Goal: Task Accomplishment & Management: Use online tool/utility

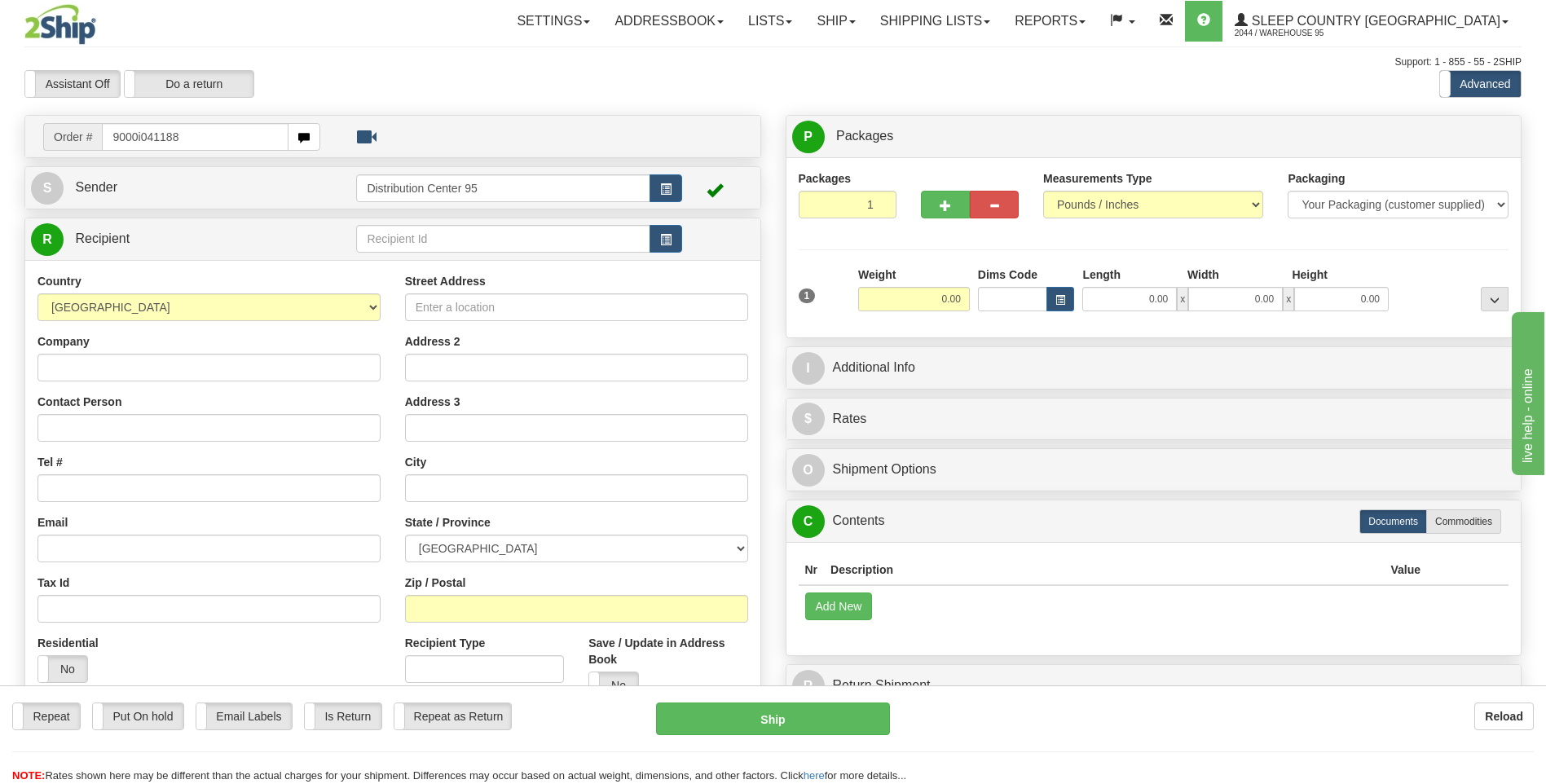
type input "9000i041188"
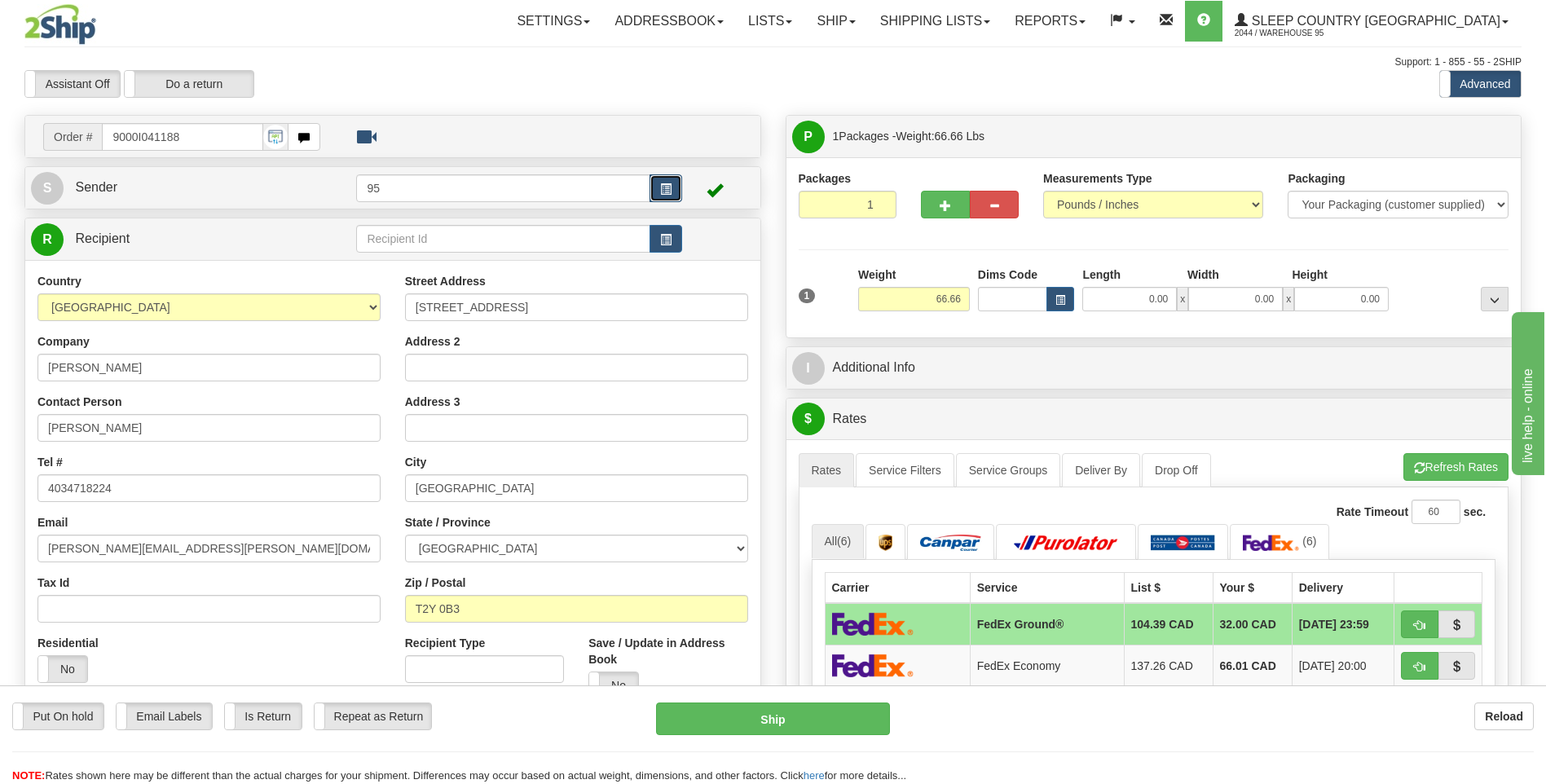
click at [668, 188] on span "button" at bounding box center [666, 189] width 12 height 11
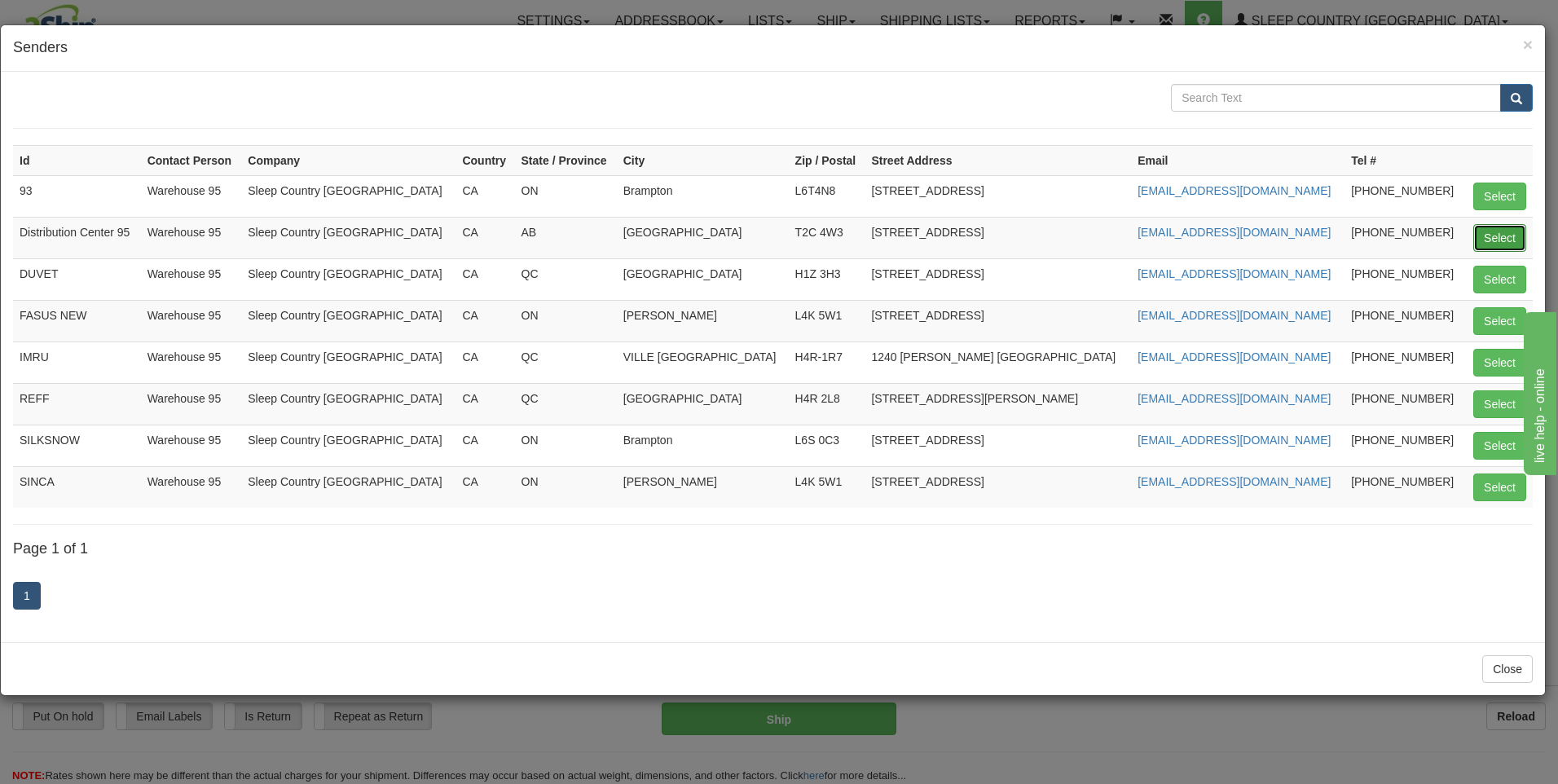
click at [1488, 243] on button "Select" at bounding box center [1499, 238] width 53 height 28
type input "Distribution Center 95"
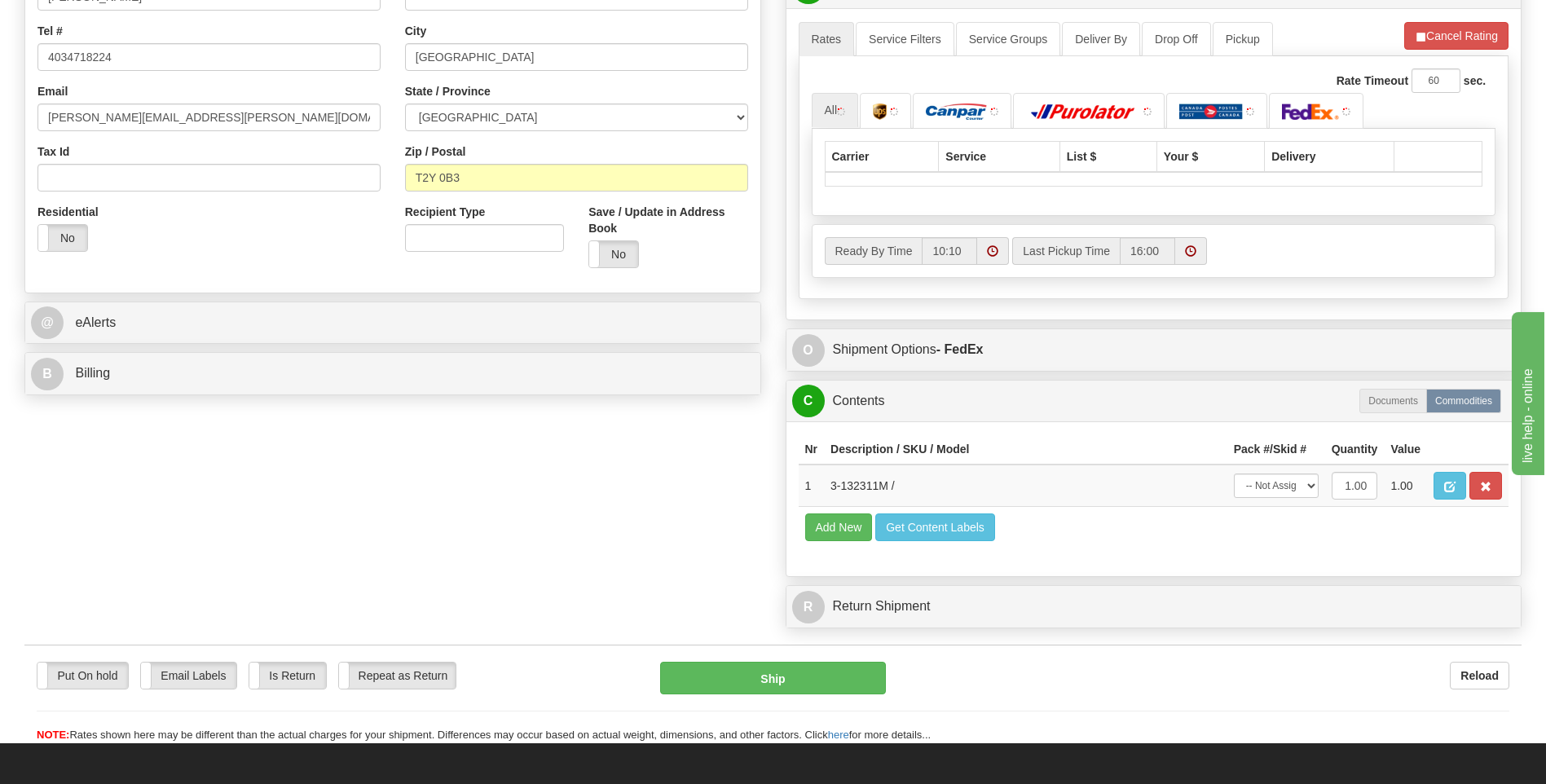
scroll to position [432, 0]
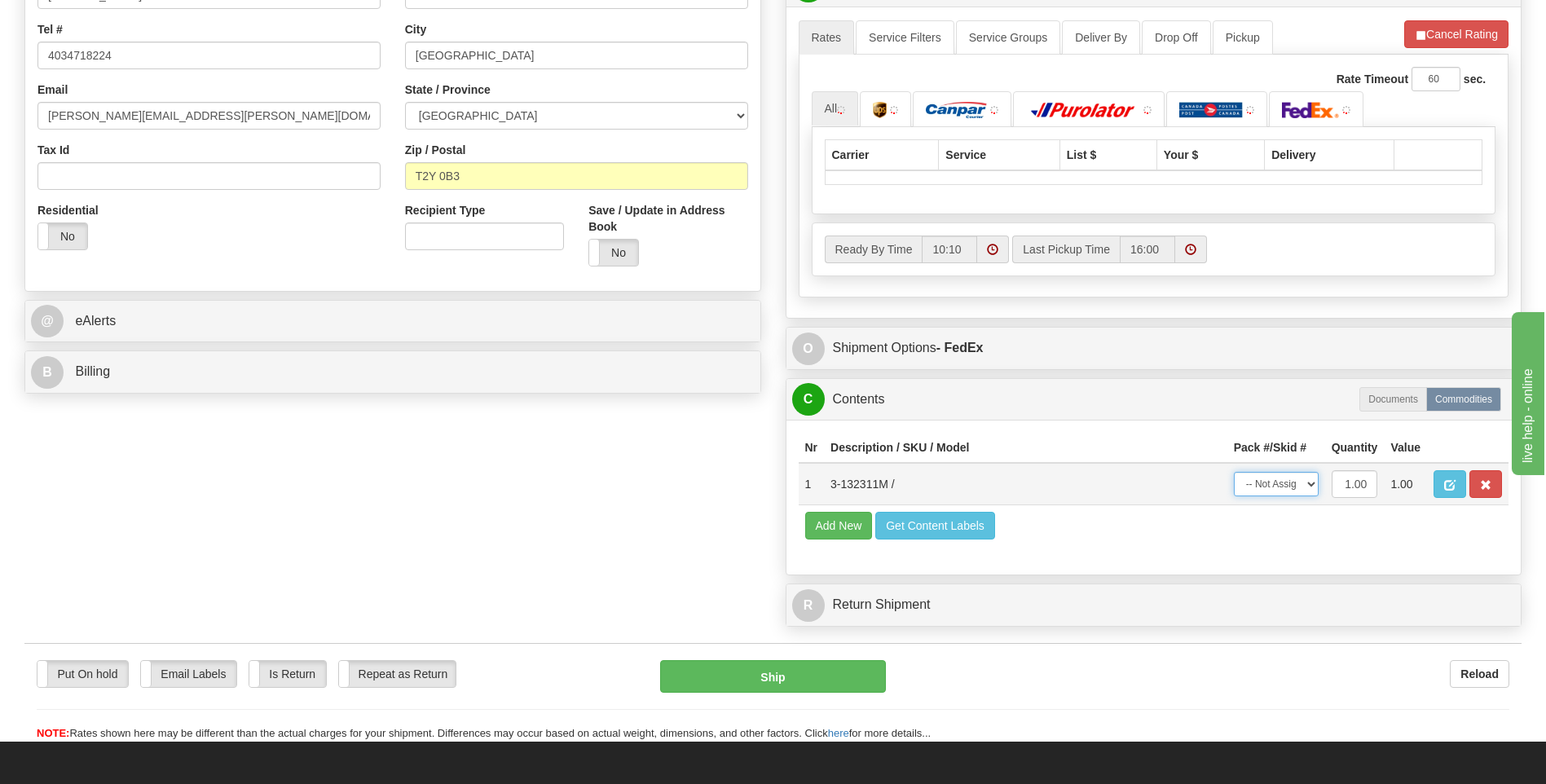
drag, startPoint x: 1282, startPoint y: 489, endPoint x: 1281, endPoint y: 499, distance: 10.0
click at [1282, 489] on select "-- Not Assigned -- Package 1" at bounding box center [1276, 483] width 85 height 24
select select "0"
click at [1234, 472] on select "-- Not Assigned -- Package 1" at bounding box center [1276, 483] width 85 height 24
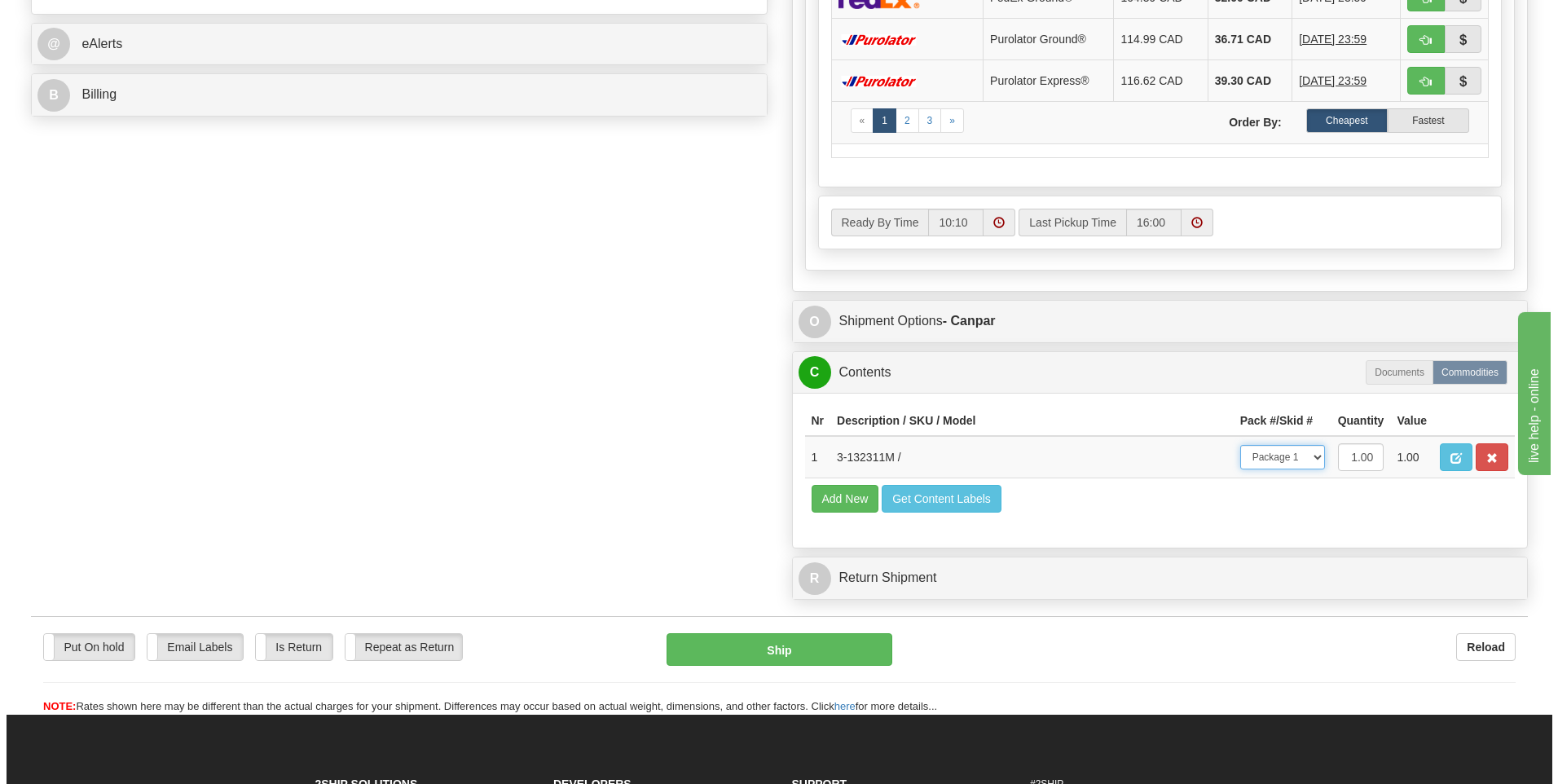
scroll to position [712, 0]
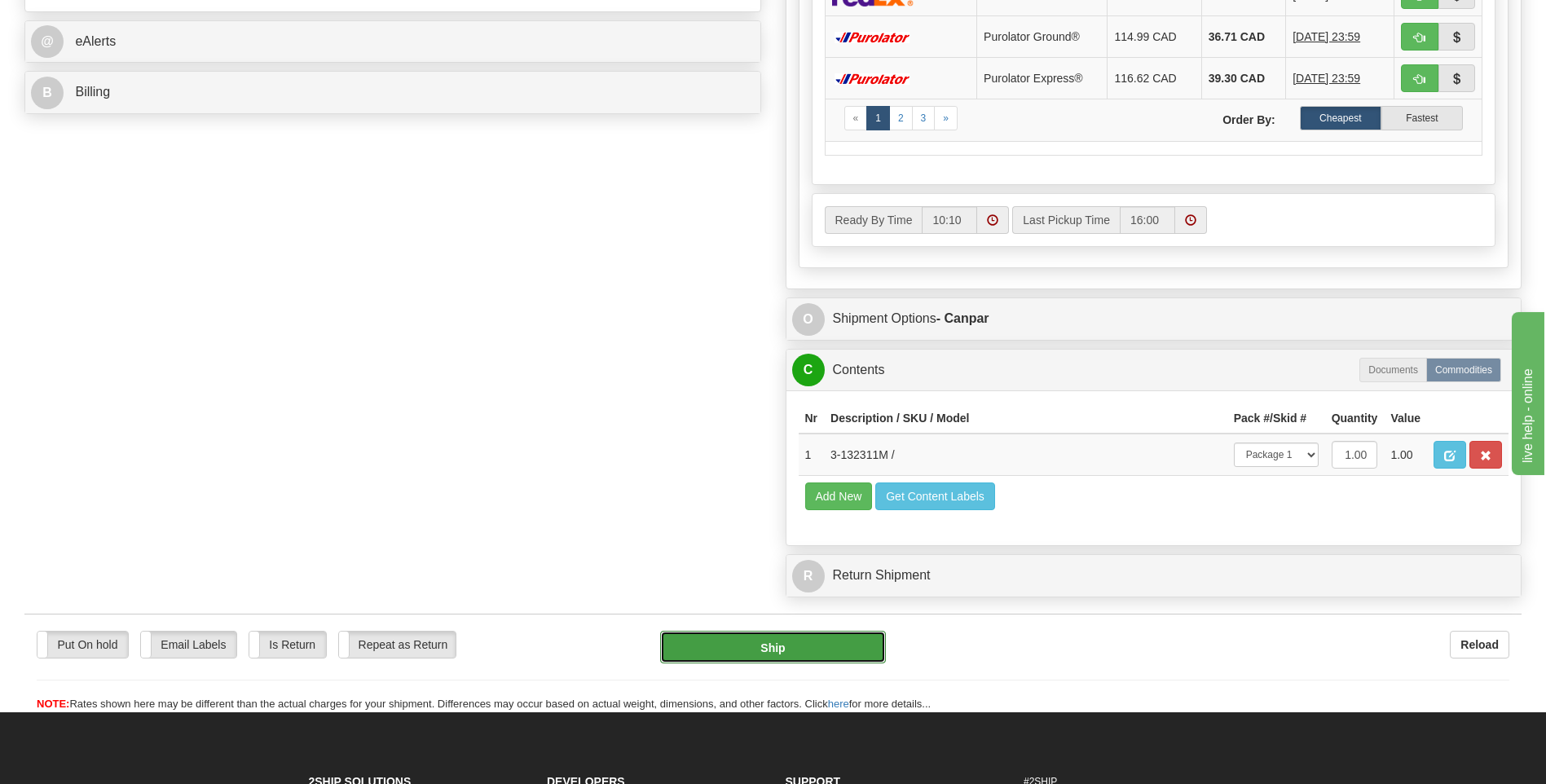
click at [830, 652] on button "Ship" at bounding box center [773, 646] width 225 height 33
type input "1"
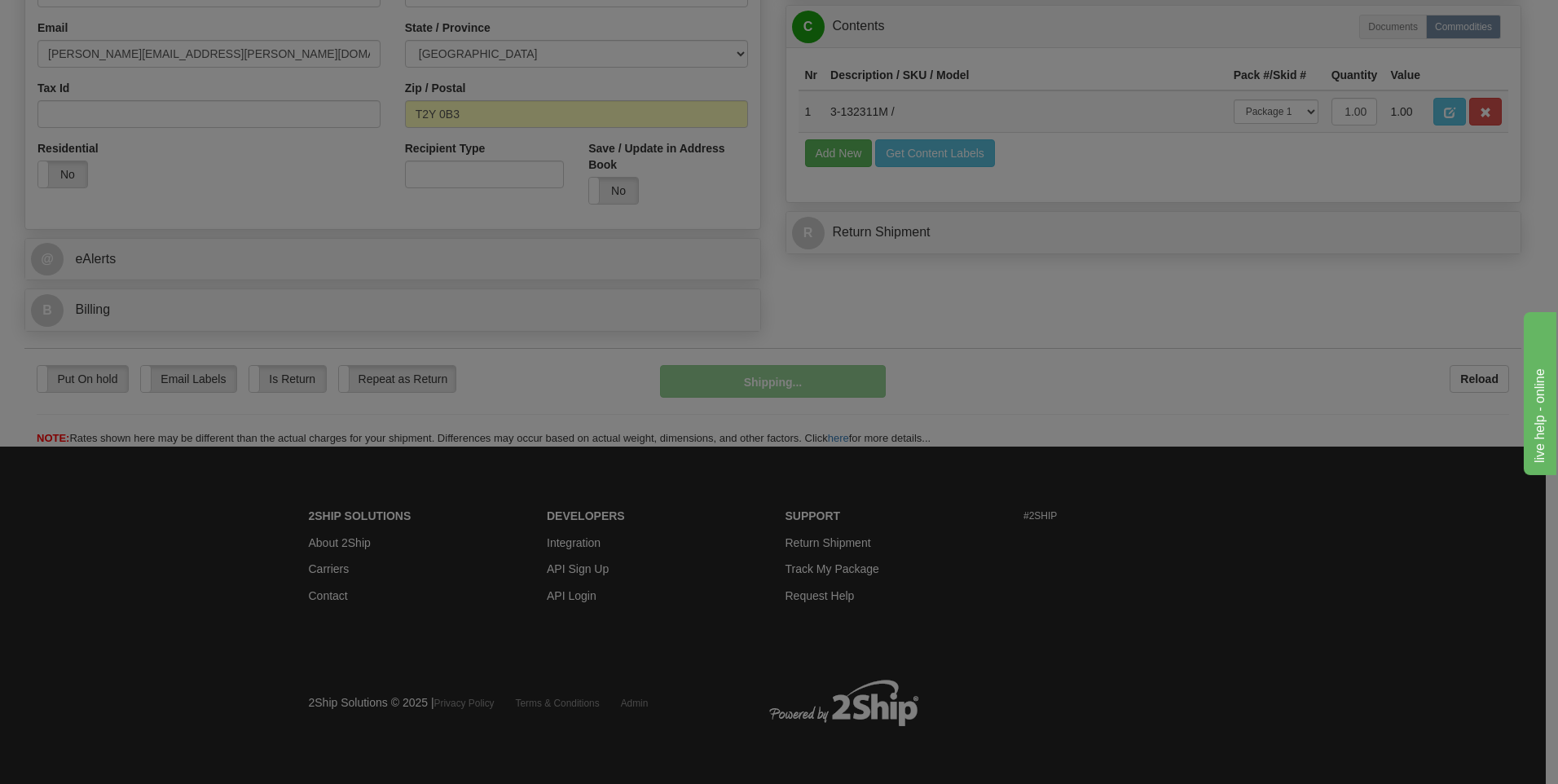
scroll to position [495, 0]
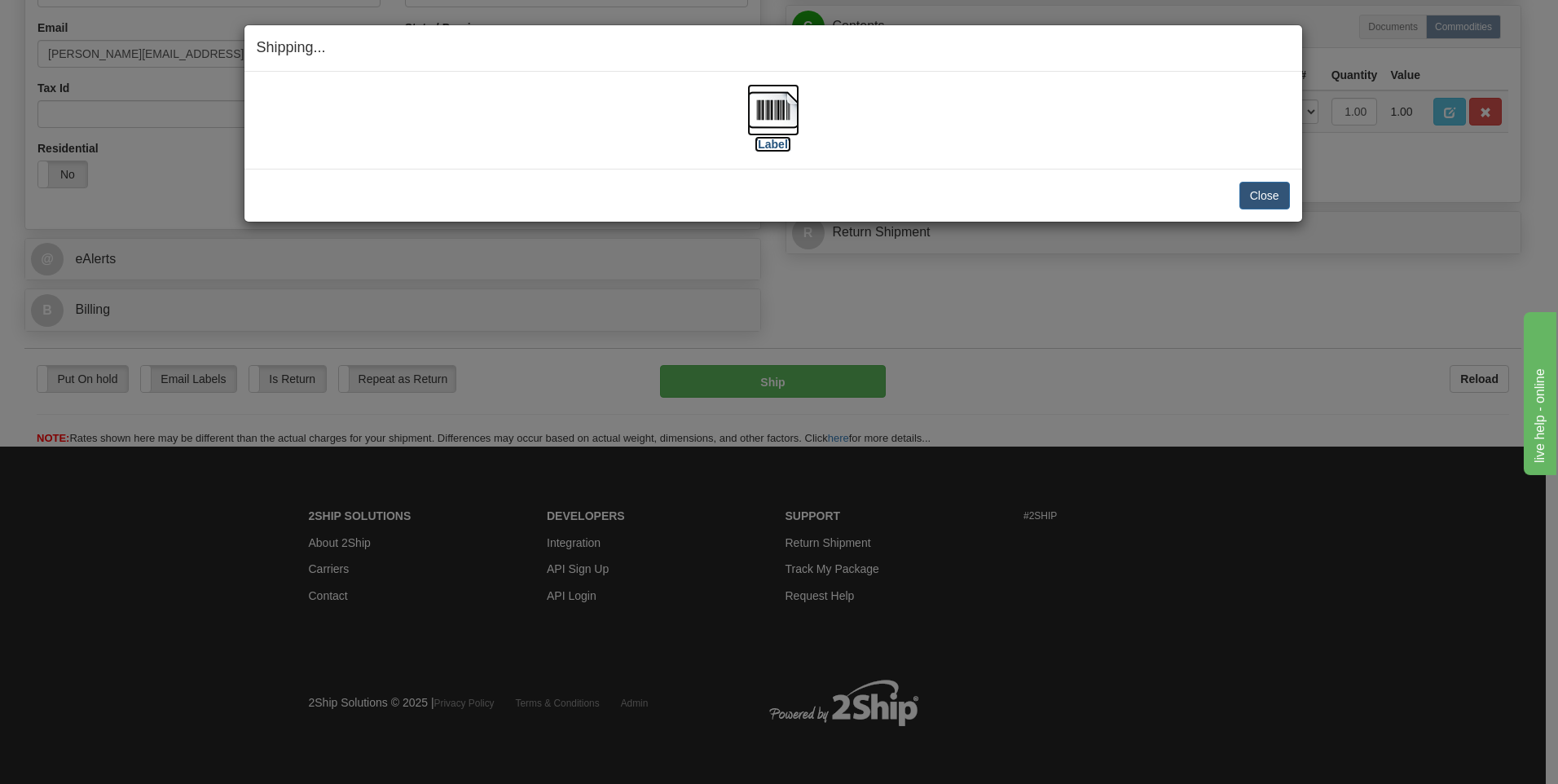
click at [759, 99] on img at bounding box center [773, 110] width 52 height 52
click at [1263, 202] on button "Close" at bounding box center [1264, 195] width 50 height 28
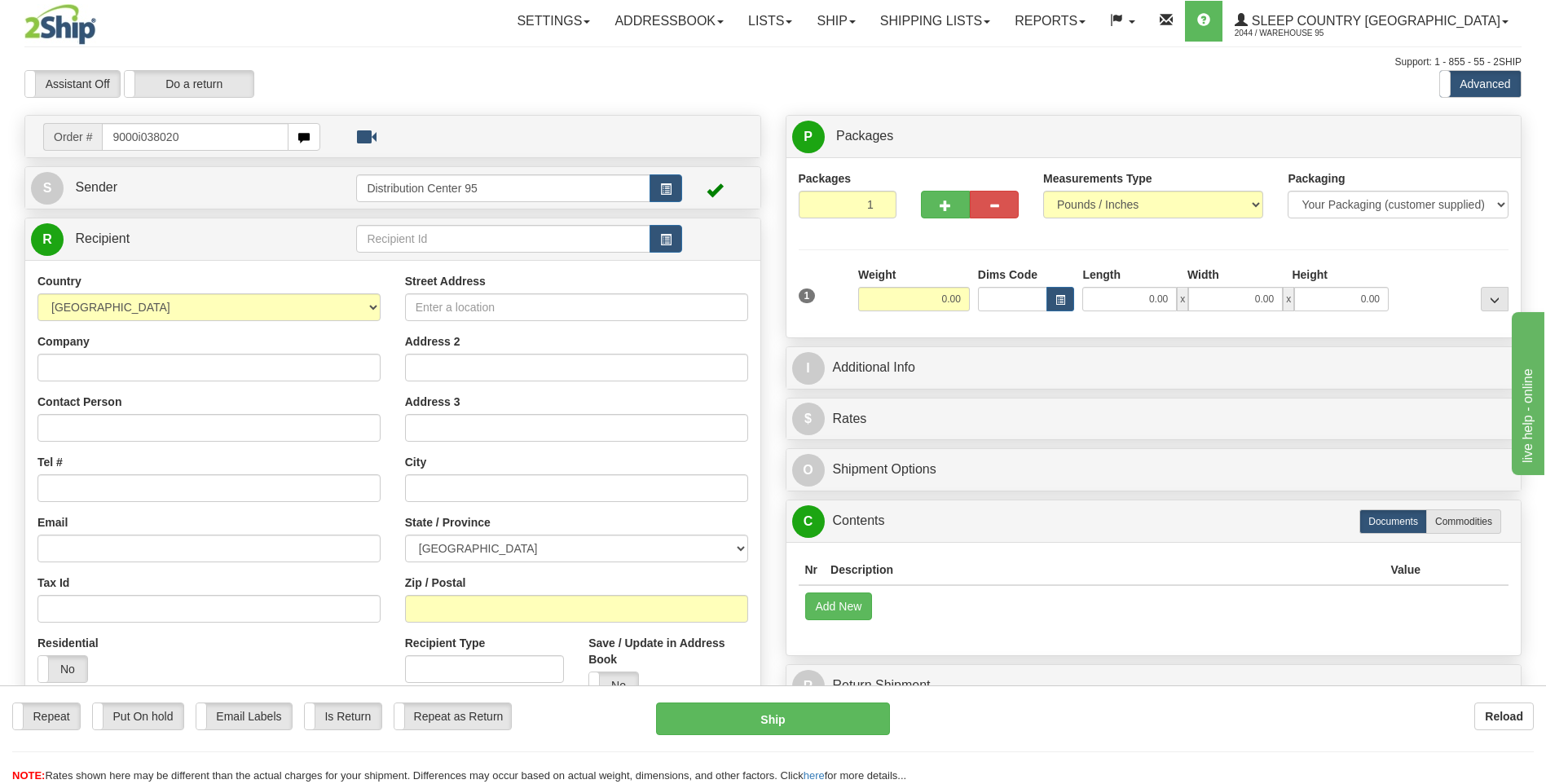
type input "9000i038020"
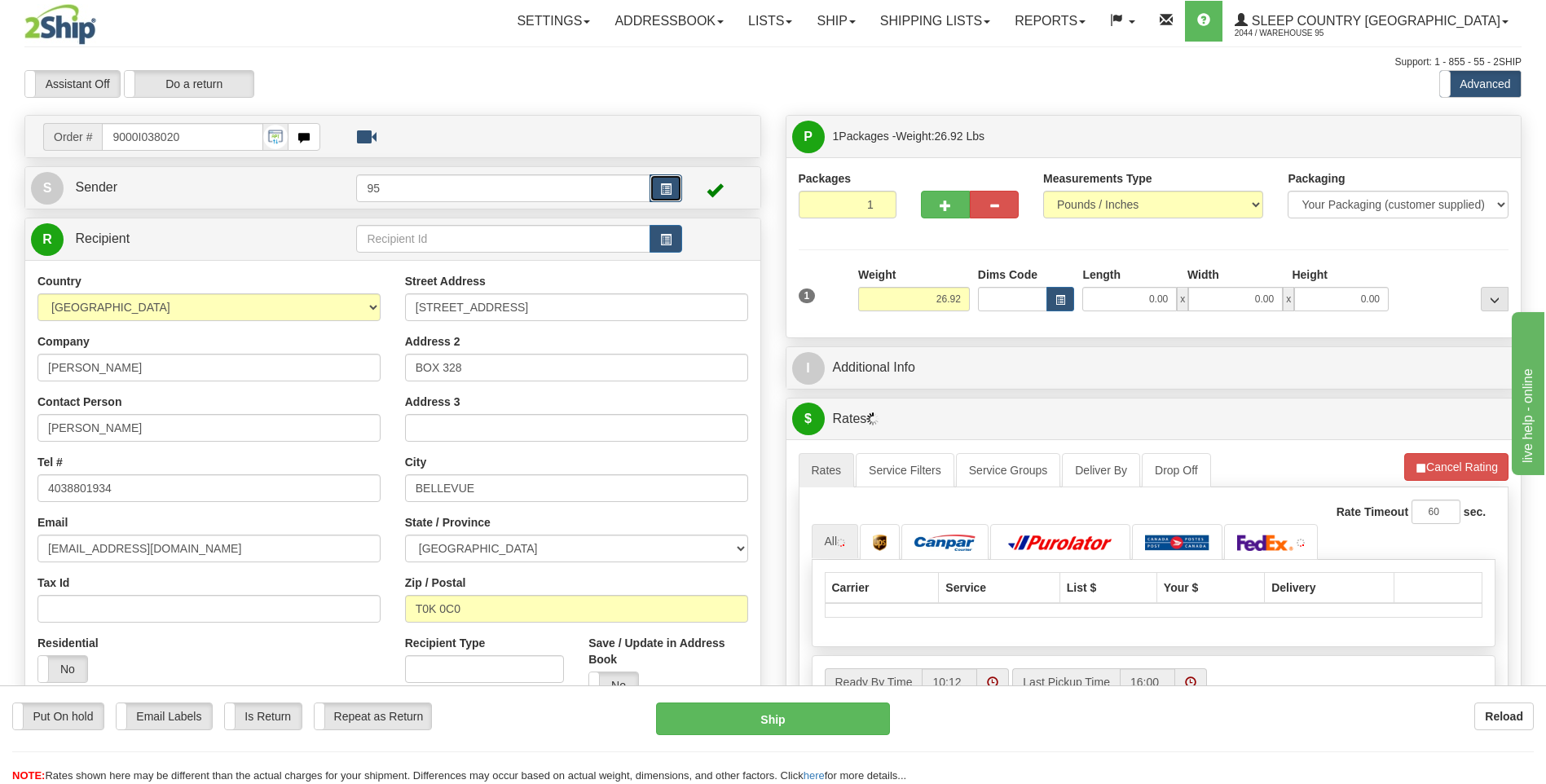
click at [674, 186] on button "button" at bounding box center [666, 188] width 33 height 28
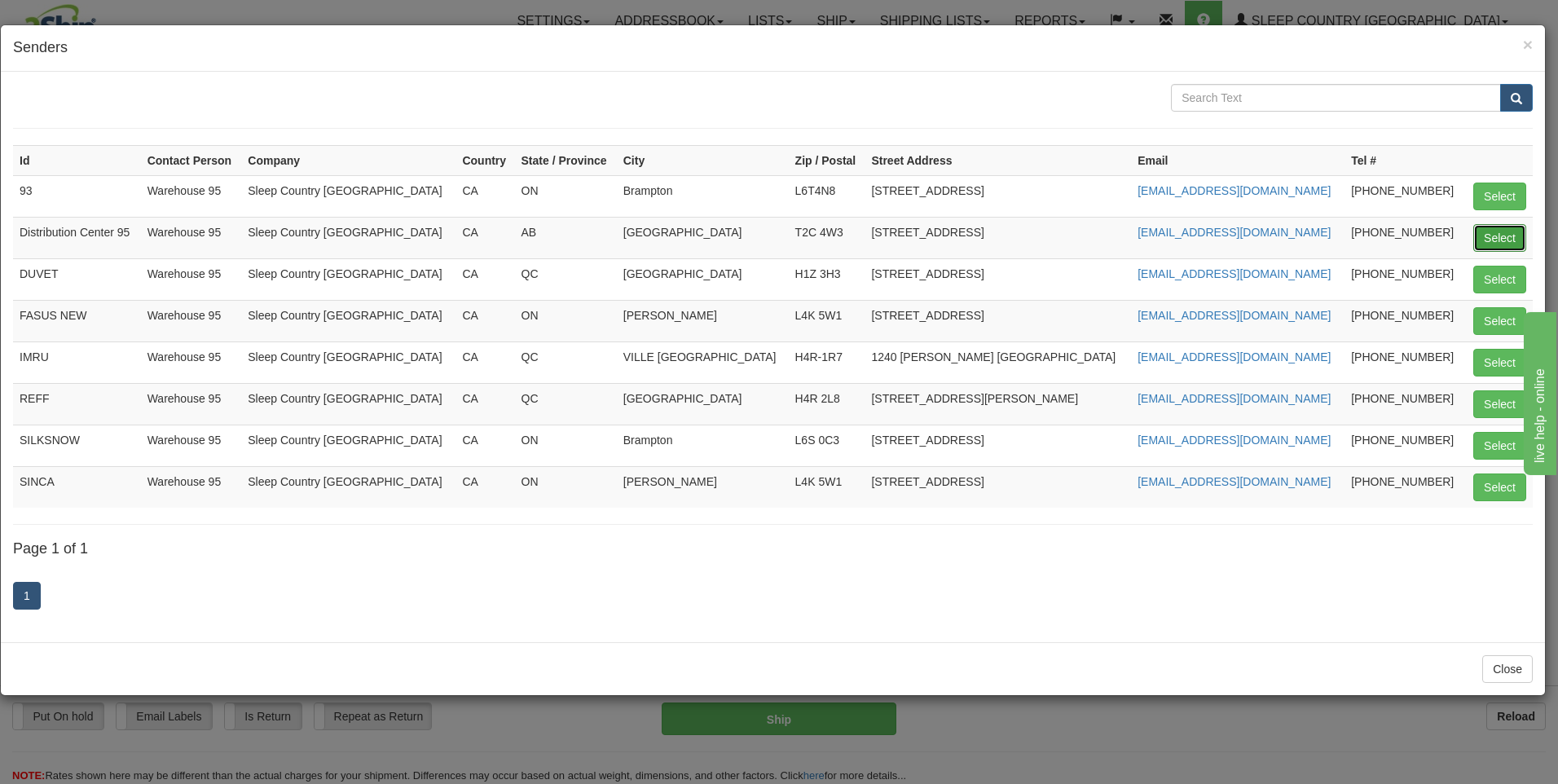
click at [1484, 243] on button "Select" at bounding box center [1499, 238] width 53 height 28
type input "Distribution Center 95"
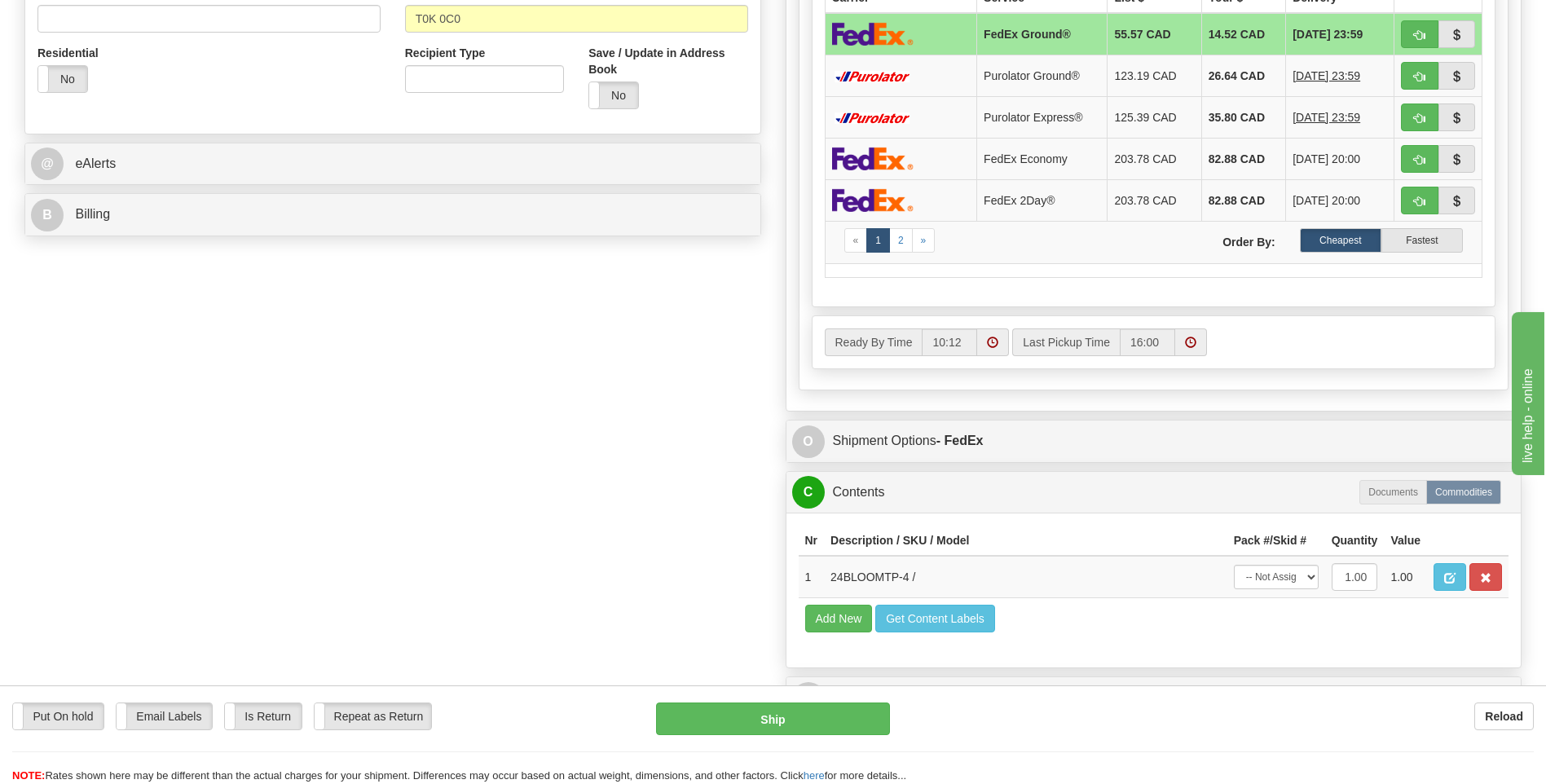
scroll to position [583, 0]
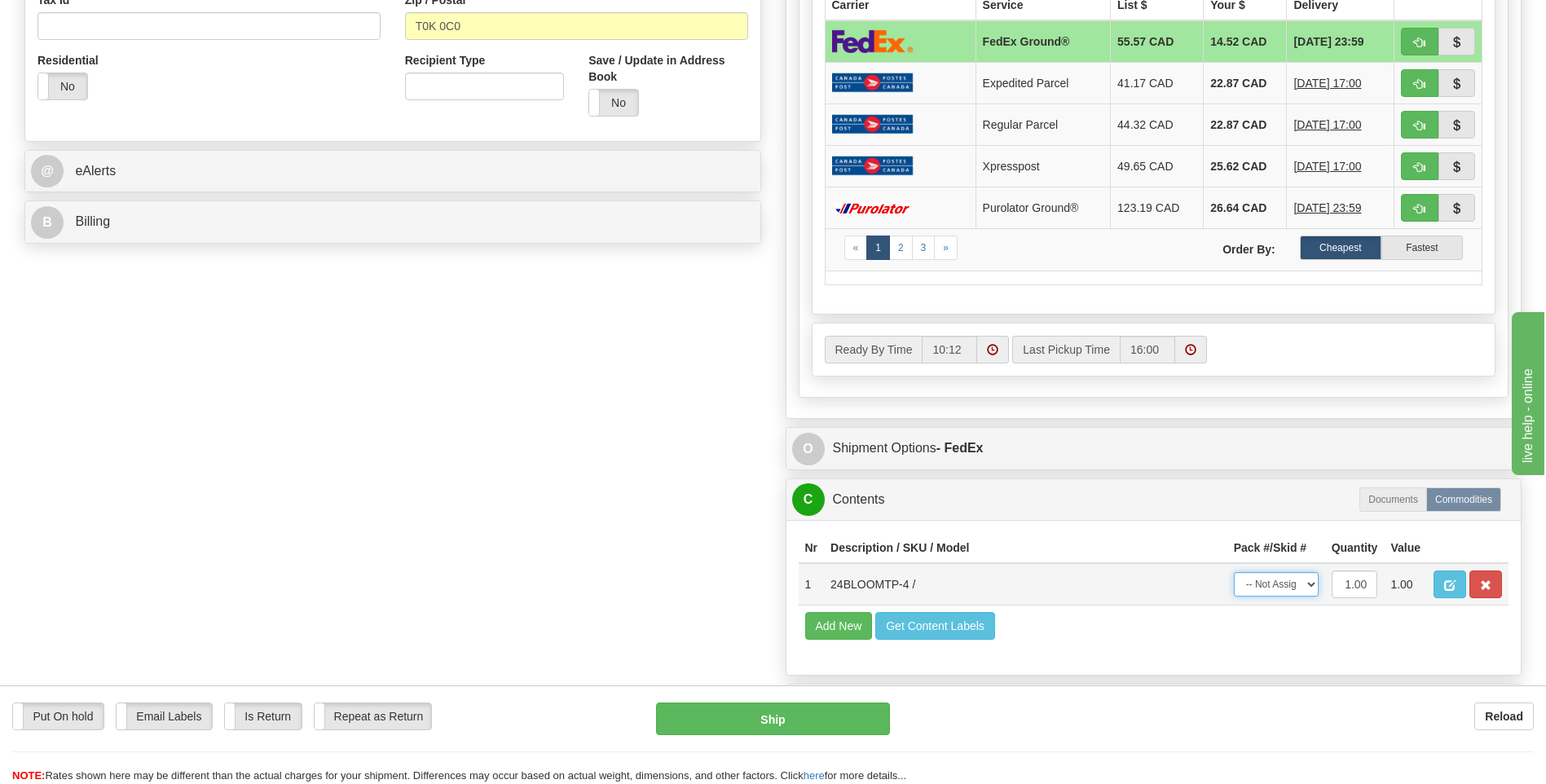
click at [1297, 591] on select "-- Not Assigned -- Package 1" at bounding box center [1276, 583] width 85 height 24
select select "0"
click at [1234, 572] on select "-- Not Assigned -- Package 1" at bounding box center [1276, 583] width 85 height 24
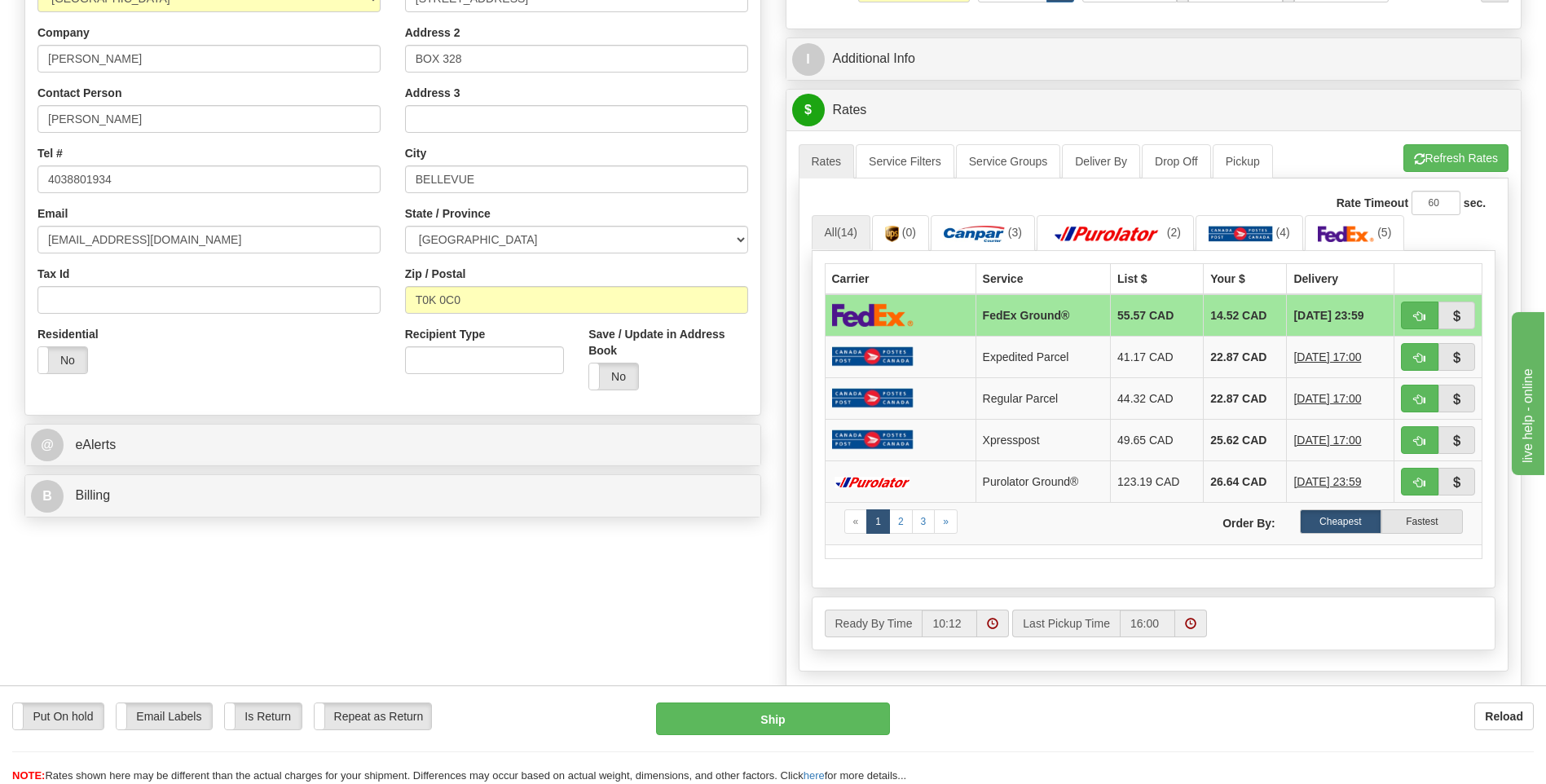
scroll to position [301, 0]
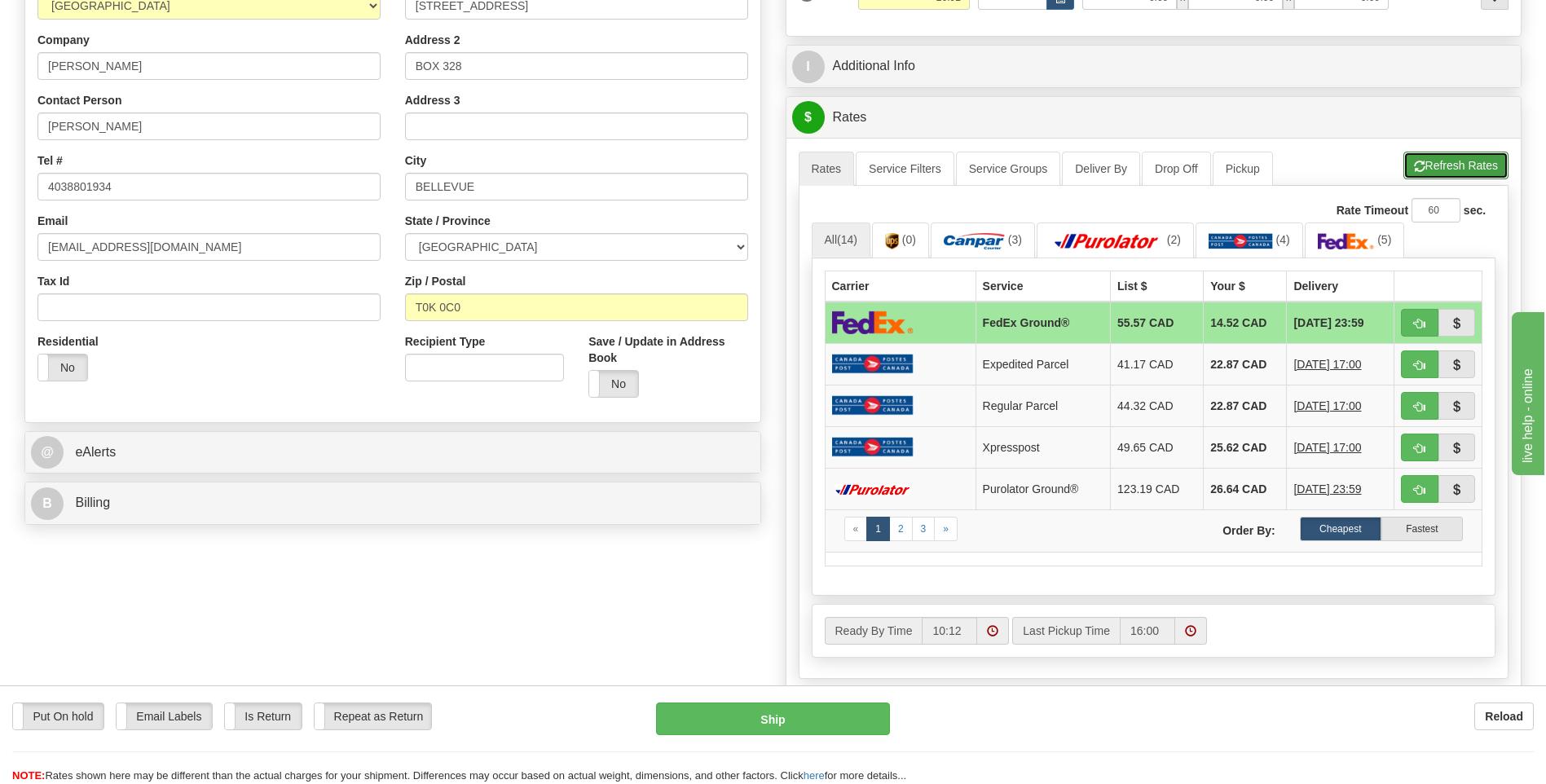
click at [1433, 162] on button "Refresh Rates" at bounding box center [1455, 165] width 105 height 28
click at [998, 233] on link "(3)" at bounding box center [983, 240] width 104 height 35
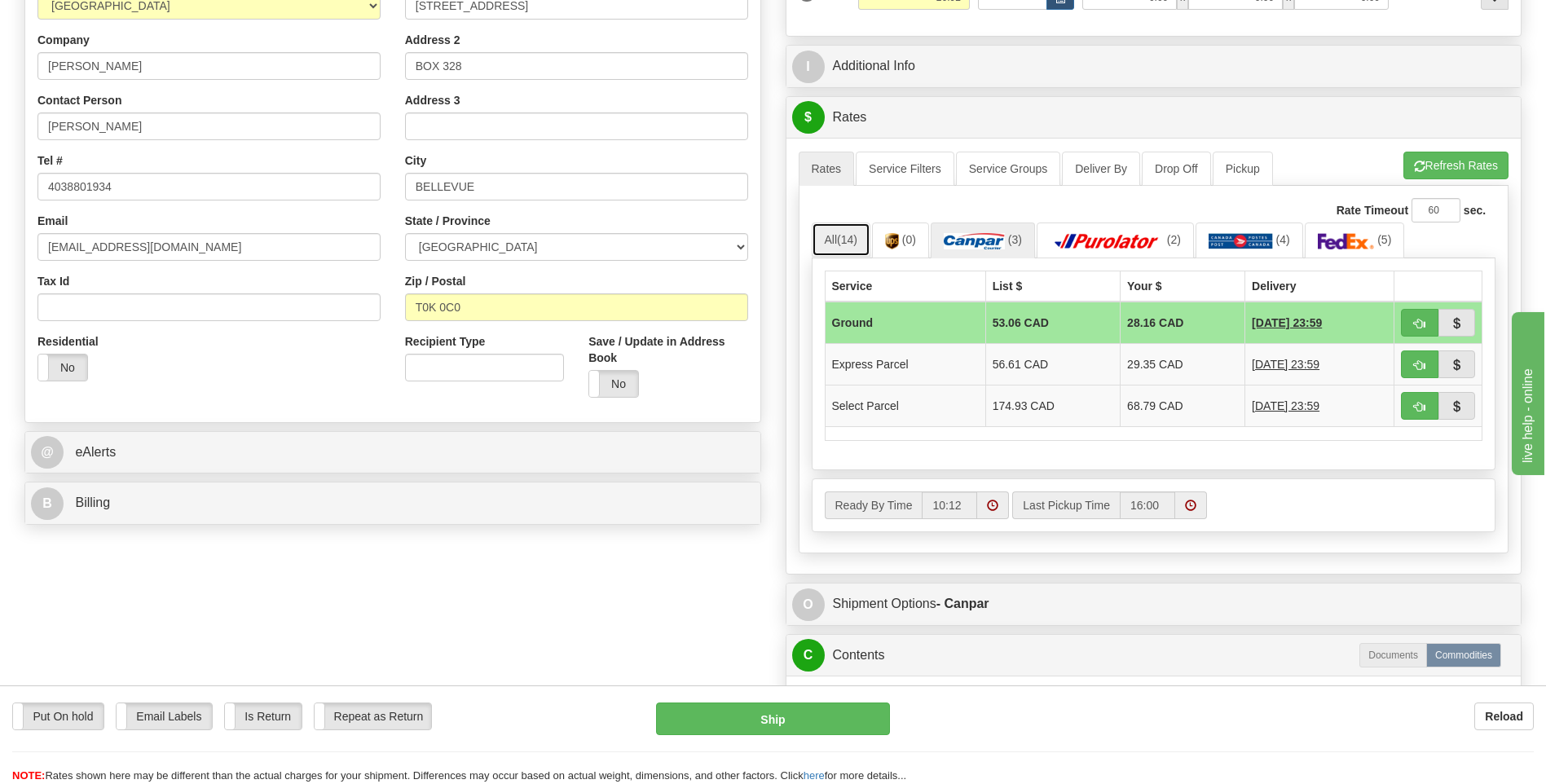
click at [853, 238] on span "(14)" at bounding box center [847, 240] width 20 height 13
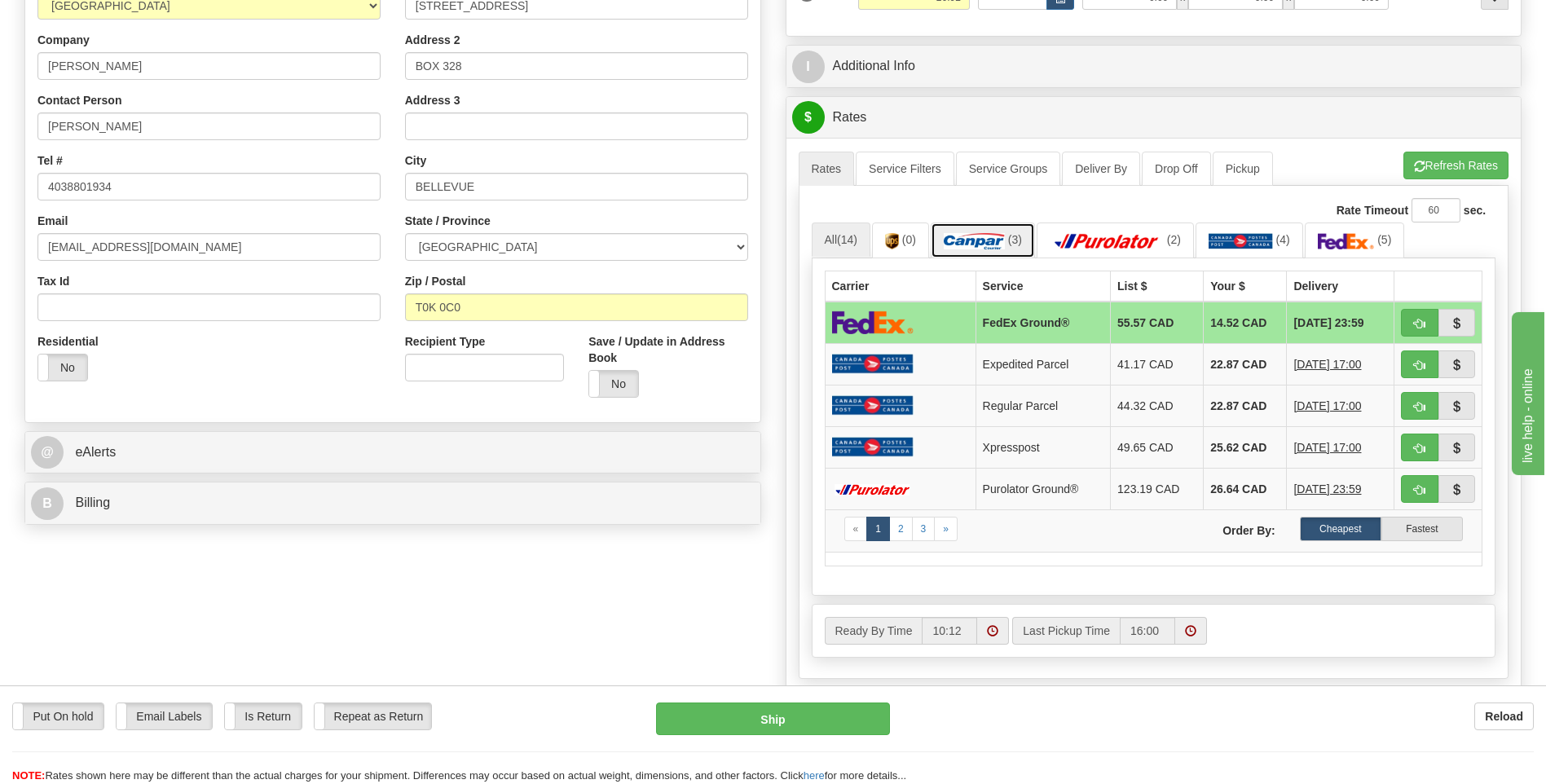
click at [983, 235] on img at bounding box center [974, 241] width 61 height 16
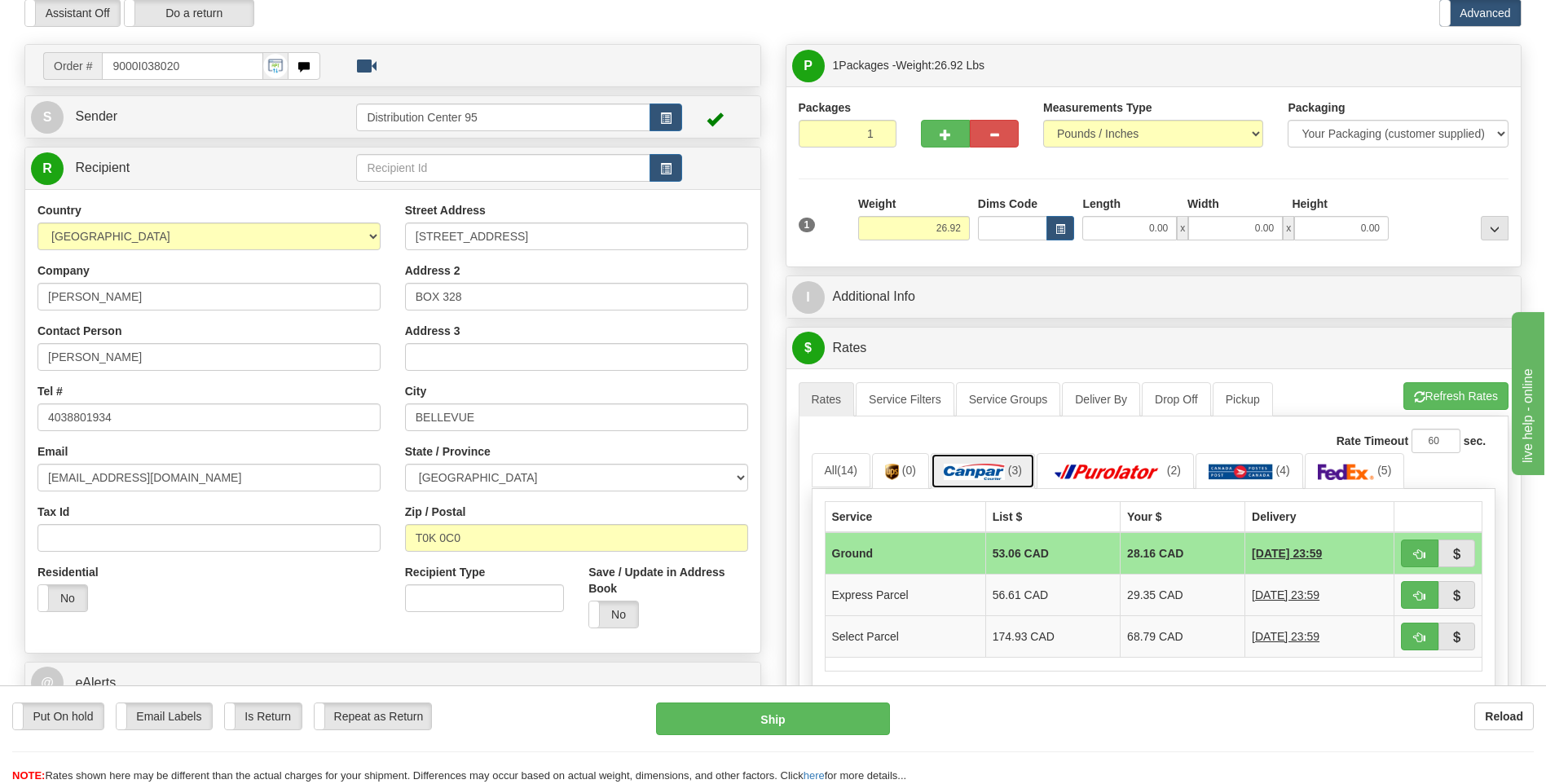
scroll to position [32, 0]
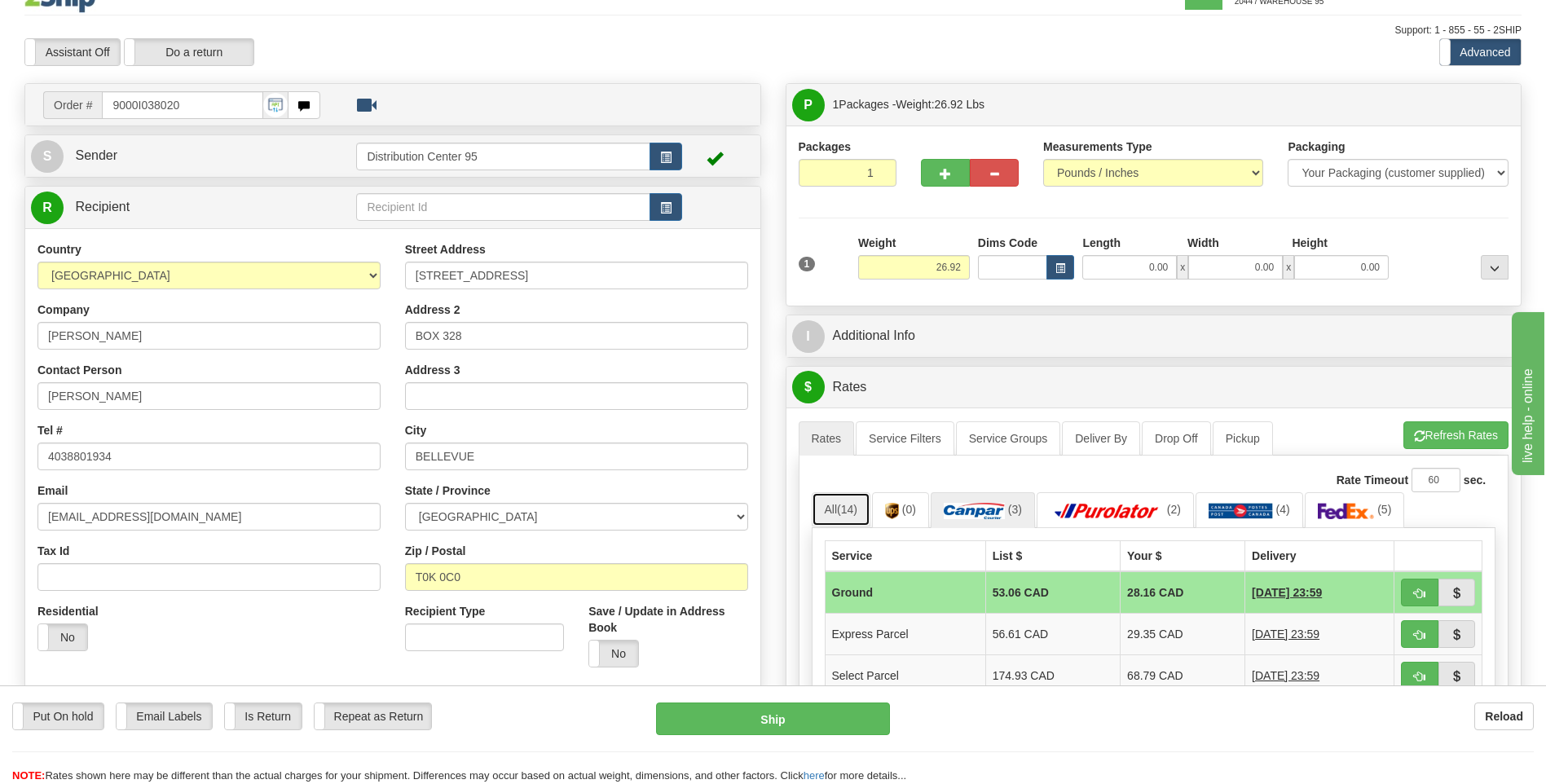
click at [847, 510] on span "(14)" at bounding box center [847, 510] width 20 height 13
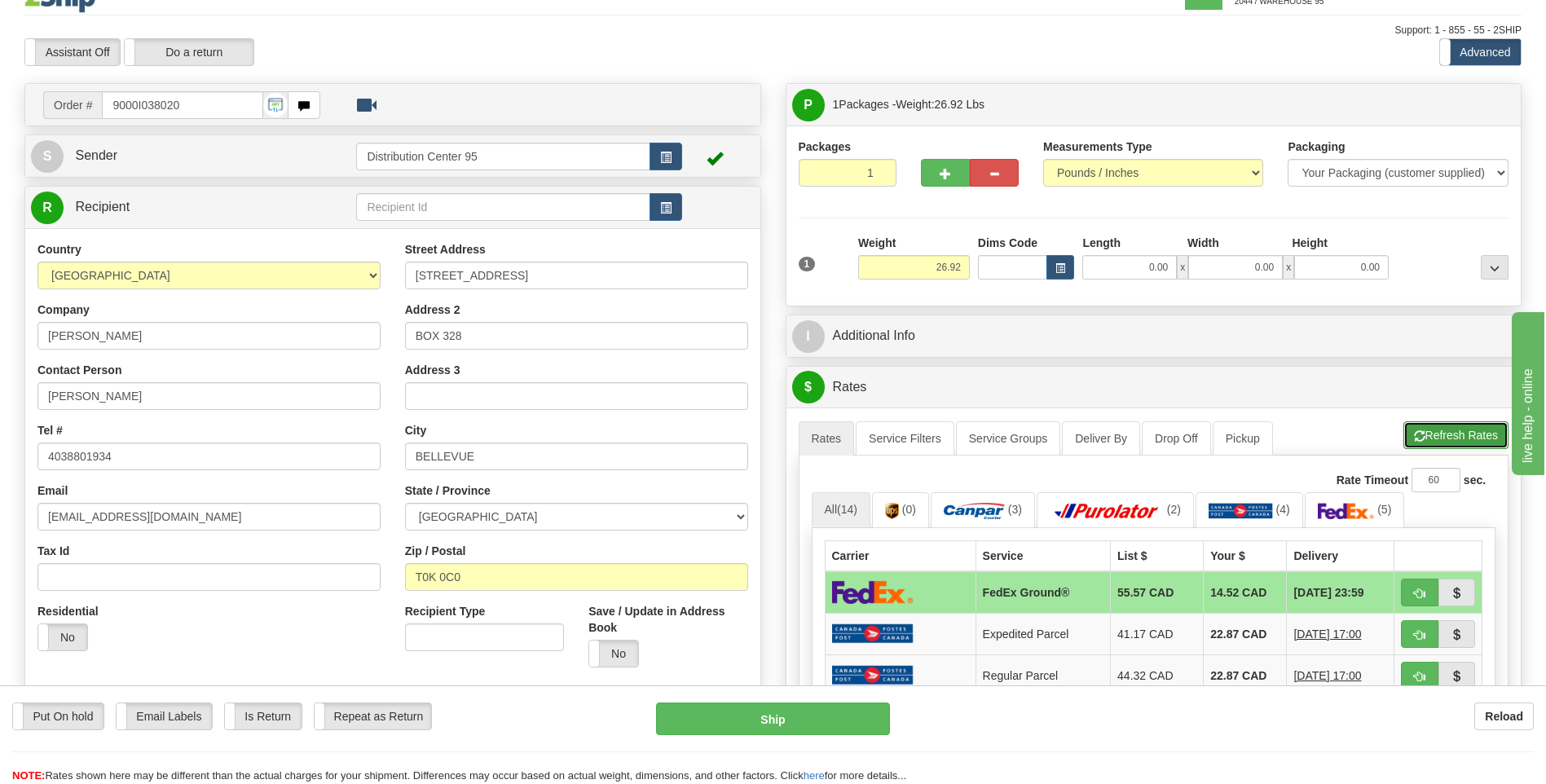
click at [1449, 439] on button "Refresh Rates" at bounding box center [1455, 435] width 105 height 28
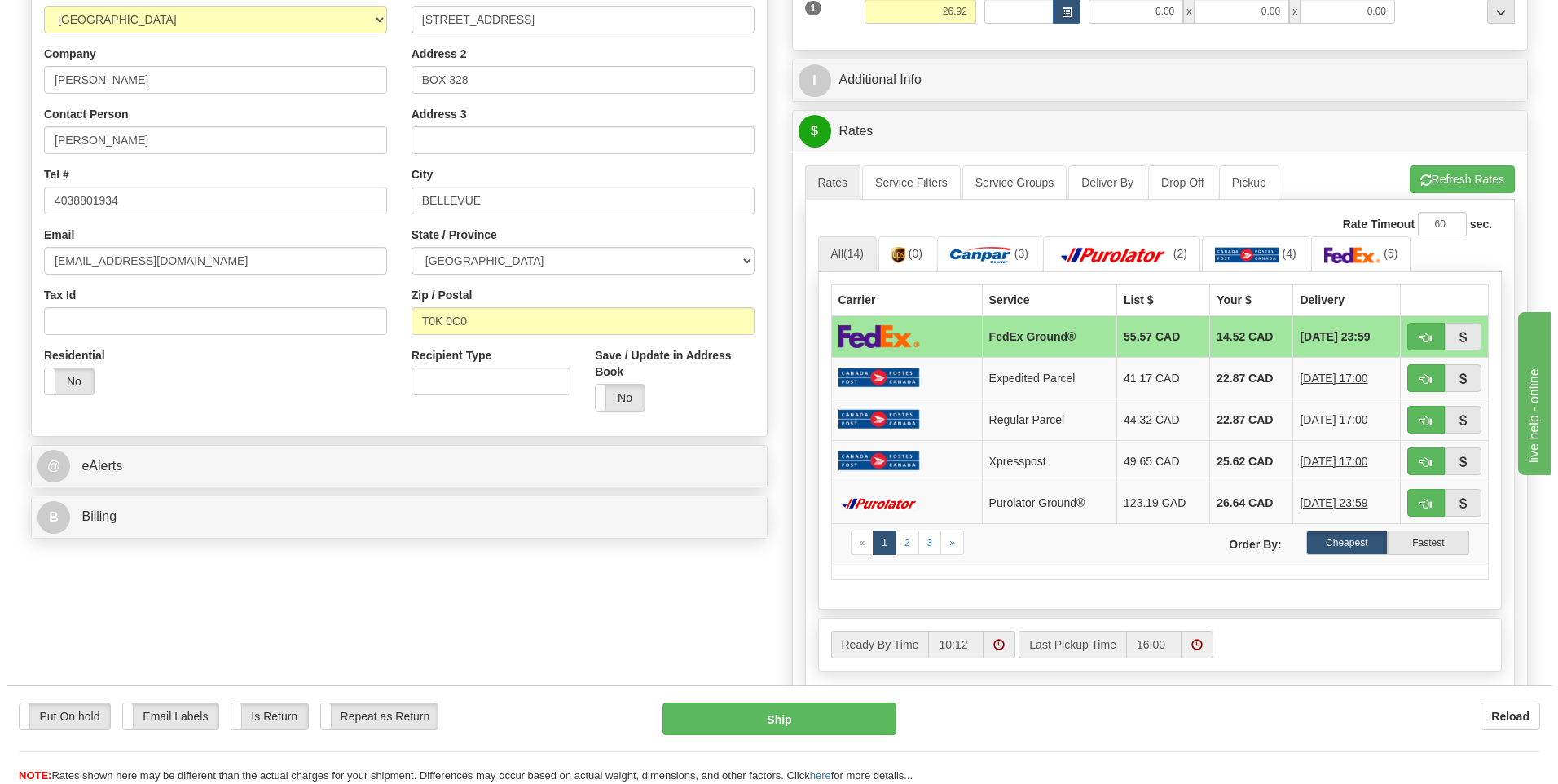
scroll to position [286, 0]
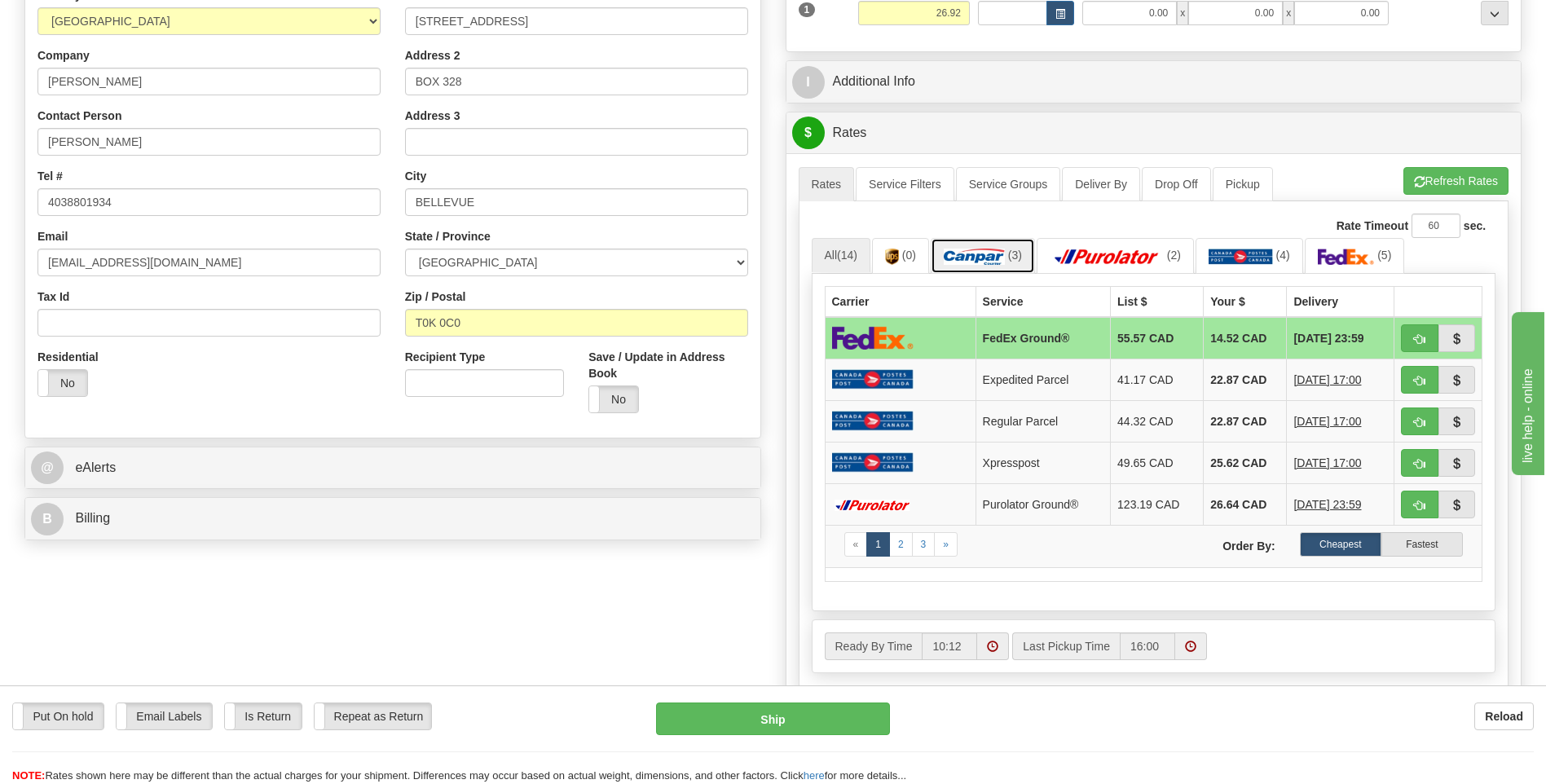
click at [973, 258] on img at bounding box center [974, 256] width 61 height 16
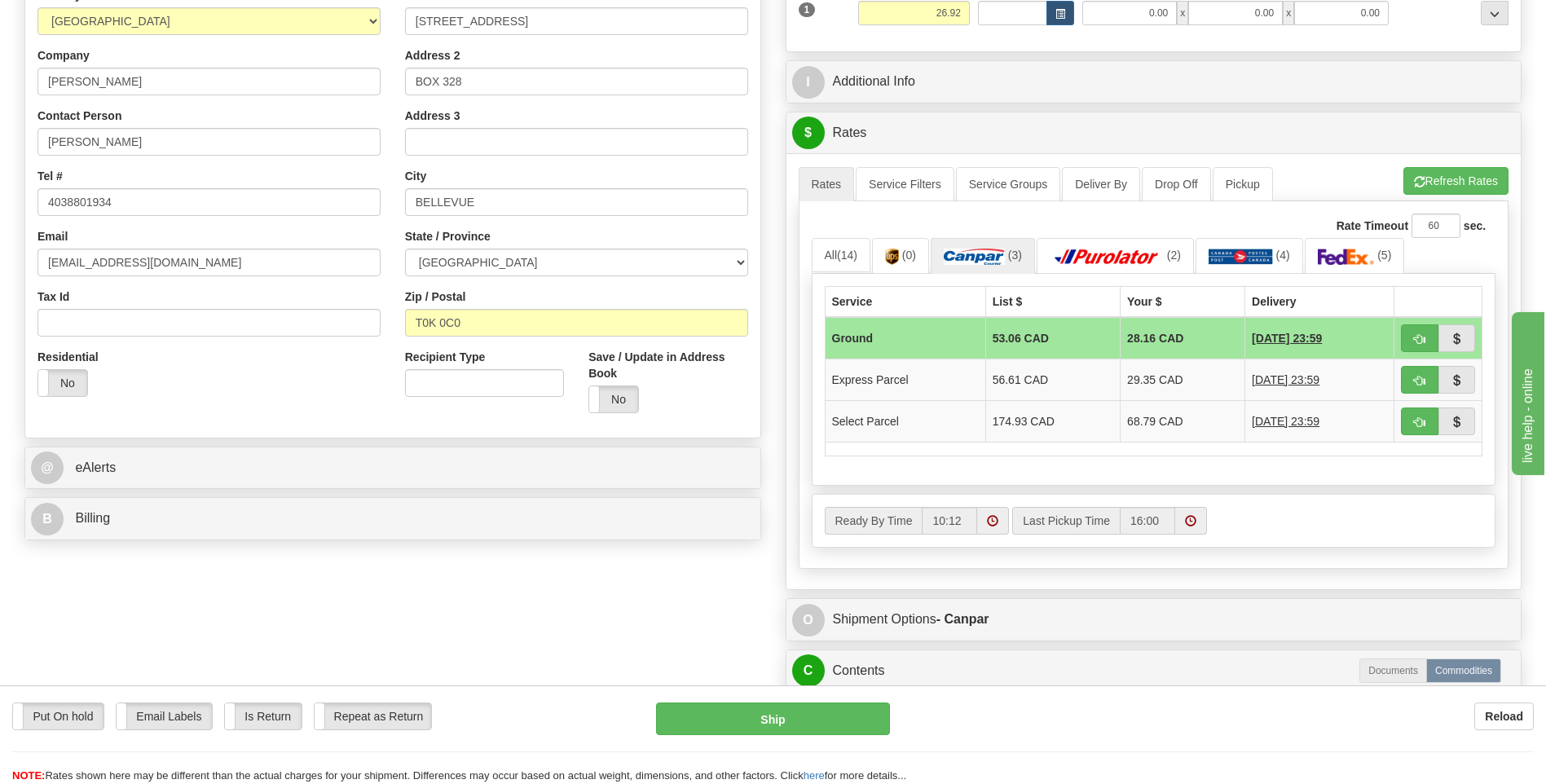
click at [929, 332] on td "Ground" at bounding box center [904, 338] width 160 height 42
click at [820, 705] on div "Put On hold Put On hold Email Labels Email Labels Edit Is Return Is Return Repe…" at bounding box center [773, 734] width 1546 height 98
click at [815, 706] on button "Ship" at bounding box center [773, 719] width 233 height 33
type input "1"
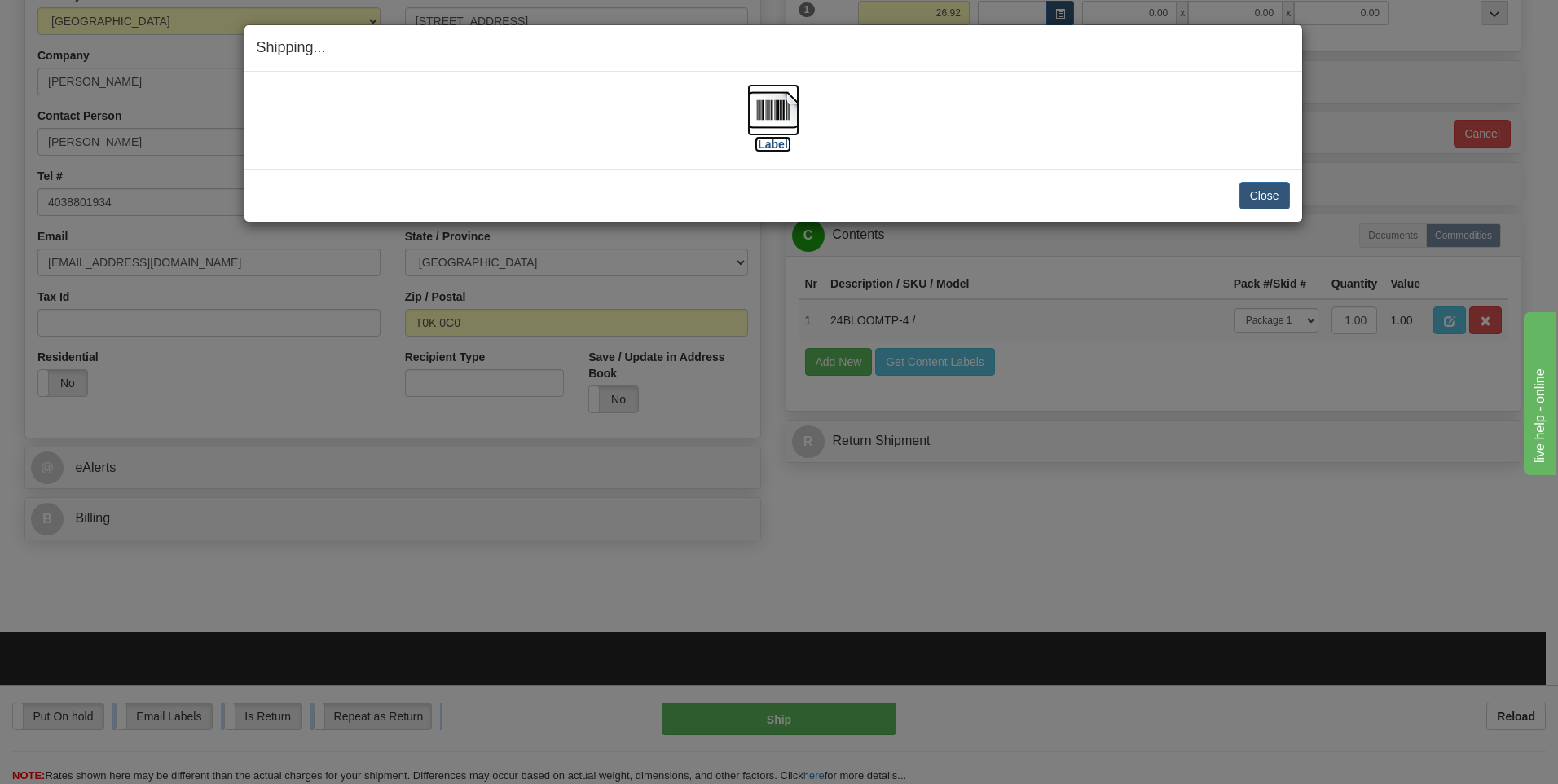
click at [751, 105] on img at bounding box center [773, 110] width 52 height 52
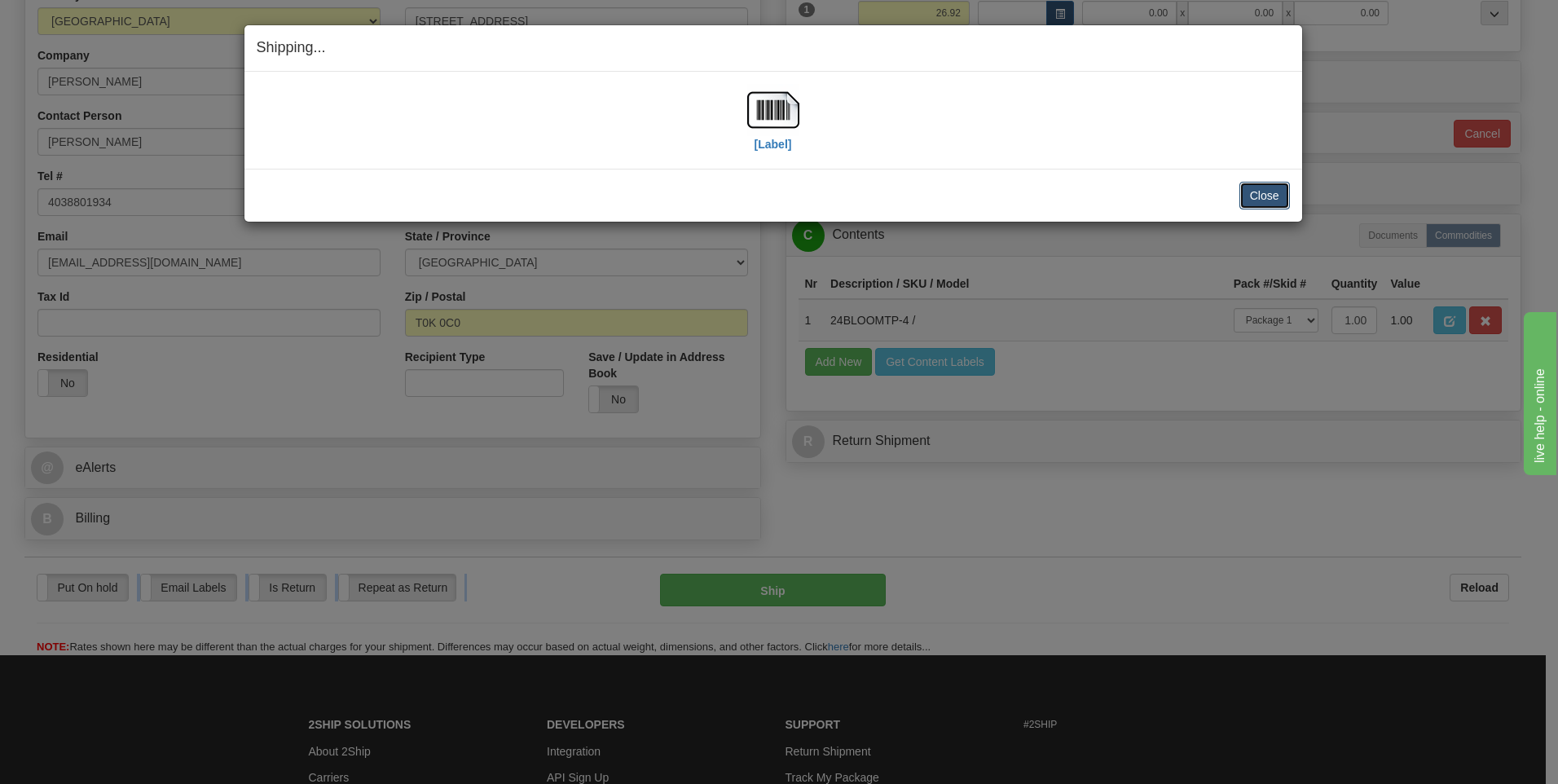
click at [1277, 188] on button "Close" at bounding box center [1264, 195] width 50 height 28
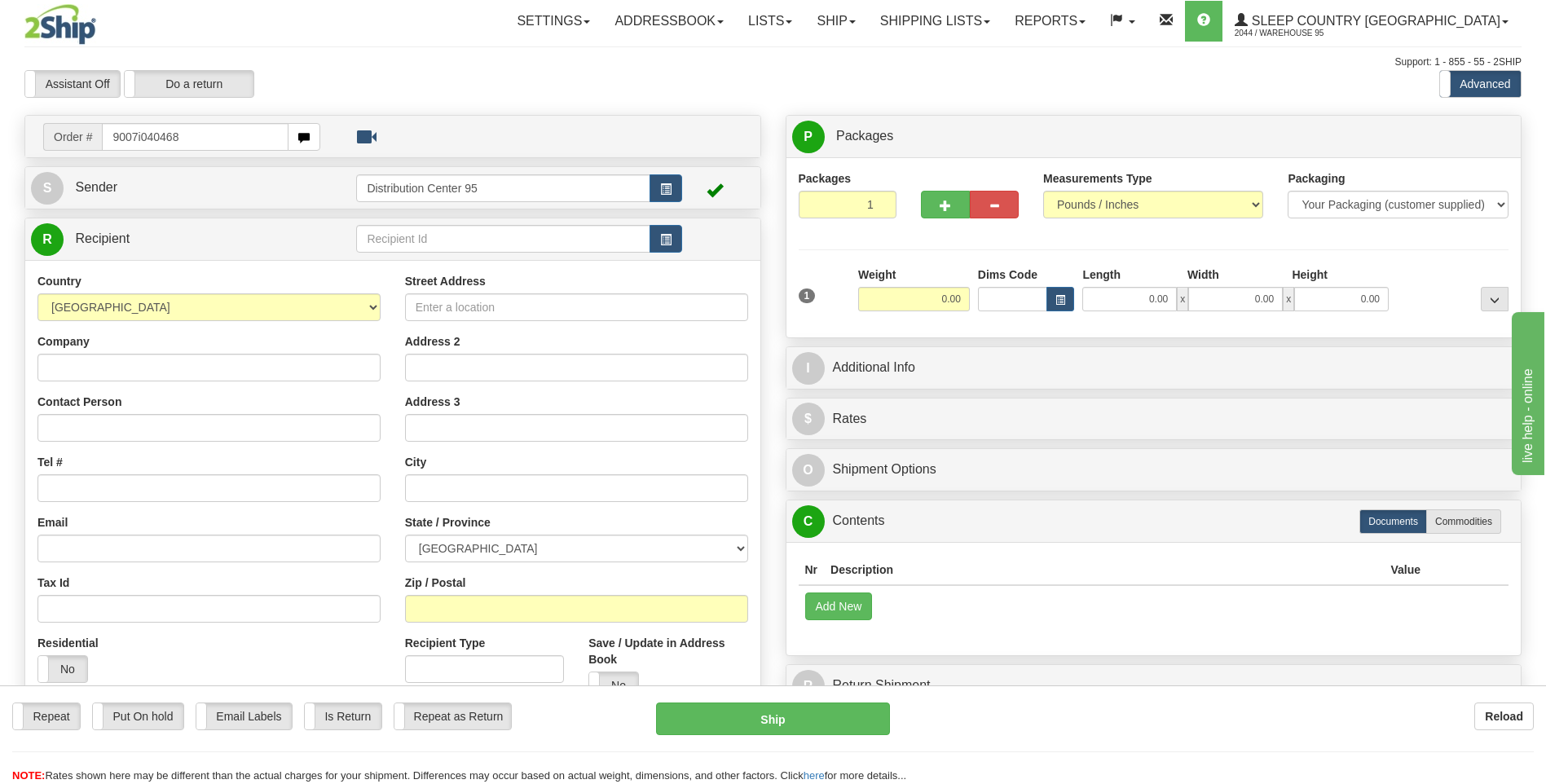
type input "9007i040468"
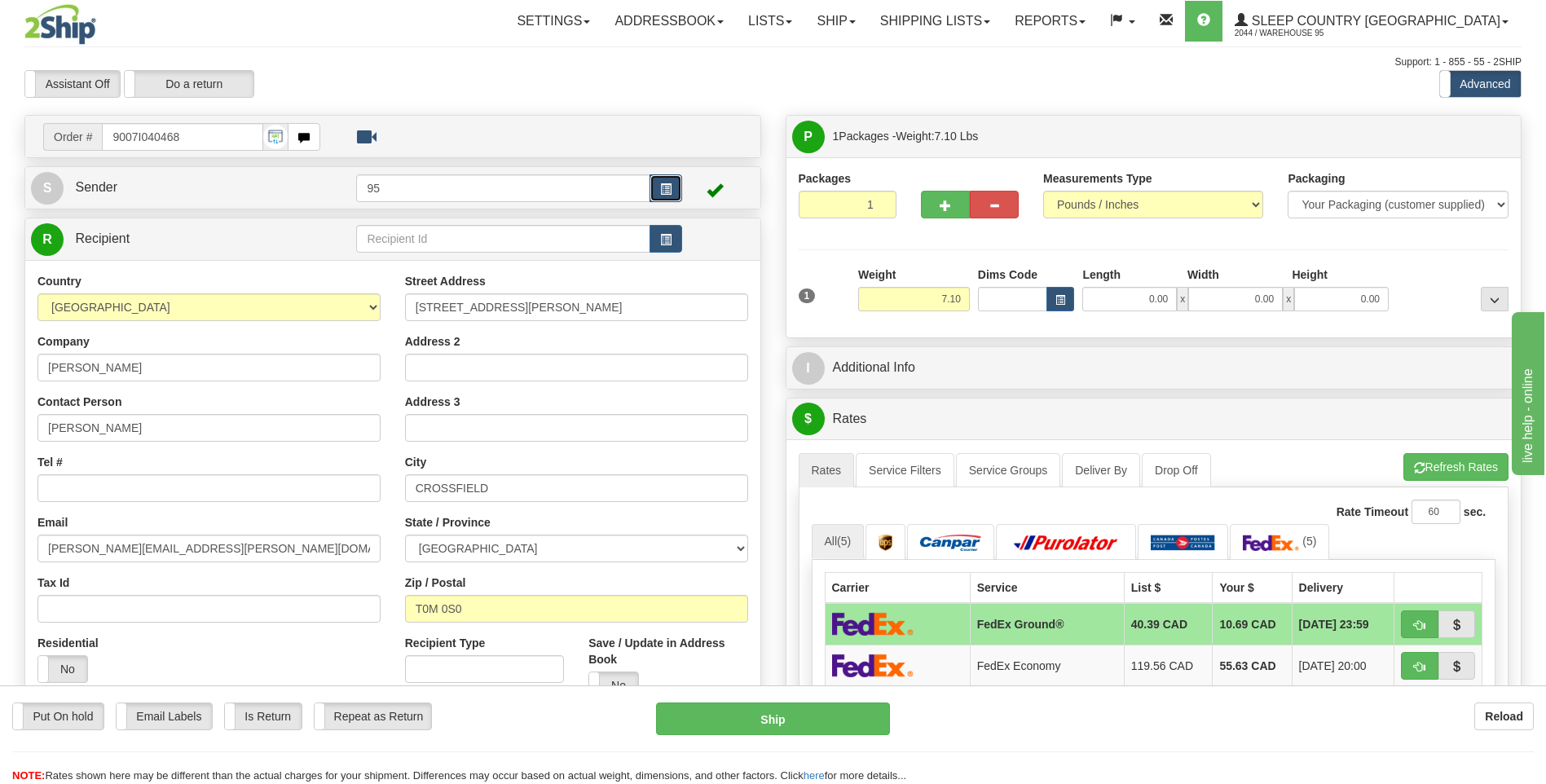
click at [679, 188] on button "button" at bounding box center [666, 188] width 33 height 28
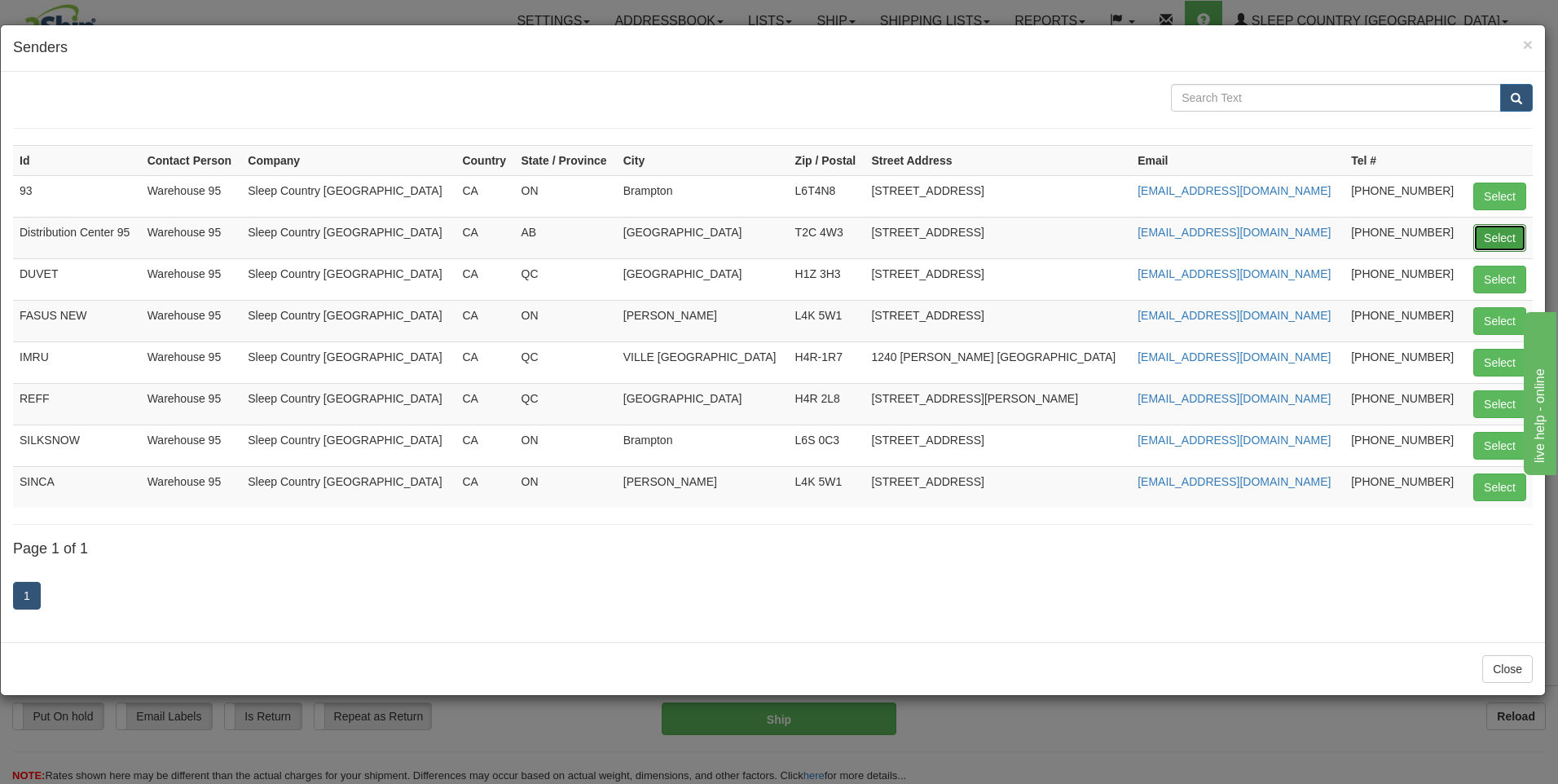
click at [1501, 233] on button "Select" at bounding box center [1499, 238] width 53 height 28
type input "Distribution Center 95"
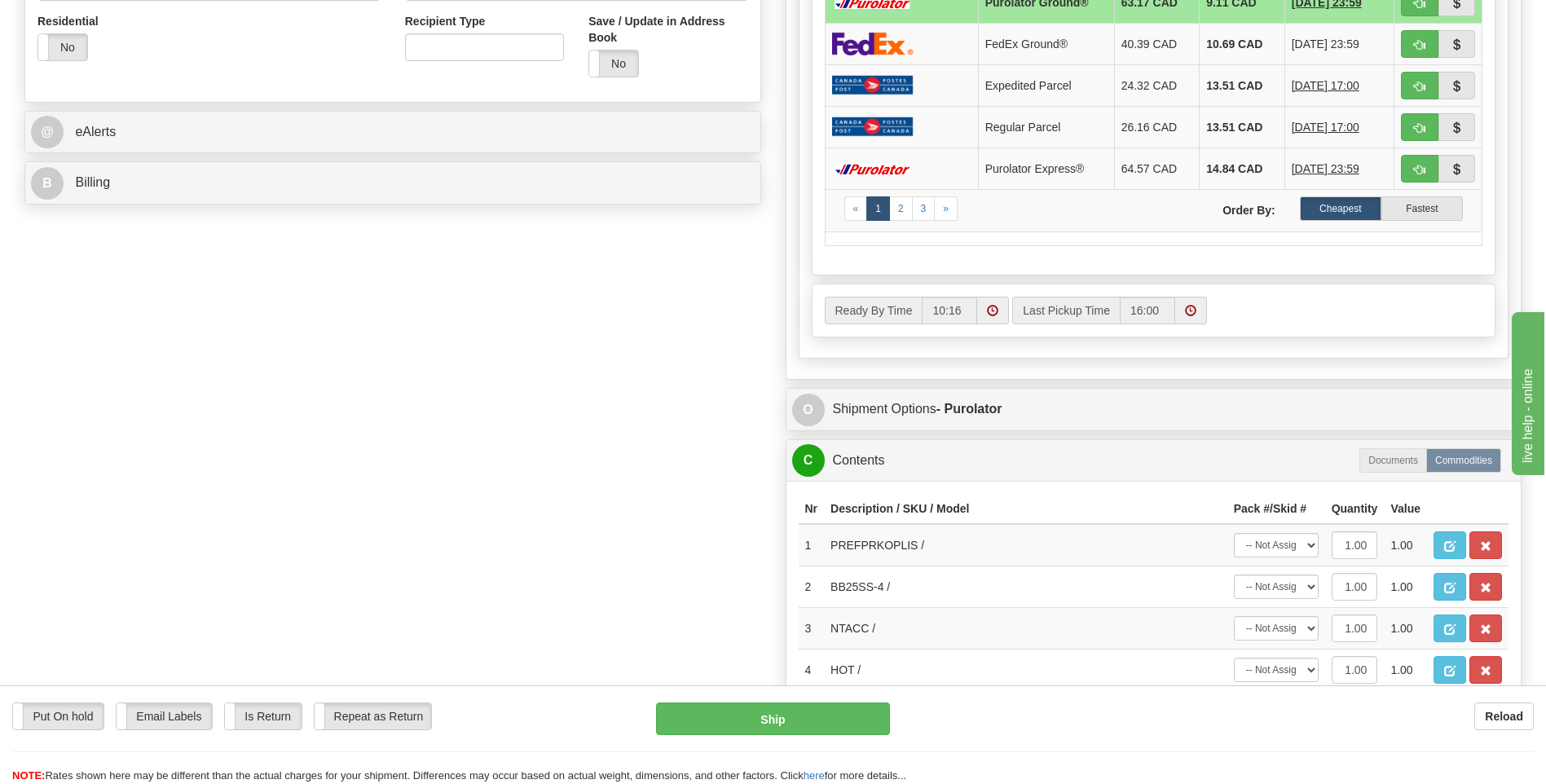
scroll to position [800, 0]
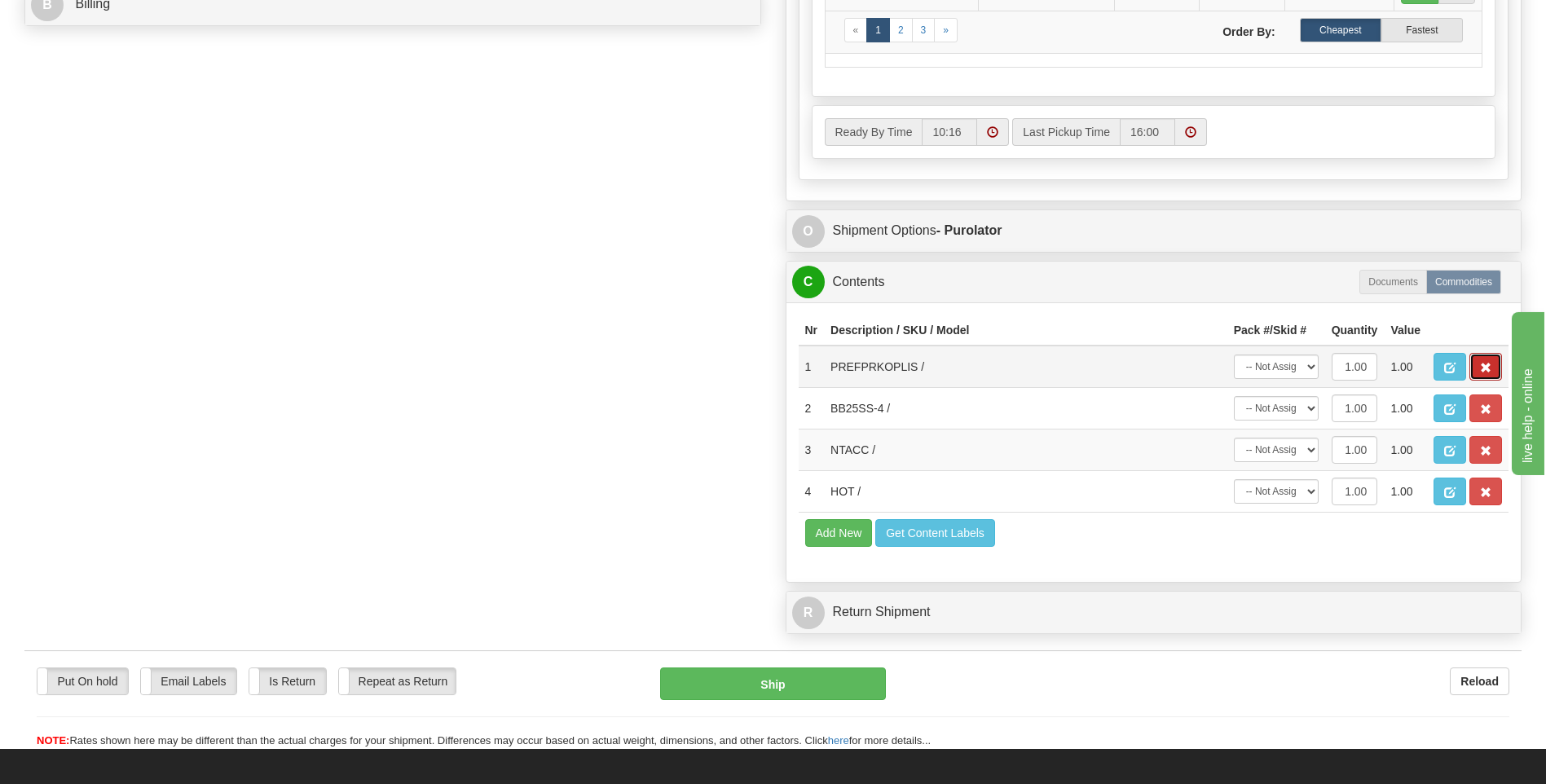
click at [1491, 364] on span "button" at bounding box center [1486, 368] width 12 height 11
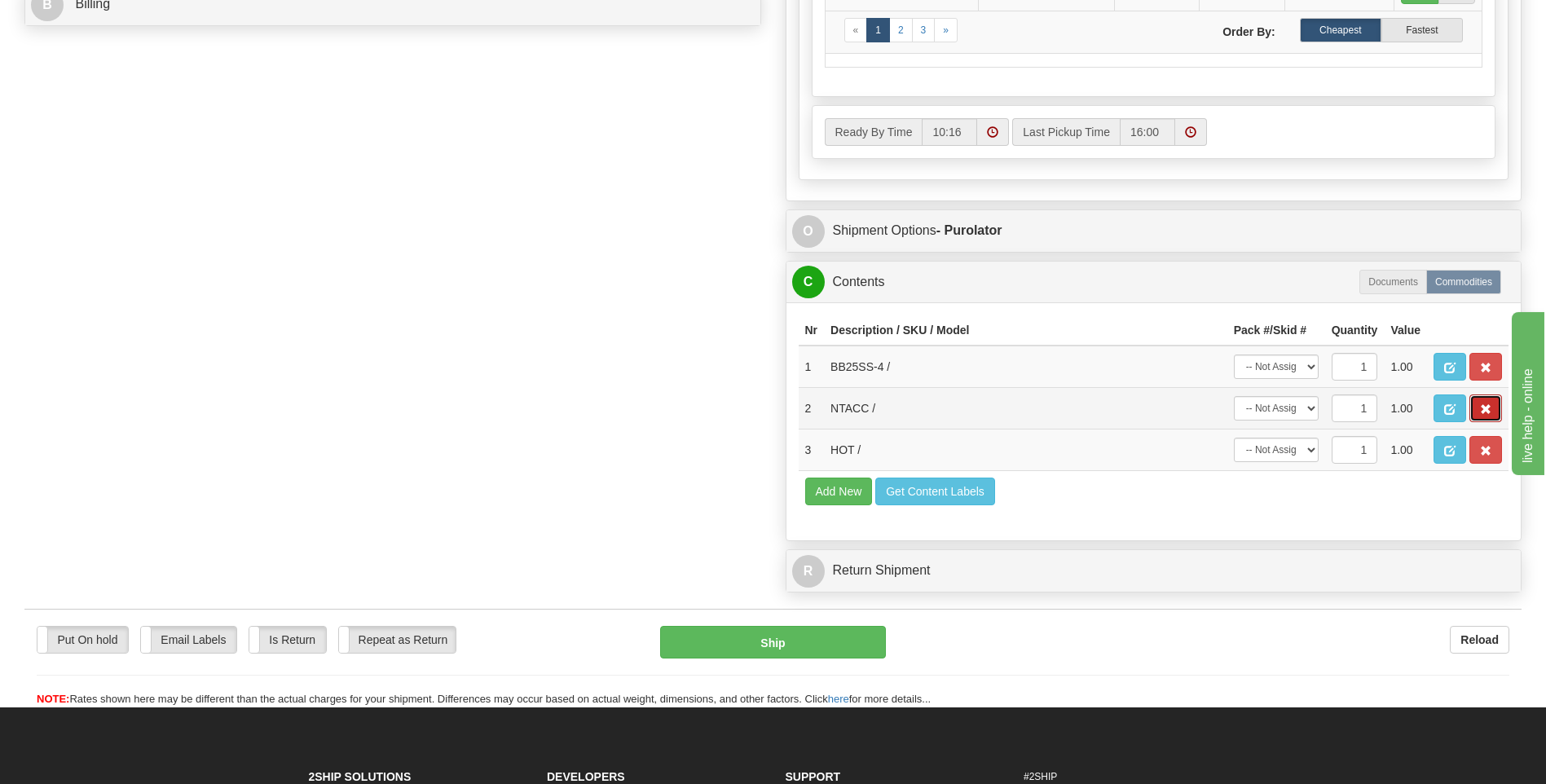
click at [1495, 409] on button "button" at bounding box center [1486, 408] width 33 height 28
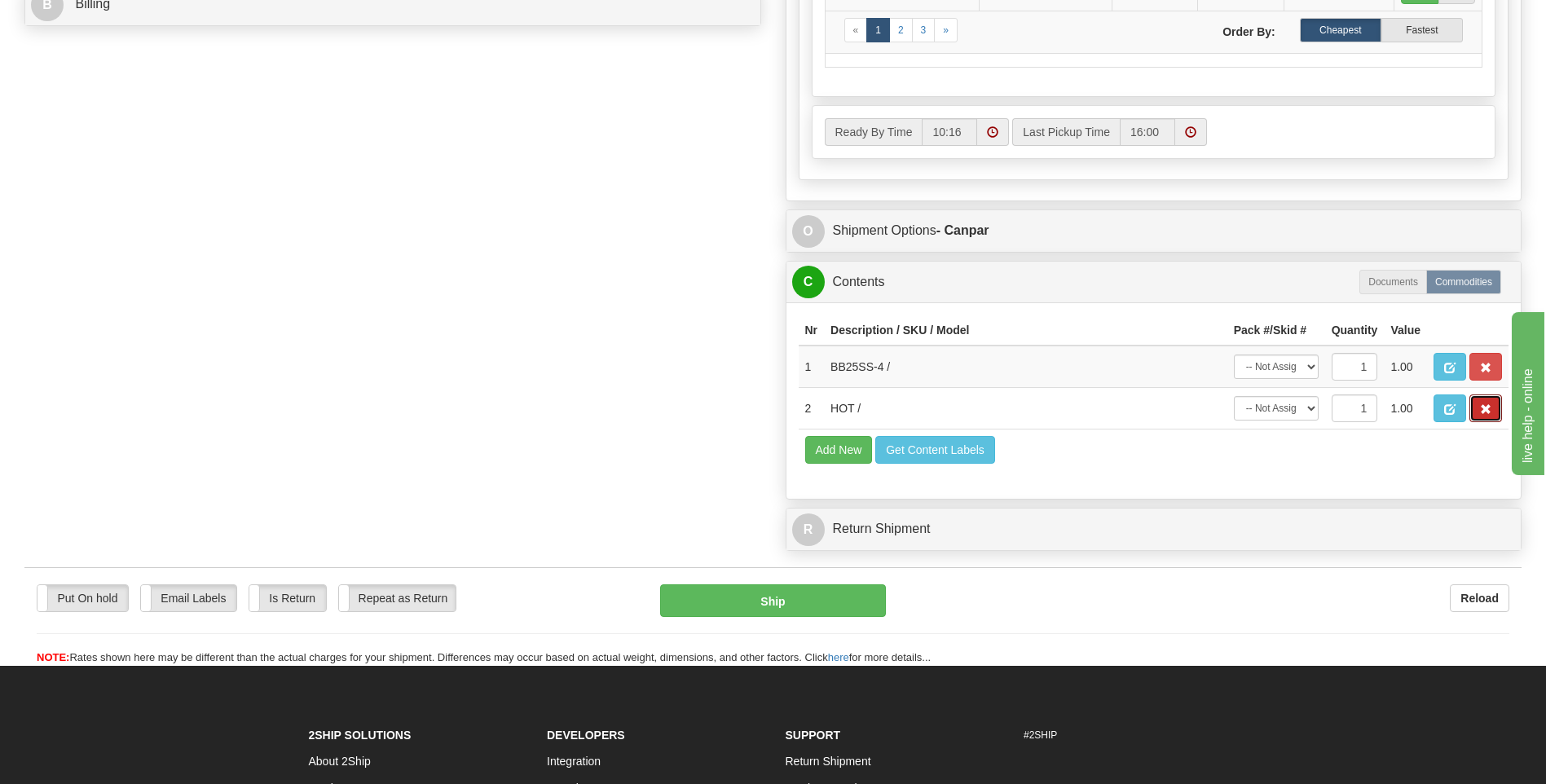
click at [1495, 409] on button "button" at bounding box center [1486, 408] width 33 height 28
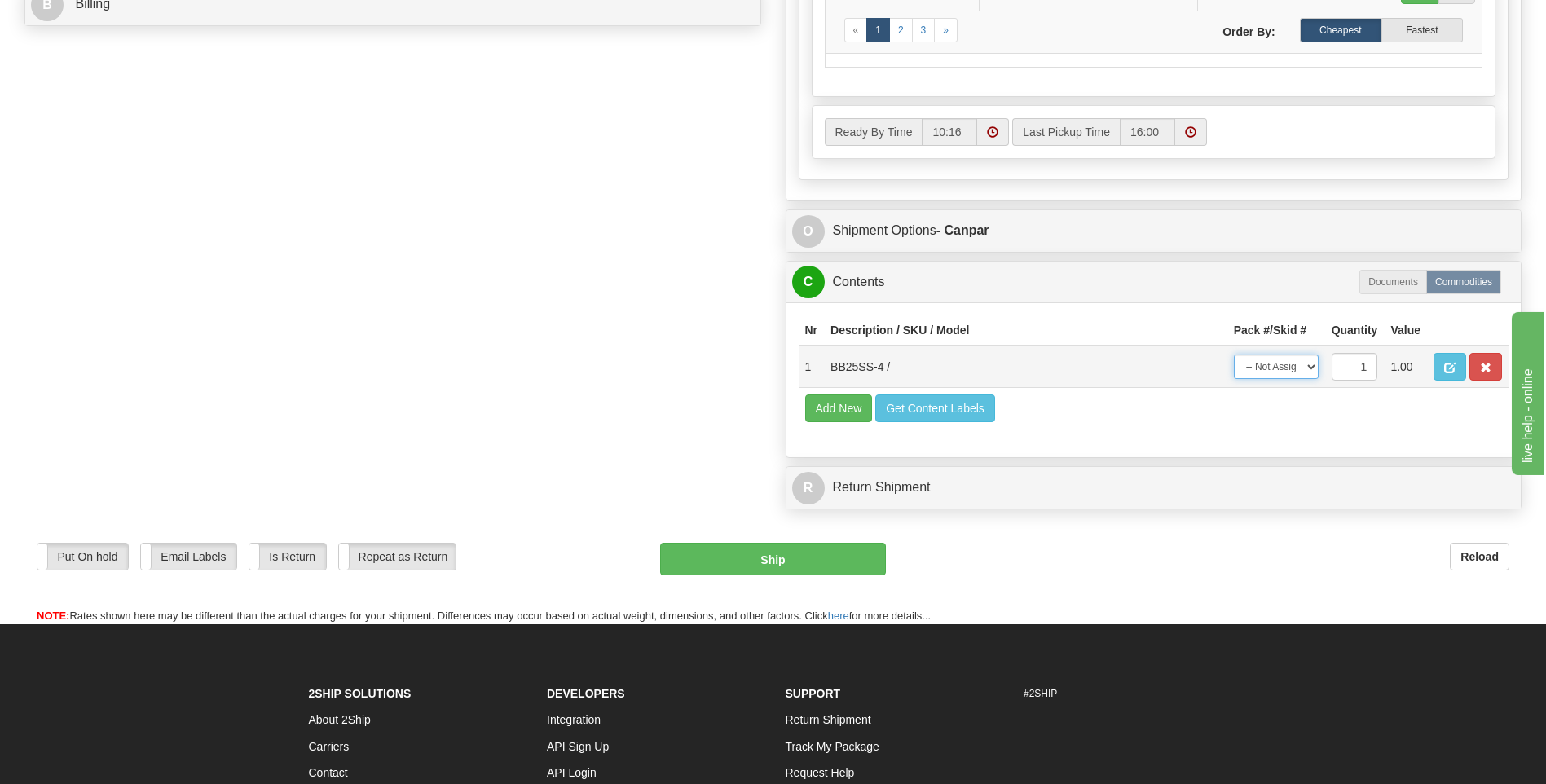
click at [1279, 358] on select "-- Not Assigned -- Package 1" at bounding box center [1276, 366] width 85 height 24
select select "0"
click at [1234, 354] on select "-- Not Assigned -- Package 1" at bounding box center [1276, 366] width 85 height 24
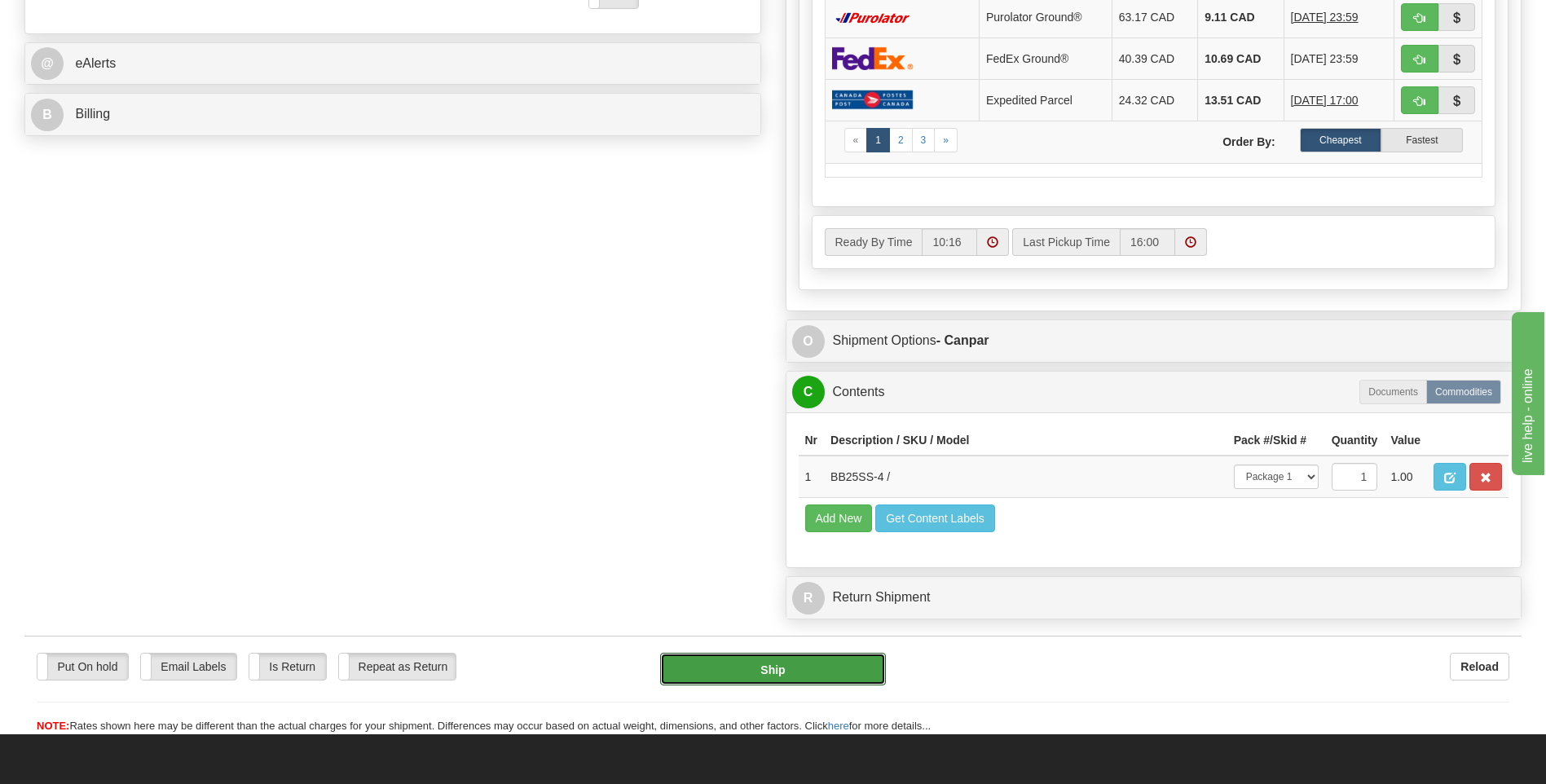
click at [825, 673] on button "Ship" at bounding box center [773, 668] width 225 height 33
type input "1"
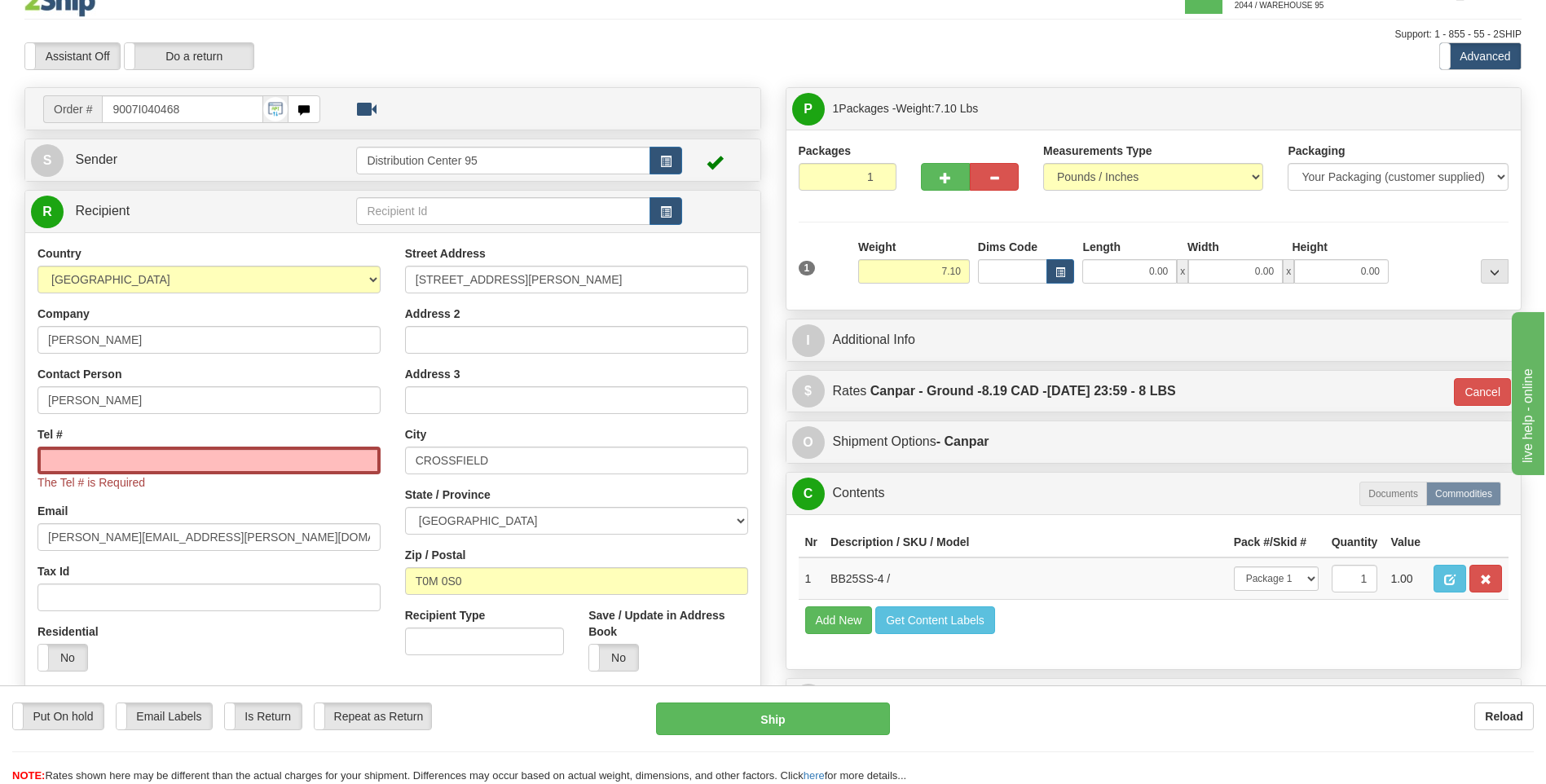
scroll to position [21, 0]
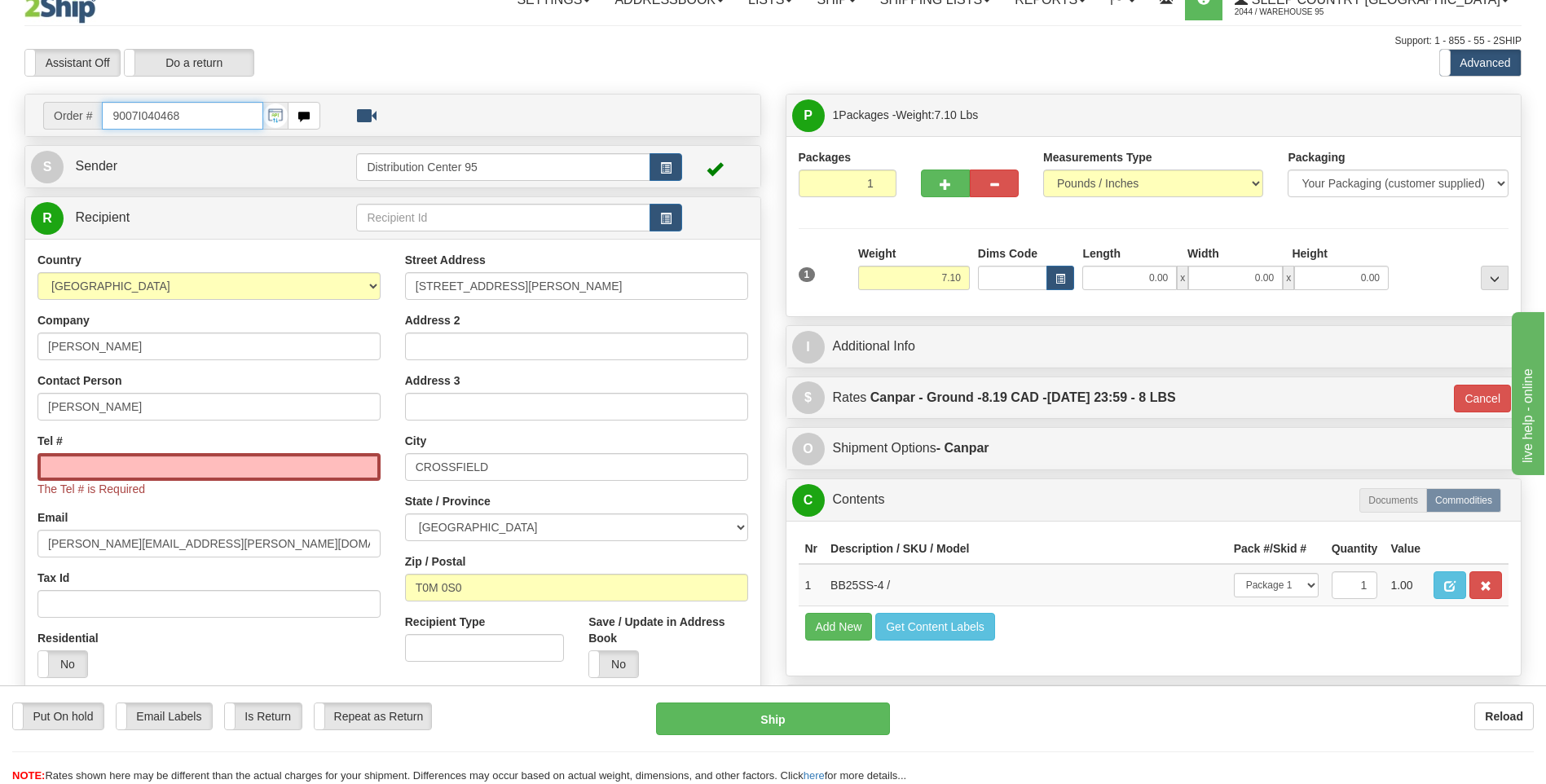
drag, startPoint x: 204, startPoint y: 123, endPoint x: 109, endPoint y: 112, distance: 95.6
click at [109, 112] on input "9007I040468" at bounding box center [181, 115] width 160 height 28
click at [142, 462] on input "Tel #" at bounding box center [209, 467] width 343 height 28
paste input "403 614-8263"
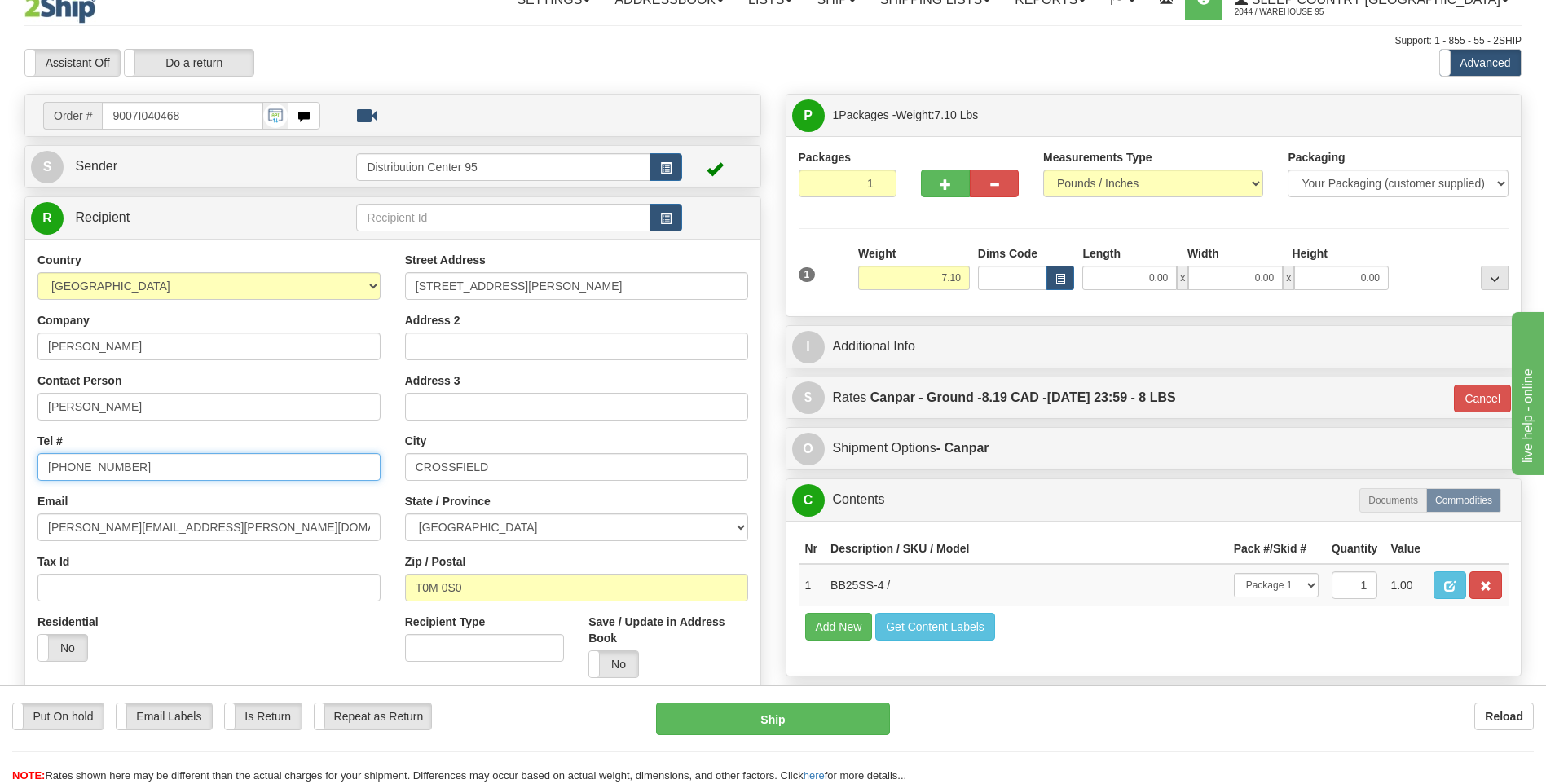
click at [69, 463] on input "403 614-8263" at bounding box center [209, 467] width 343 height 28
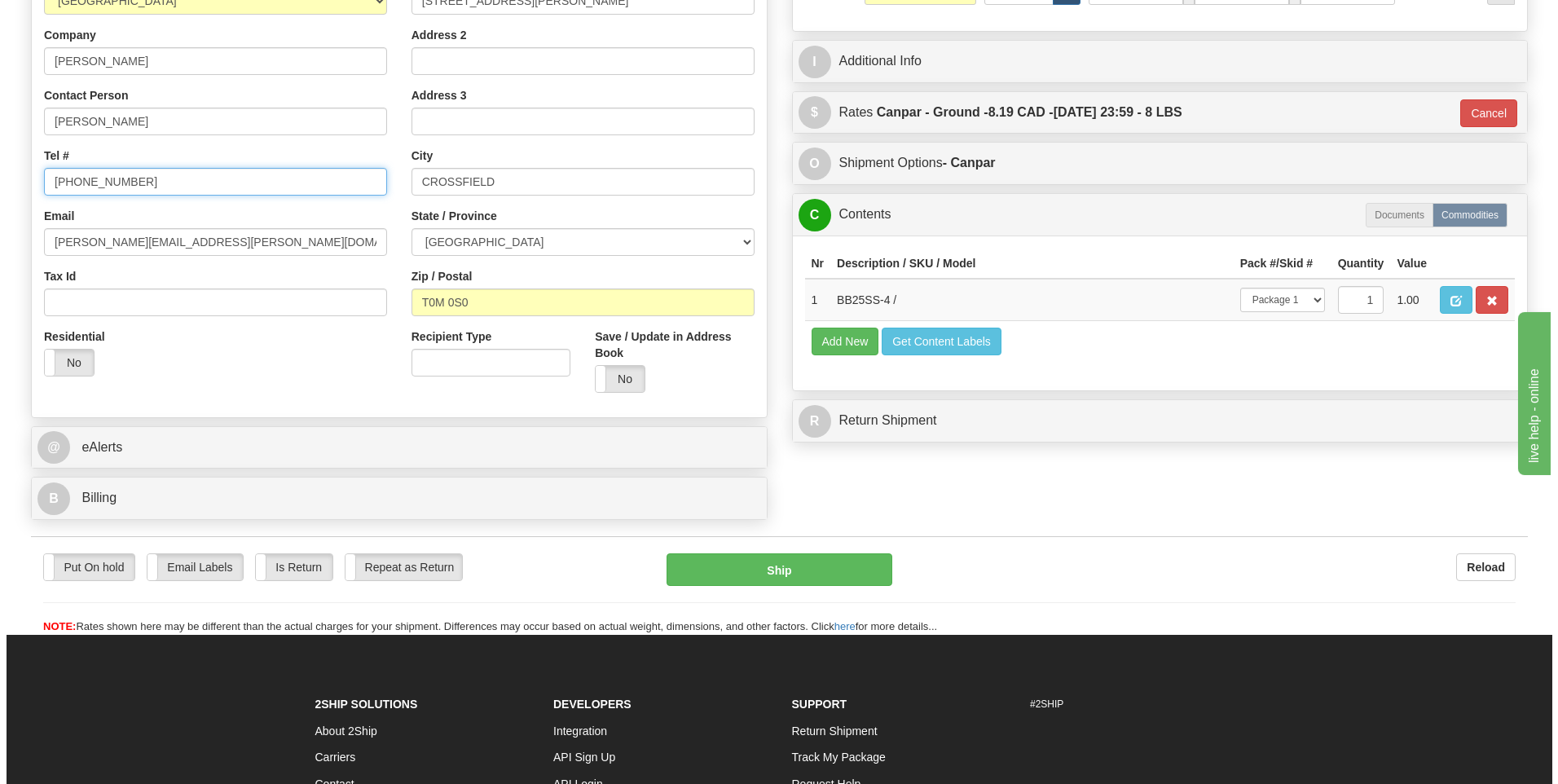
scroll to position [314, 0]
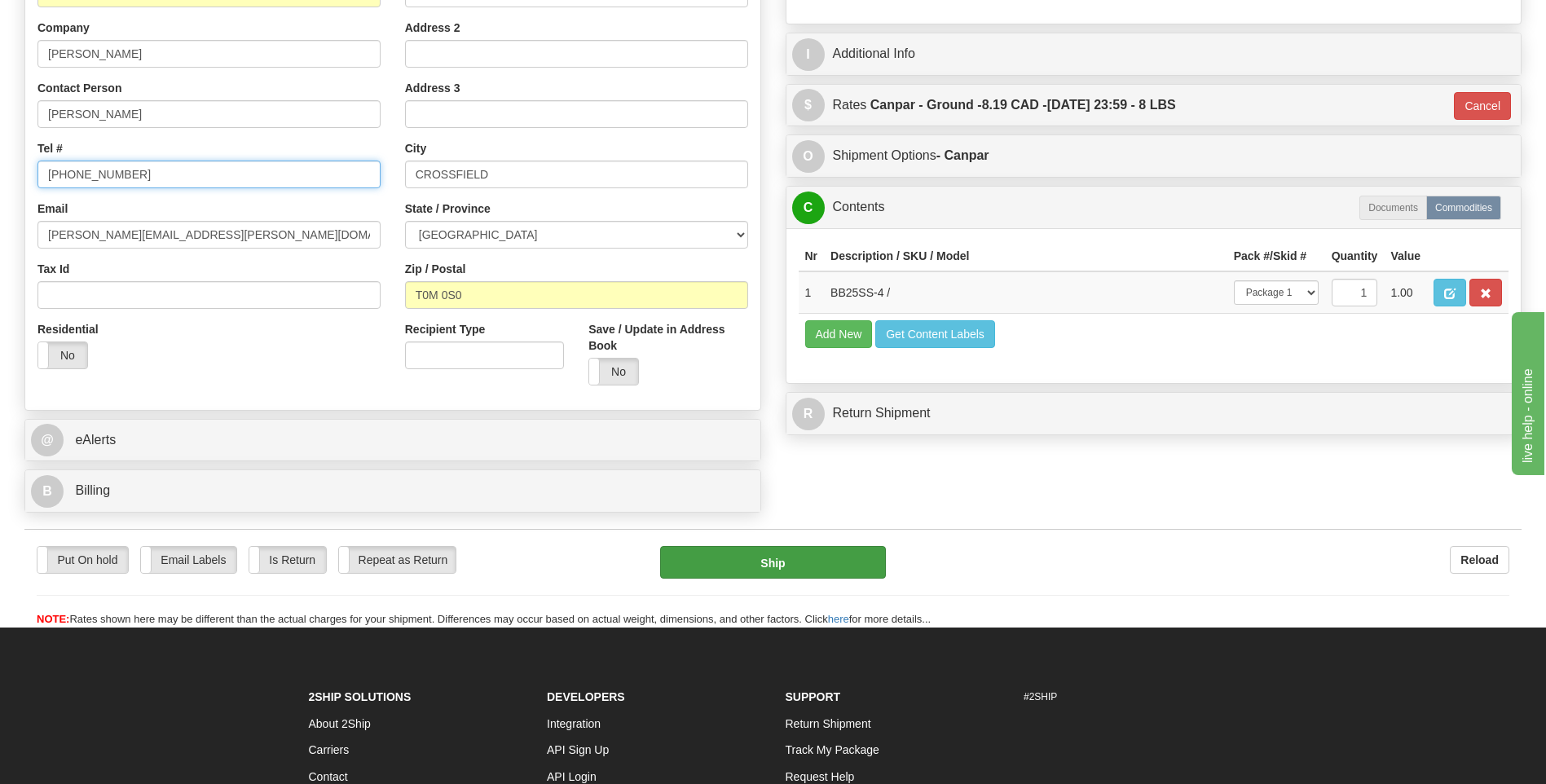
type input "403-614-8263"
click at [833, 559] on button "Ship" at bounding box center [773, 562] width 225 height 33
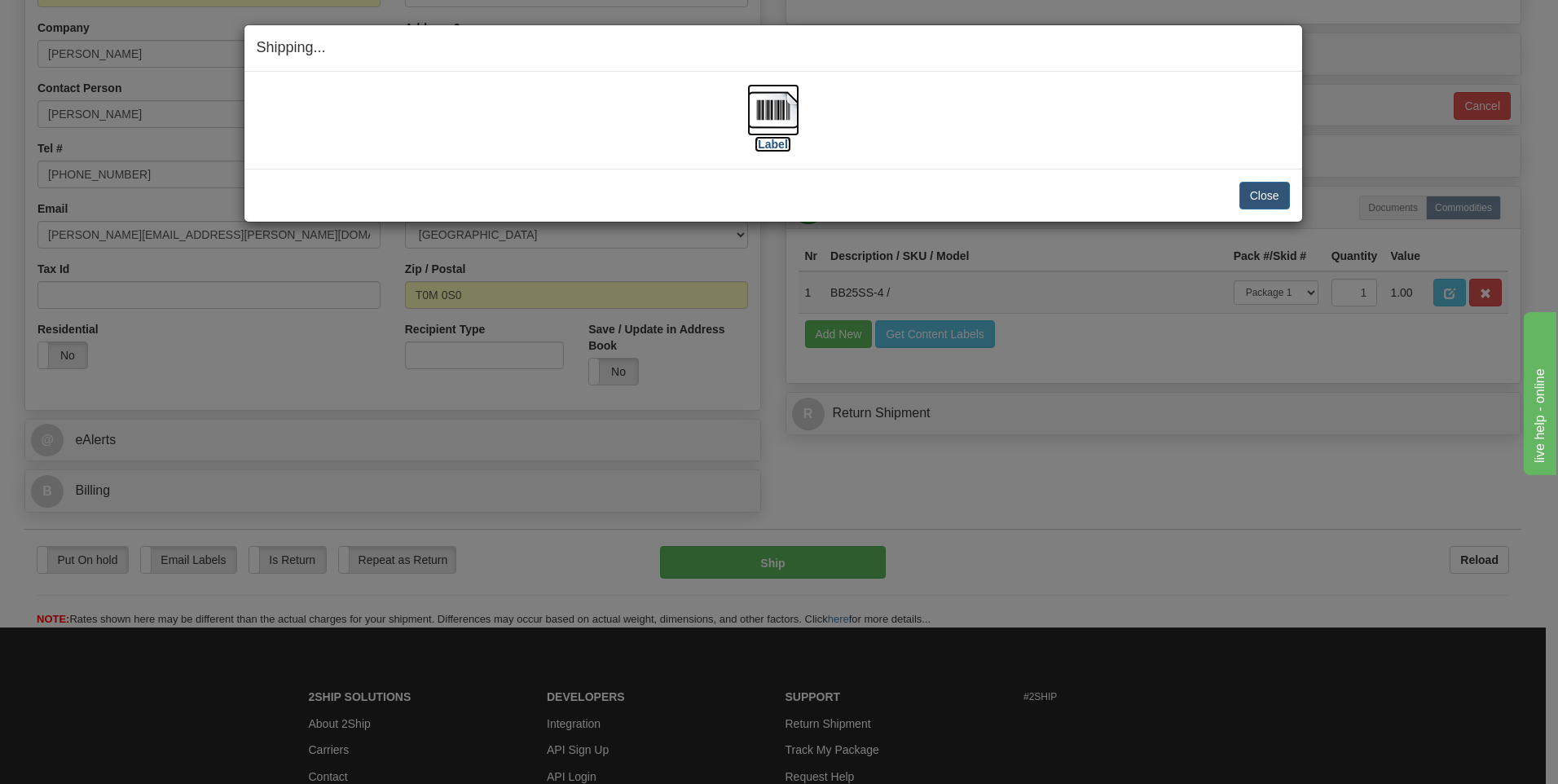
click at [764, 129] on img at bounding box center [773, 110] width 52 height 52
click at [1270, 189] on button "Close" at bounding box center [1264, 195] width 50 height 28
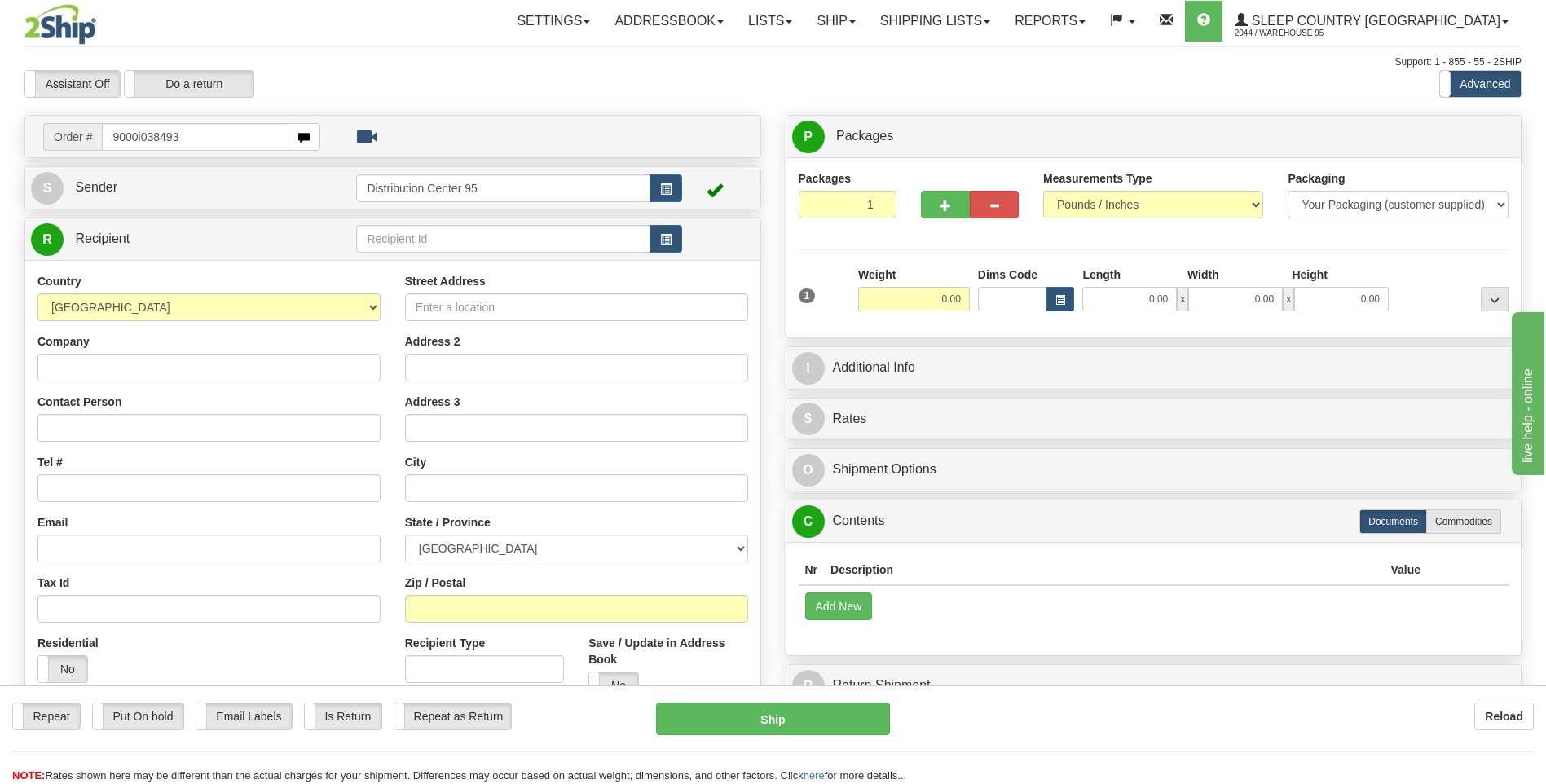
type input "9000i038493"
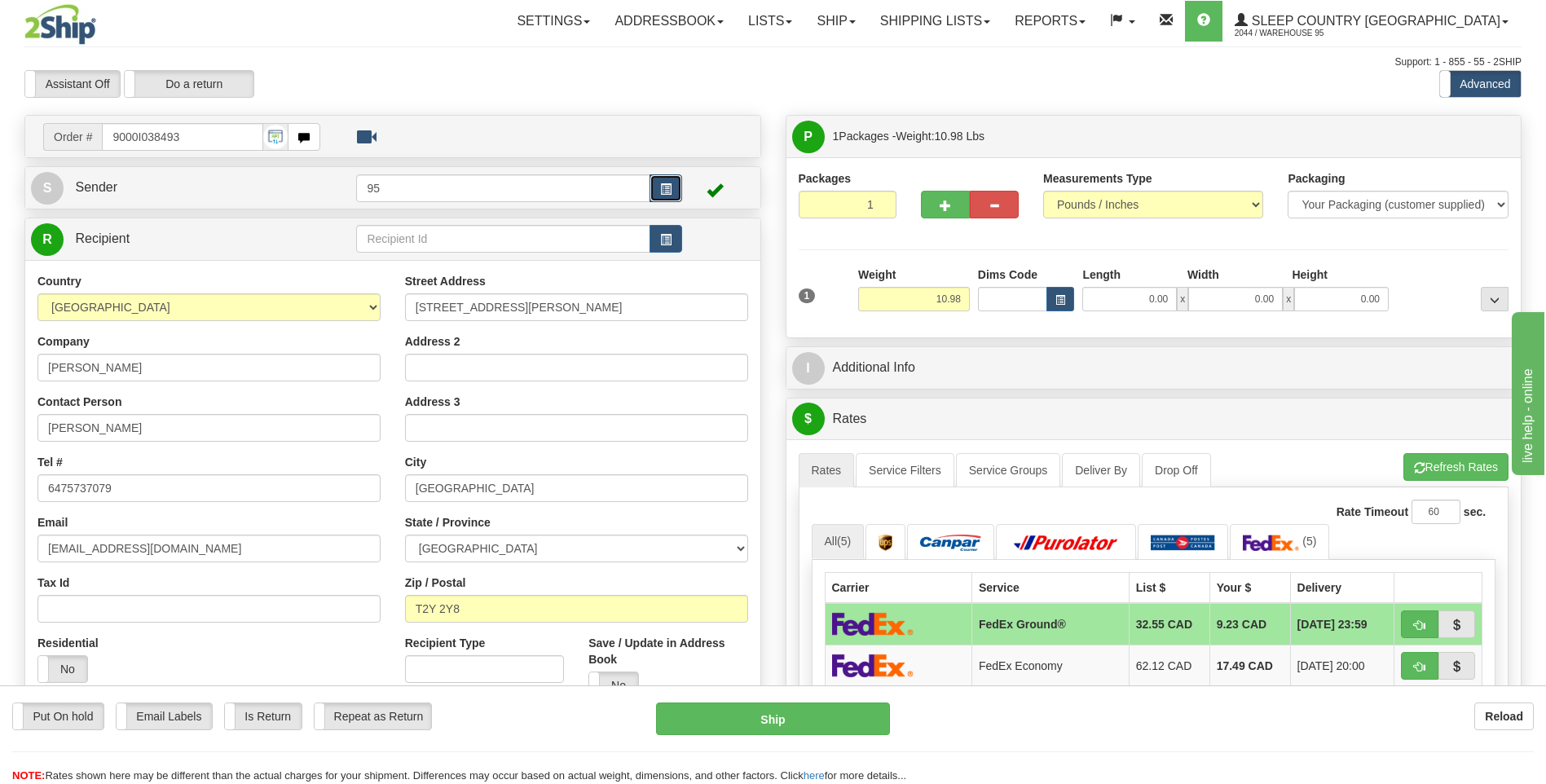
click at [662, 198] on button "button" at bounding box center [666, 188] width 33 height 28
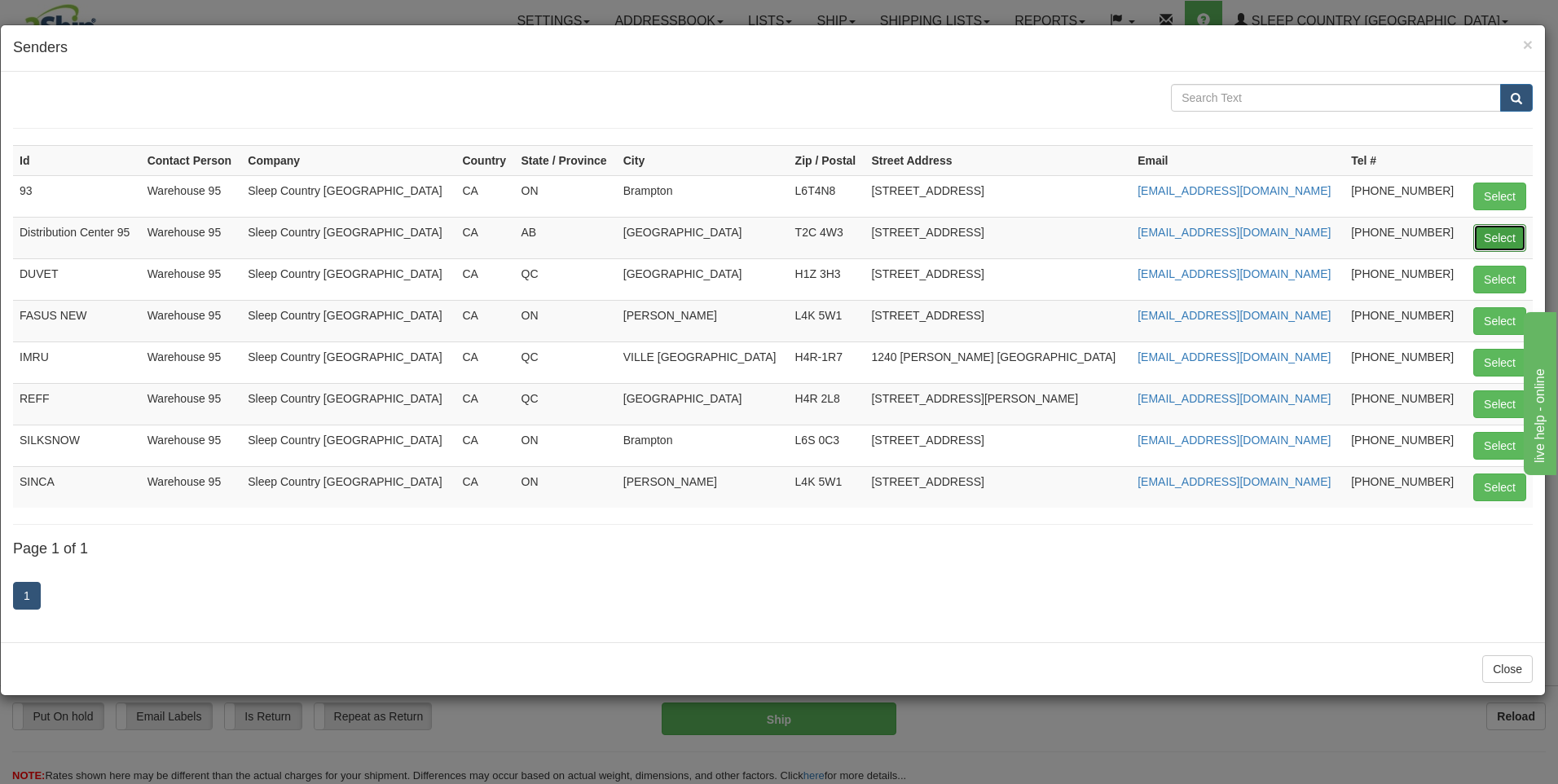
click at [1486, 241] on button "Select" at bounding box center [1499, 238] width 53 height 28
type input "Distribution Center 95"
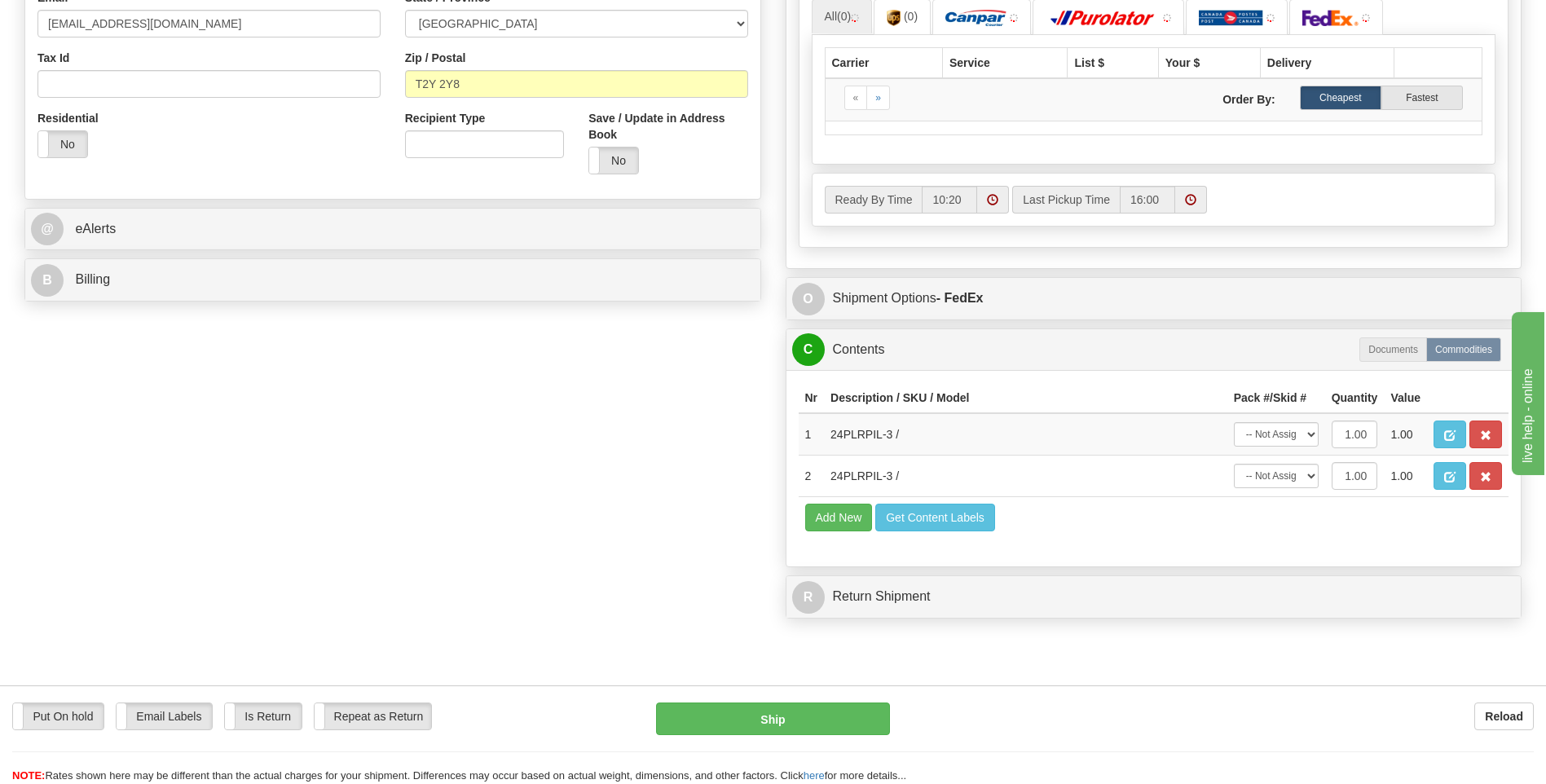
scroll to position [549, 0]
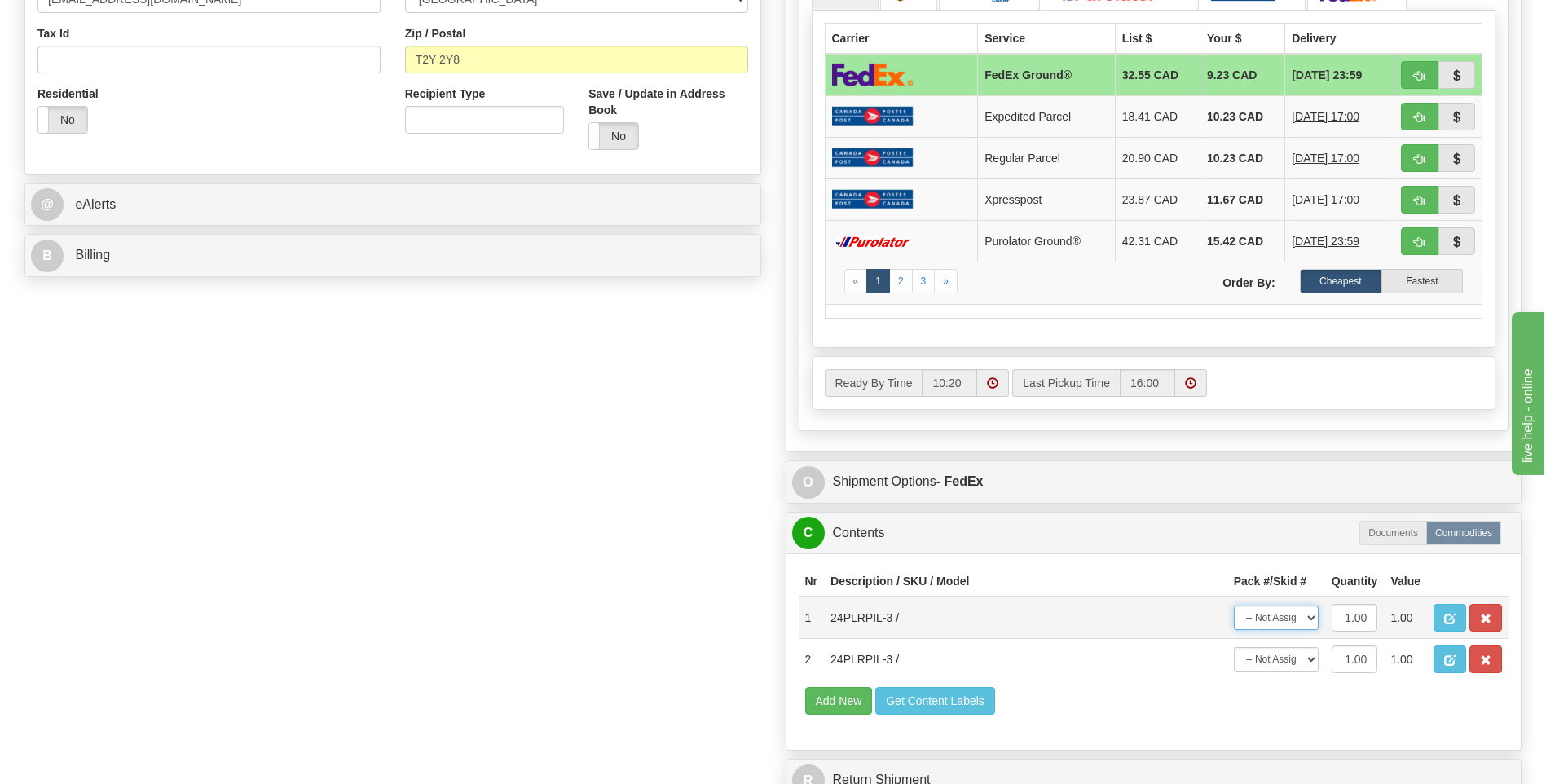
click at [1283, 620] on select "-- Not Assigned -- Package 1" at bounding box center [1276, 617] width 85 height 24
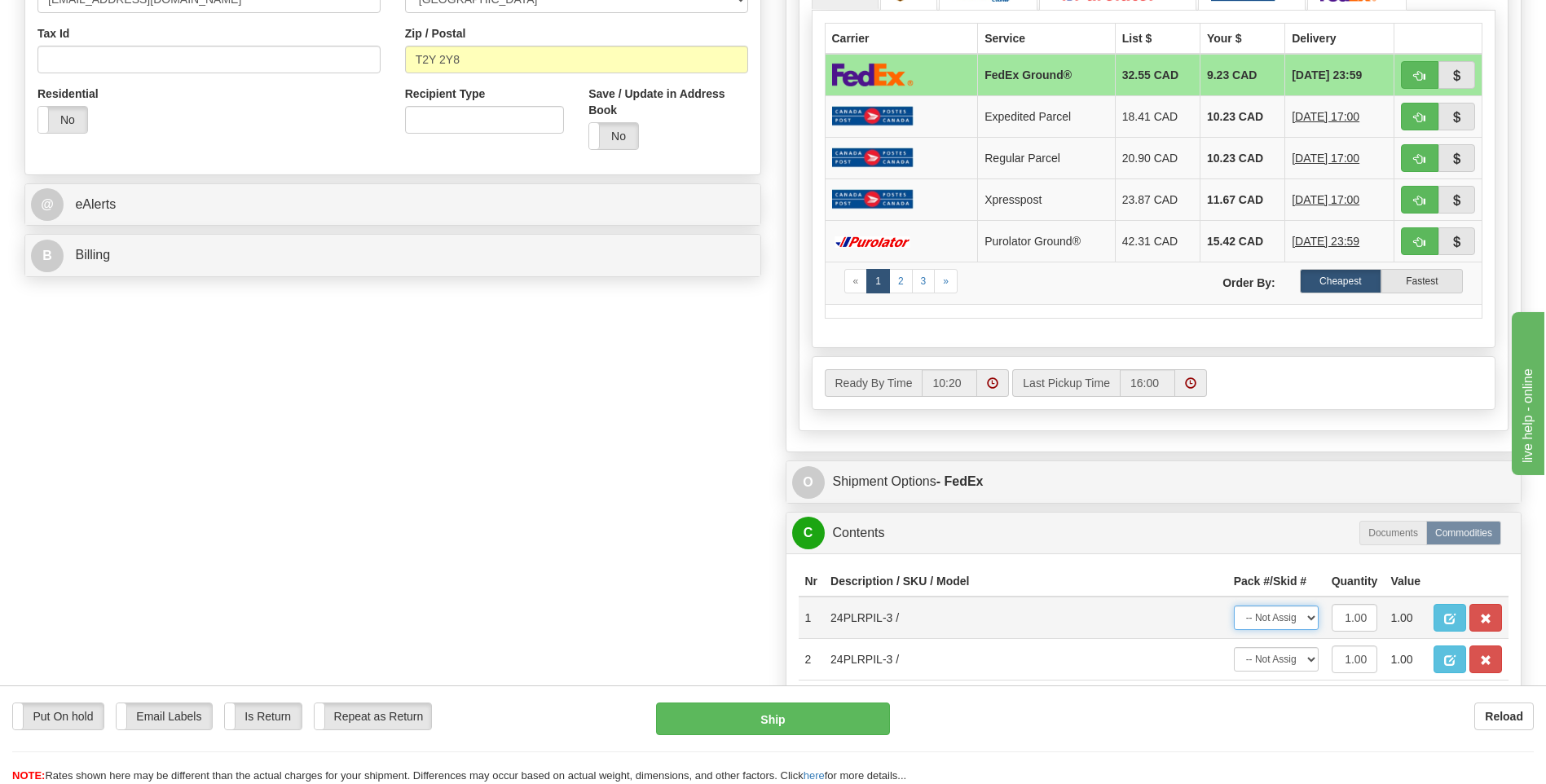
select select "0"
click at [1234, 605] on select "-- Not Assigned -- Package 1" at bounding box center [1276, 617] width 85 height 24
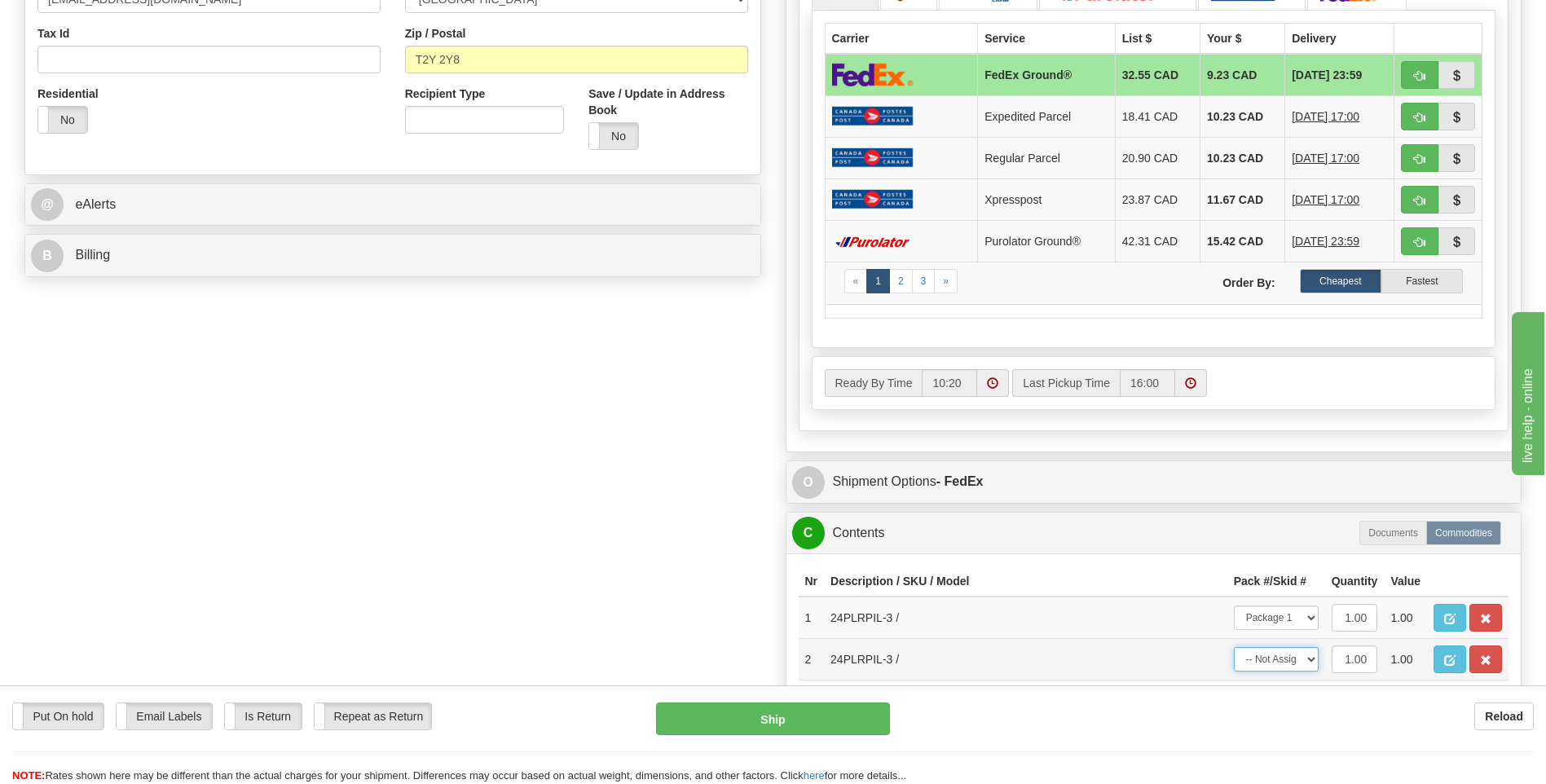
click at [1282, 664] on select "-- Not Assigned -- Package 1" at bounding box center [1276, 659] width 85 height 24
select select "0"
click at [1234, 647] on select "-- Not Assigned -- Package 1" at bounding box center [1276, 659] width 85 height 24
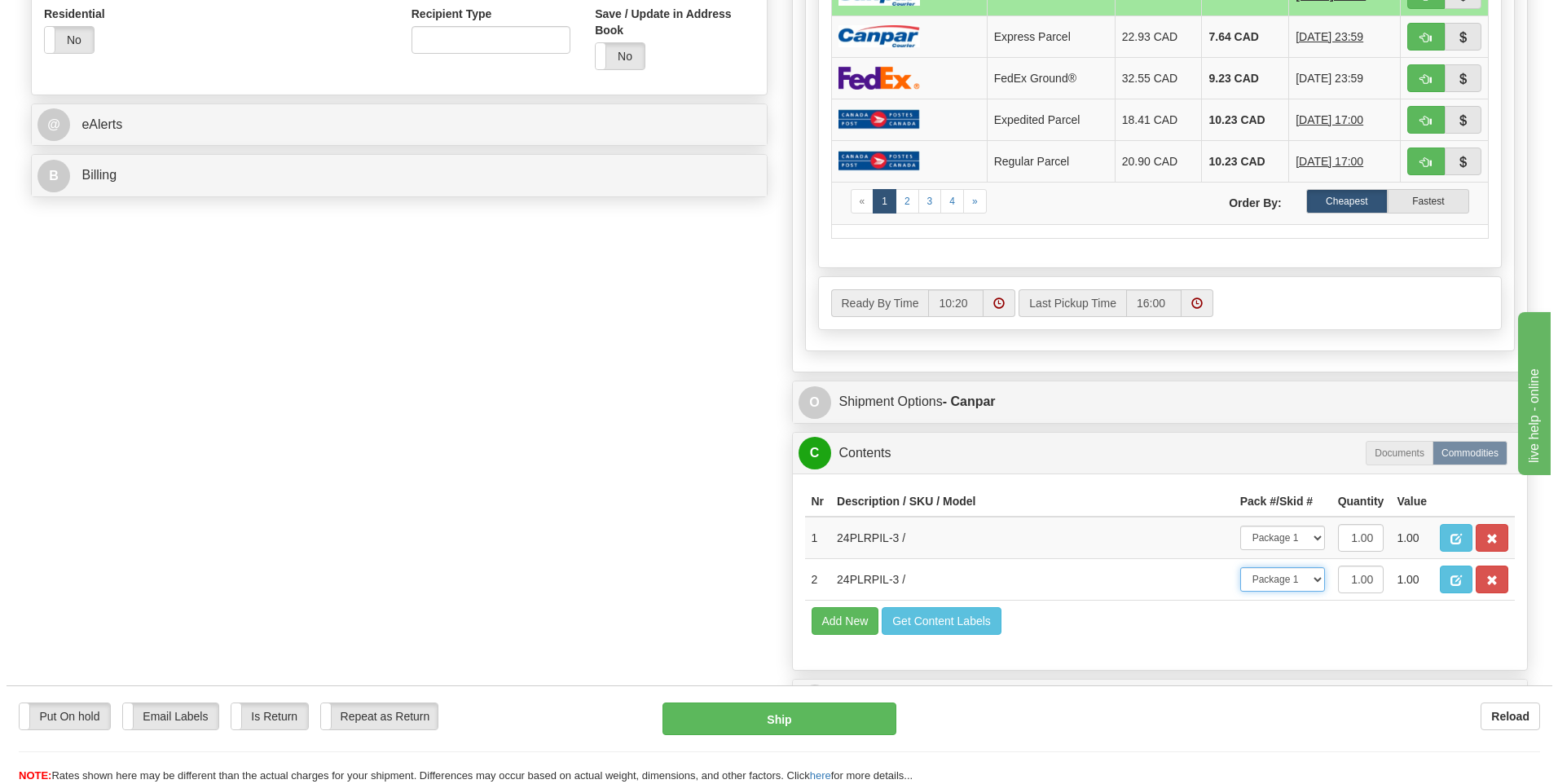
scroll to position [656, 0]
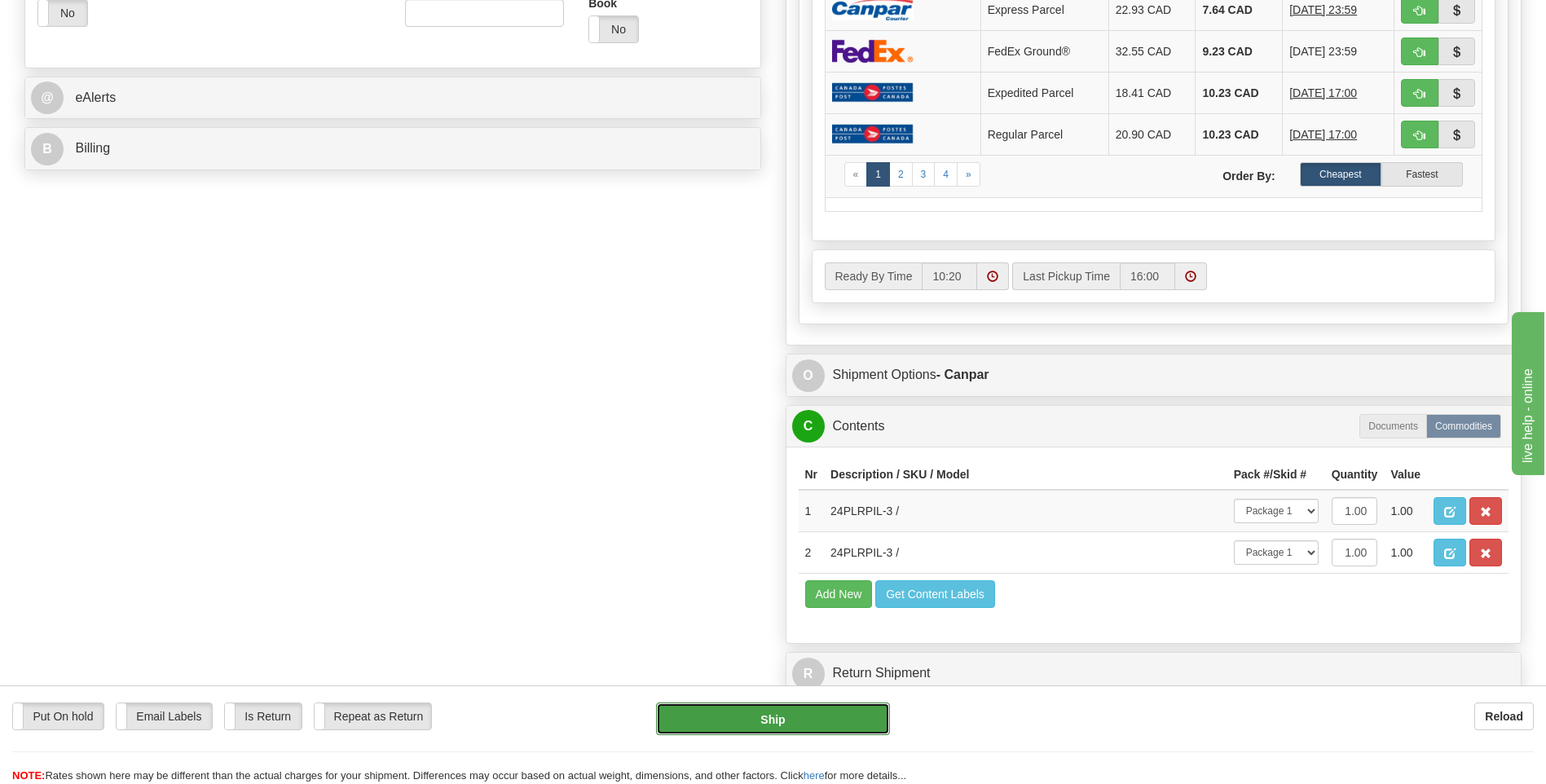
click at [800, 709] on button "Ship" at bounding box center [773, 719] width 233 height 33
type input "1"
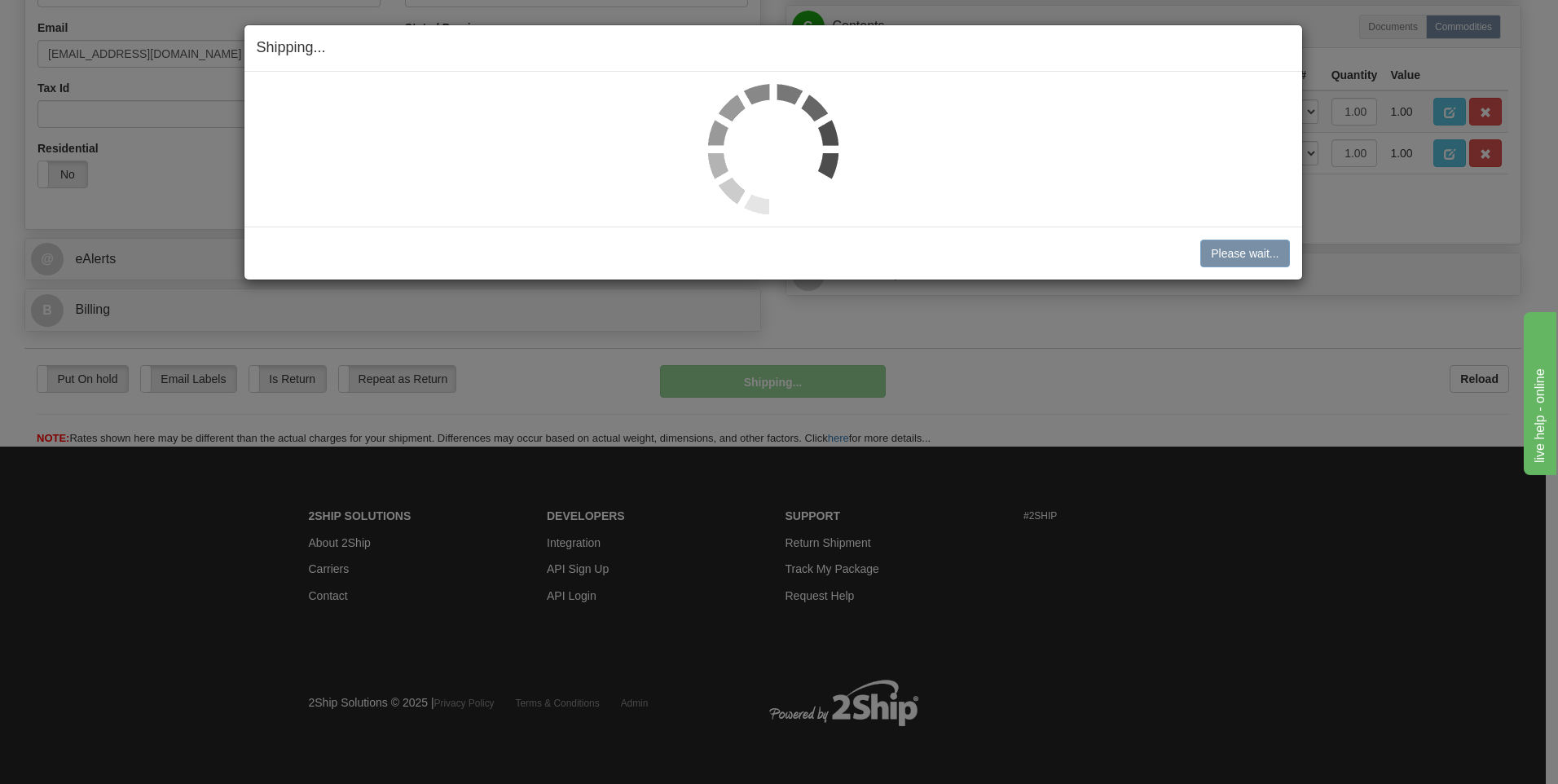
scroll to position [495, 0]
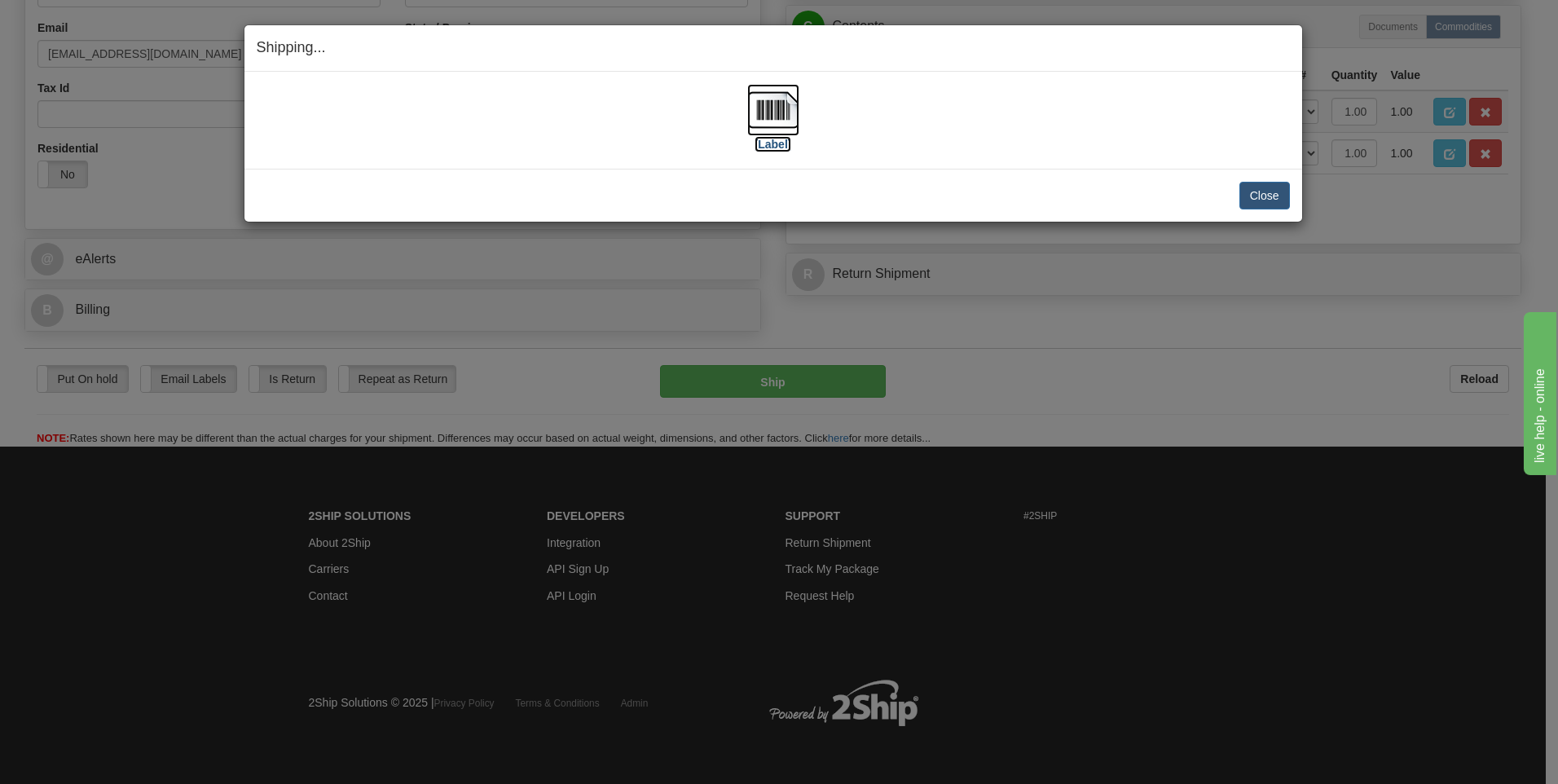
click at [778, 101] on img at bounding box center [773, 110] width 52 height 52
click at [1261, 188] on button "Close" at bounding box center [1264, 195] width 50 height 28
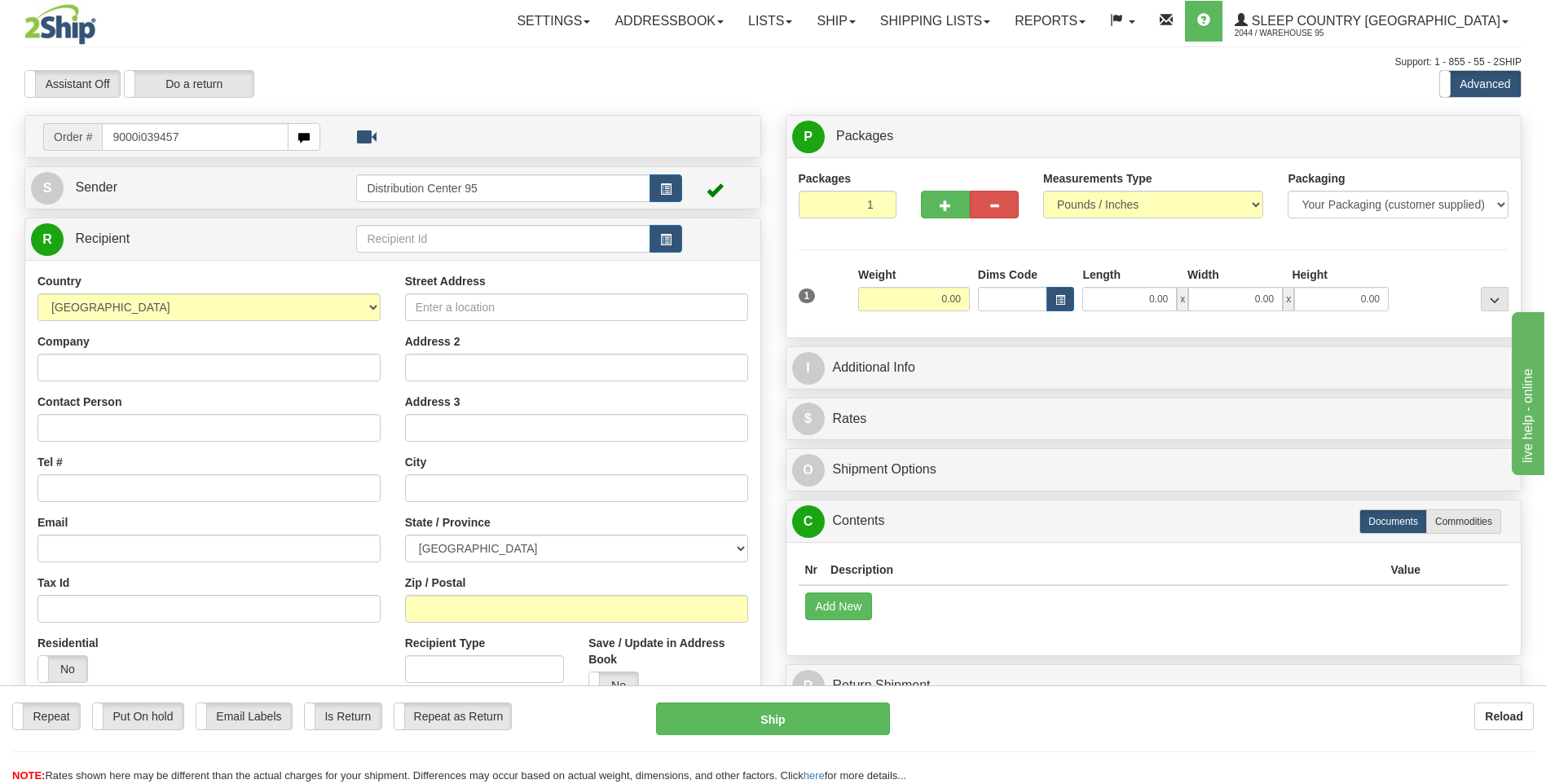
type input "9000i039457"
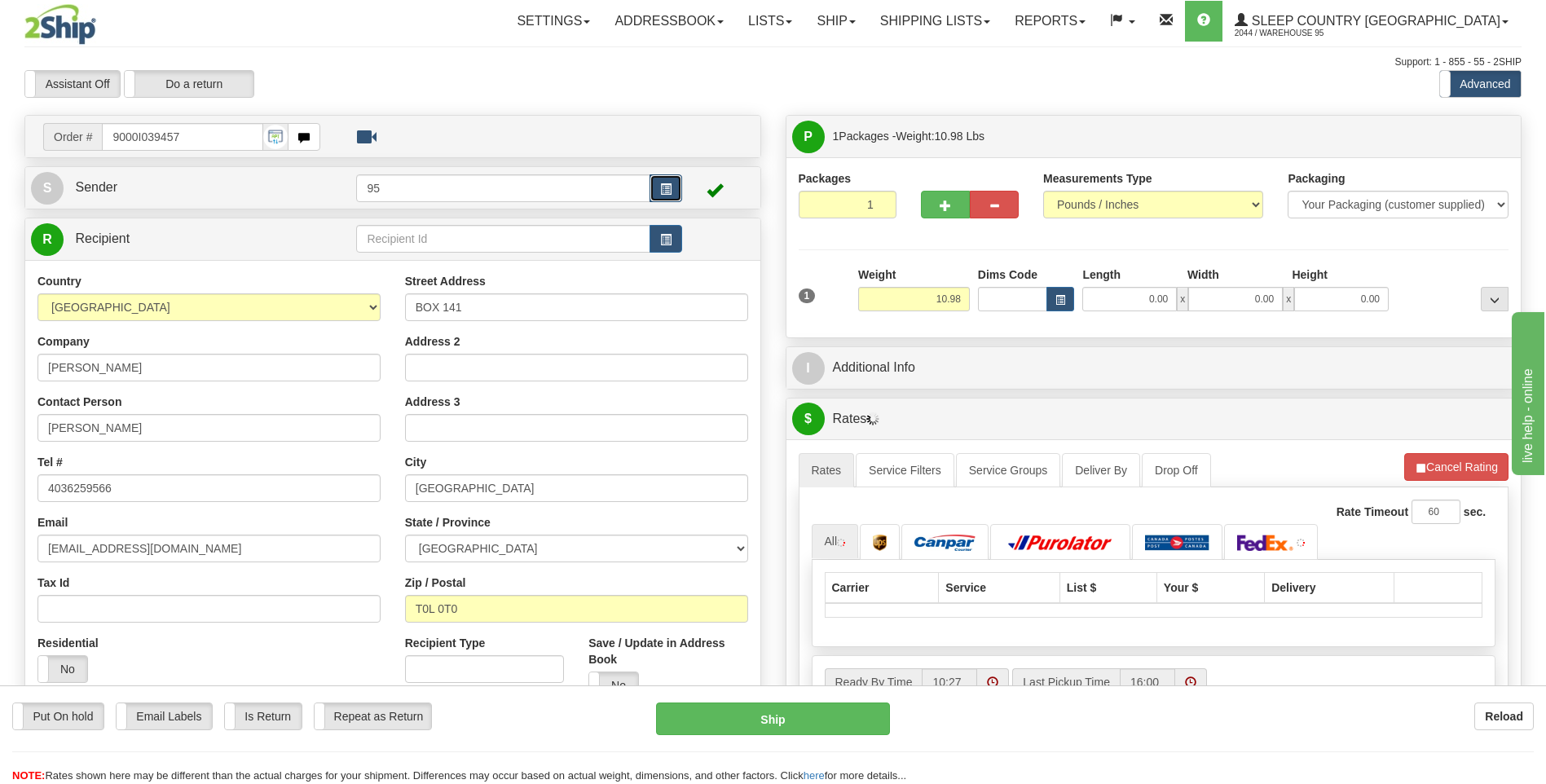
click at [673, 193] on button "button" at bounding box center [666, 188] width 33 height 28
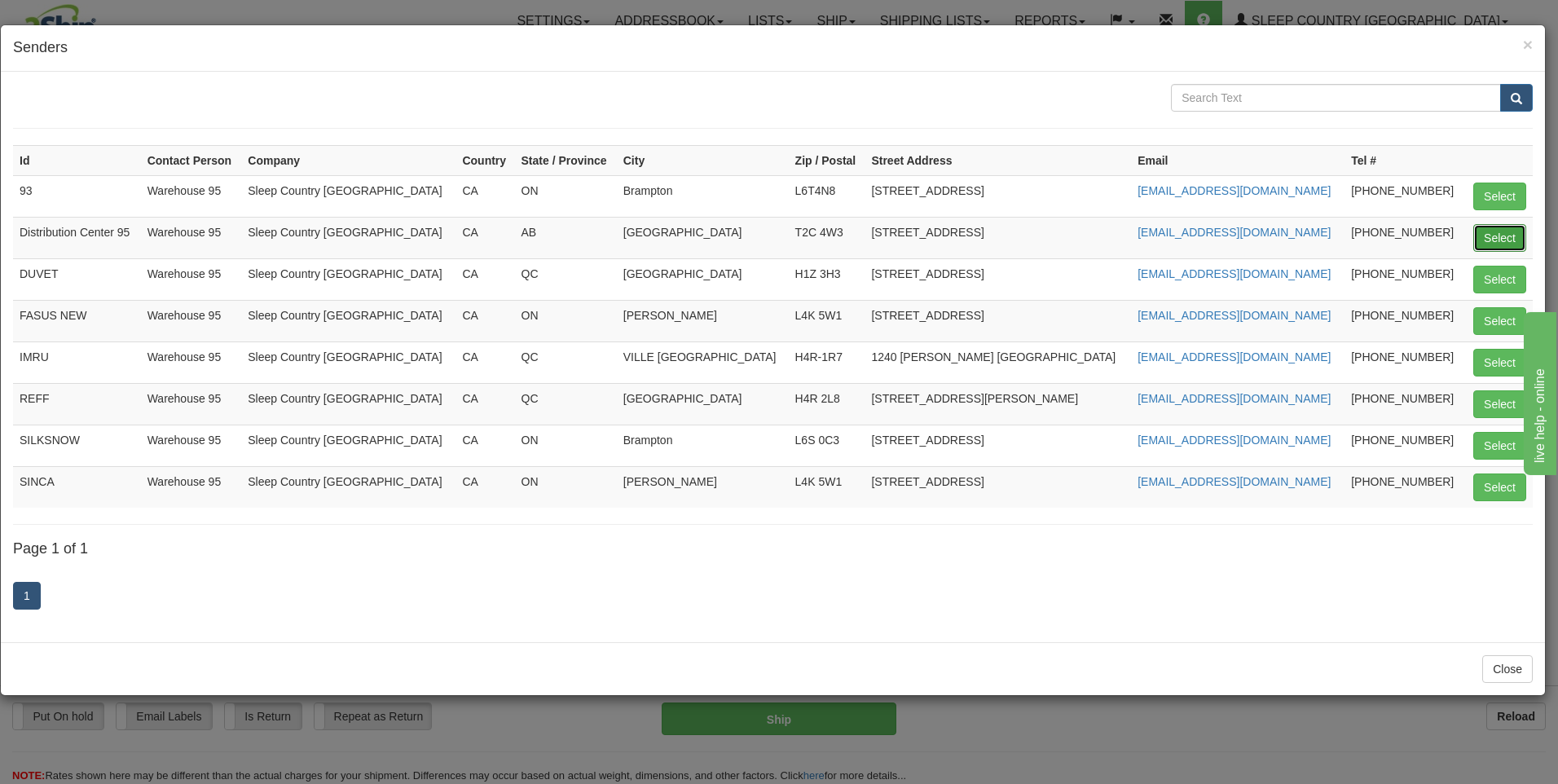
click at [1474, 238] on button "Select" at bounding box center [1499, 238] width 53 height 28
type input "Distribution Center 95"
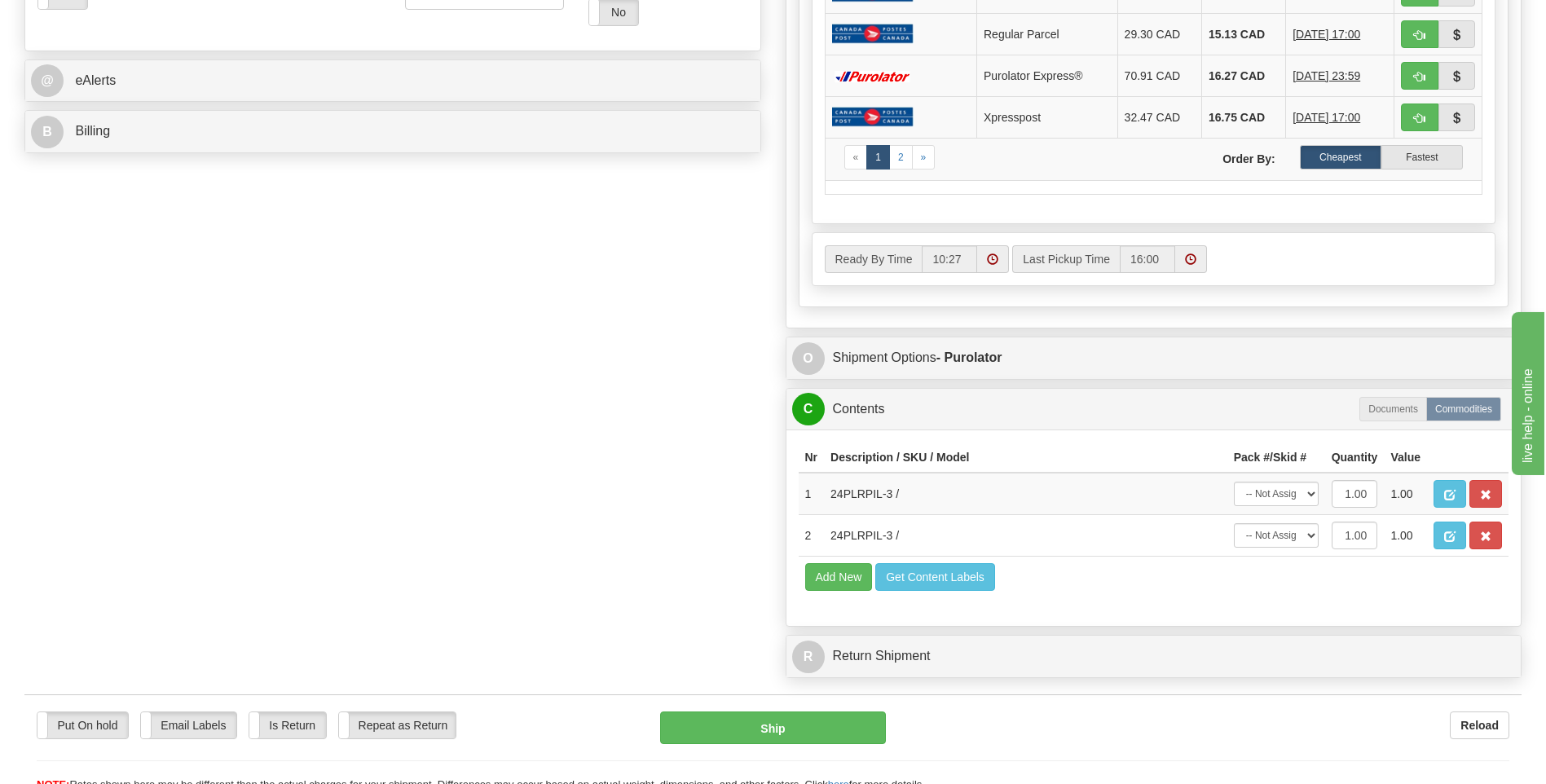
scroll to position [753, 0]
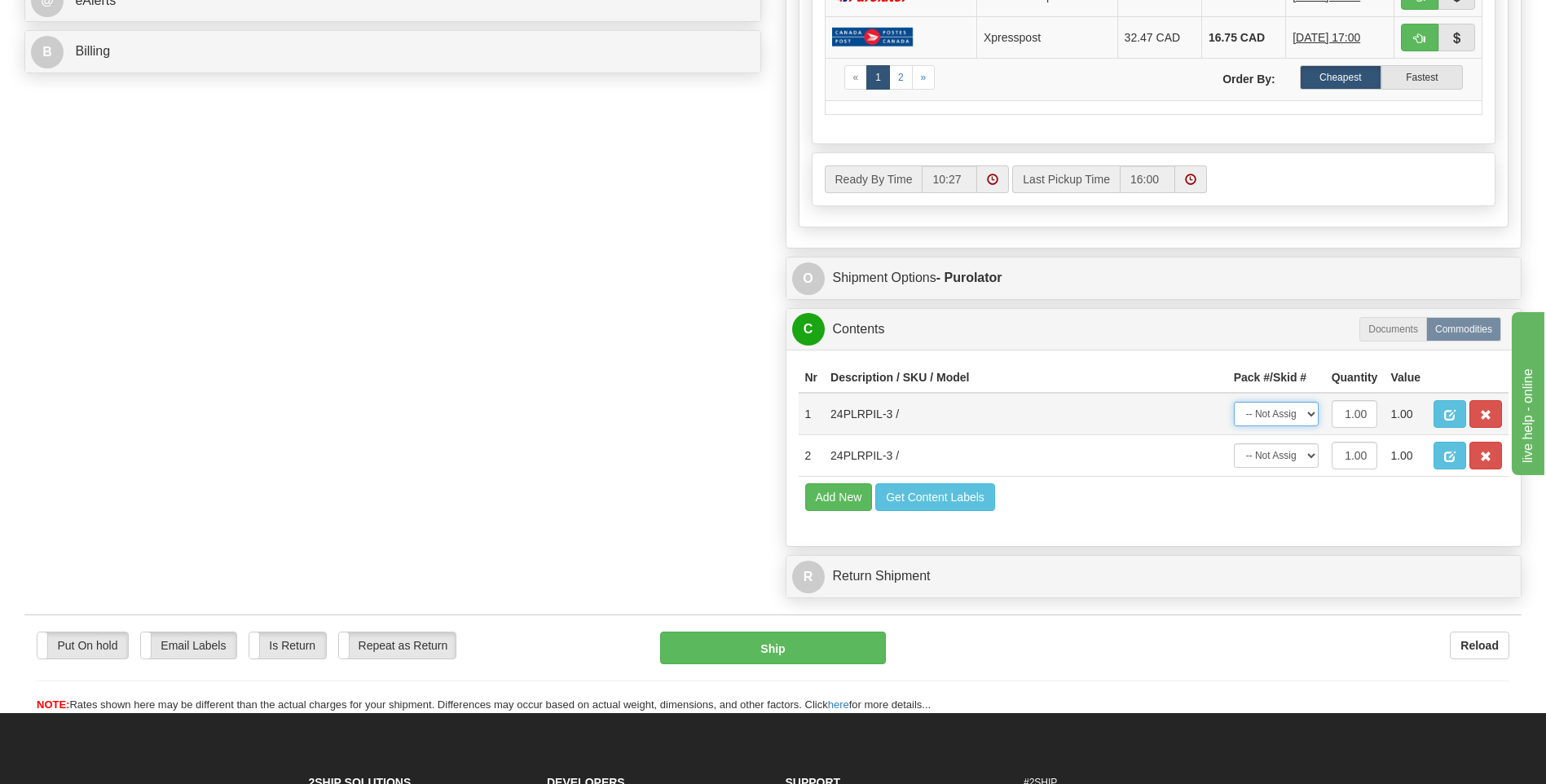
click at [1276, 421] on select "-- Not Assigned -- Package 1" at bounding box center [1276, 413] width 85 height 24
select select "0"
click at [1234, 401] on select "-- Not Assigned -- Package 1" at bounding box center [1276, 413] width 85 height 24
click at [1288, 458] on select "-- Not Assigned -- Package 1" at bounding box center [1276, 455] width 85 height 24
select select "0"
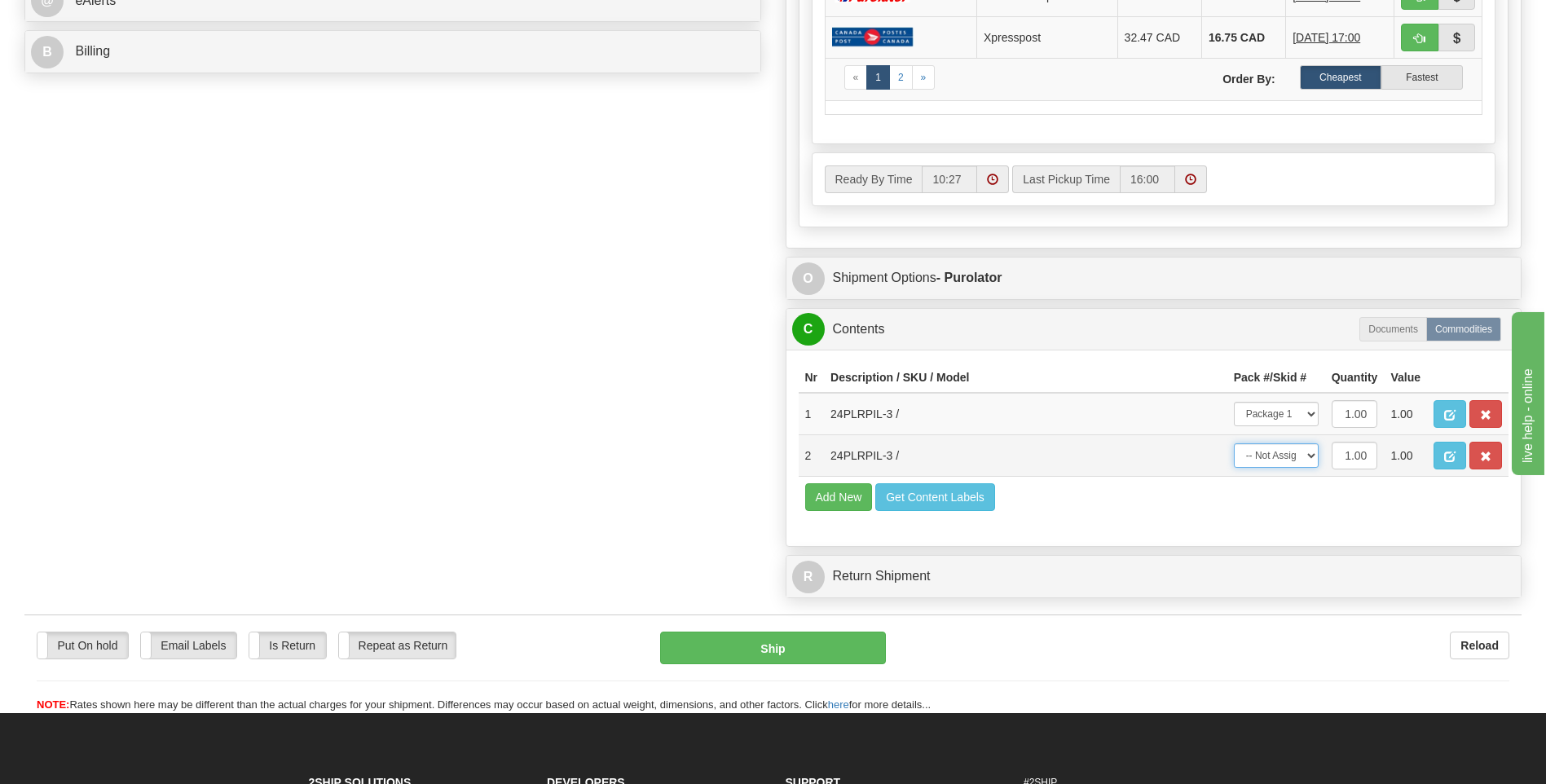
click at [1234, 443] on select "-- Not Assigned -- Package 1" at bounding box center [1276, 455] width 85 height 24
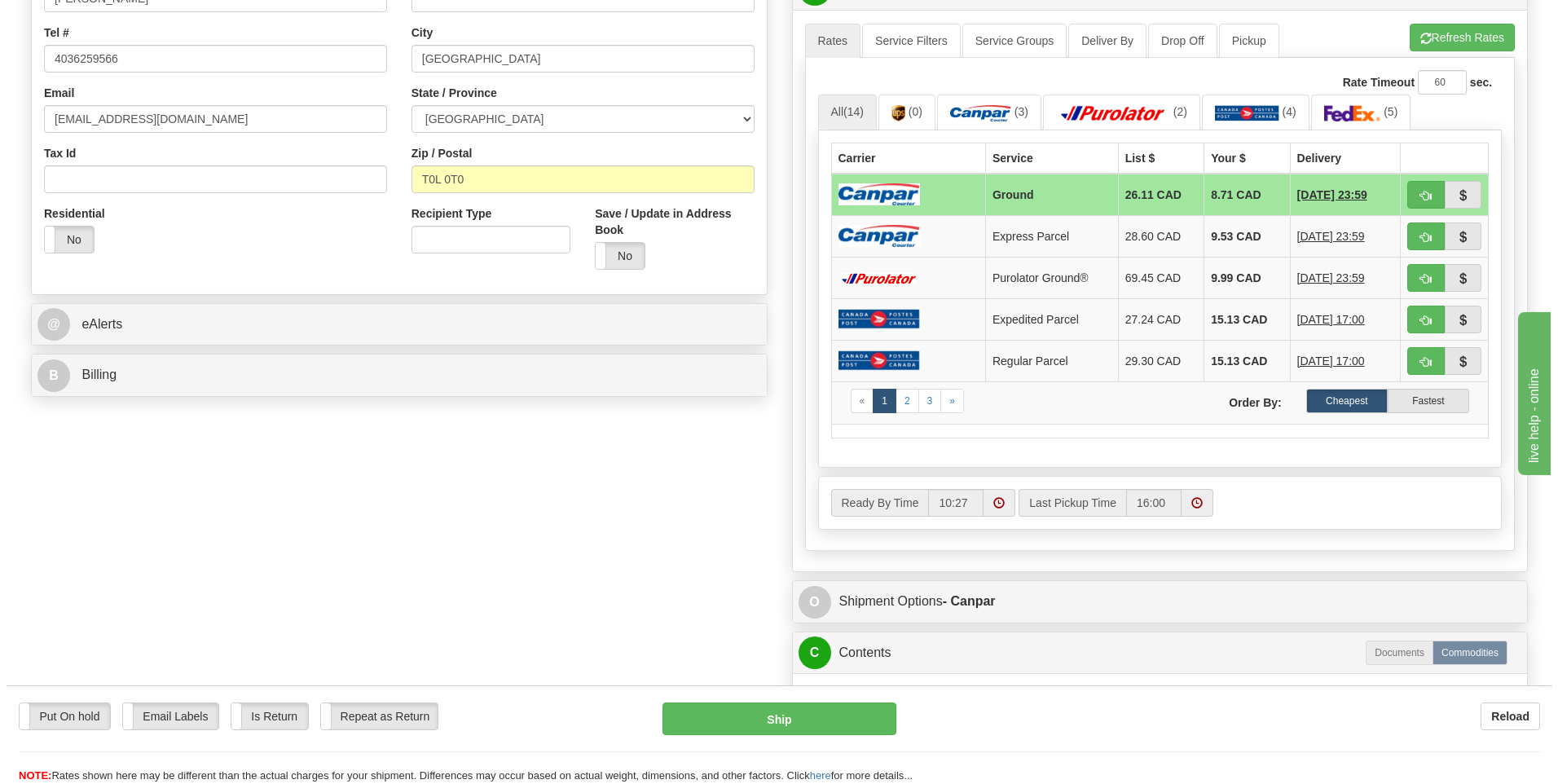
scroll to position [729, 0]
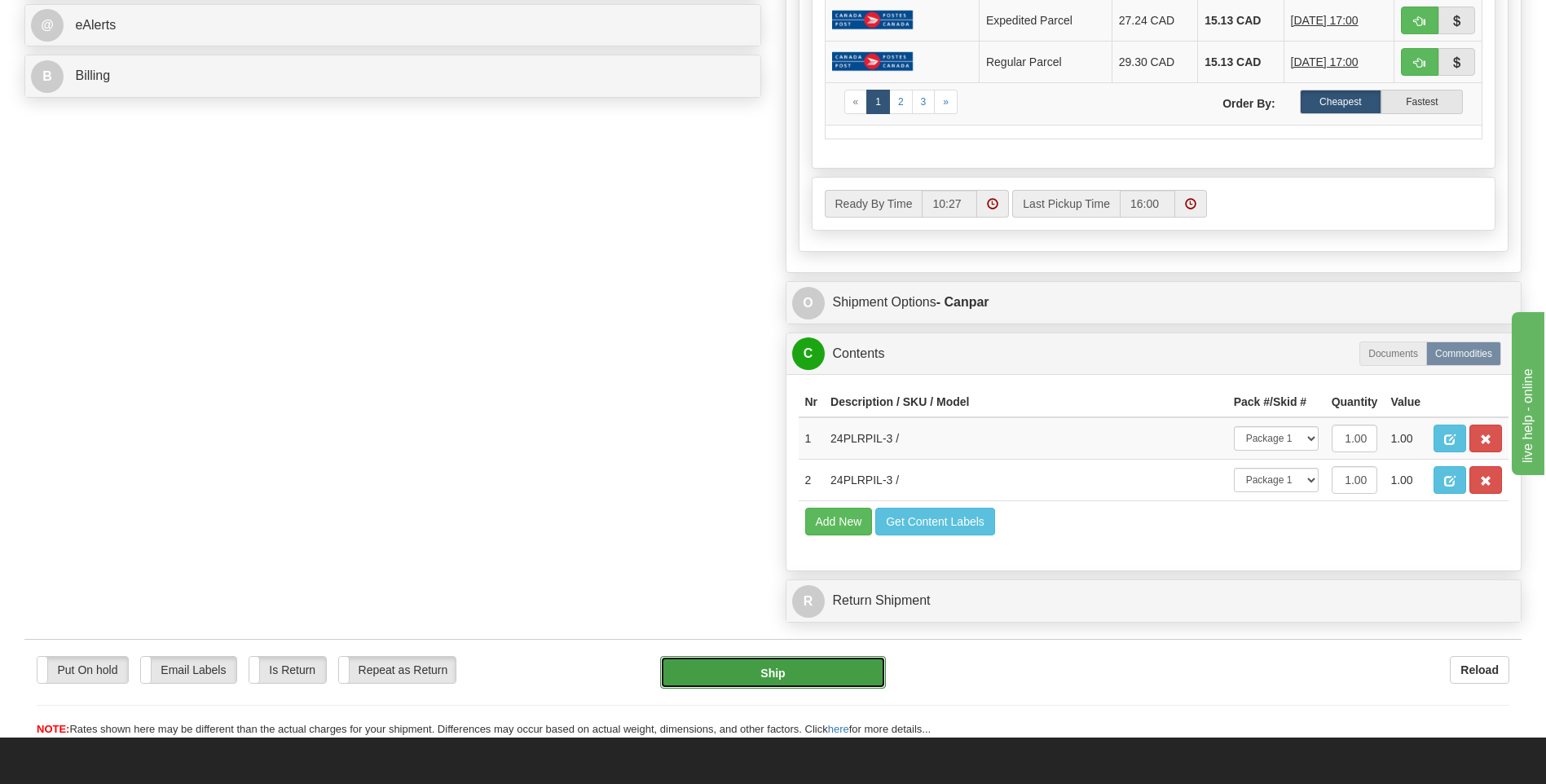
click at [846, 660] on button "Ship" at bounding box center [773, 672] width 225 height 33
type input "1"
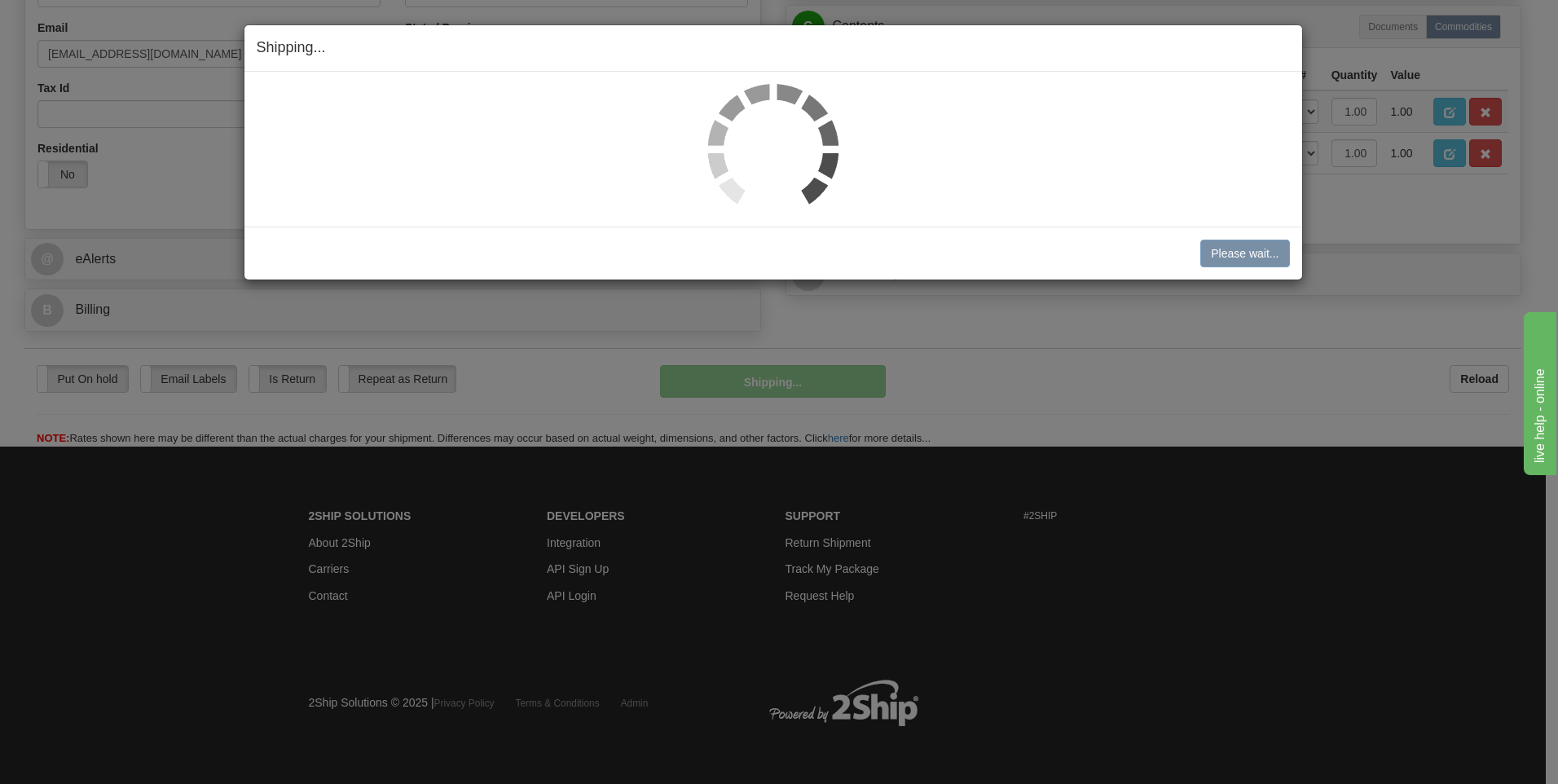
scroll to position [495, 0]
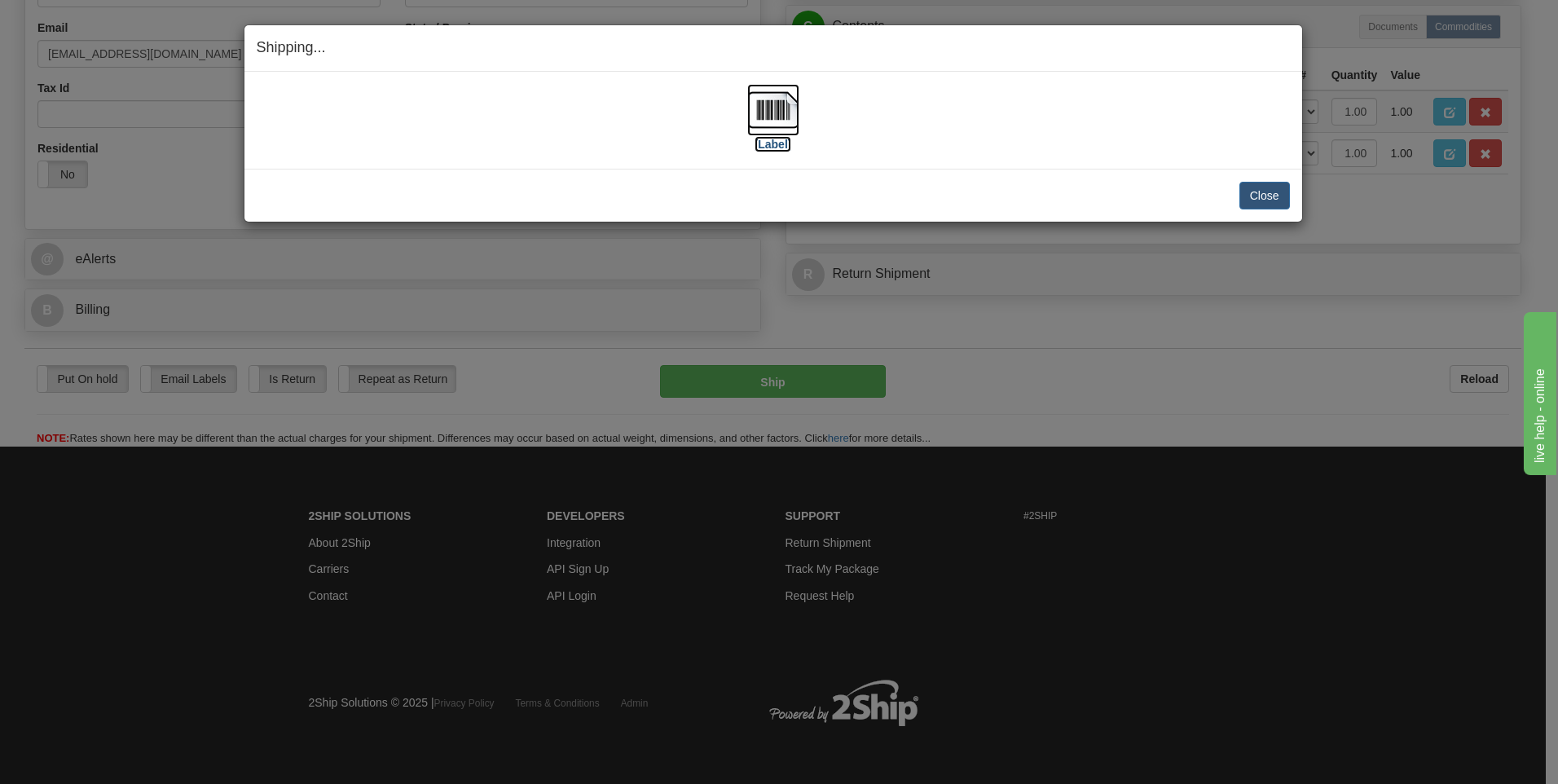
click at [784, 107] on img at bounding box center [773, 110] width 52 height 52
click at [1260, 197] on button "Close" at bounding box center [1264, 195] width 50 height 28
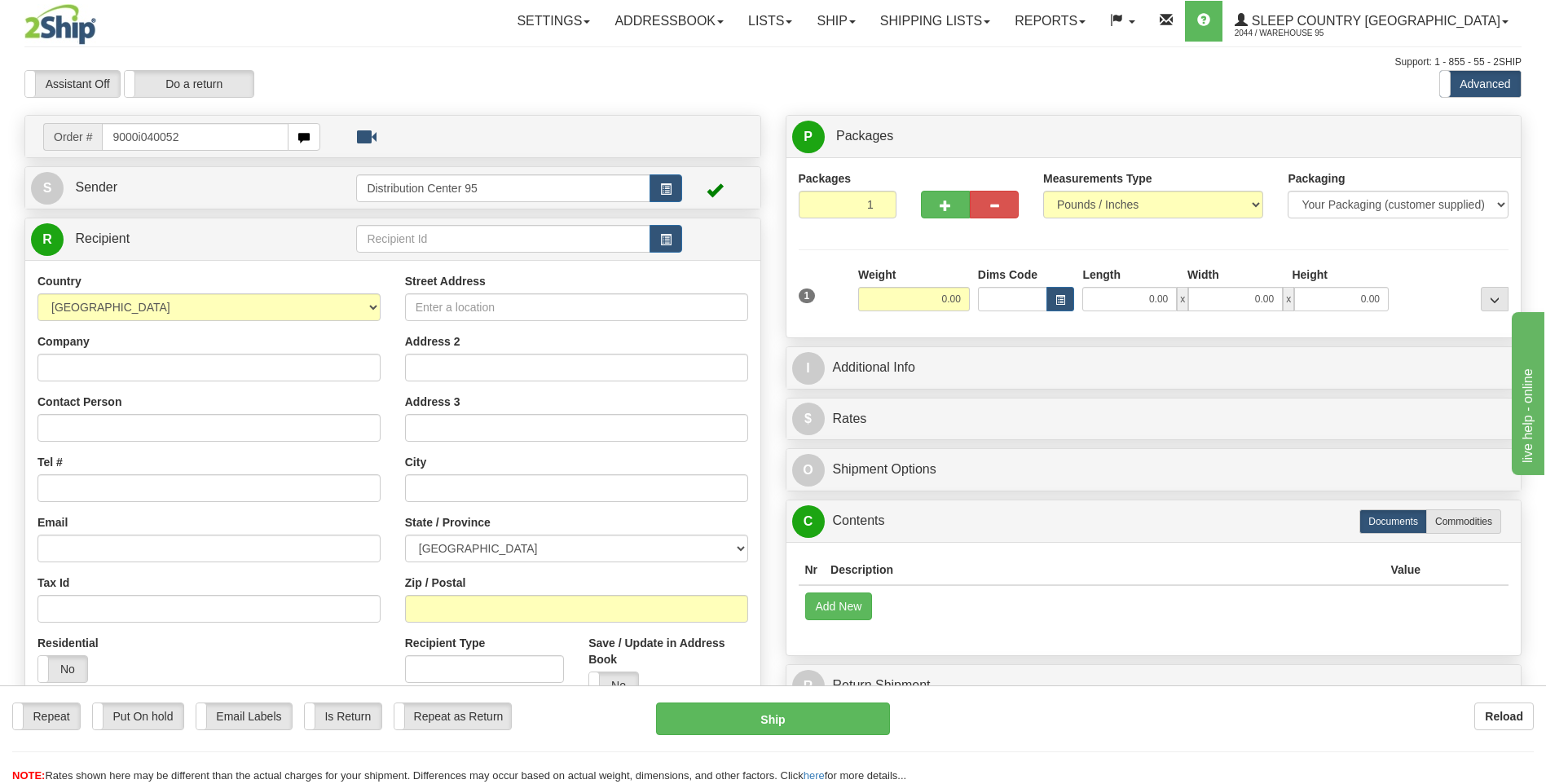
type input "9000i040052"
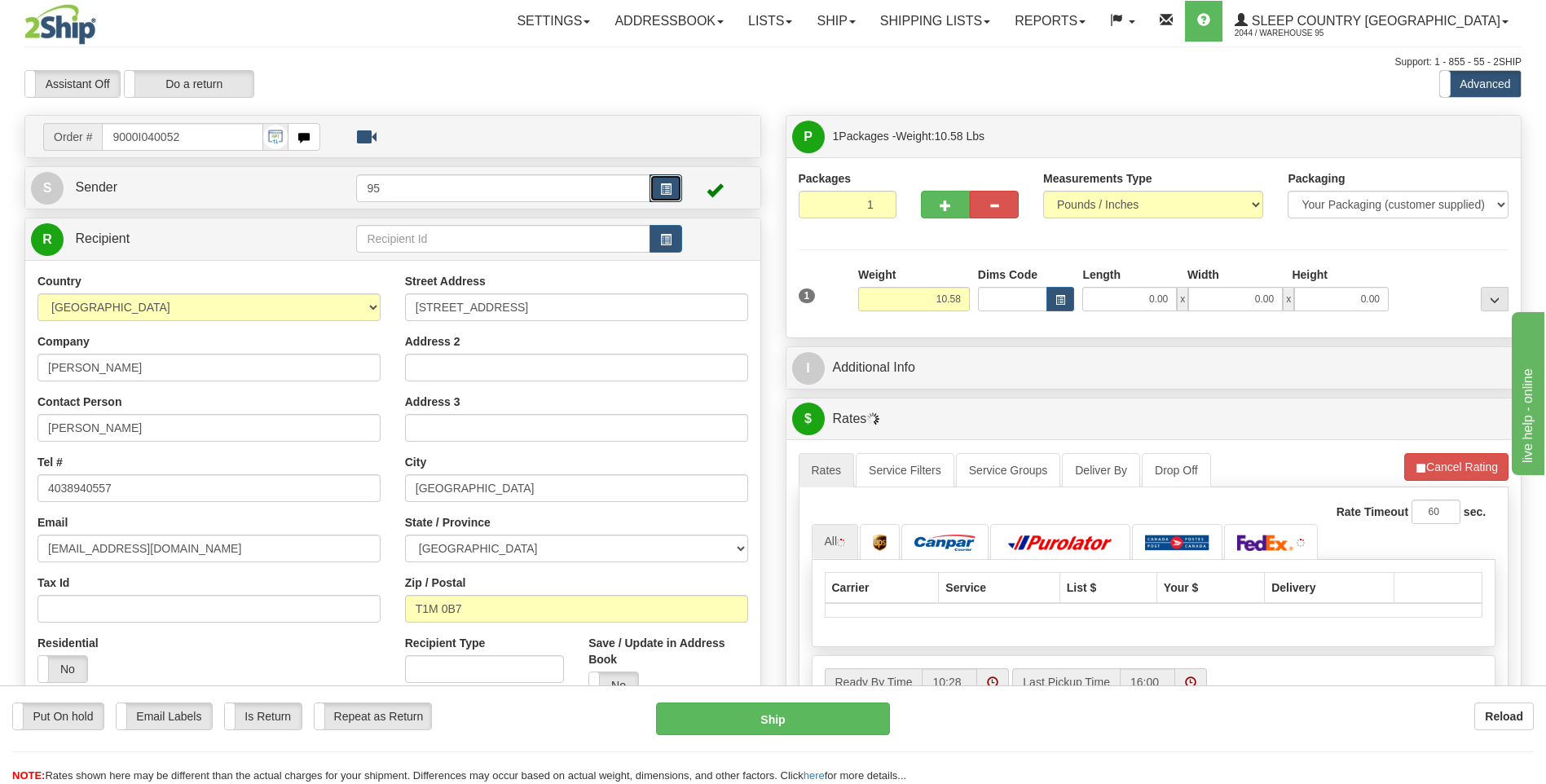
click at [662, 188] on span "button" at bounding box center [666, 189] width 12 height 11
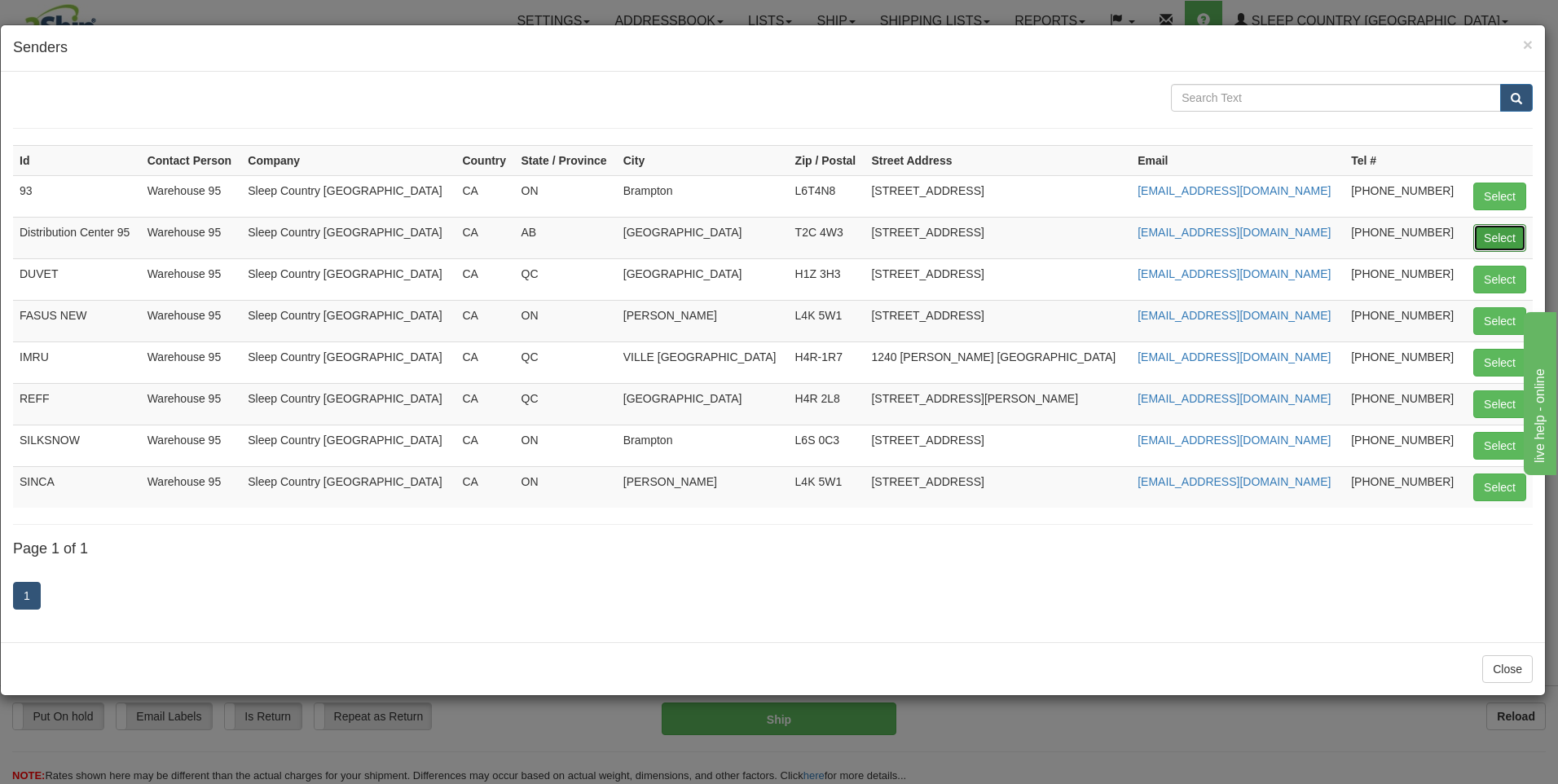
click at [1511, 235] on button "Select" at bounding box center [1499, 238] width 53 height 28
type input "Distribution Center 95"
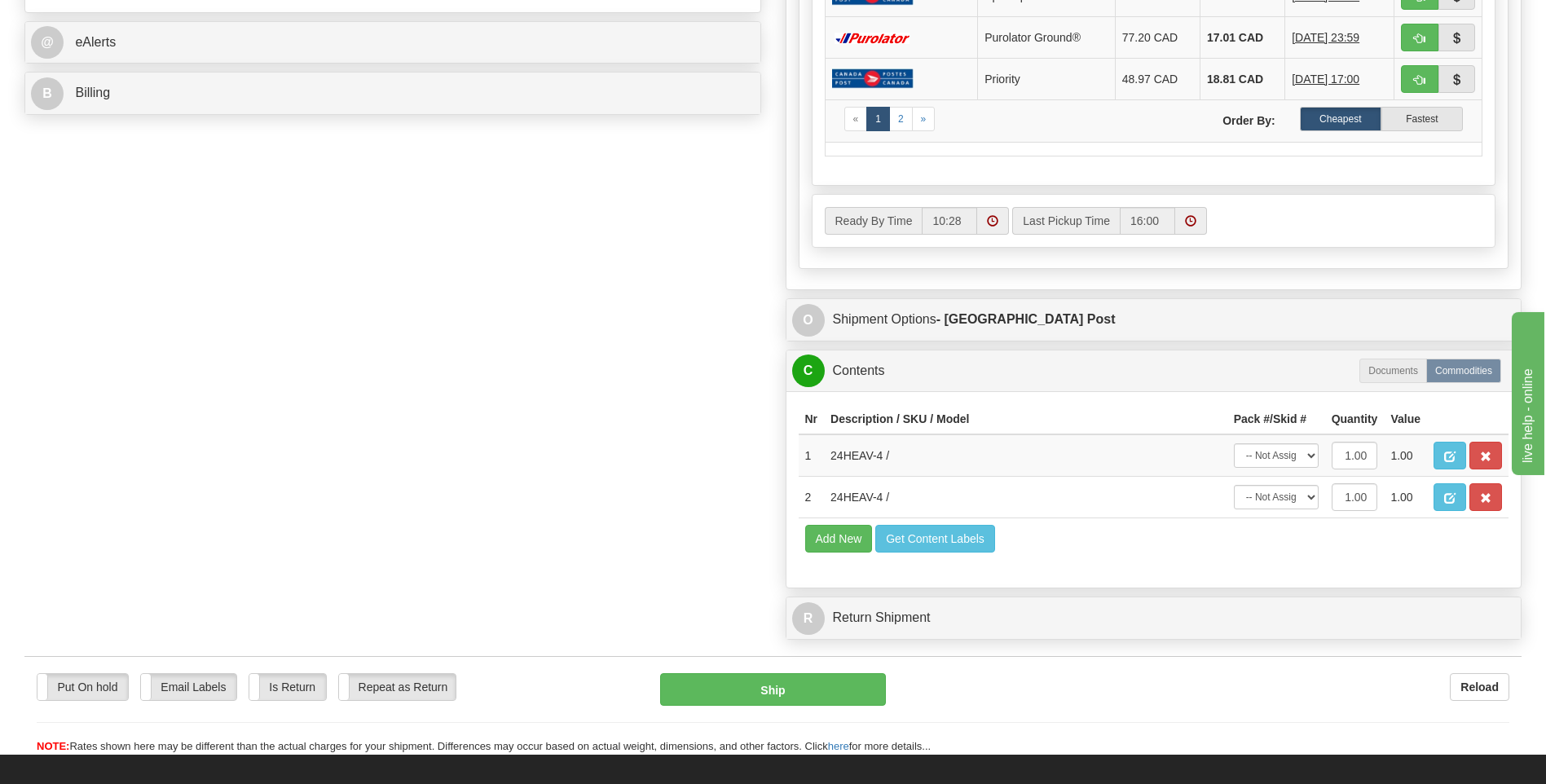
scroll to position [709, 0]
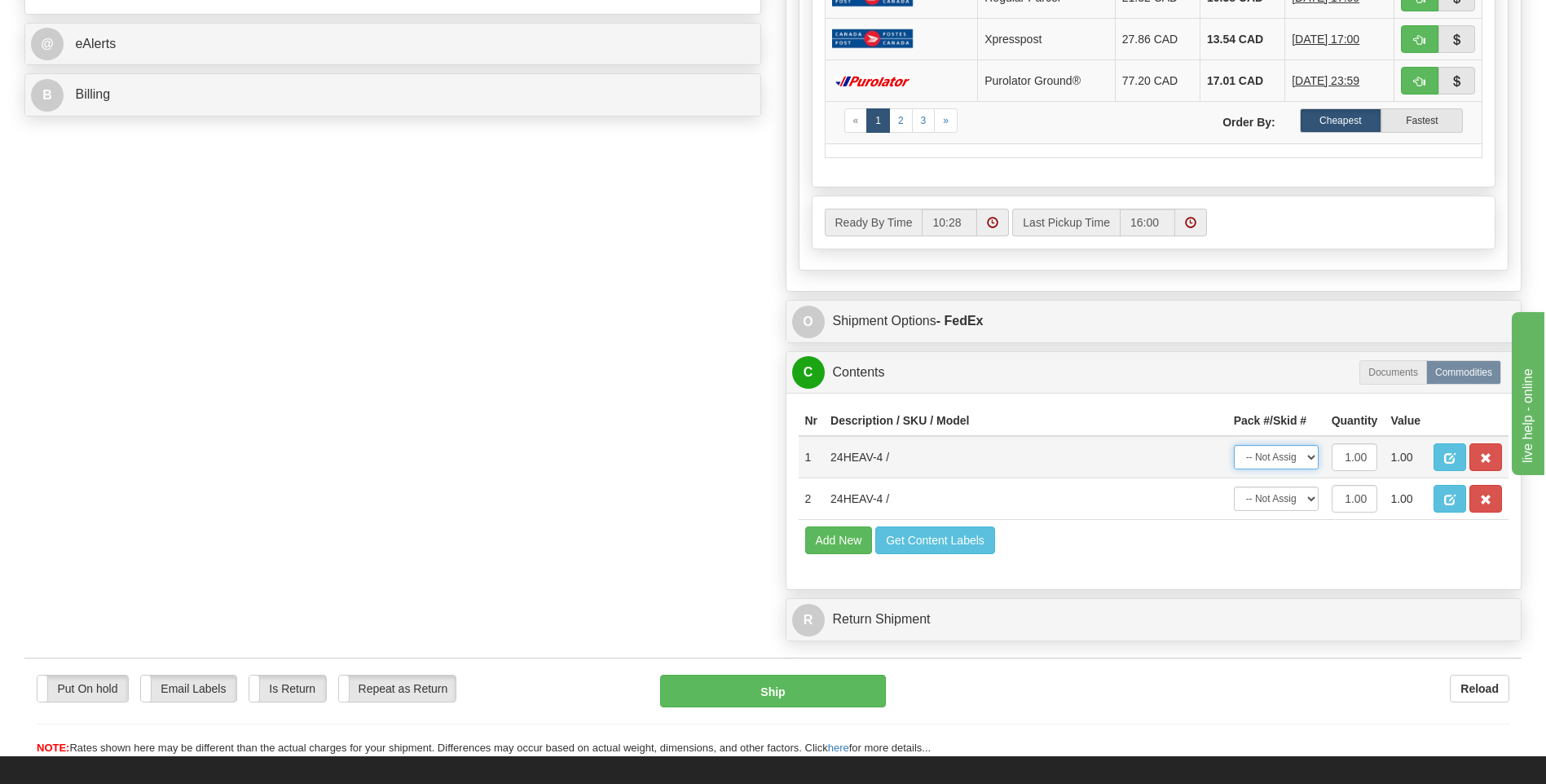
click at [1279, 461] on select "-- Not Assigned -- Package 1" at bounding box center [1276, 457] width 85 height 24
select select "0"
click at [1234, 445] on select "-- Not Assigned -- Package 1" at bounding box center [1276, 457] width 85 height 24
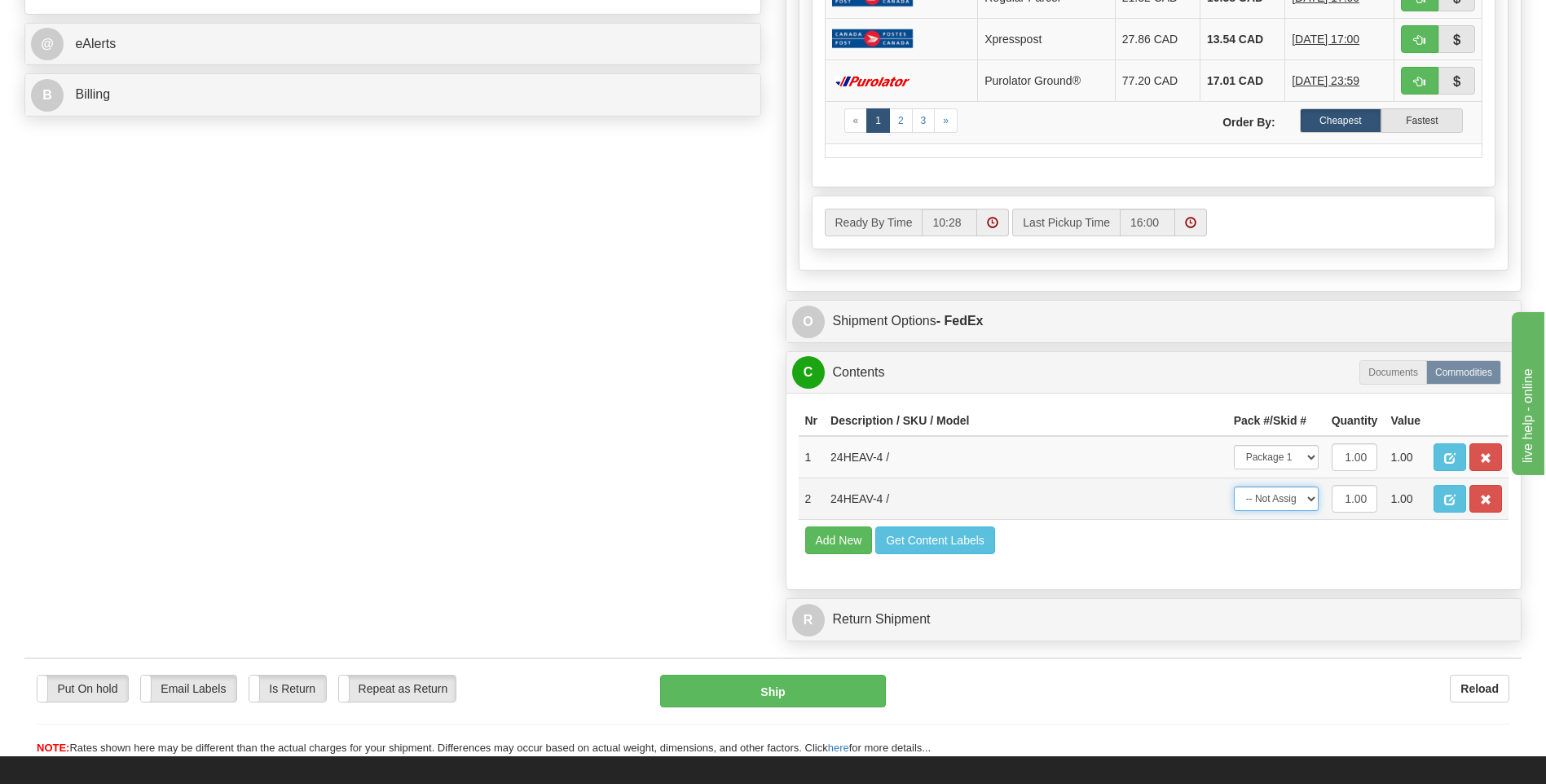
click at [1282, 504] on select "-- Not Assigned -- Package 1" at bounding box center [1276, 498] width 85 height 24
select select "0"
click at [1234, 486] on select "-- Not Assigned -- Package 1" at bounding box center [1276, 498] width 85 height 24
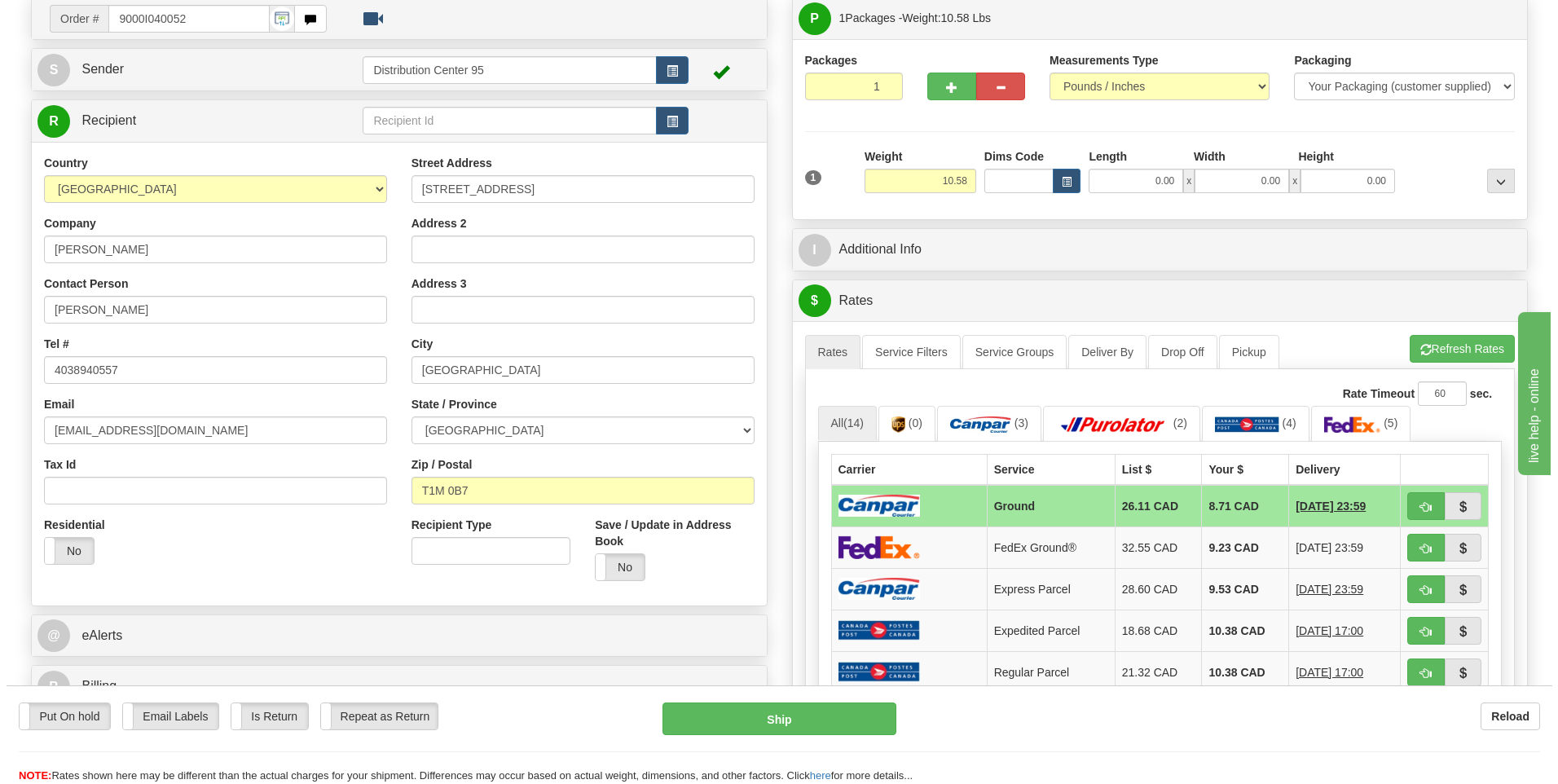
scroll to position [64, 0]
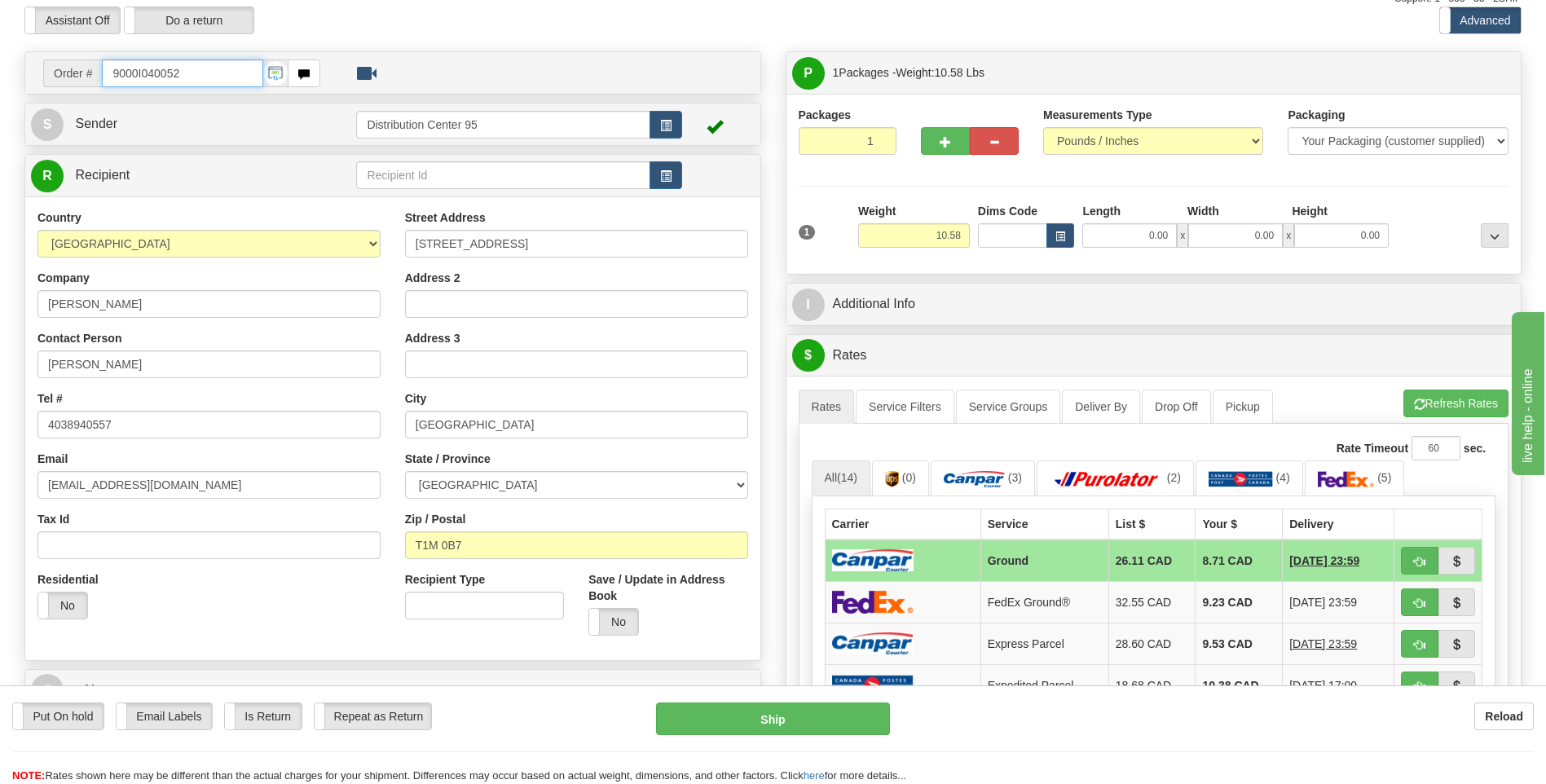
click at [205, 72] on input "9000I040052" at bounding box center [181, 73] width 160 height 28
drag, startPoint x: 205, startPoint y: 72, endPoint x: 94, endPoint y: 82, distance: 111.4
click at [94, 82] on div "Order # 9000I040052" at bounding box center [181, 73] width 277 height 28
type input "9000i039457"
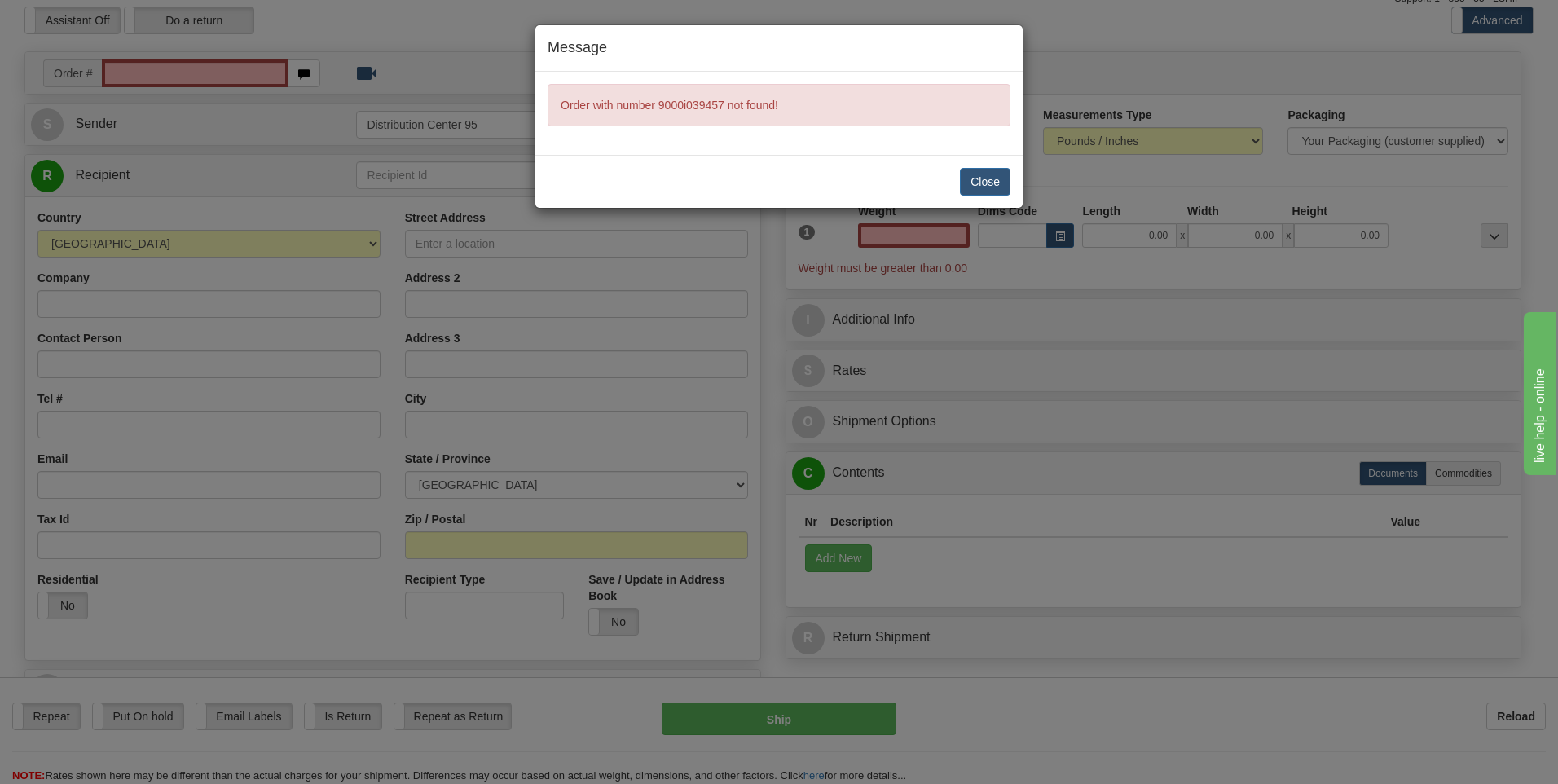
type input "0.00"
click at [976, 174] on button "Close" at bounding box center [985, 181] width 50 height 28
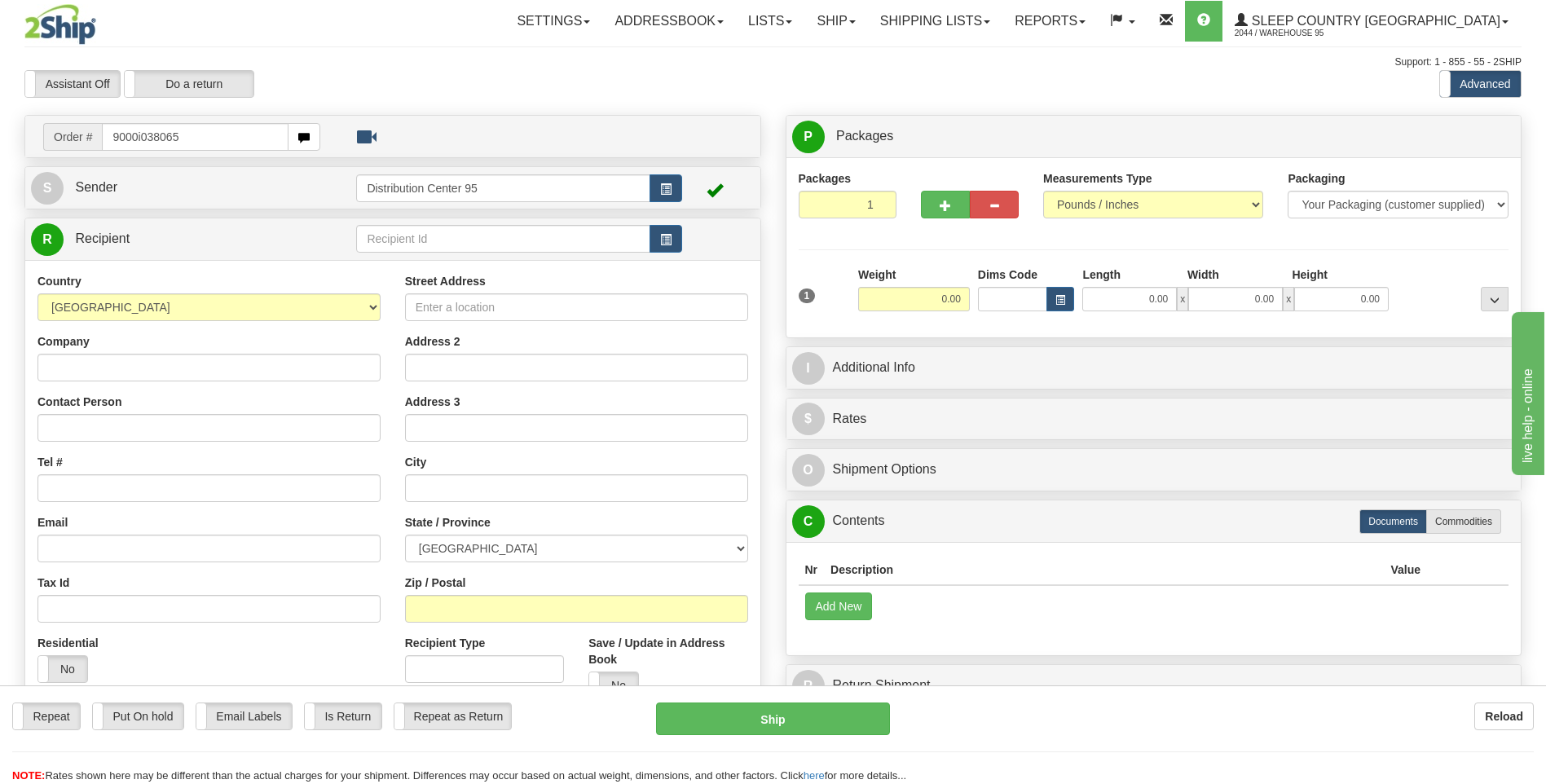
type input "9000i038065"
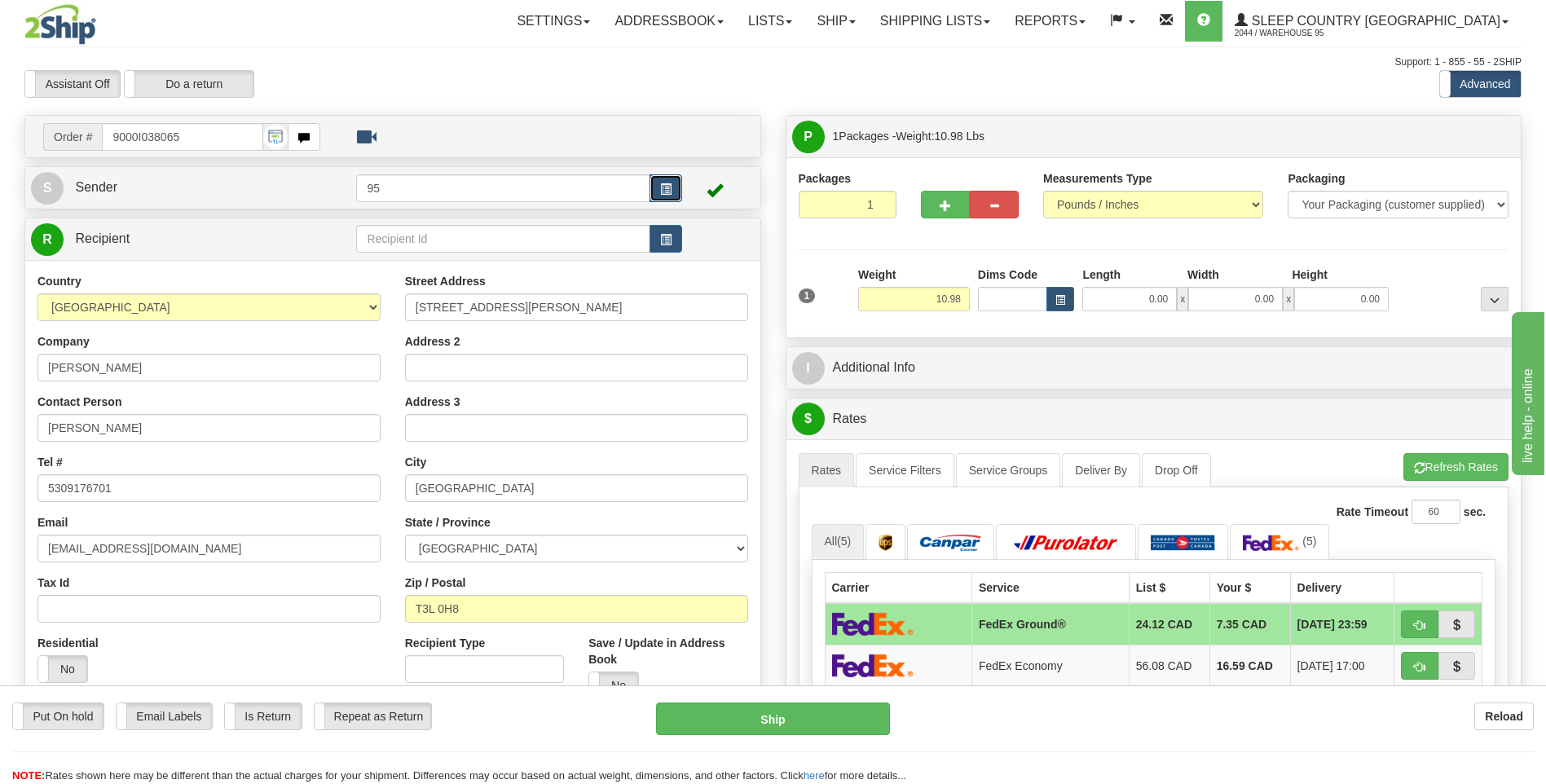
click at [679, 184] on button "button" at bounding box center [666, 188] width 33 height 28
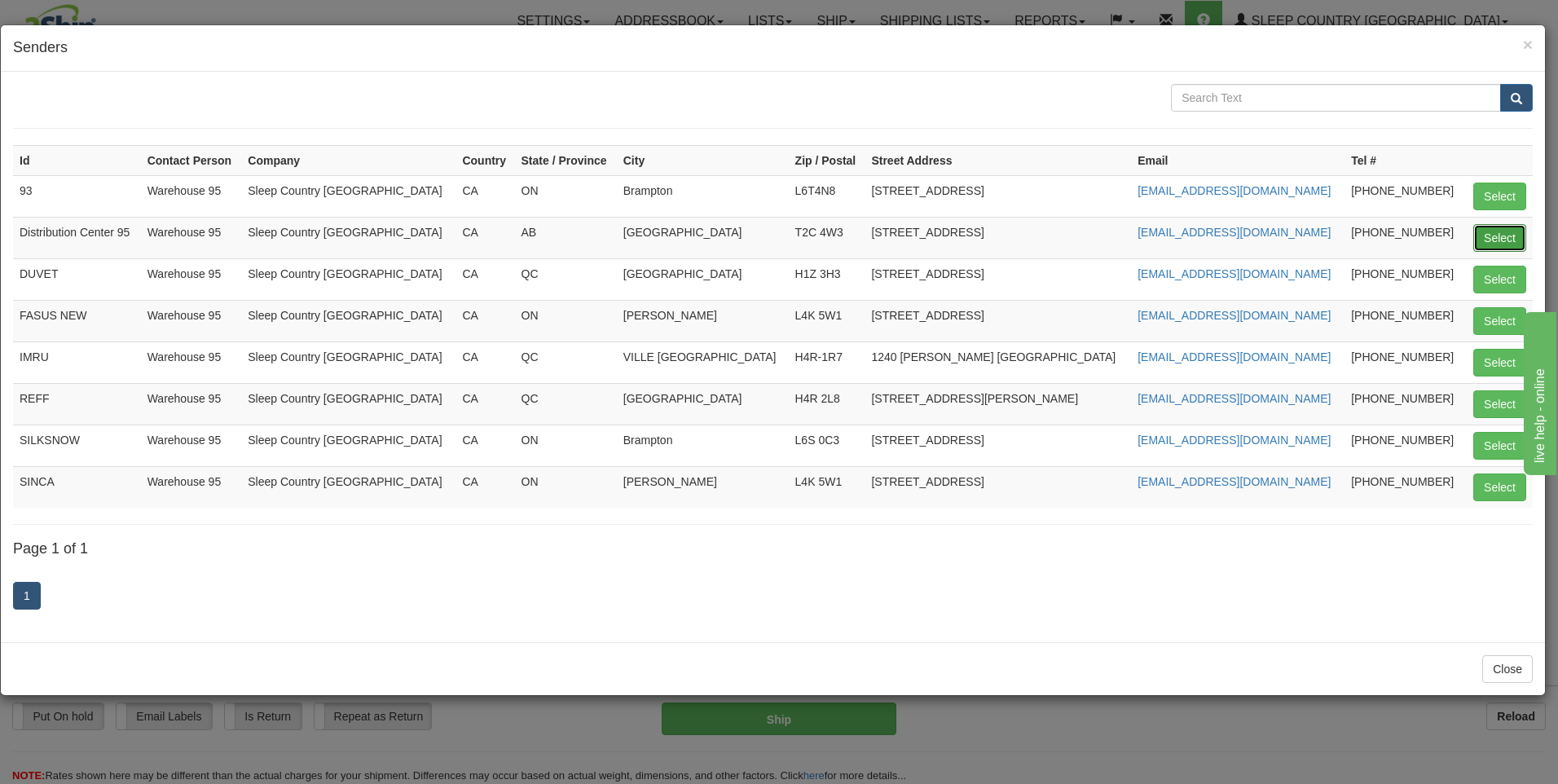
click at [1506, 237] on button "Select" at bounding box center [1499, 238] width 53 height 28
type input "Distribution Center 95"
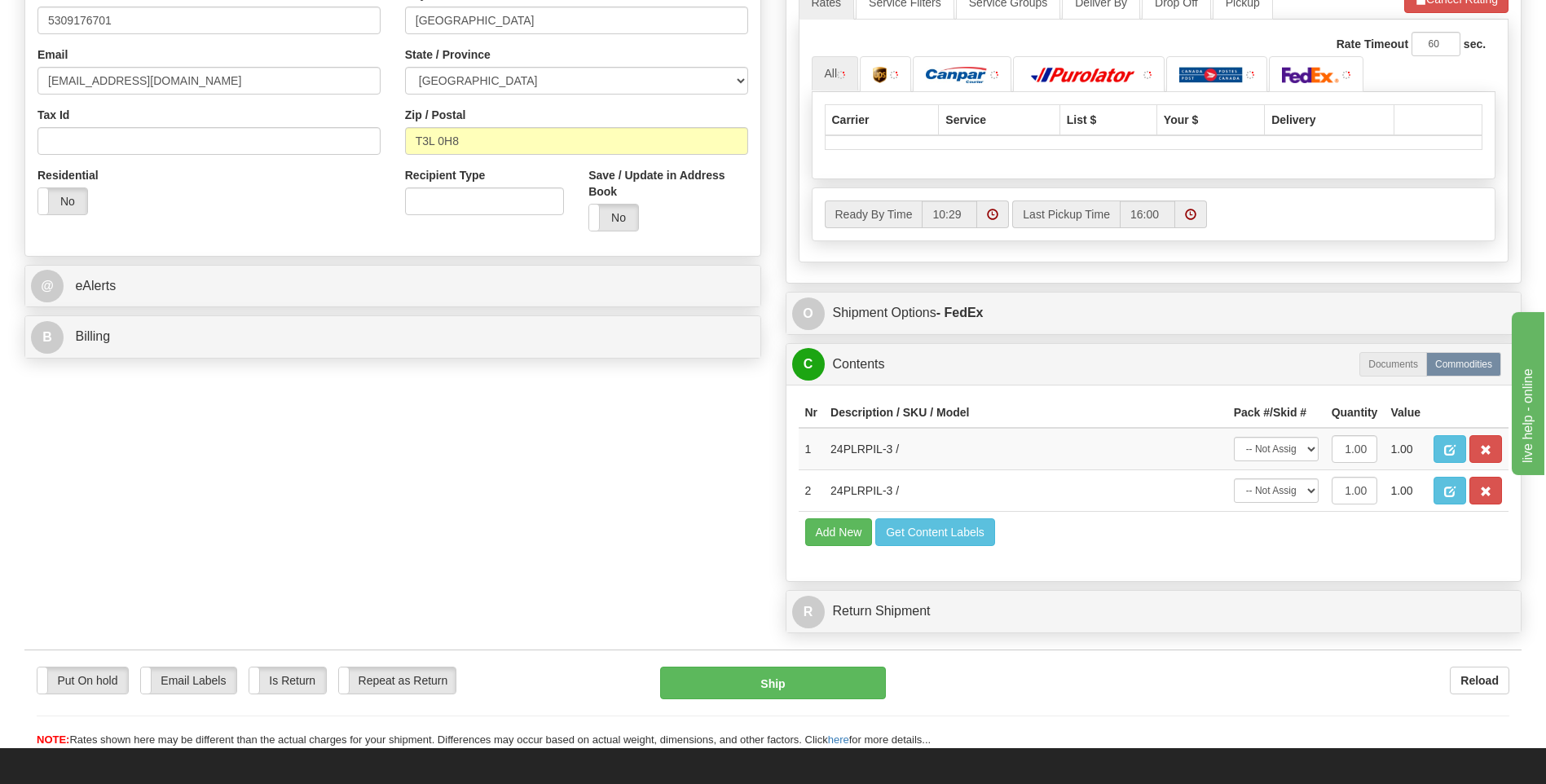
scroll to position [567, 0]
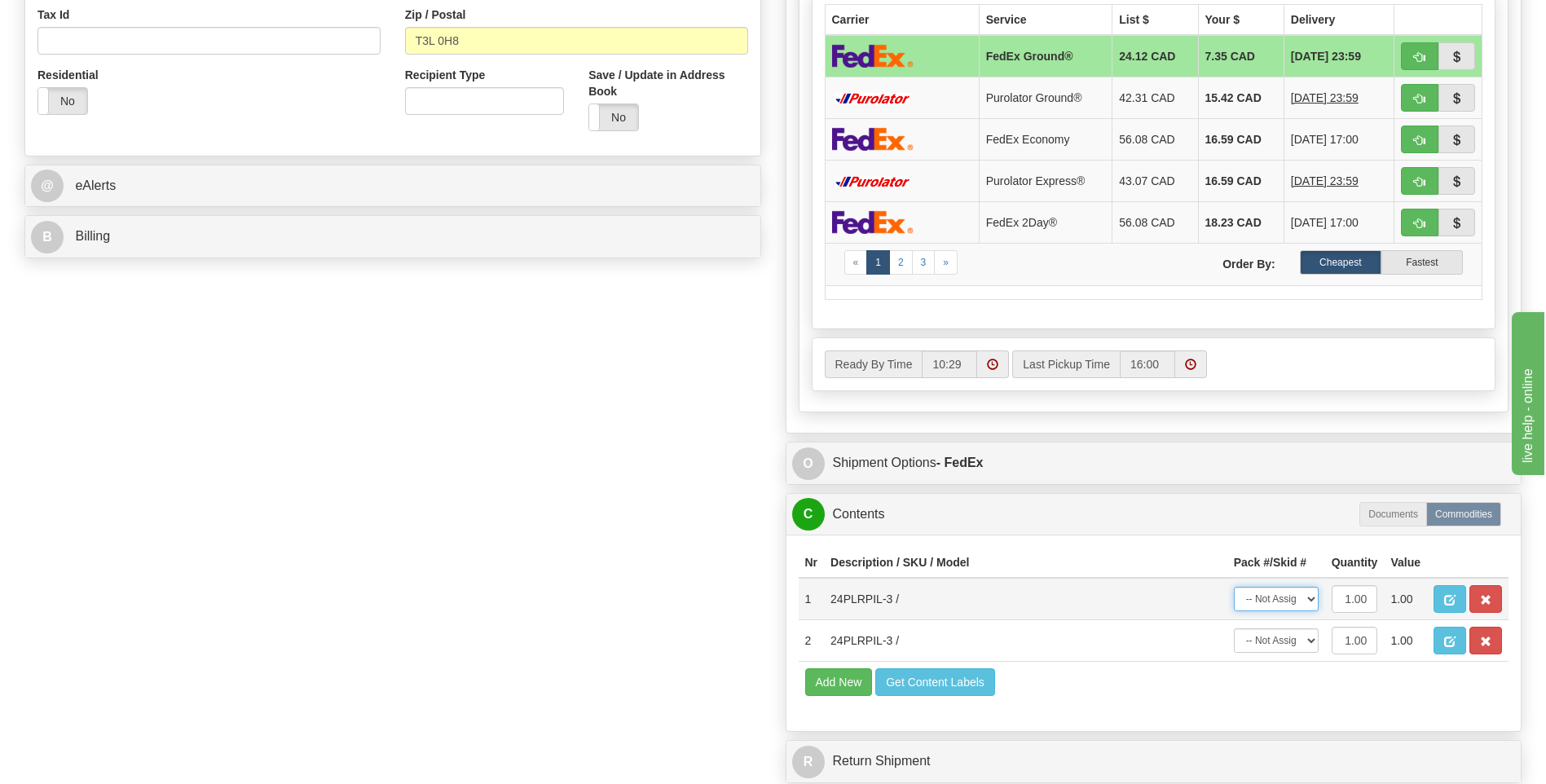
click at [1277, 599] on select "-- Not Assigned -- Package 1" at bounding box center [1276, 598] width 85 height 24
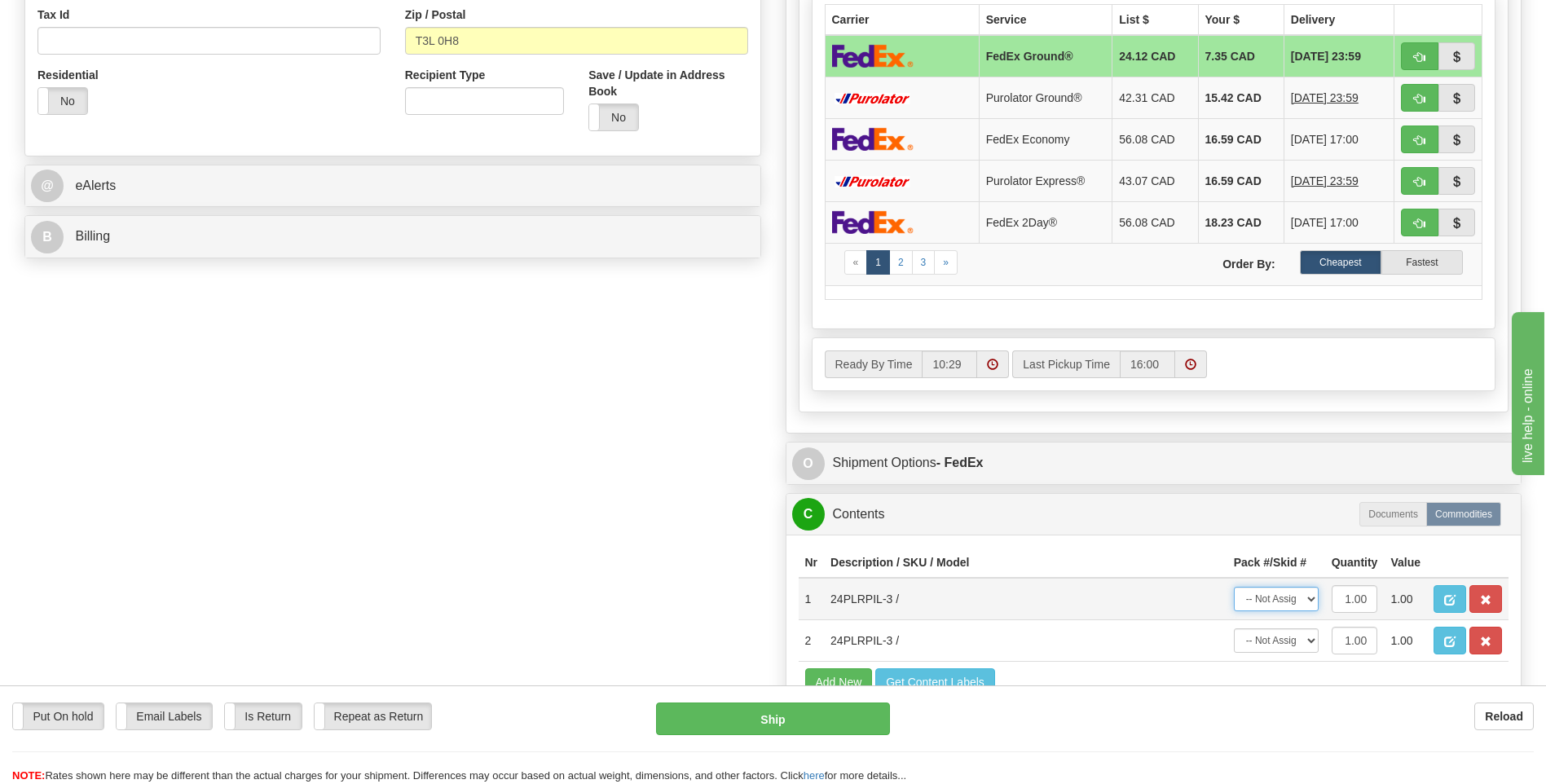
select select "0"
click at [1234, 587] on select "-- Not Assigned -- Package 1" at bounding box center [1276, 598] width 85 height 24
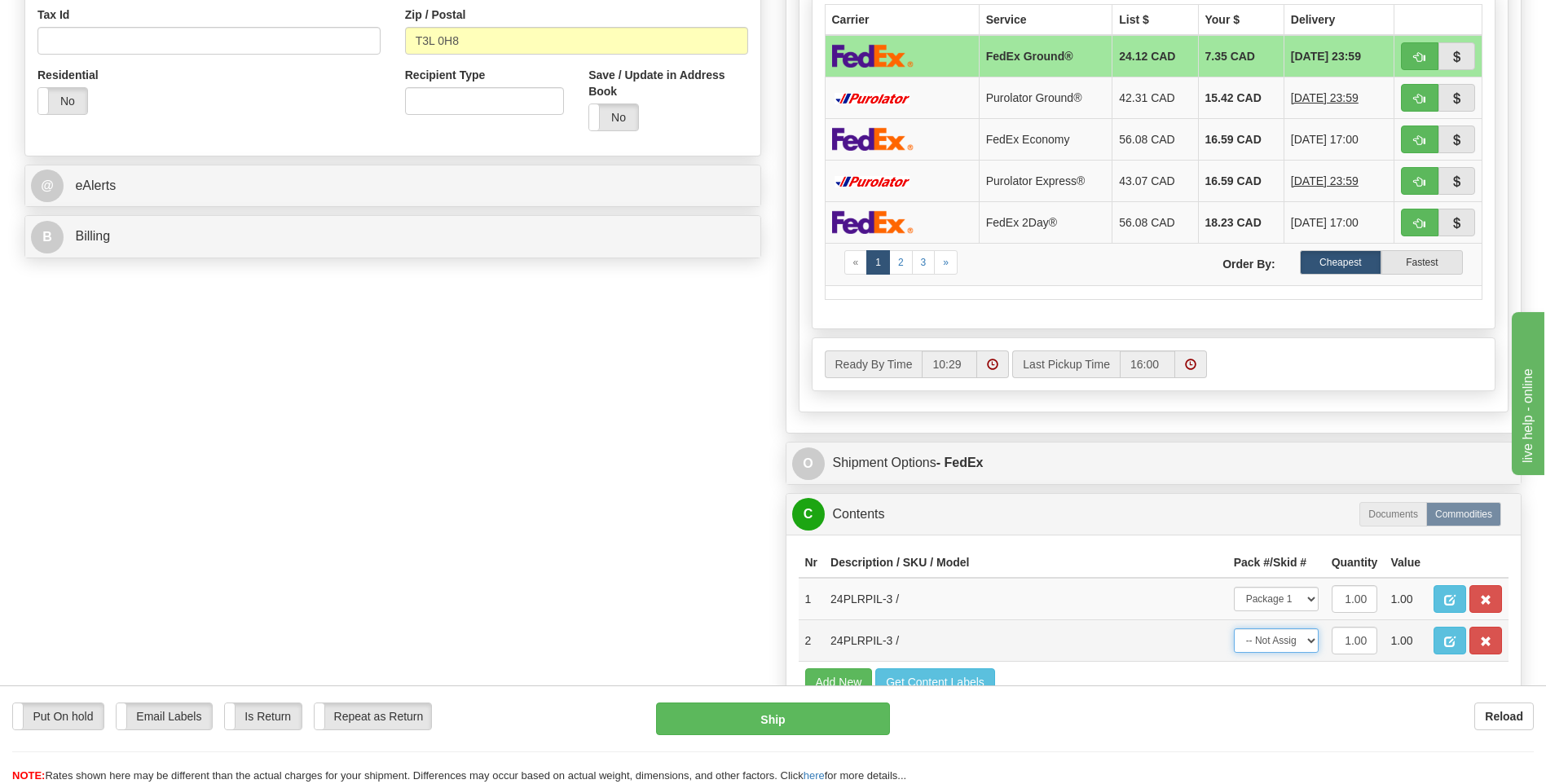
click at [1286, 635] on select "-- Not Assigned -- Package 1" at bounding box center [1276, 640] width 85 height 24
select select "0"
click at [1234, 628] on select "-- Not Assigned -- Package 1" at bounding box center [1276, 640] width 85 height 24
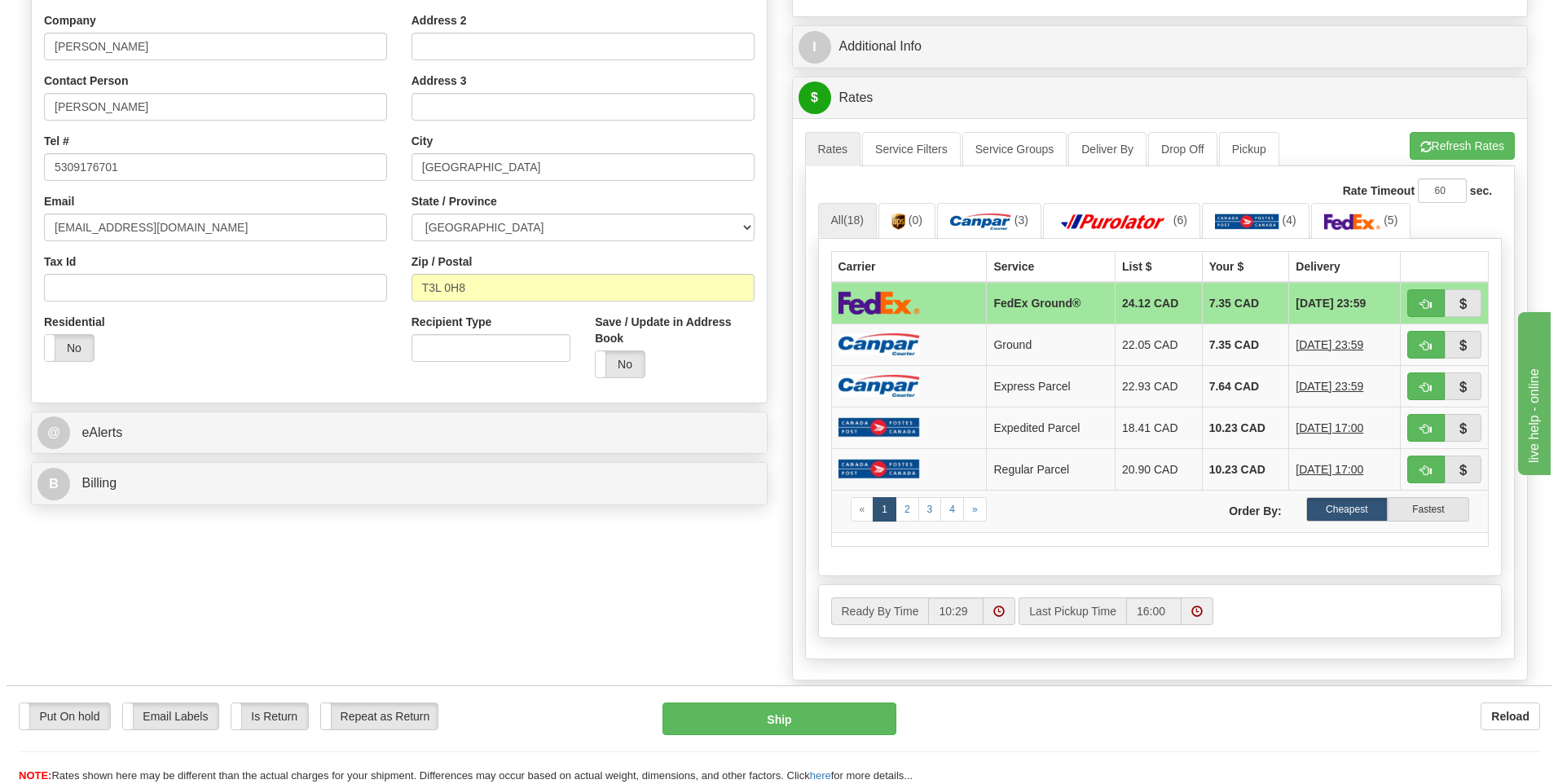
scroll to position [287, 0]
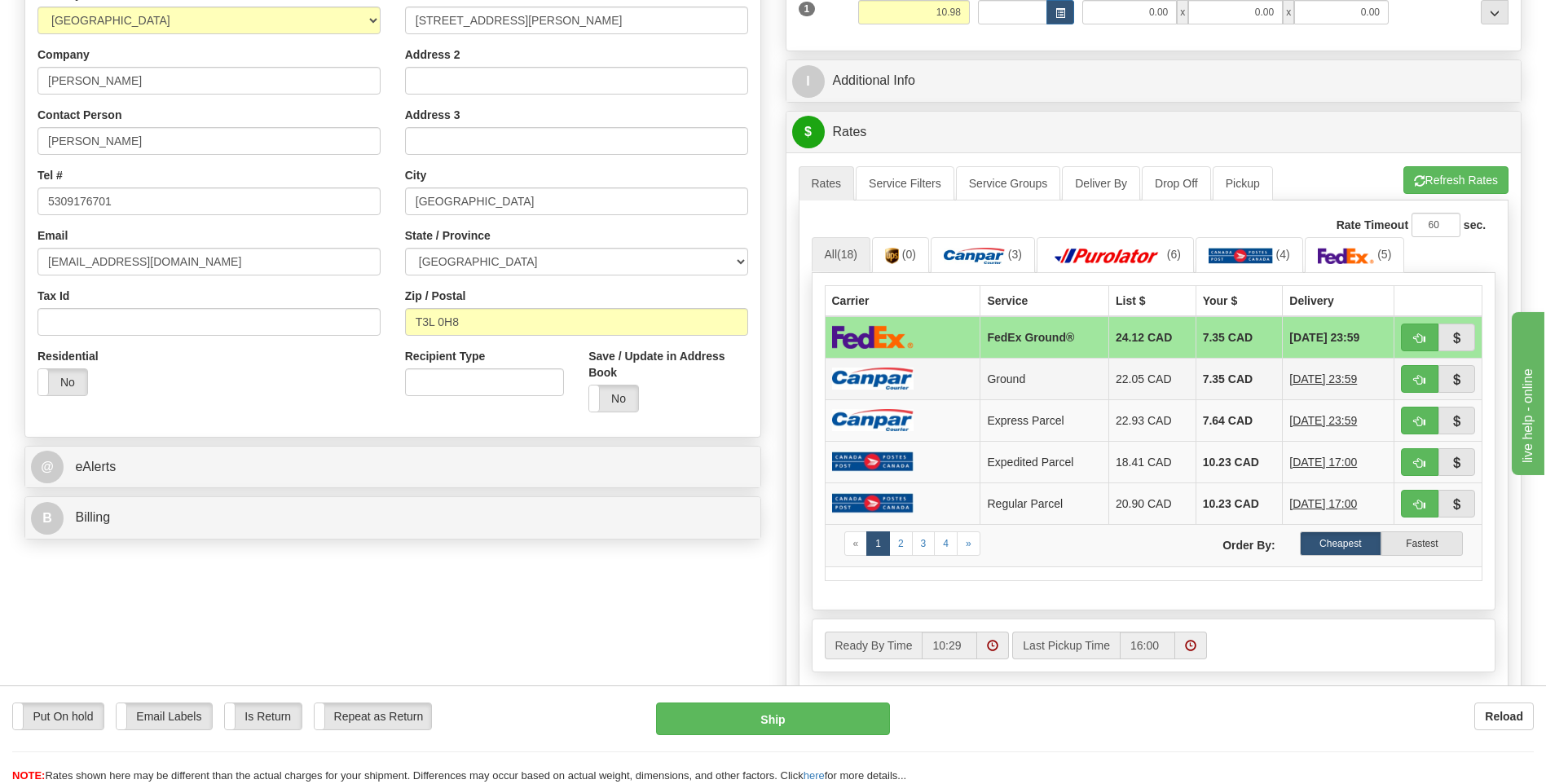
click at [1080, 378] on td "Ground" at bounding box center [1045, 378] width 128 height 41
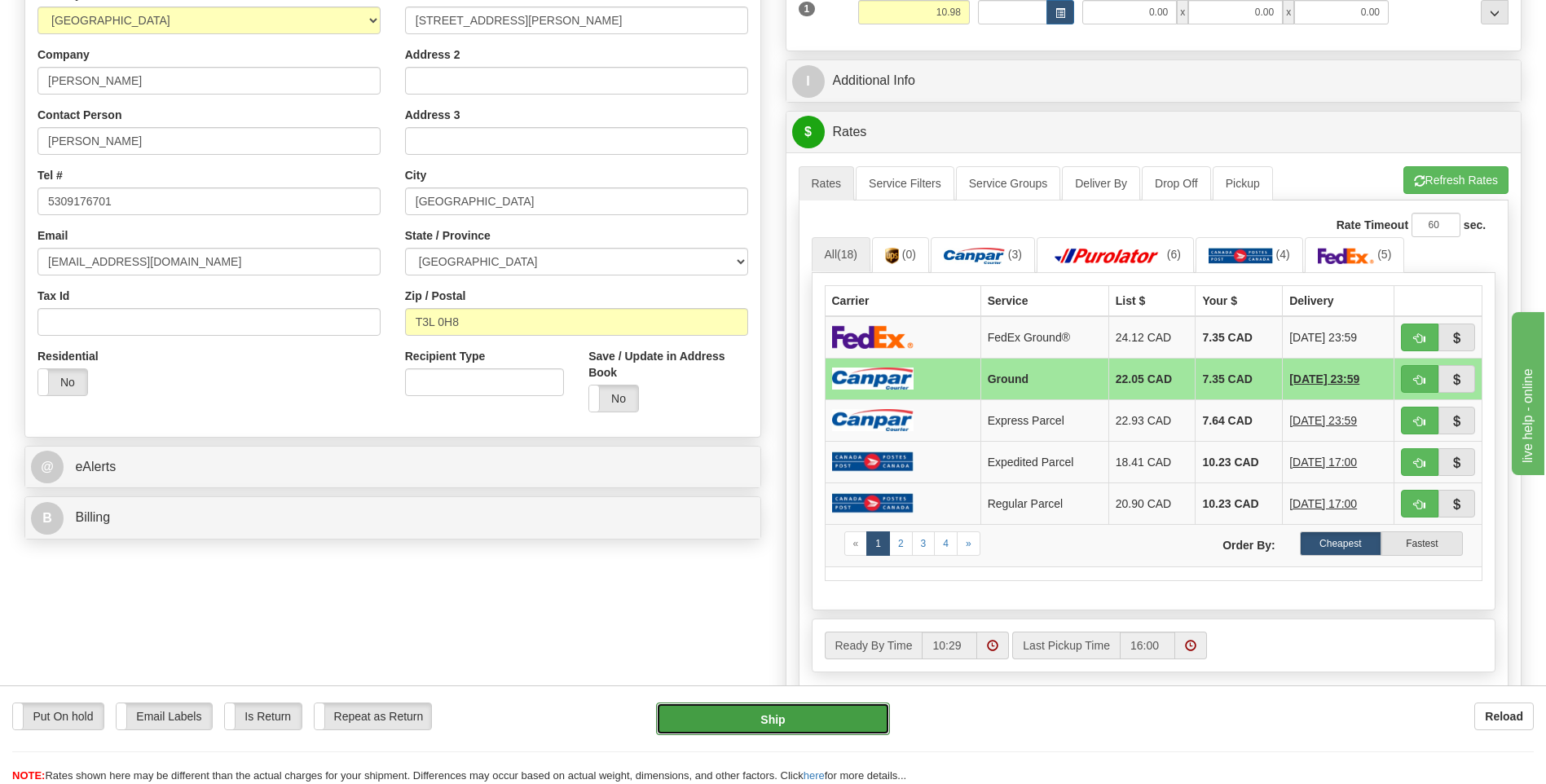
click at [799, 729] on button "Ship" at bounding box center [773, 719] width 233 height 33
type input "1"
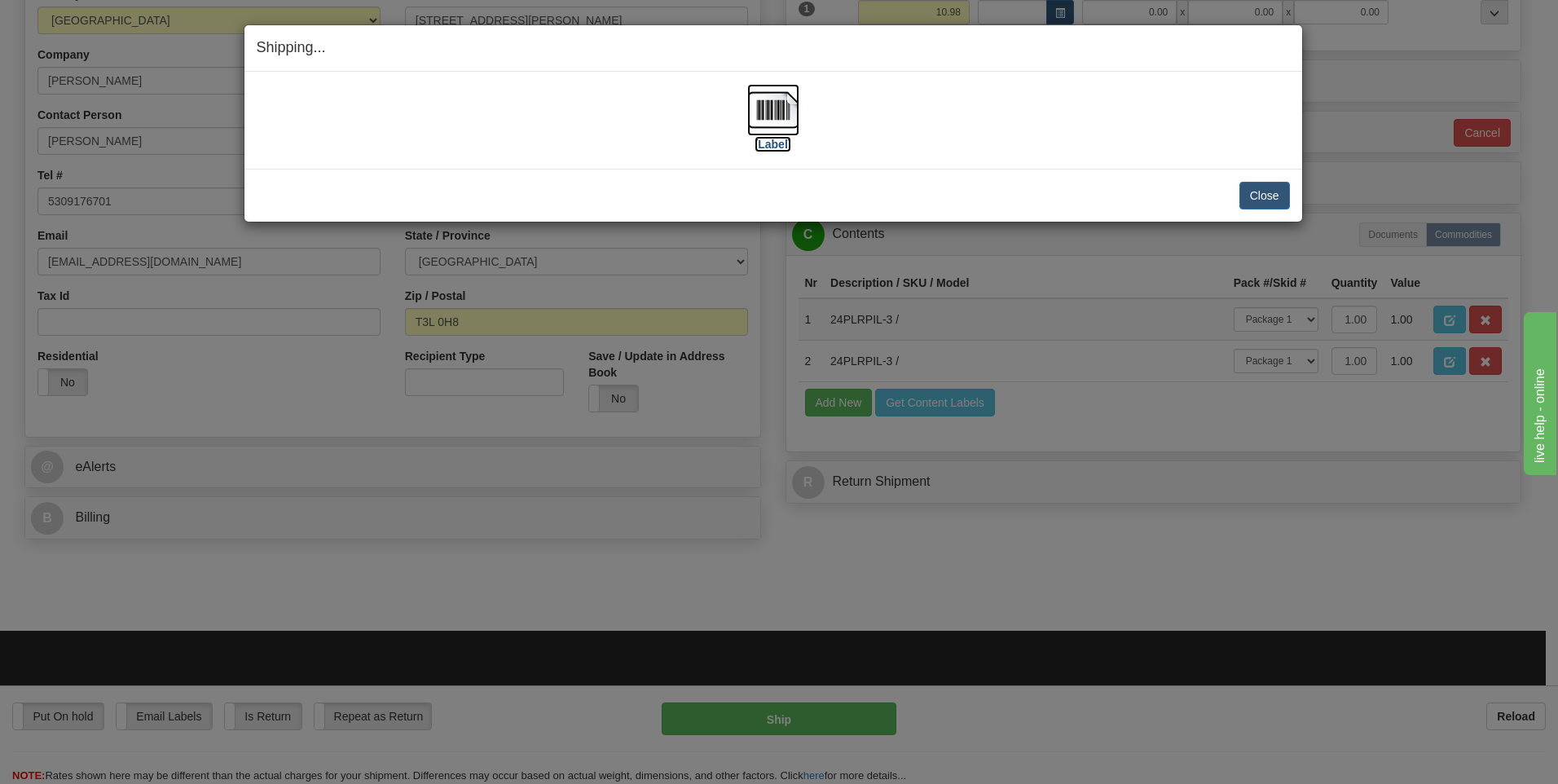
click at [763, 117] on img at bounding box center [773, 110] width 52 height 52
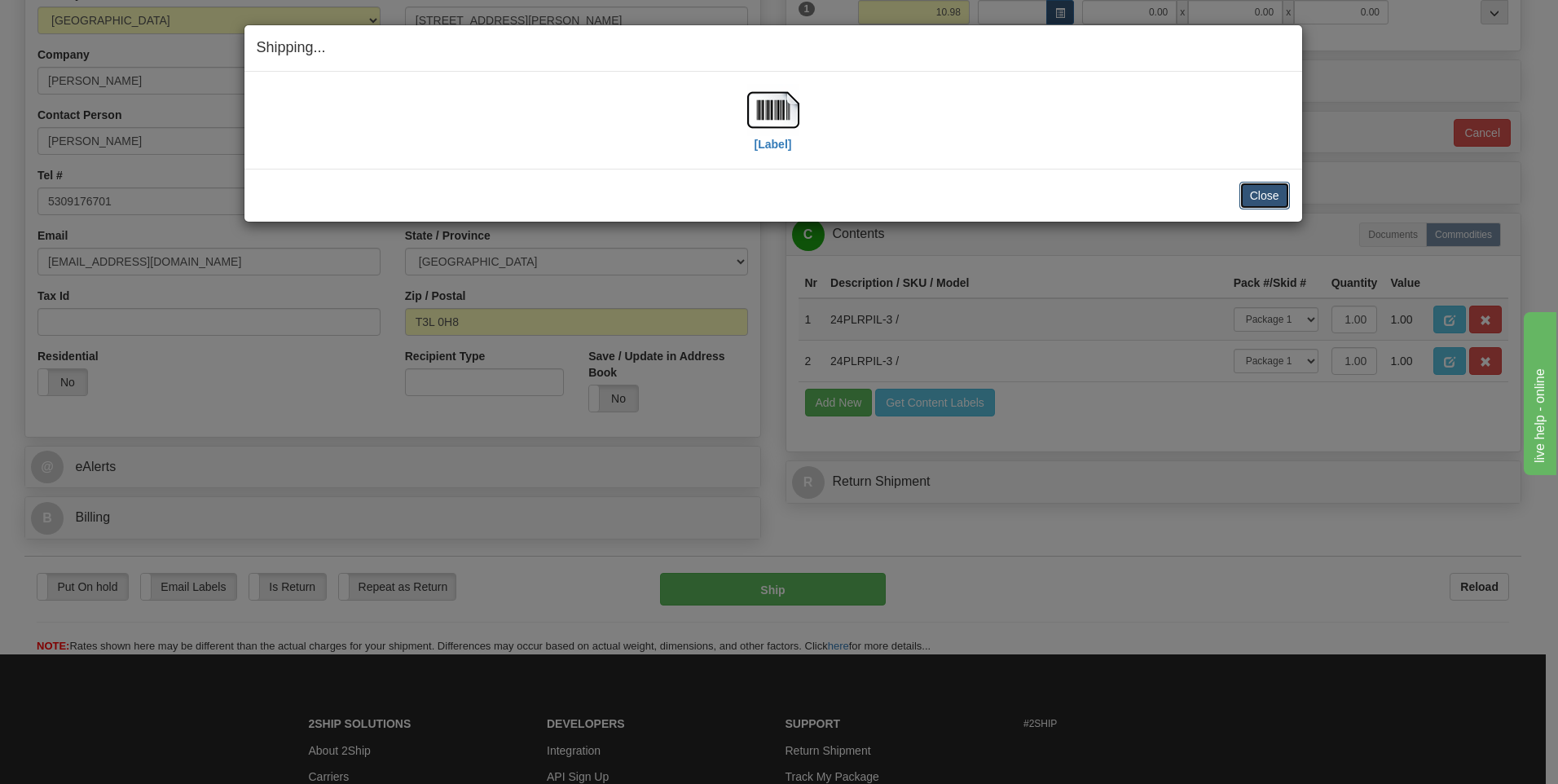
click at [1271, 191] on button "Close" at bounding box center [1264, 195] width 50 height 28
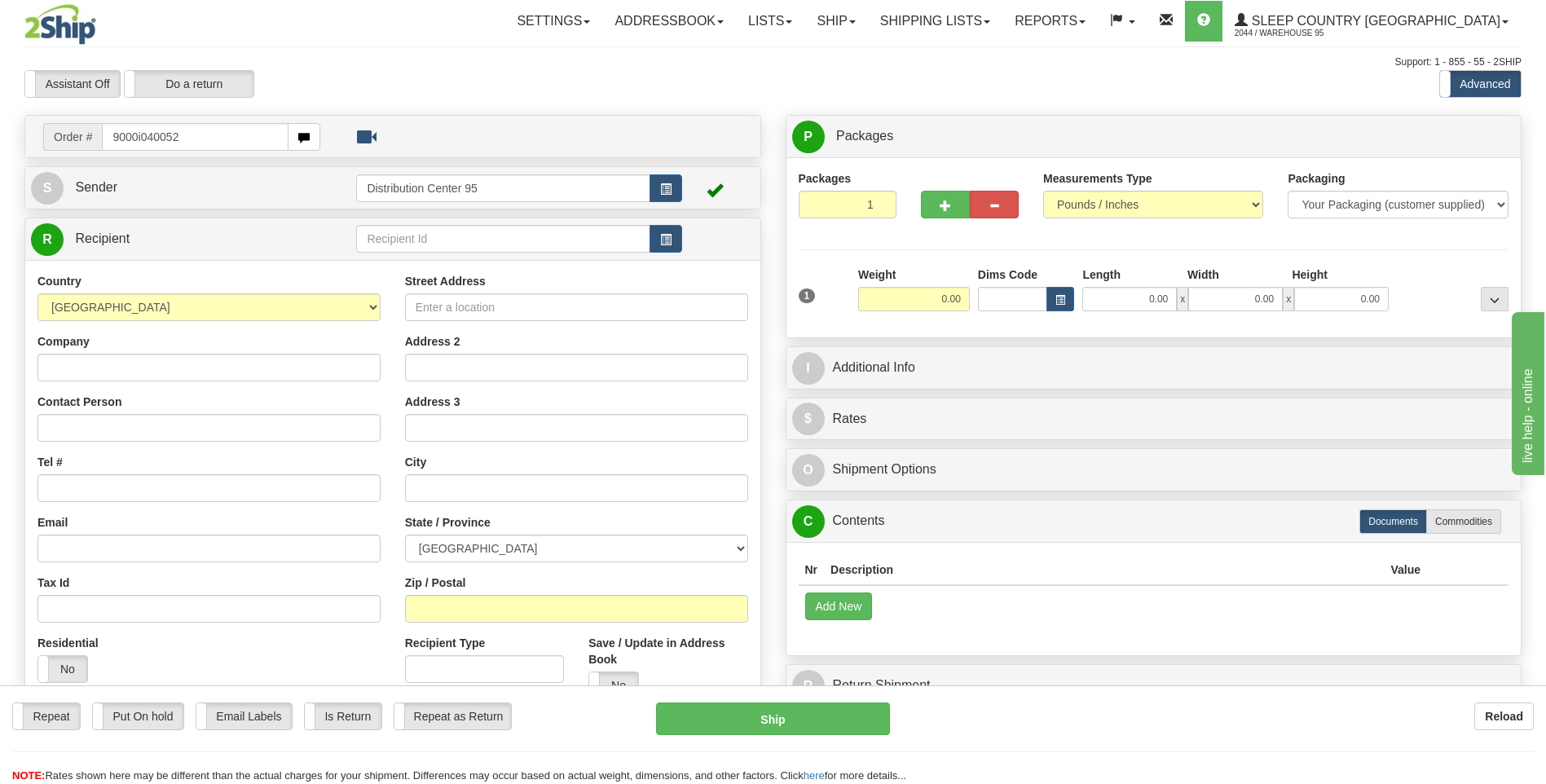
type input "9000i040052"
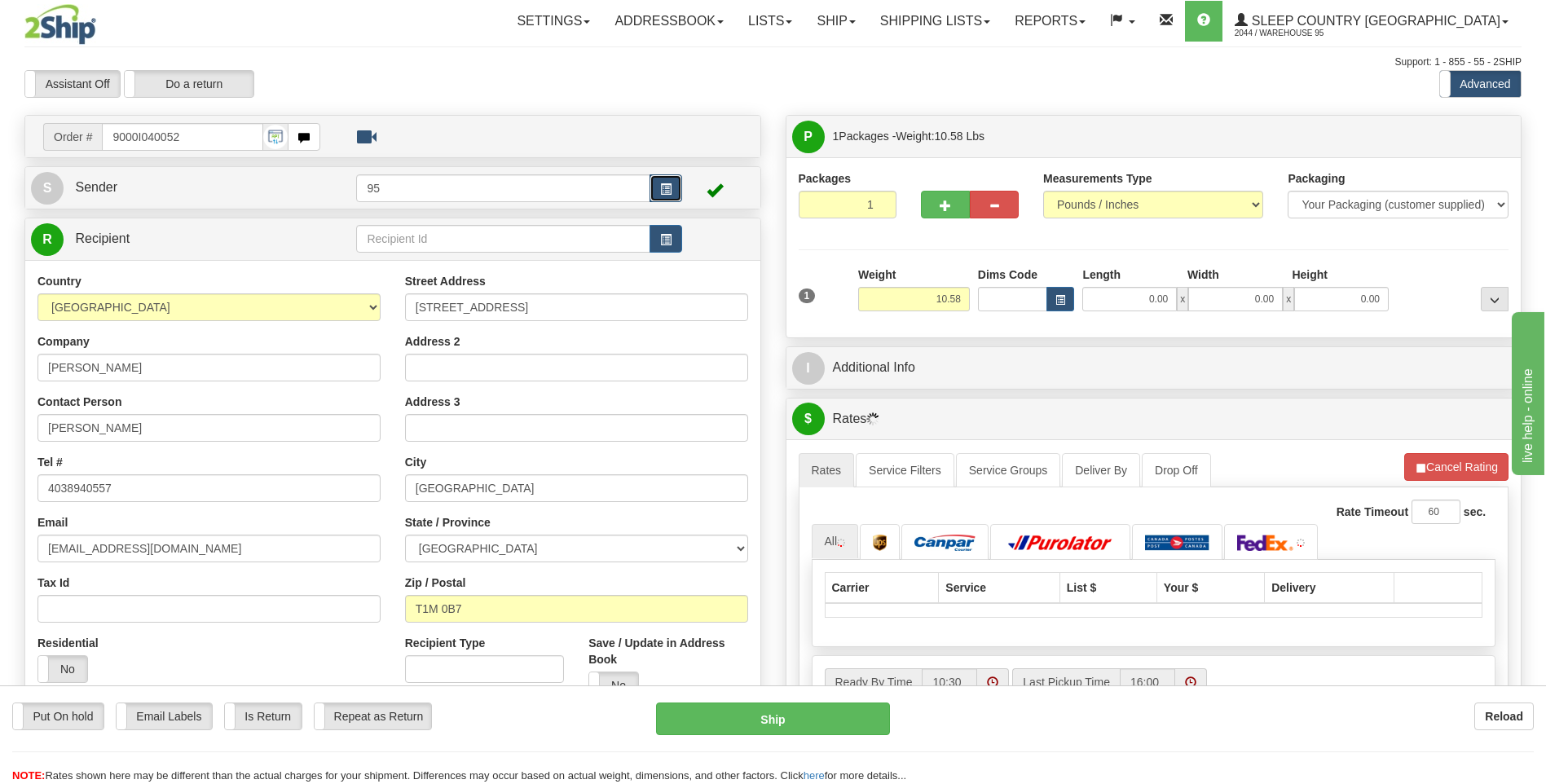
click at [668, 194] on span "button" at bounding box center [666, 189] width 12 height 11
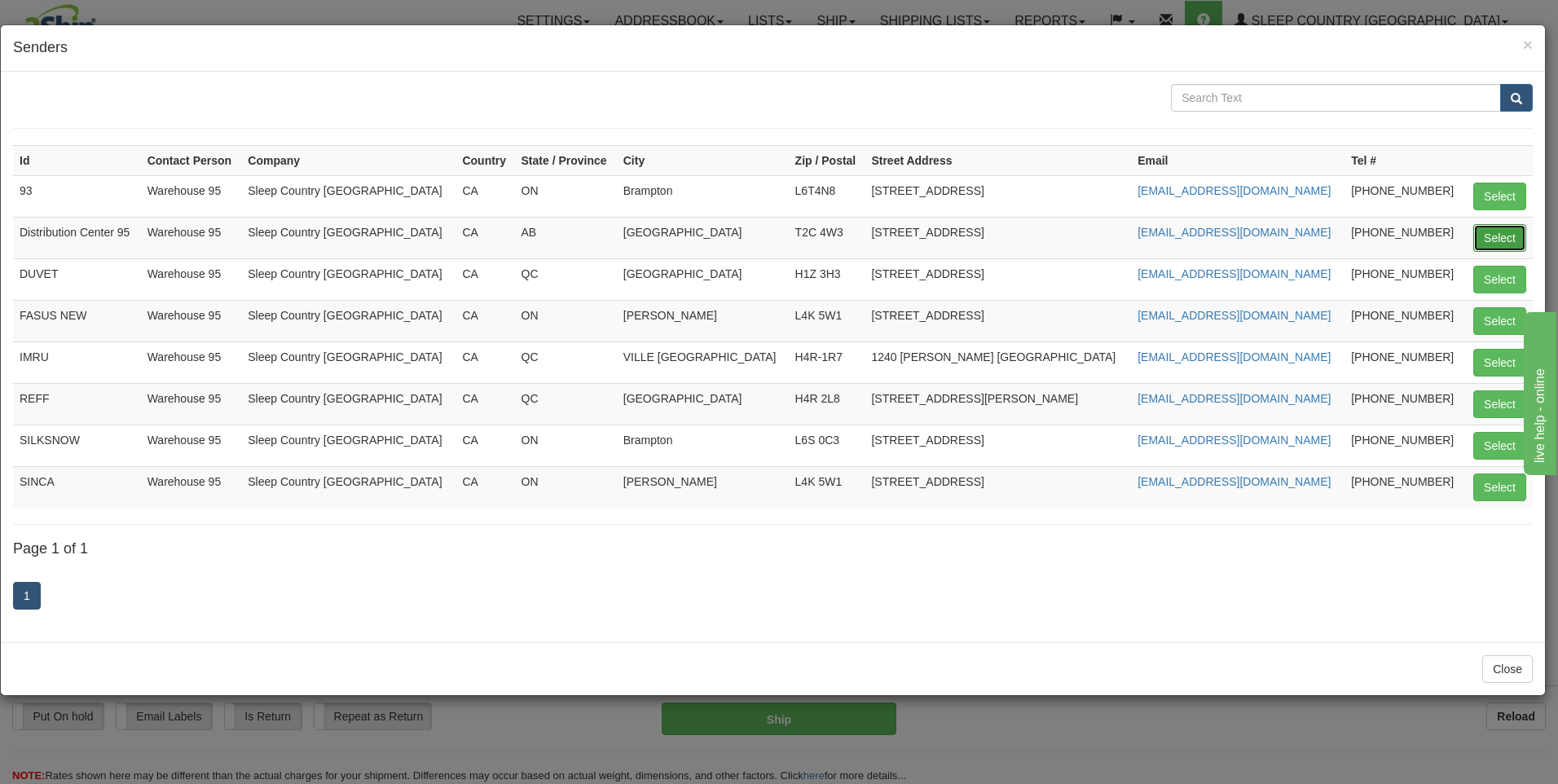
click at [1474, 231] on button "Select" at bounding box center [1499, 238] width 53 height 28
type input "Distribution Center 95"
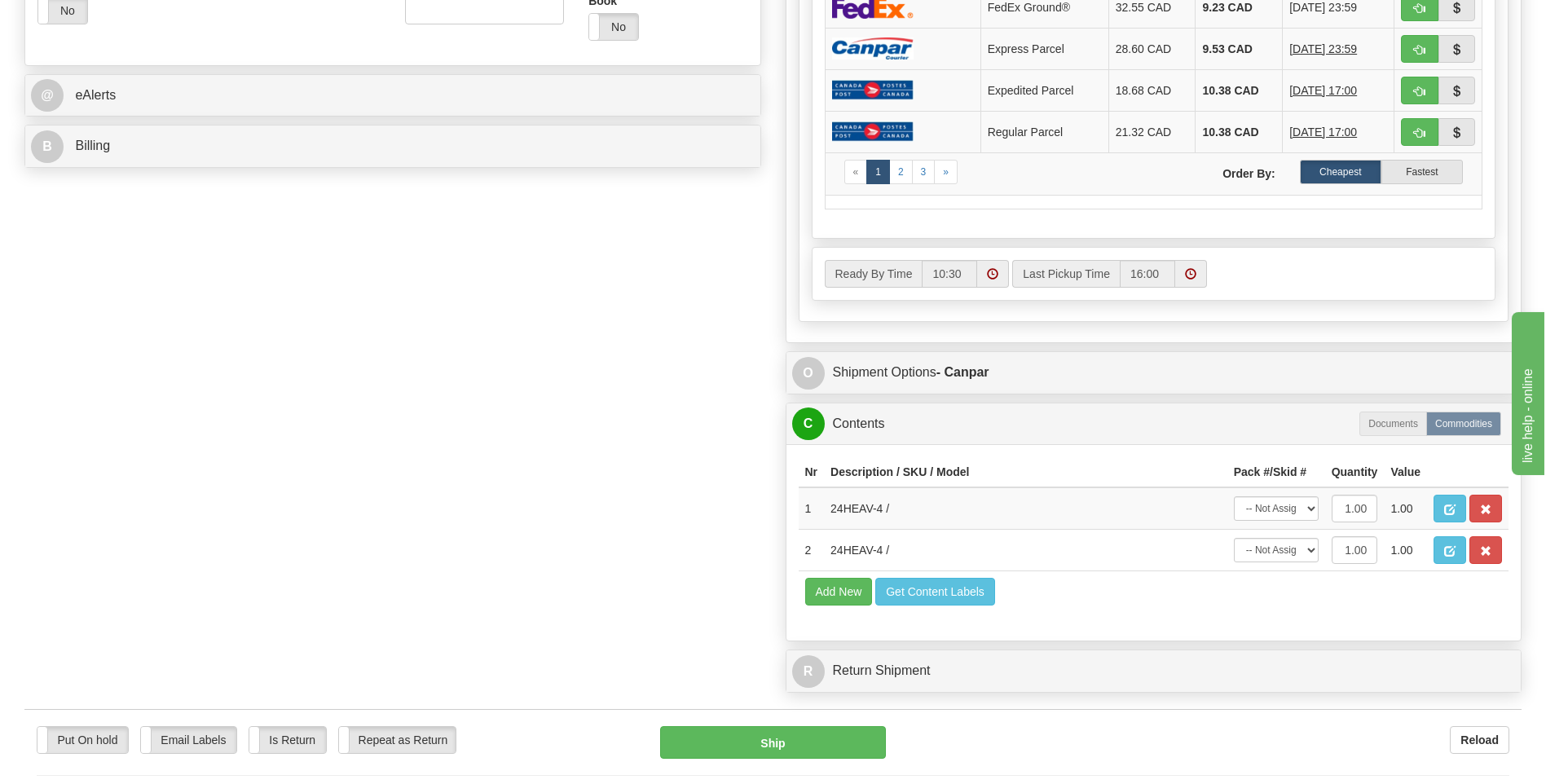
scroll to position [697, 0]
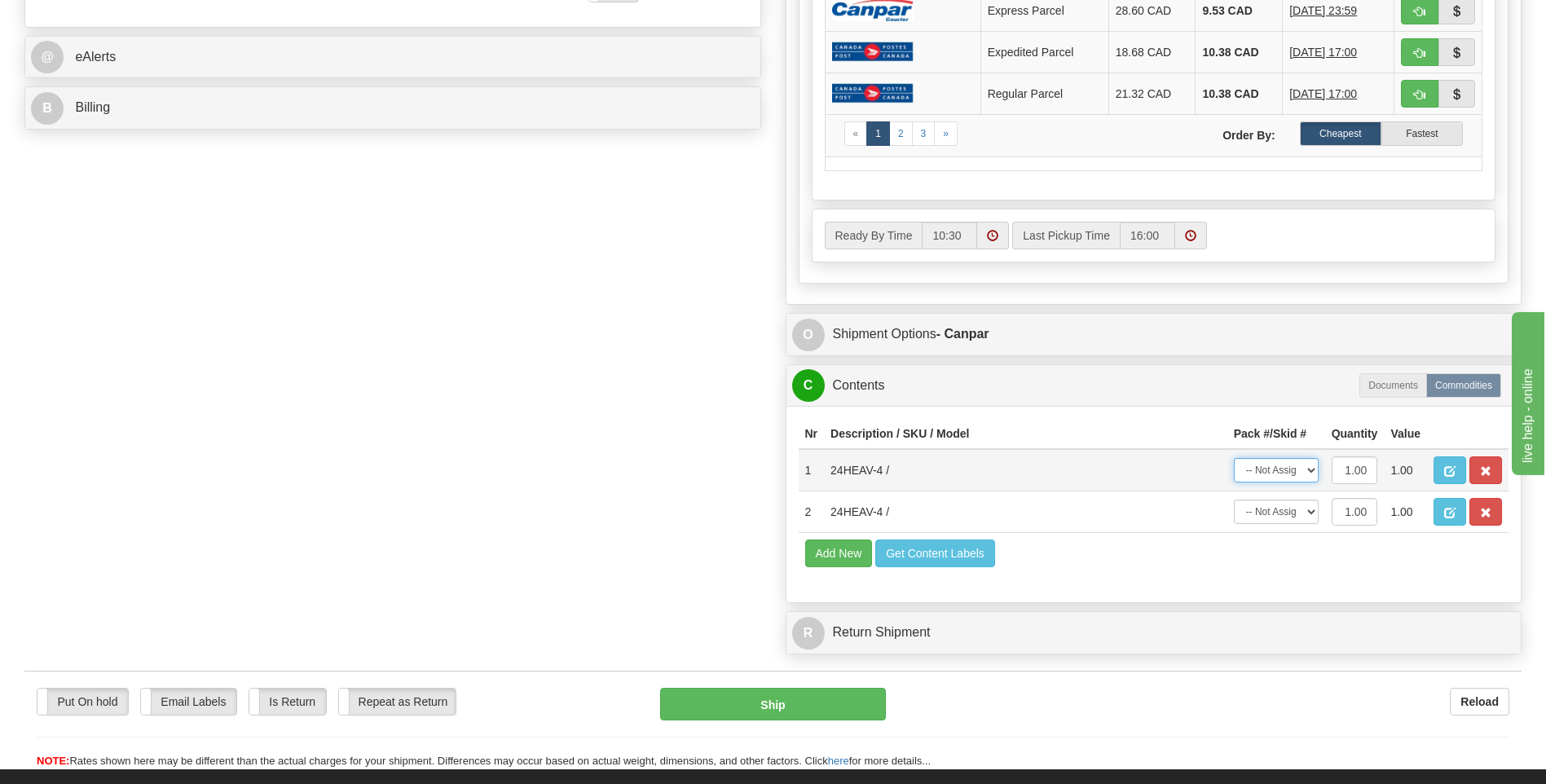
drag, startPoint x: 1276, startPoint y: 478, endPoint x: 1277, endPoint y: 485, distance: 7.1
click at [1276, 478] on select "-- Not Assigned -- Package 1" at bounding box center [1276, 469] width 85 height 24
select select "0"
click at [1234, 457] on select "-- Not Assigned -- Package 1" at bounding box center [1276, 469] width 85 height 24
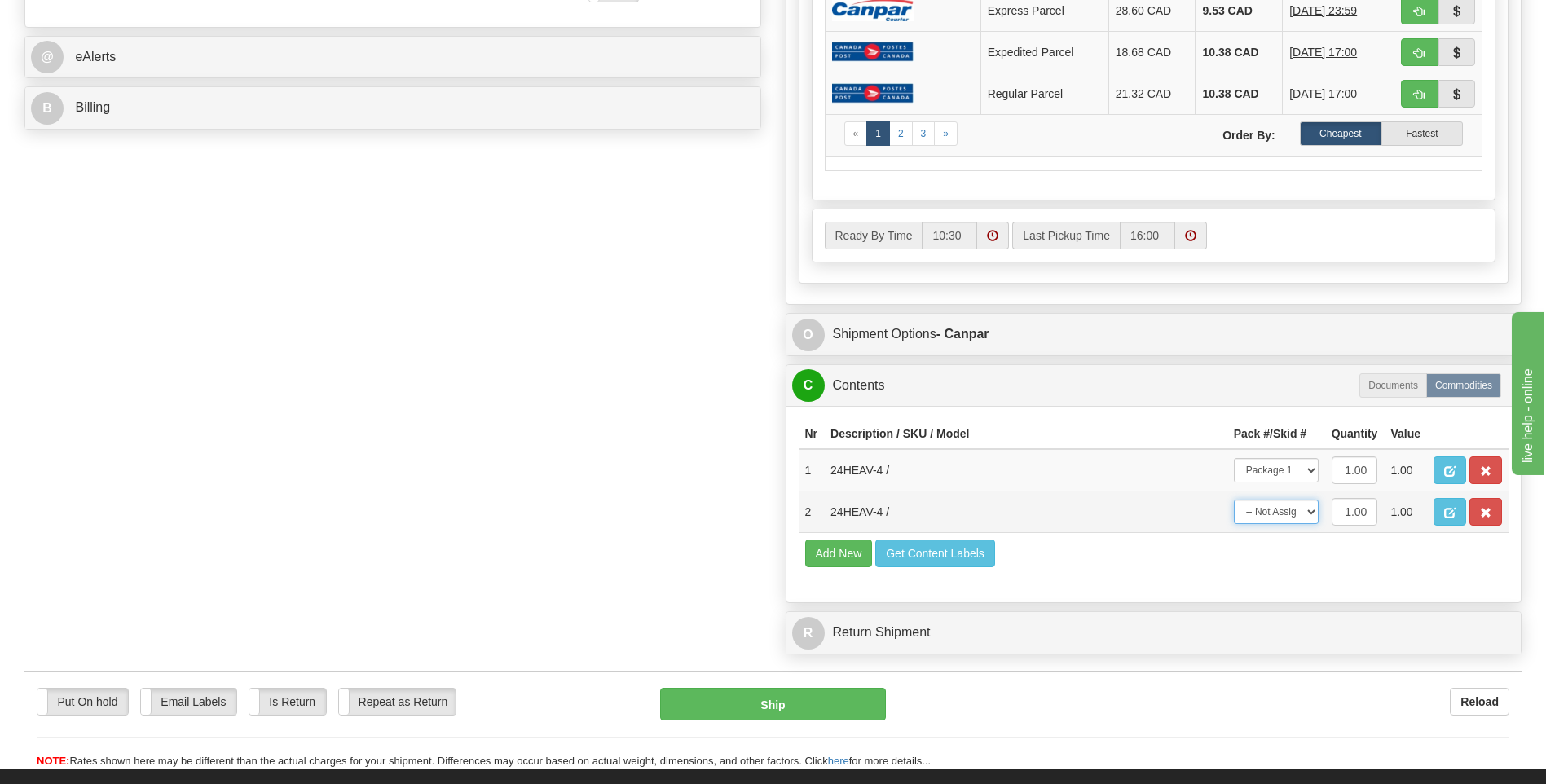
drag, startPoint x: 1283, startPoint y: 507, endPoint x: 1286, endPoint y: 525, distance: 18.2
click at [1283, 507] on select "-- Not Assigned -- Package 1" at bounding box center [1276, 511] width 85 height 24
select select "0"
click at [1234, 499] on select "-- Not Assigned -- Package 1" at bounding box center [1276, 511] width 85 height 24
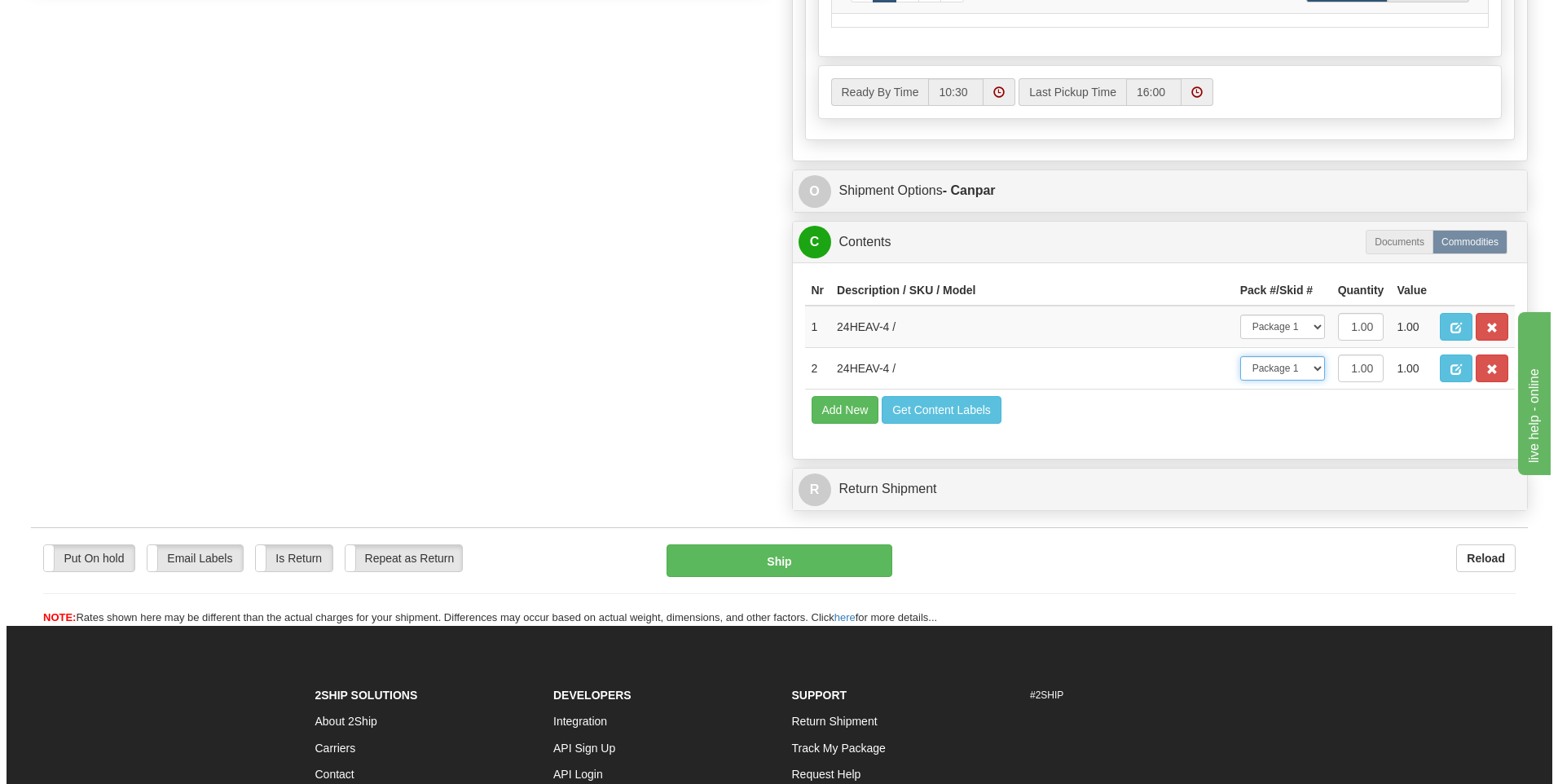
scroll to position [899, 0]
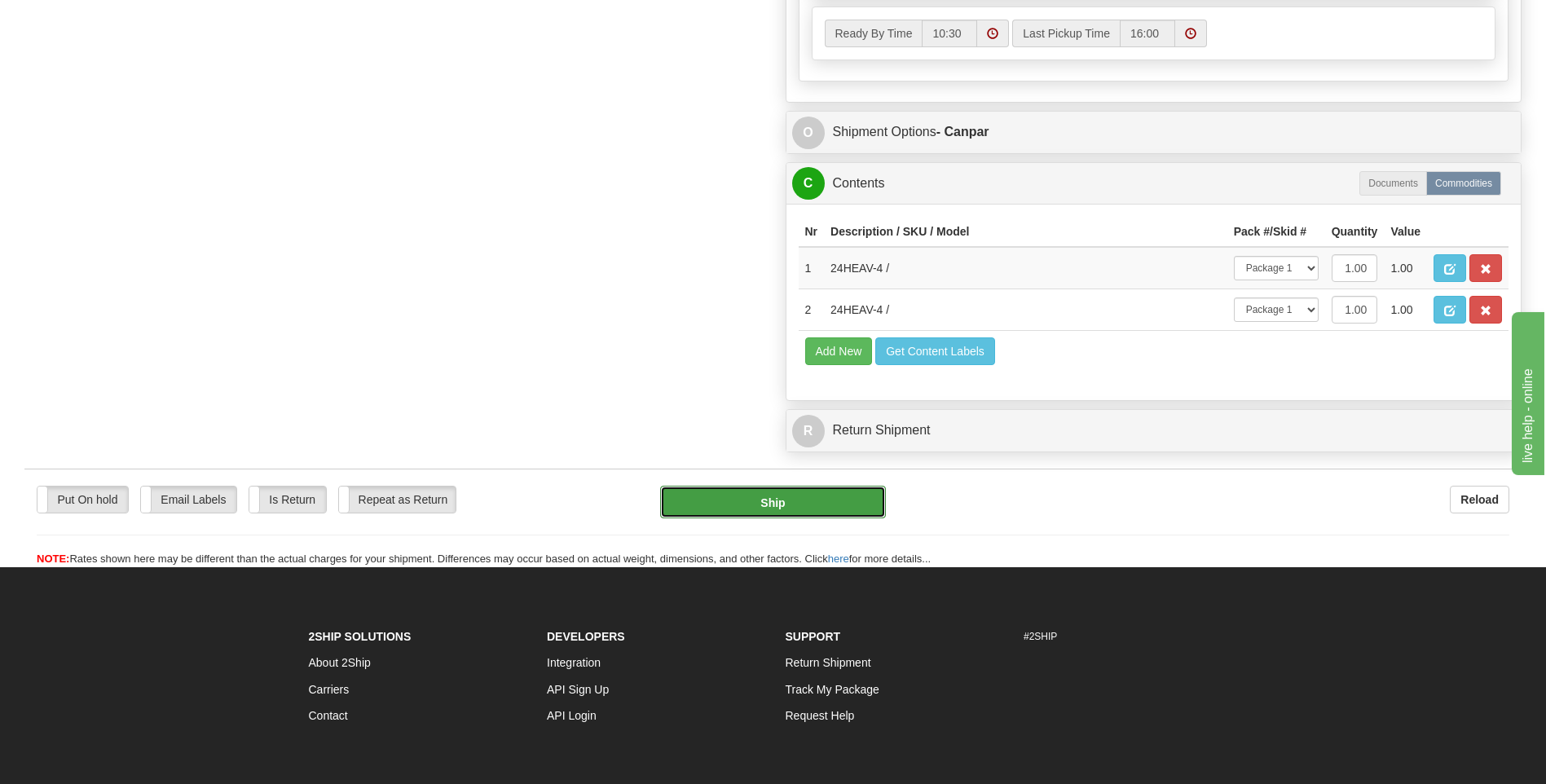
click at [757, 499] on button "Ship" at bounding box center [773, 501] width 225 height 33
type input "1"
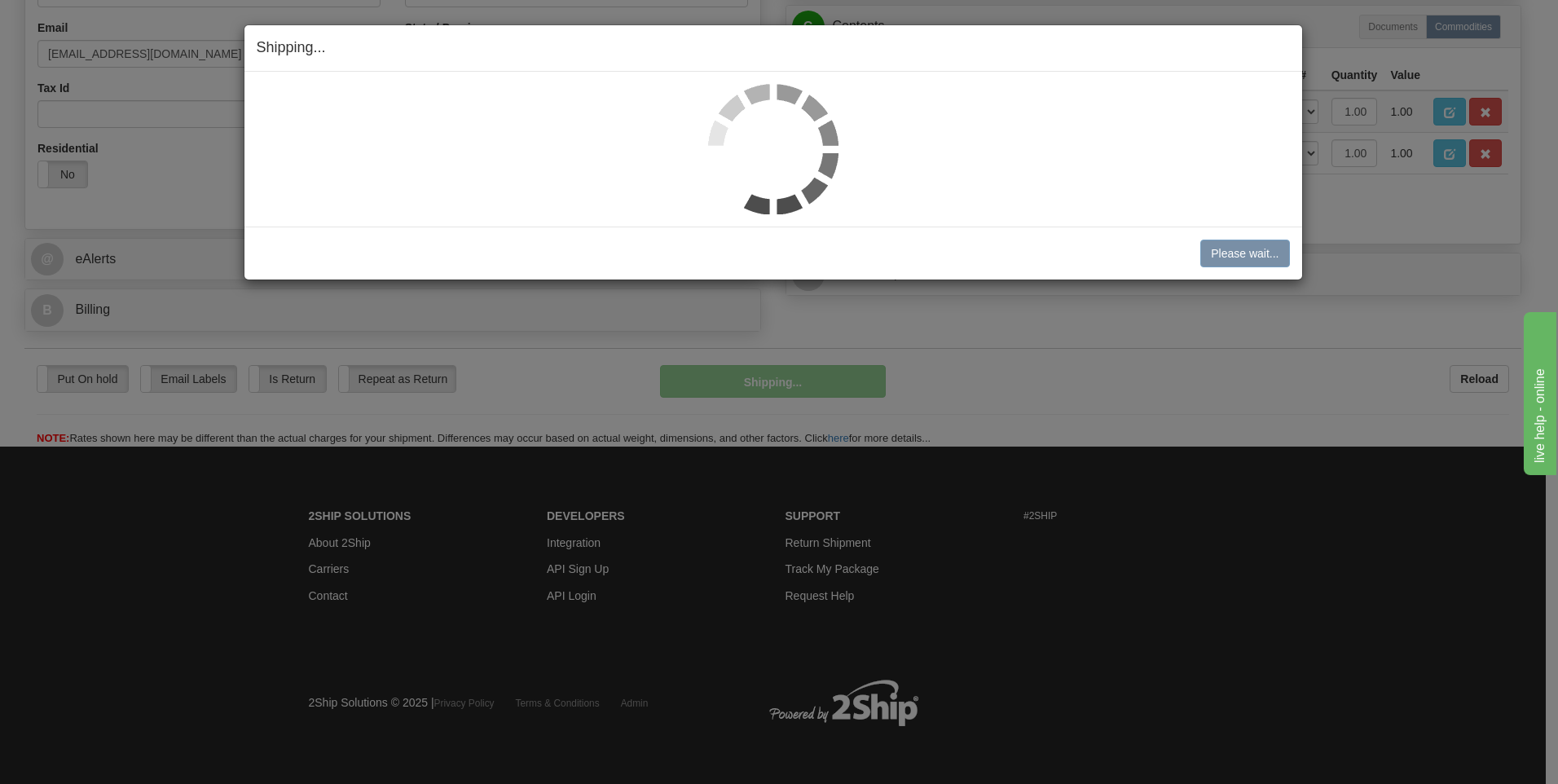
scroll to position [459, 0]
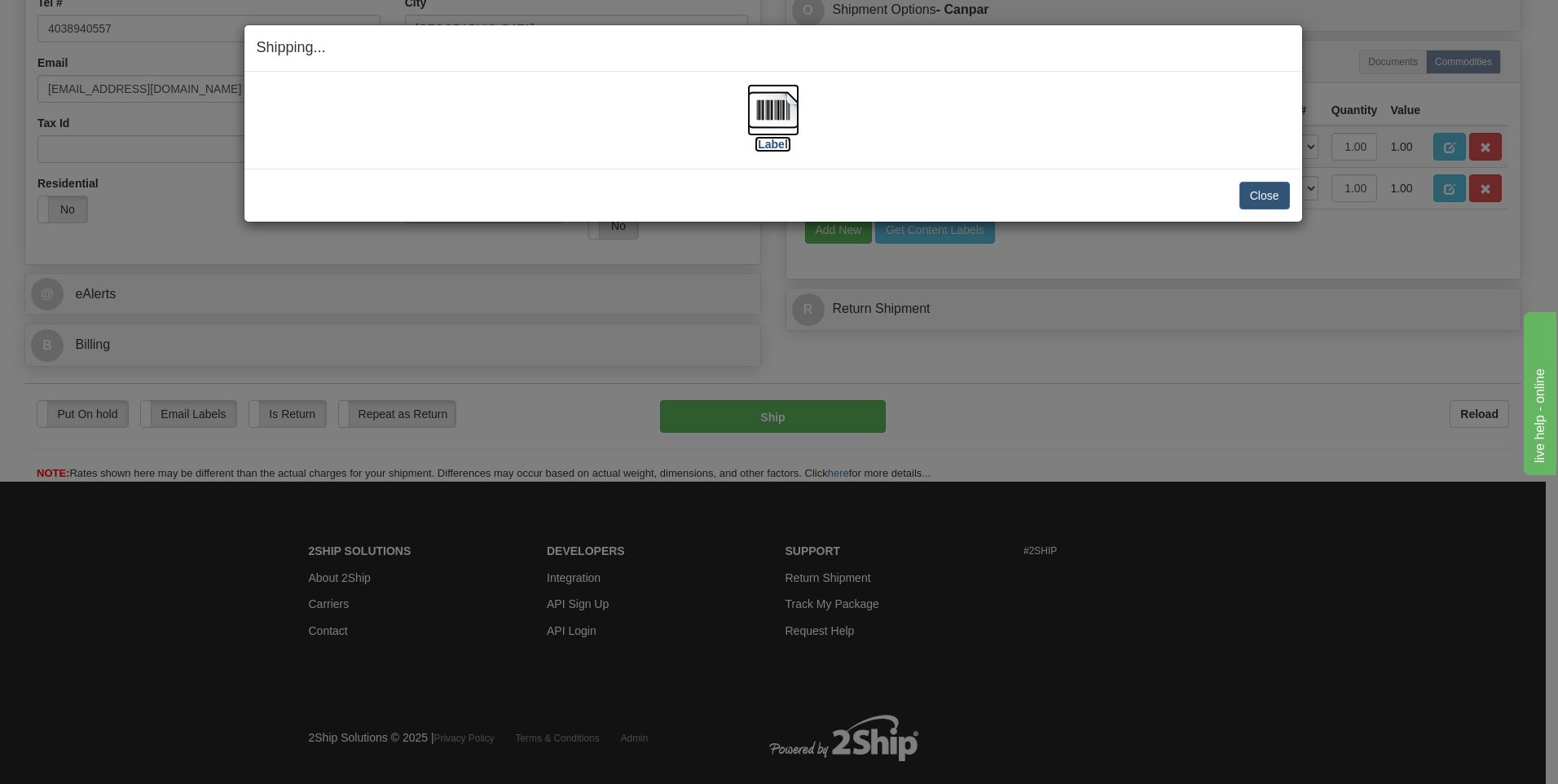
click at [771, 108] on img at bounding box center [773, 110] width 52 height 52
click at [1260, 197] on button "Close" at bounding box center [1264, 195] width 50 height 28
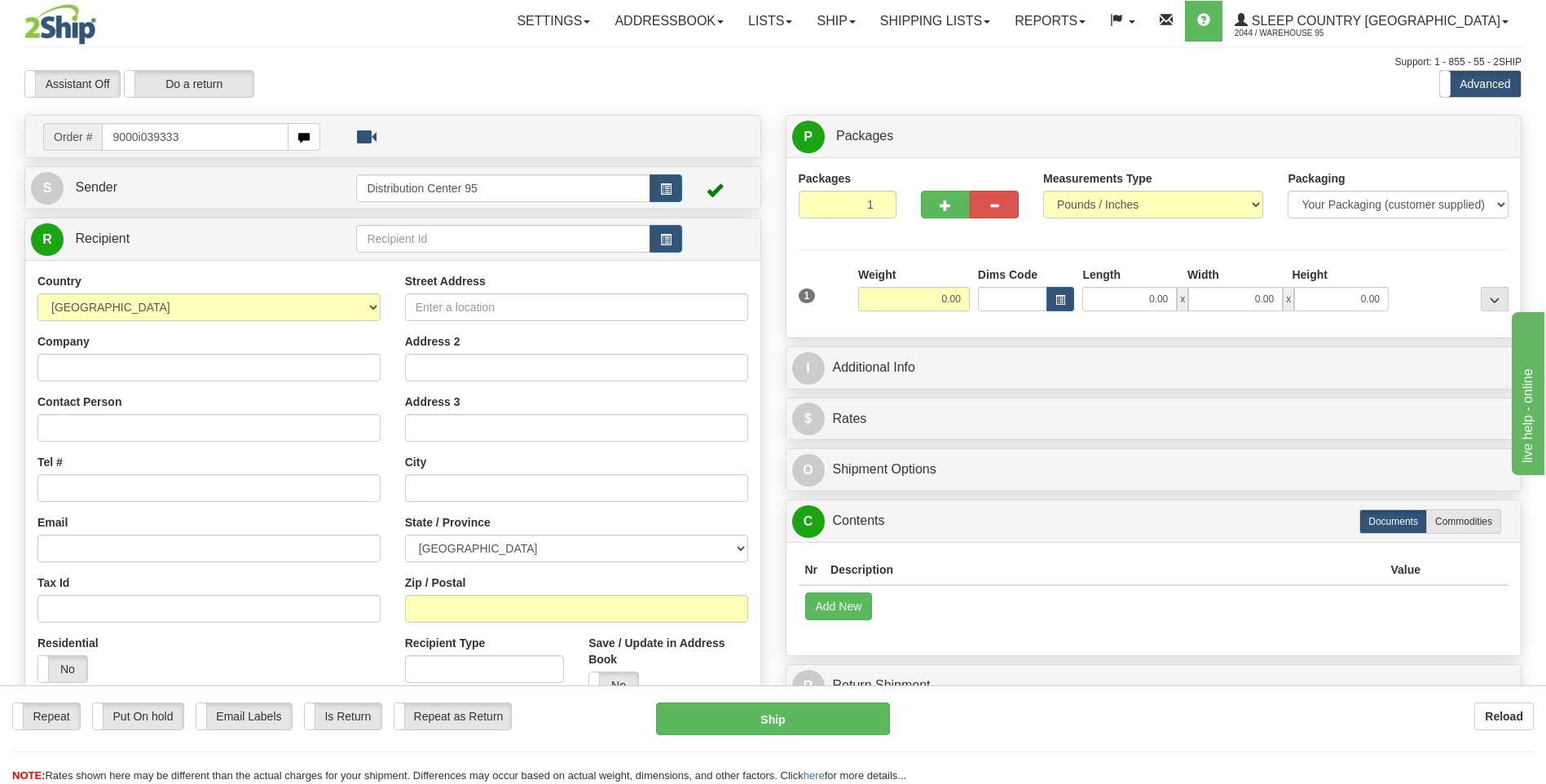
type input "9000i039333"
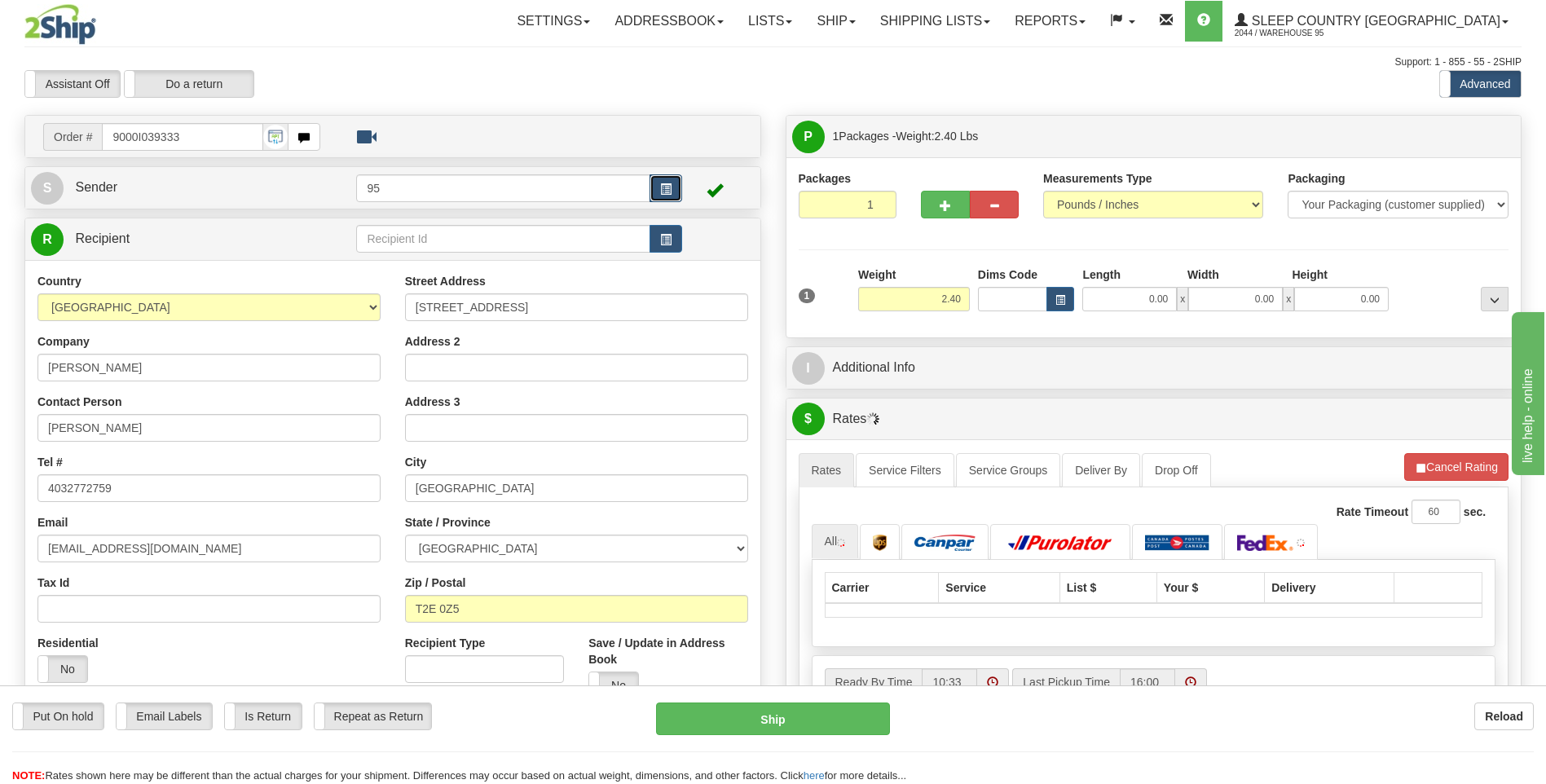
click at [668, 196] on button "button" at bounding box center [666, 188] width 33 height 28
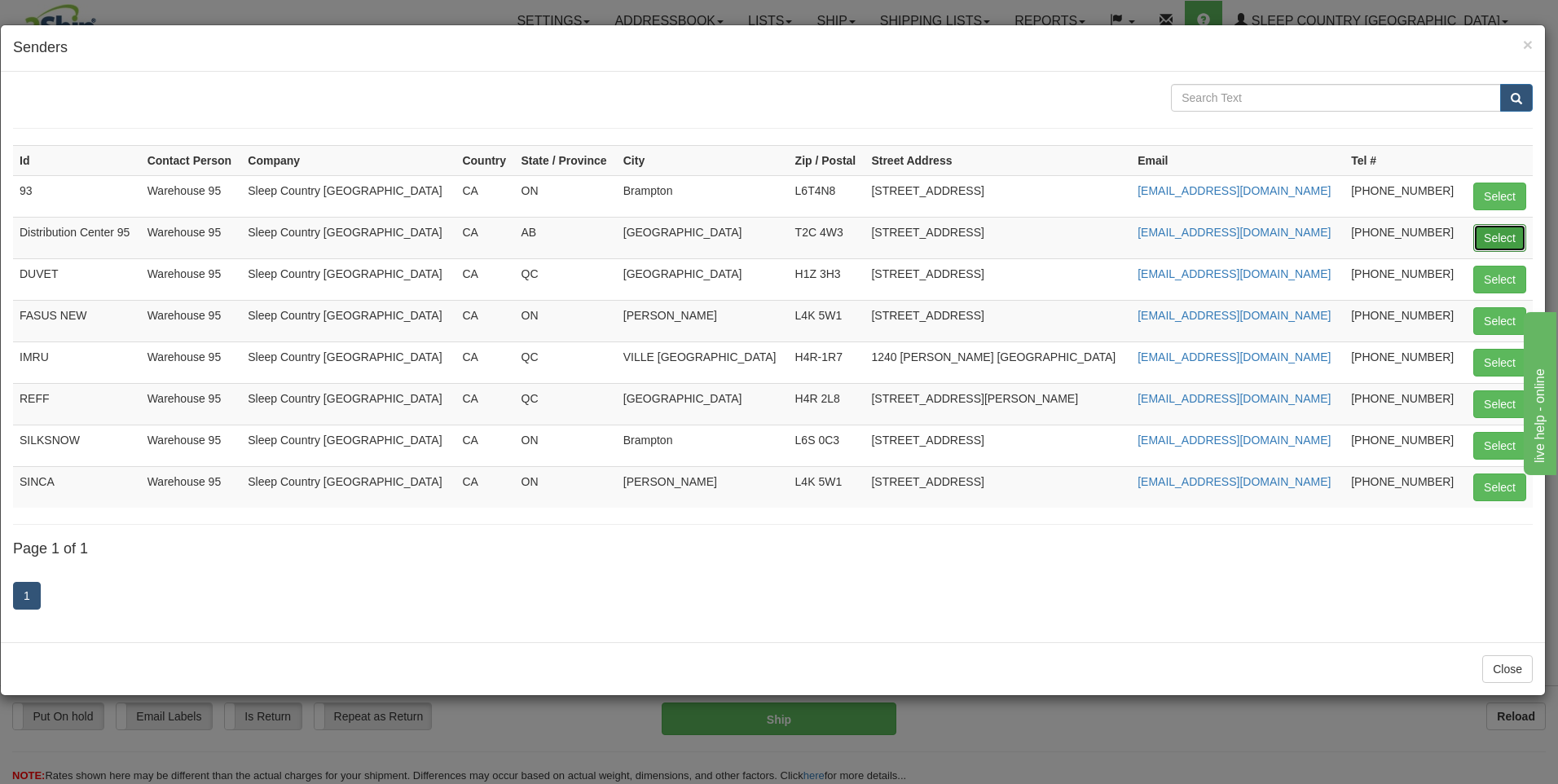
click at [1502, 241] on button "Select" at bounding box center [1499, 238] width 53 height 28
type input "Distribution Center 95"
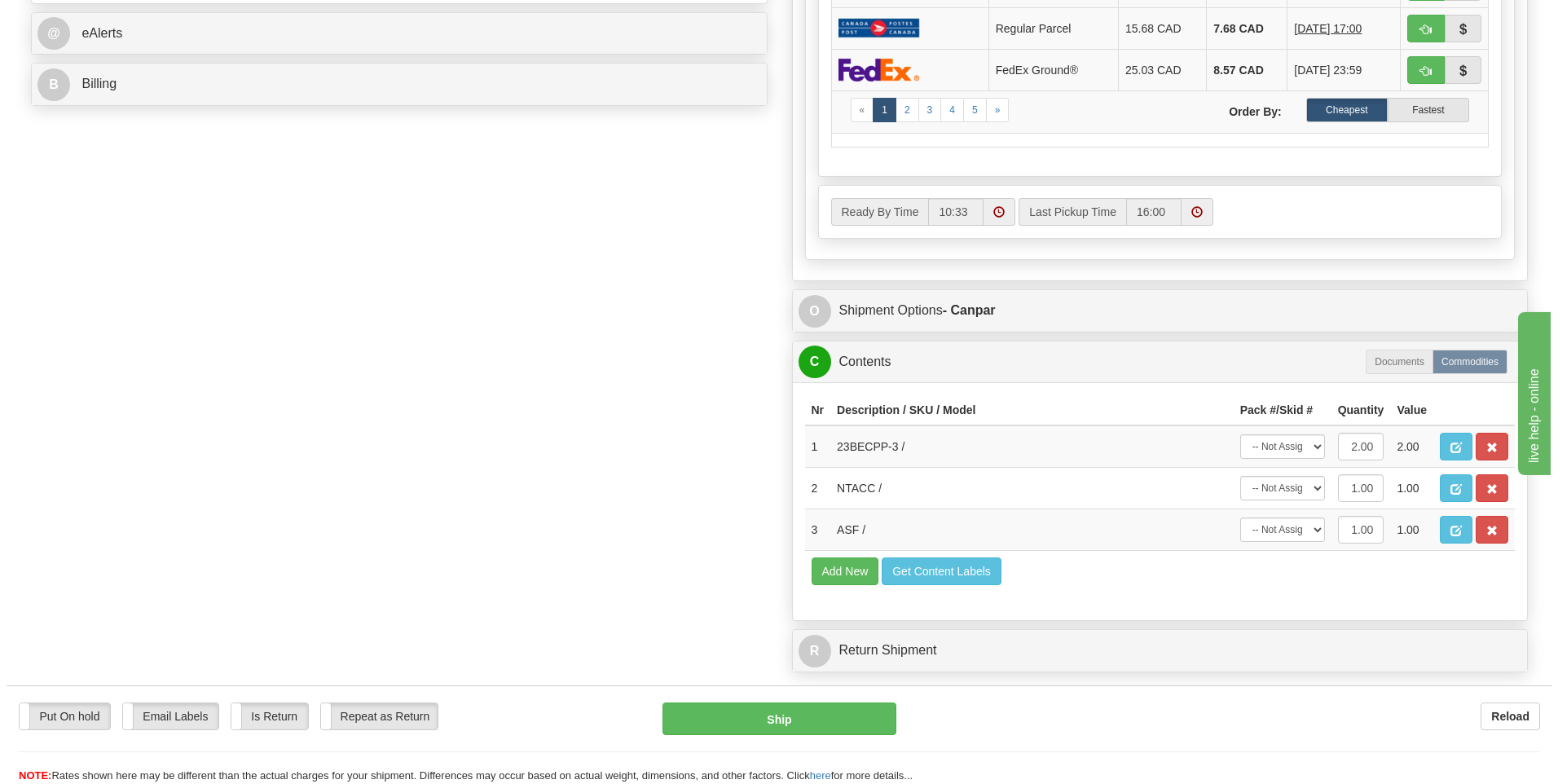
scroll to position [722, 0]
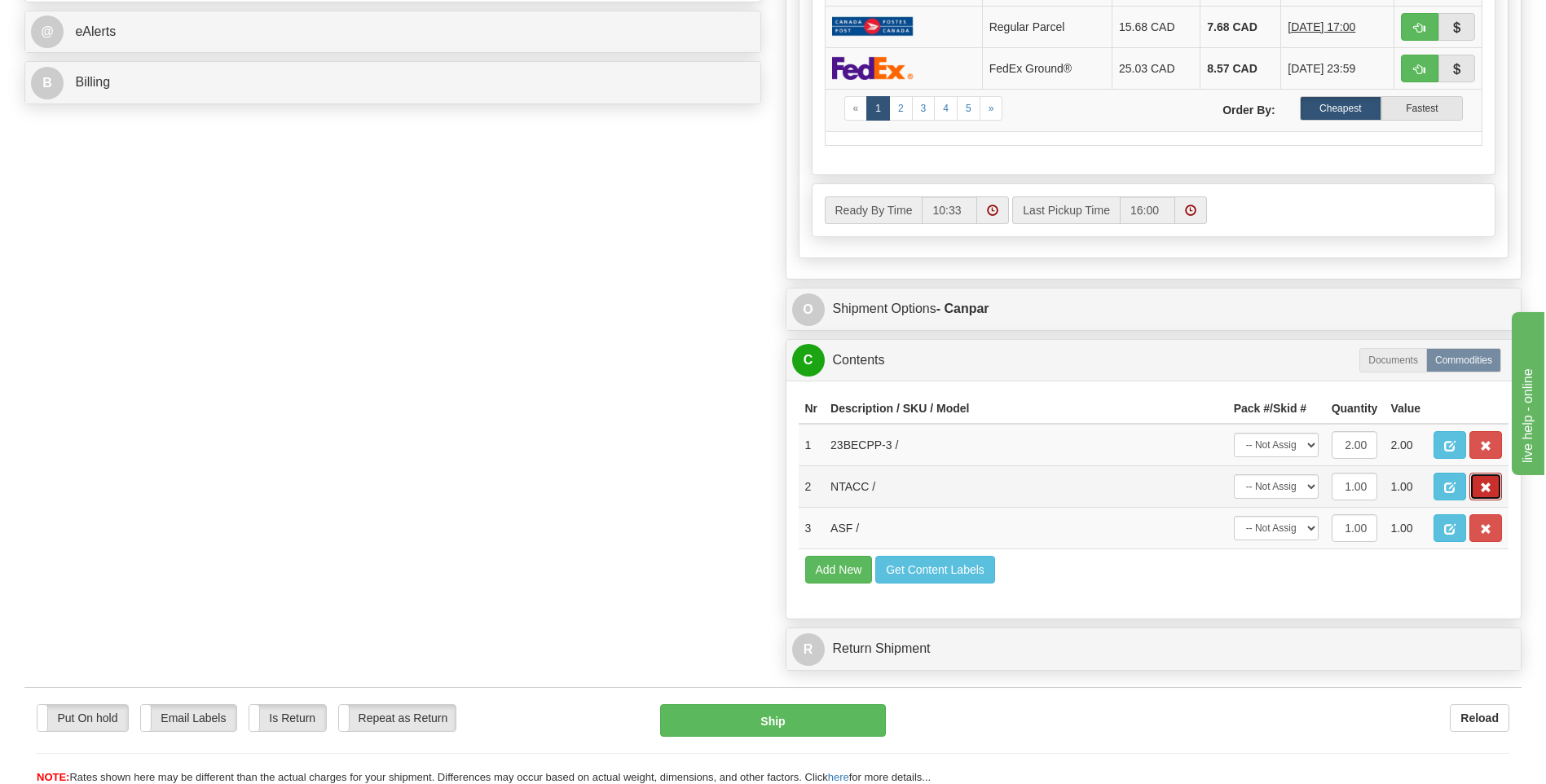
click at [1480, 483] on span "button" at bounding box center [1486, 488] width 12 height 11
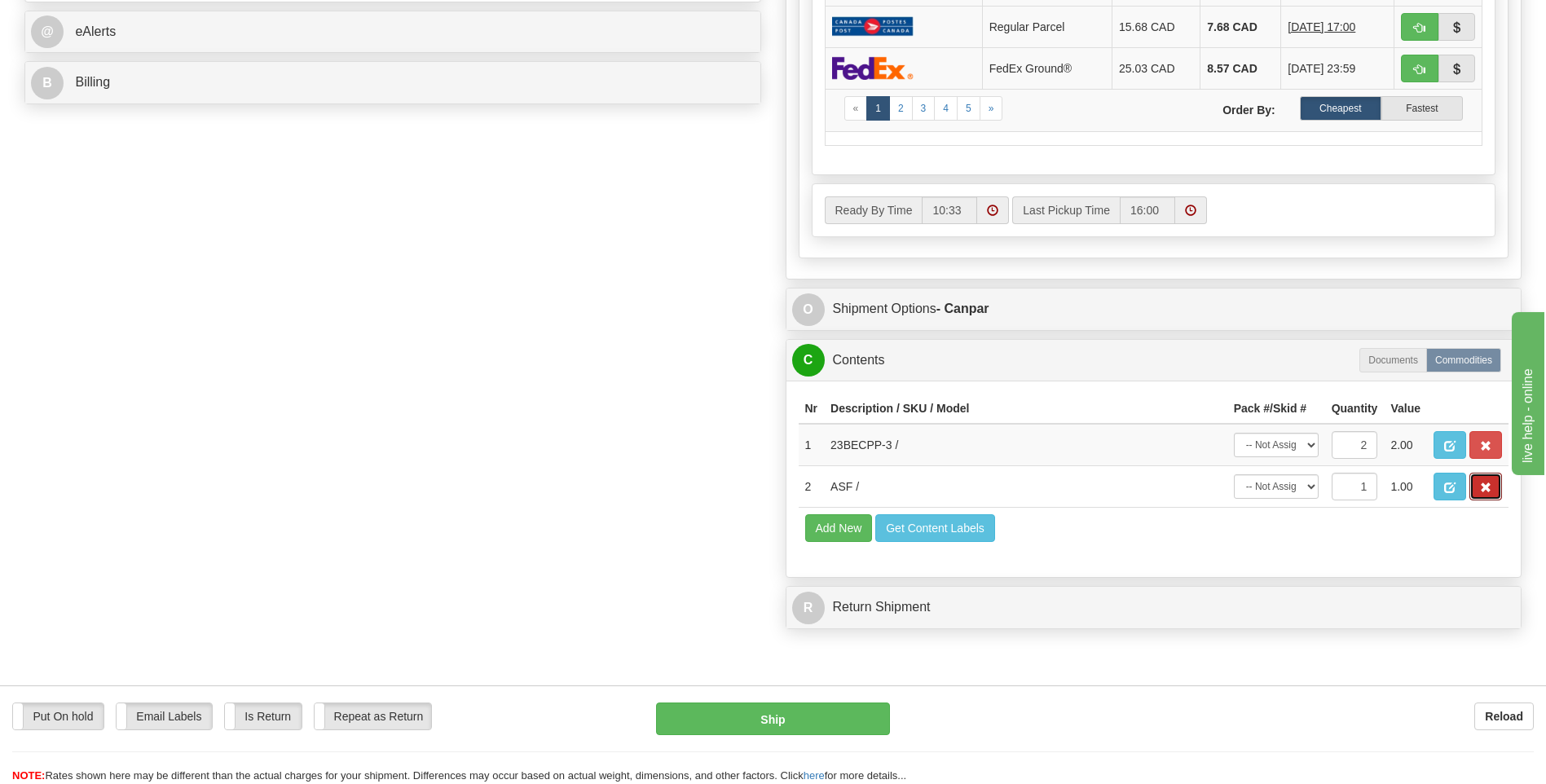
click at [1483, 483] on span "button" at bounding box center [1486, 488] width 12 height 11
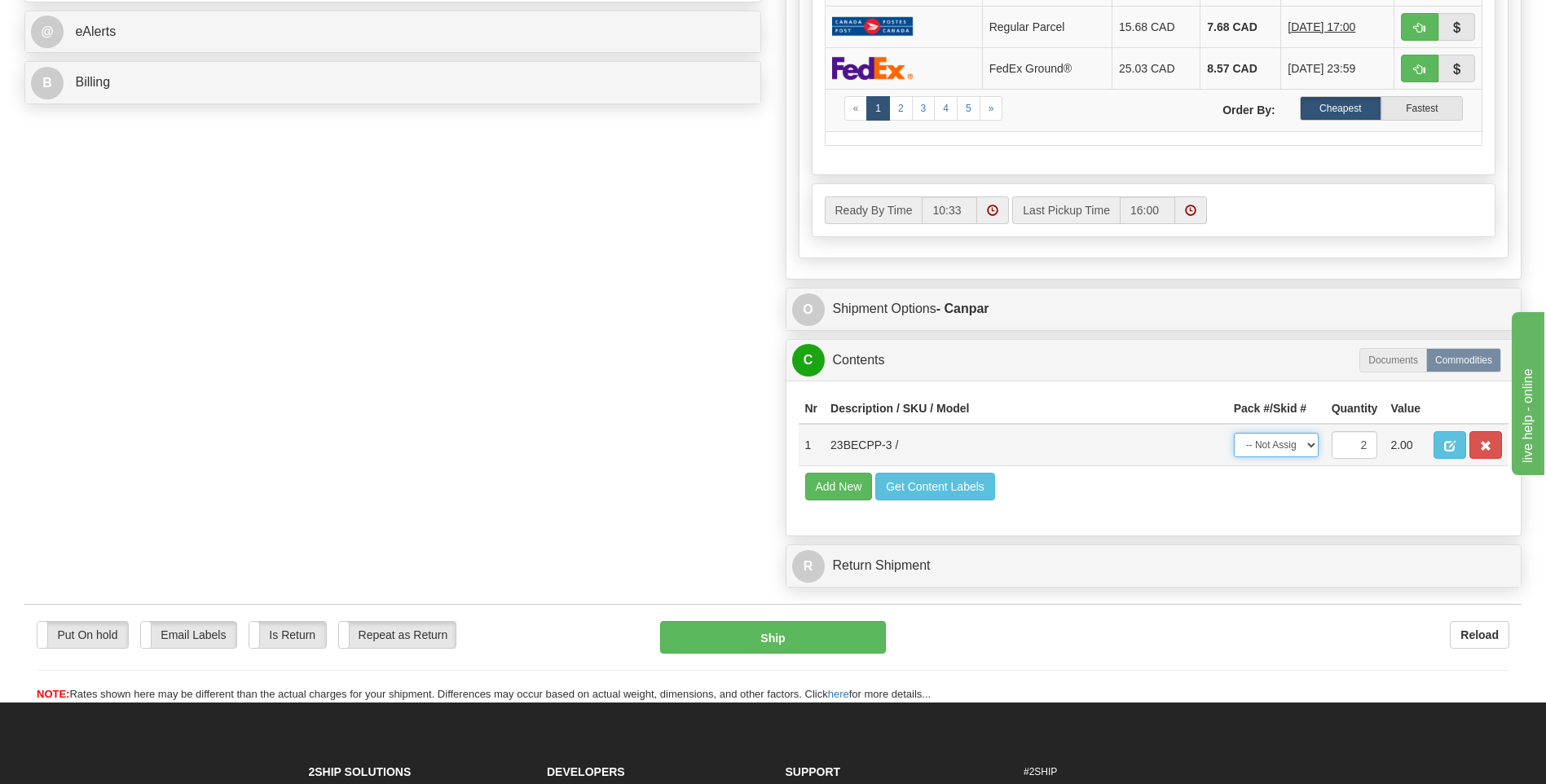
drag, startPoint x: 1294, startPoint y: 452, endPoint x: 1295, endPoint y: 459, distance: 7.1
click at [1294, 452] on select "-- Not Assigned -- Package 1" at bounding box center [1276, 444] width 85 height 24
select select "0"
click at [1234, 432] on select "-- Not Assigned -- Package 1" at bounding box center [1276, 444] width 85 height 24
click at [808, 642] on button "Ship" at bounding box center [773, 637] width 225 height 33
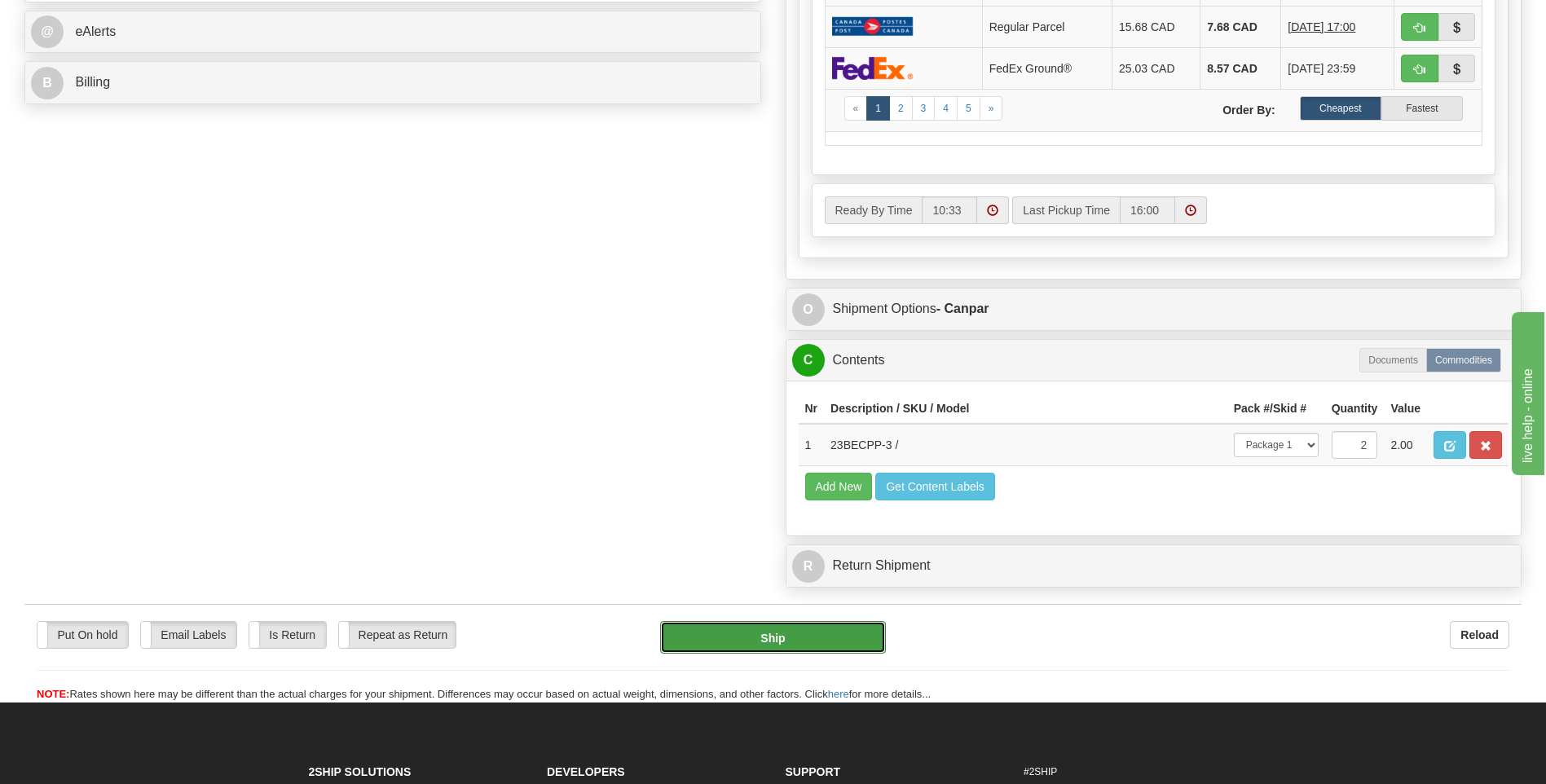
type input "1"
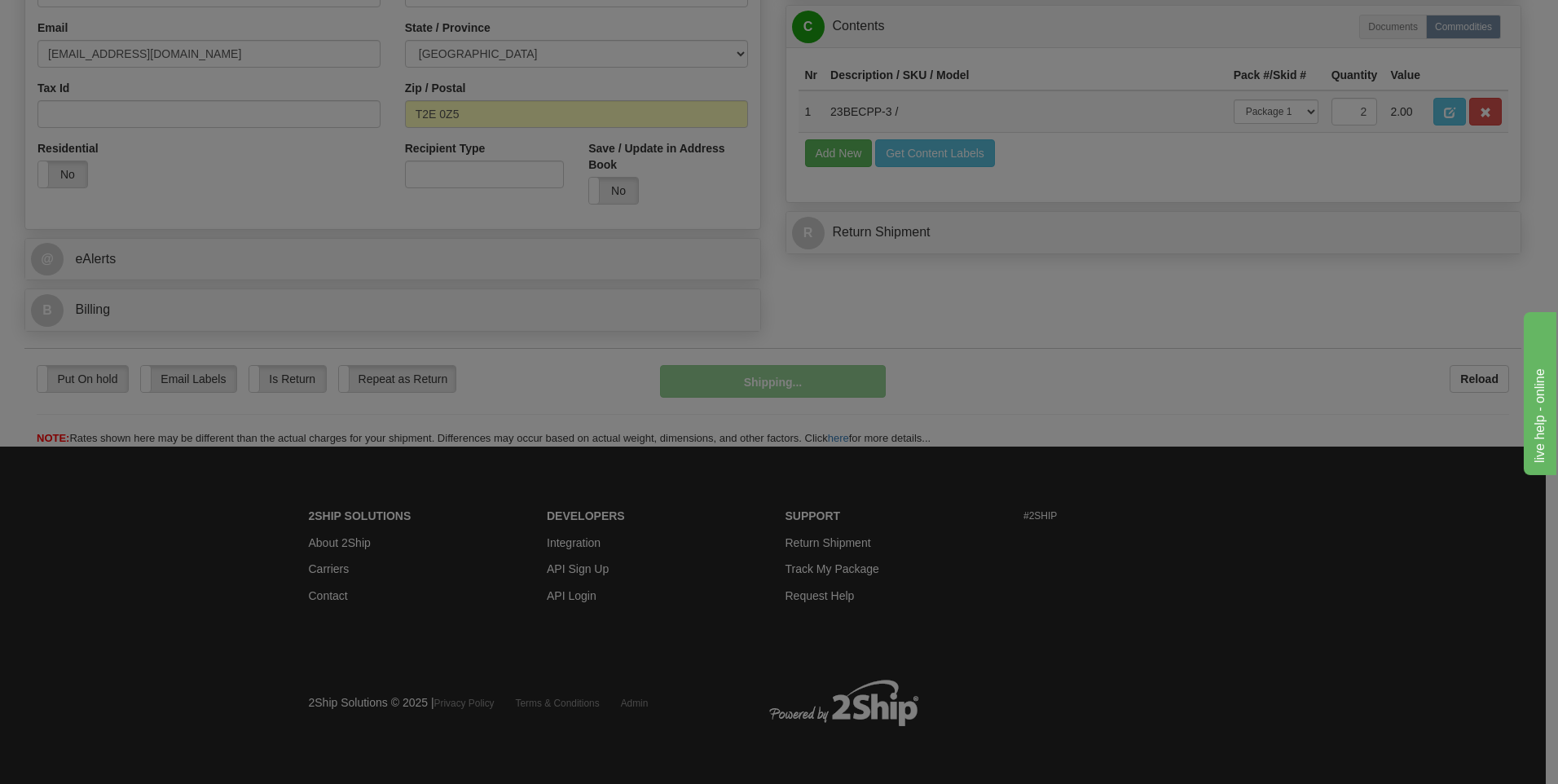
scroll to position [495, 0]
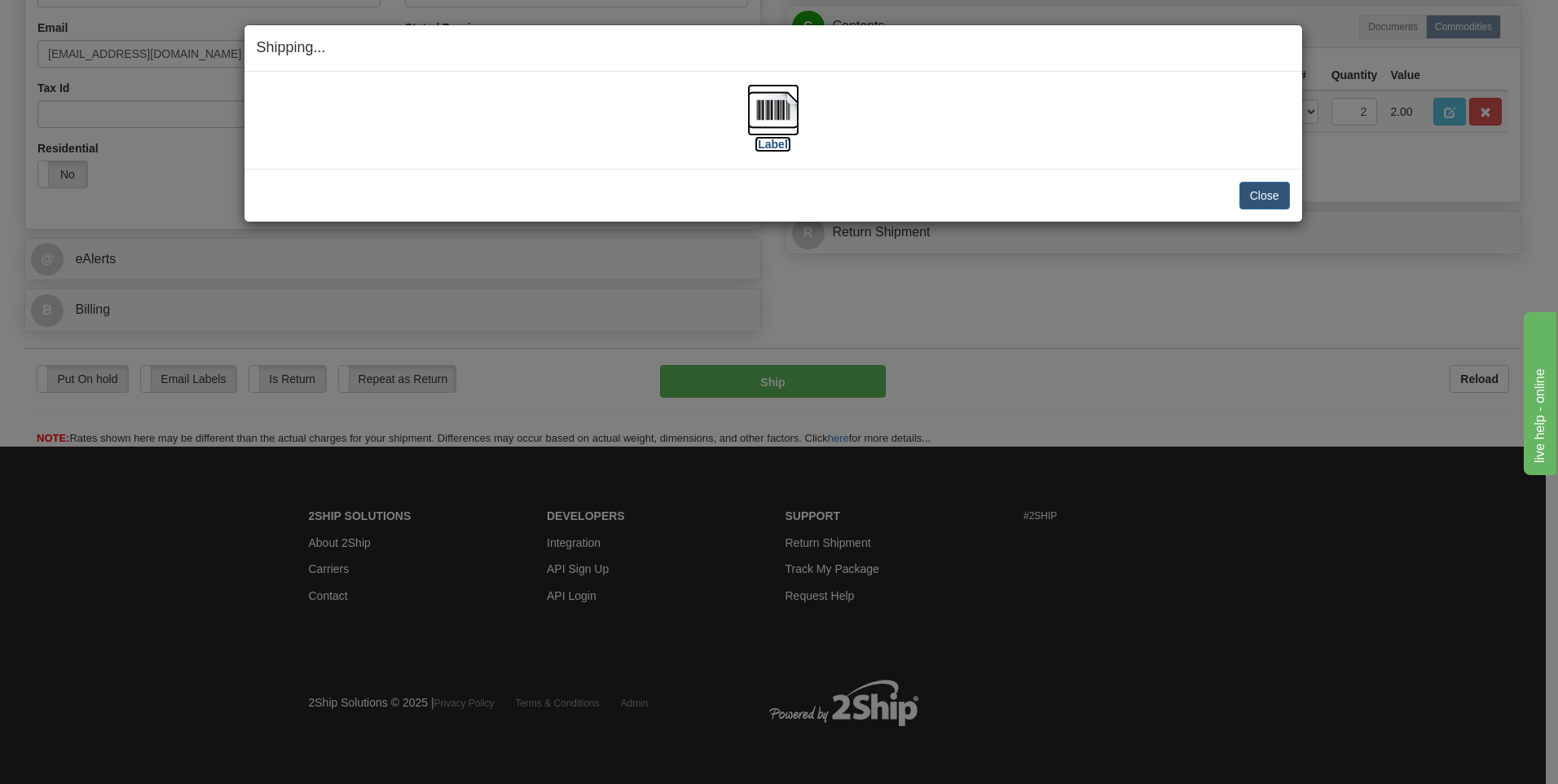
click at [786, 107] on img at bounding box center [773, 110] width 52 height 52
click at [1266, 191] on button "Close" at bounding box center [1264, 195] width 50 height 28
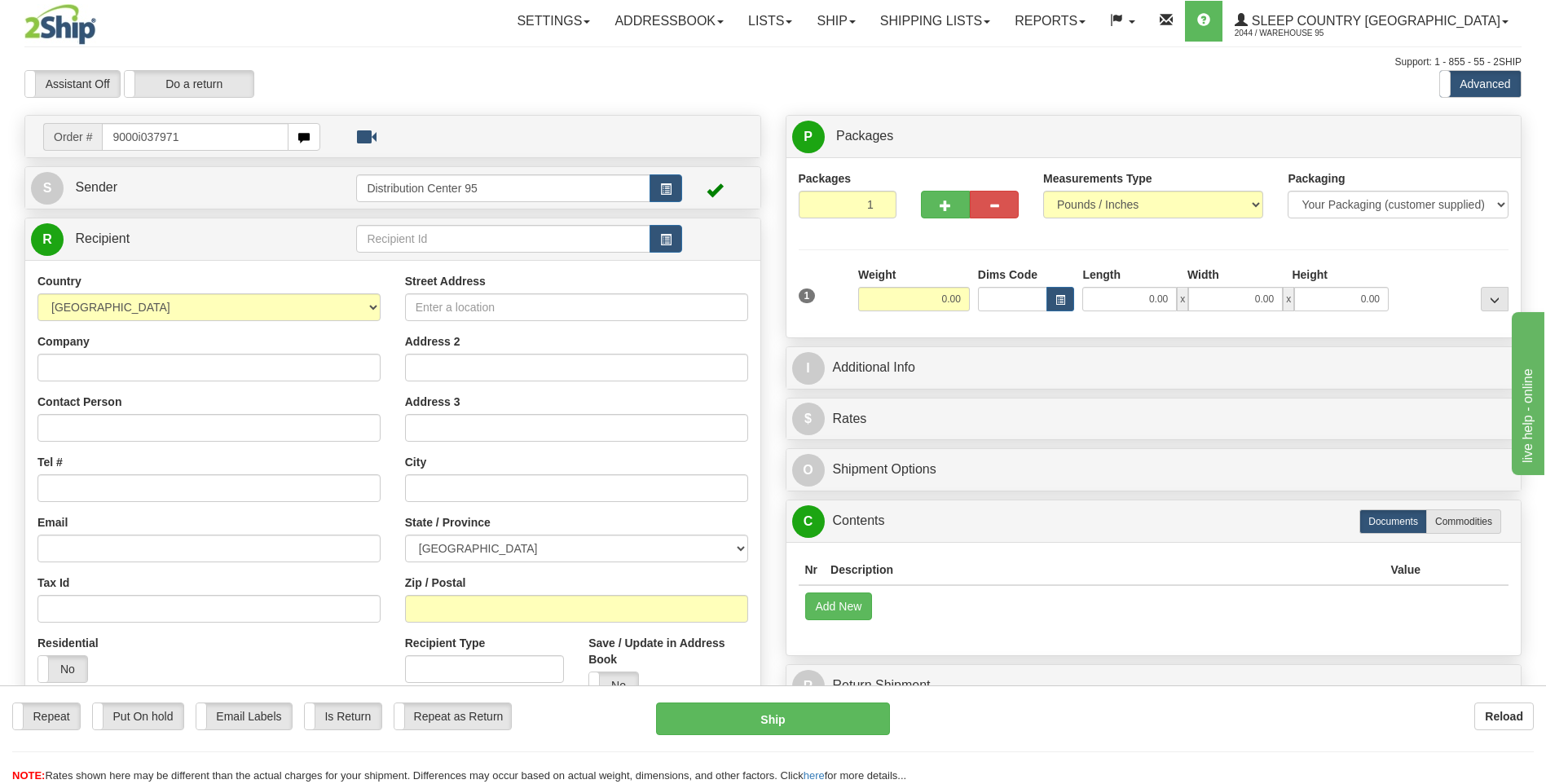
type input "9000i037971"
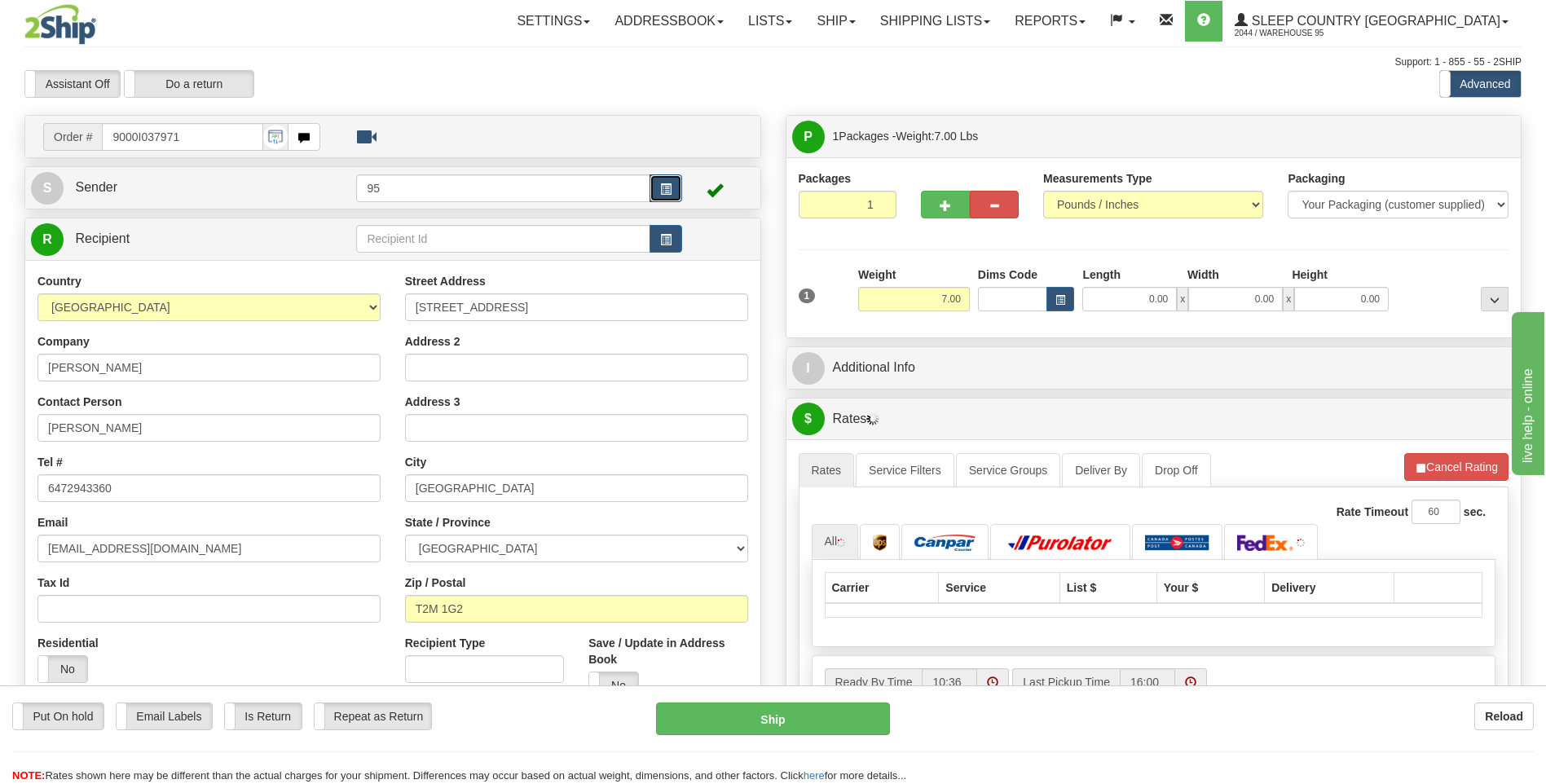
click at [668, 194] on span "button" at bounding box center [666, 189] width 12 height 11
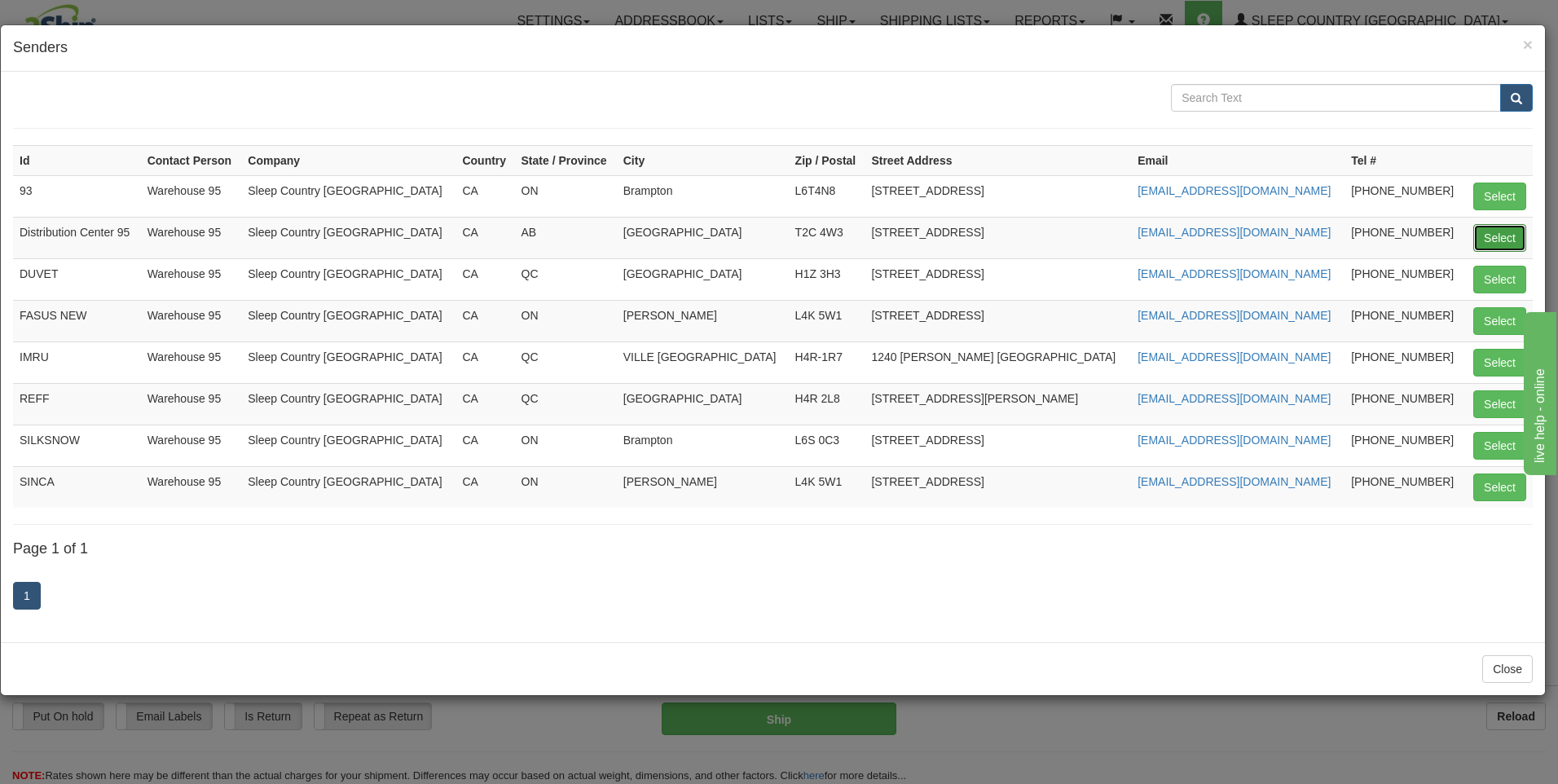
click at [1493, 243] on button "Select" at bounding box center [1499, 238] width 53 height 28
type input "Distribution Center 95"
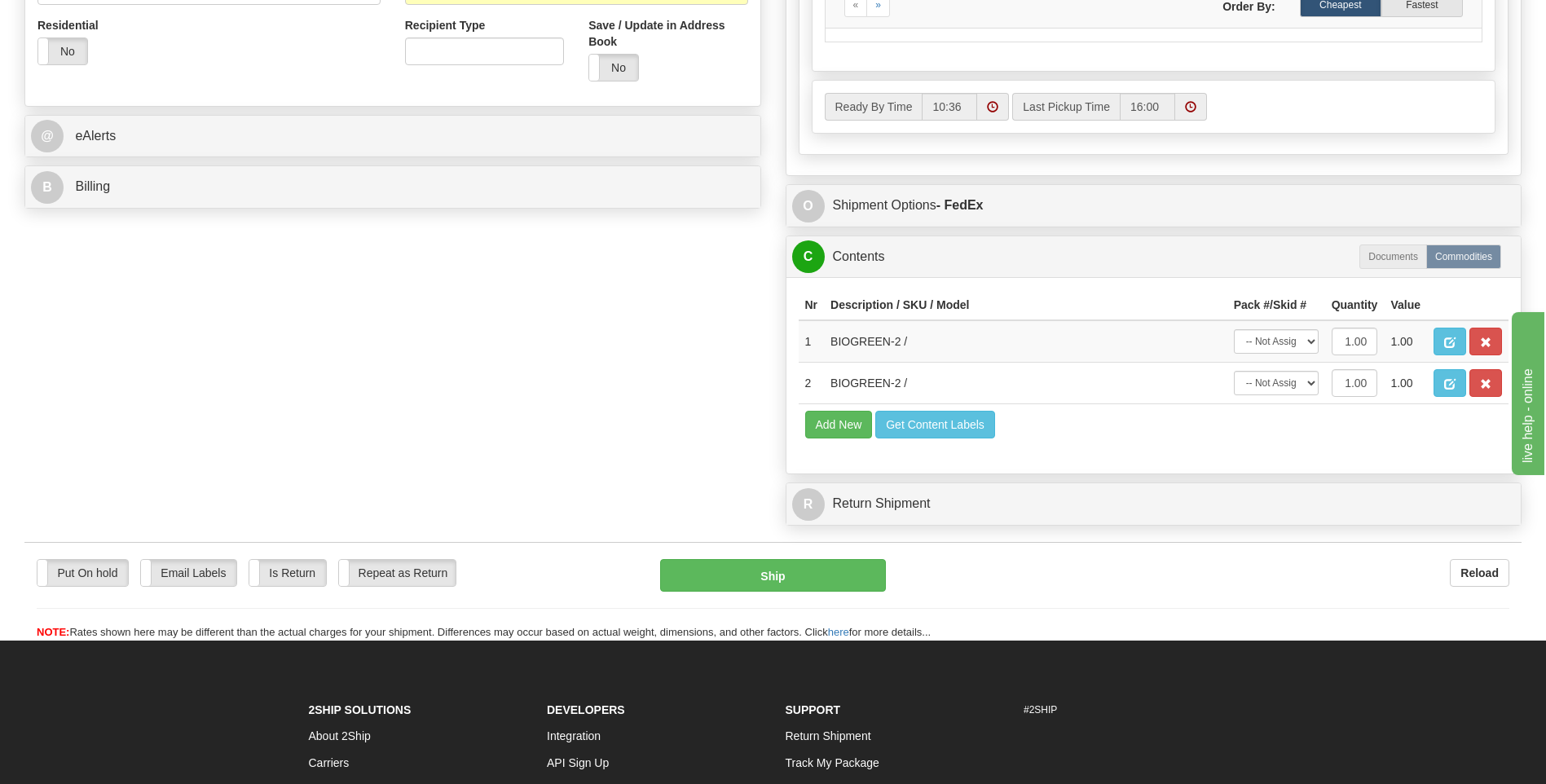
scroll to position [677, 0]
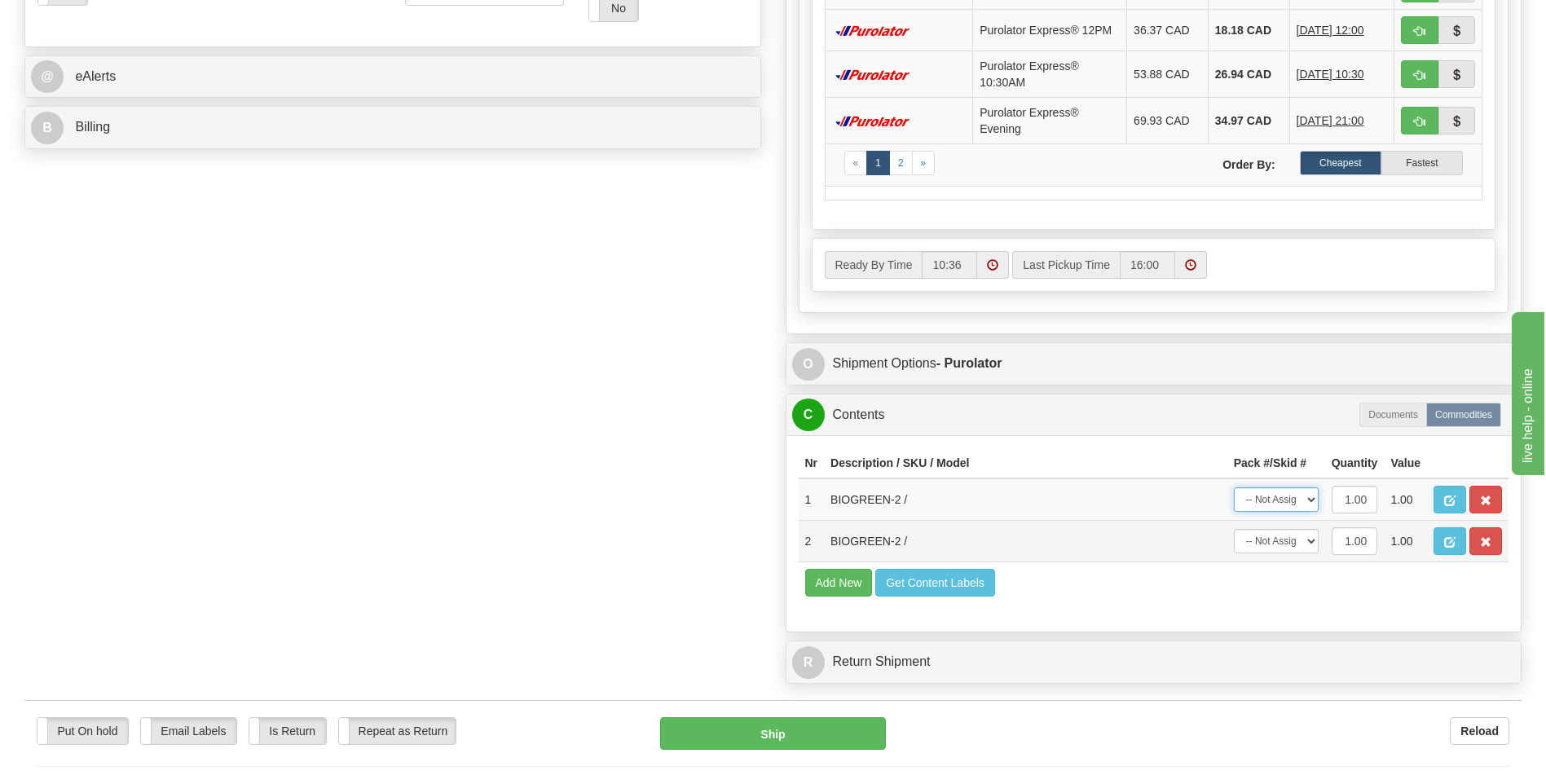
click at [1297, 515] on tbody "1 BIOGREEN-2 / -- Not Assigned -- Package 1 1.00 1.00 2 BIOGREEN-2 / -- Not Ass…" at bounding box center [1154, 520] width 710 height 84
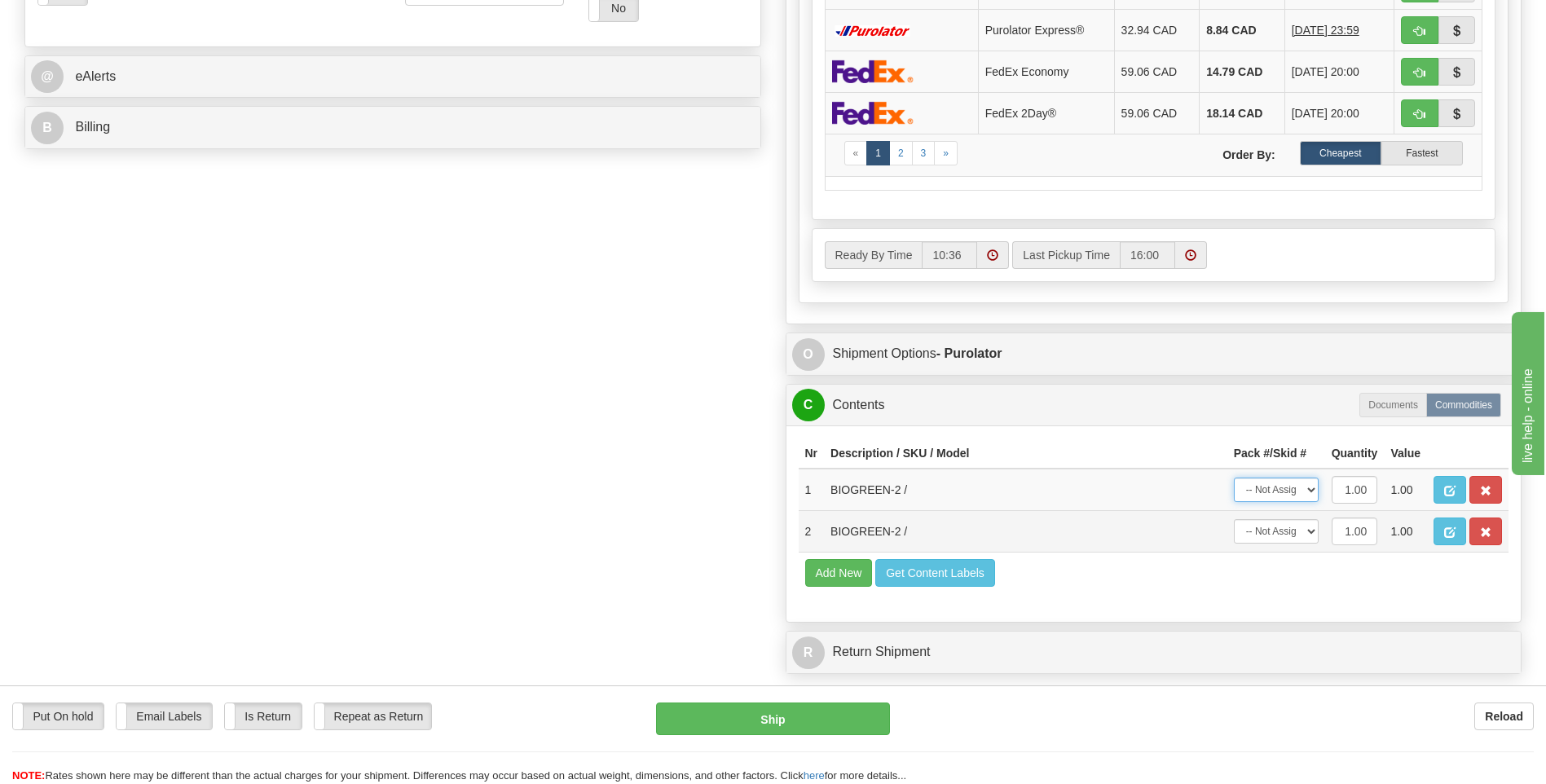
select select "0"
click at [1234, 478] on select "-- Not Assigned -- Package 1" at bounding box center [1276, 489] width 85 height 24
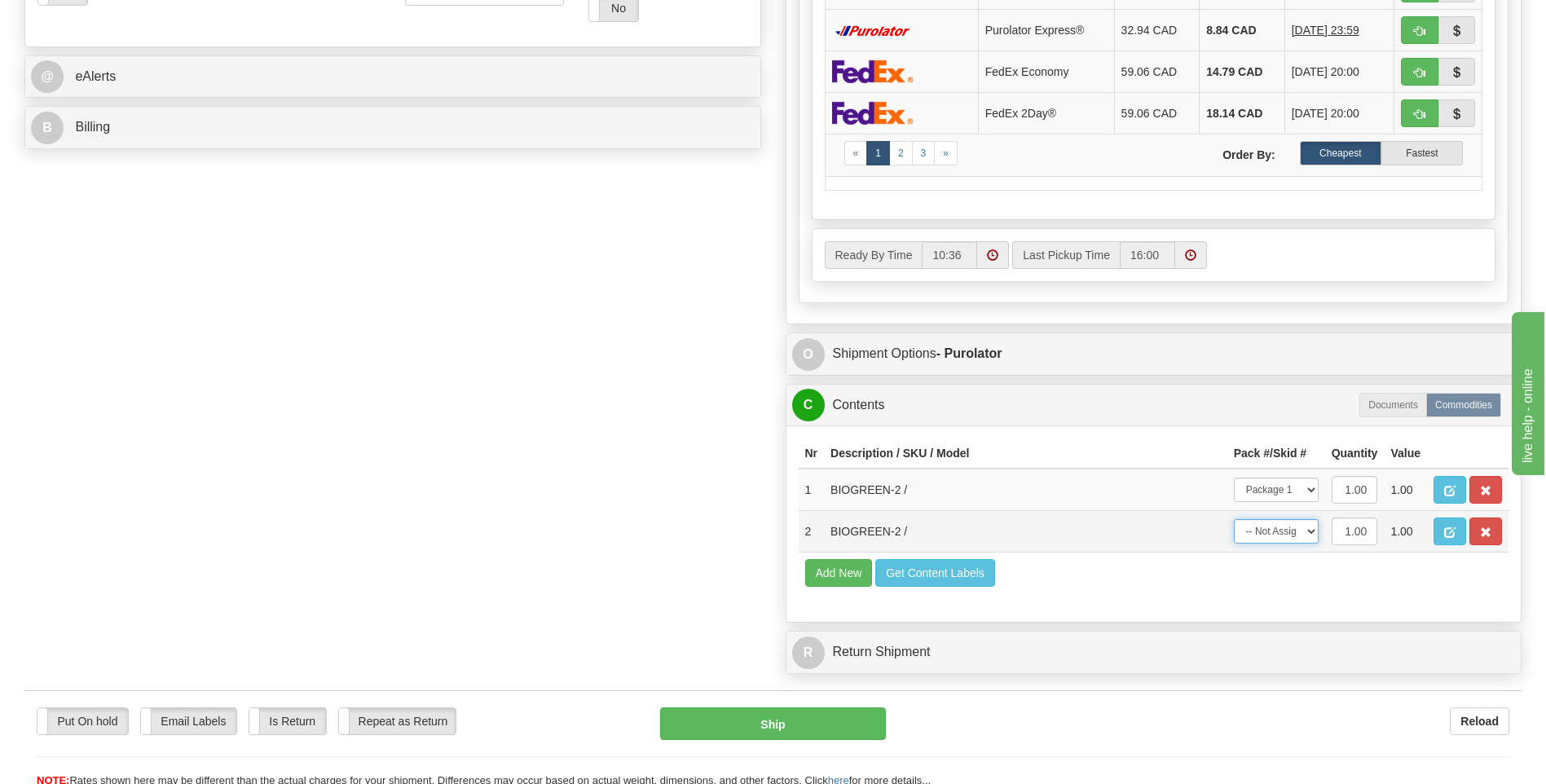
drag, startPoint x: 1286, startPoint y: 539, endPoint x: 1292, endPoint y: 543, distance: 7.2
click at [1286, 539] on select "-- Not Assigned -- Package 1" at bounding box center [1276, 531] width 85 height 24
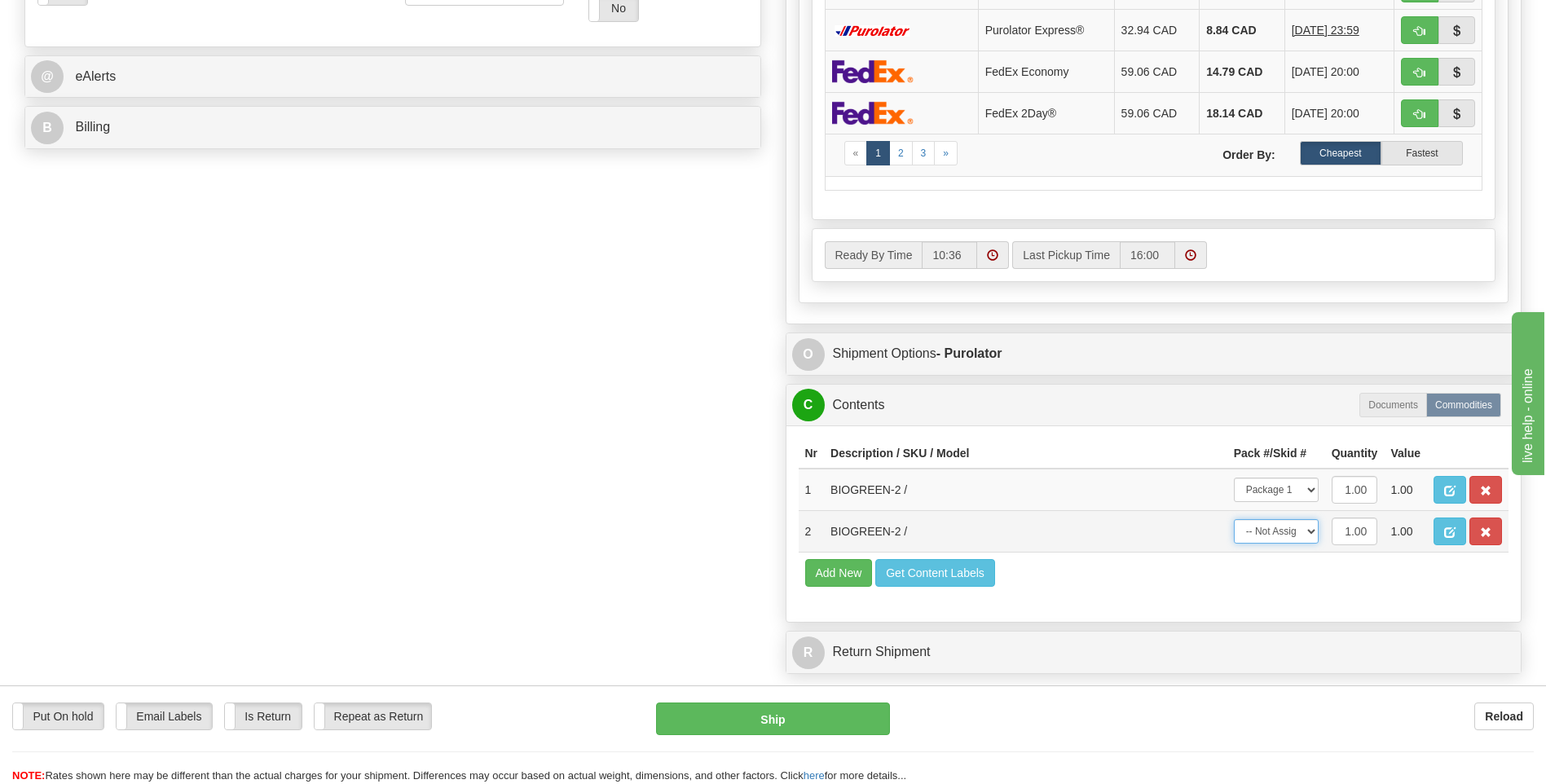
select select "0"
click at [1234, 519] on select "-- Not Assigned -- Package 1" at bounding box center [1276, 531] width 85 height 24
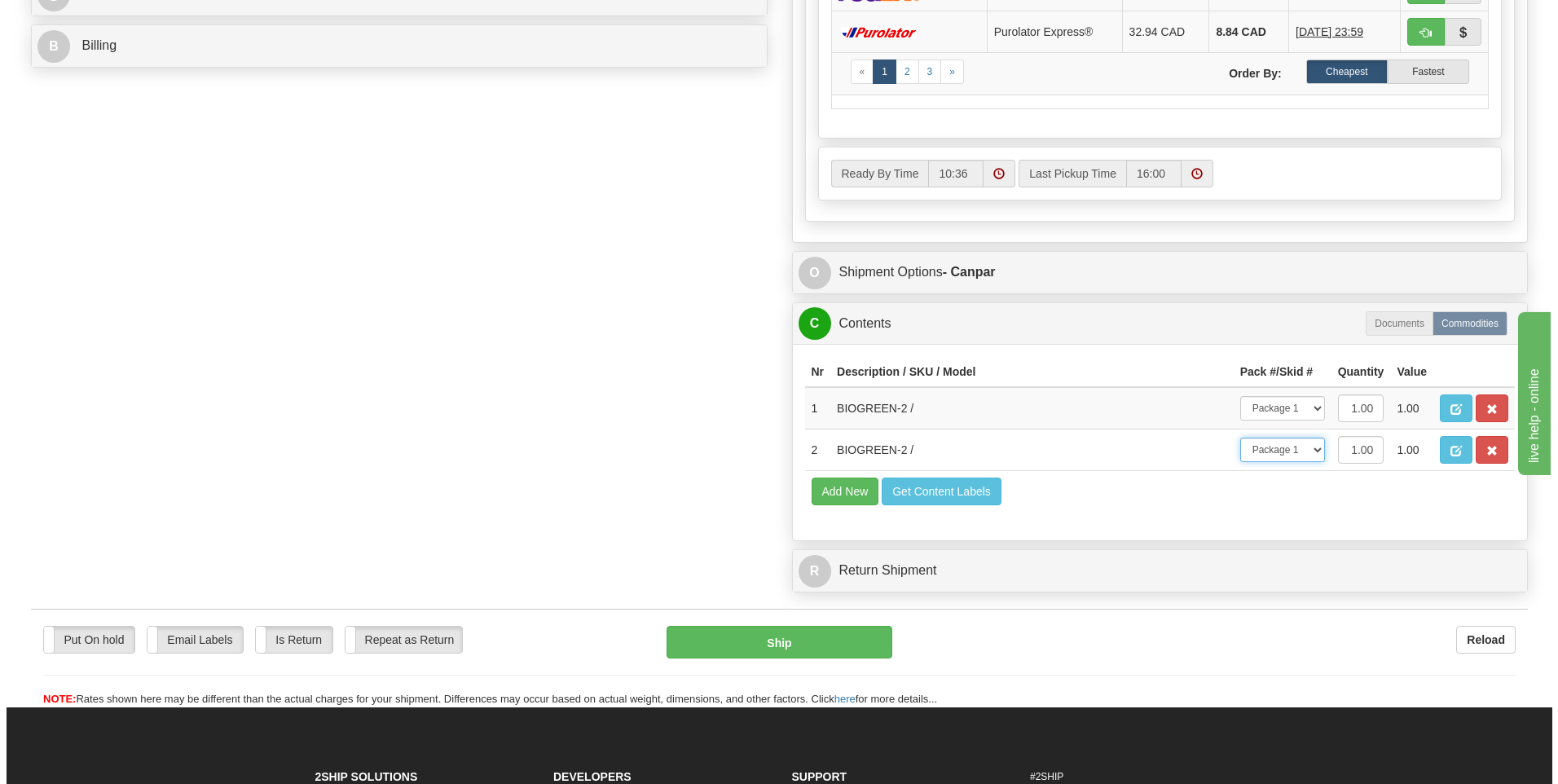
scroll to position [875, 0]
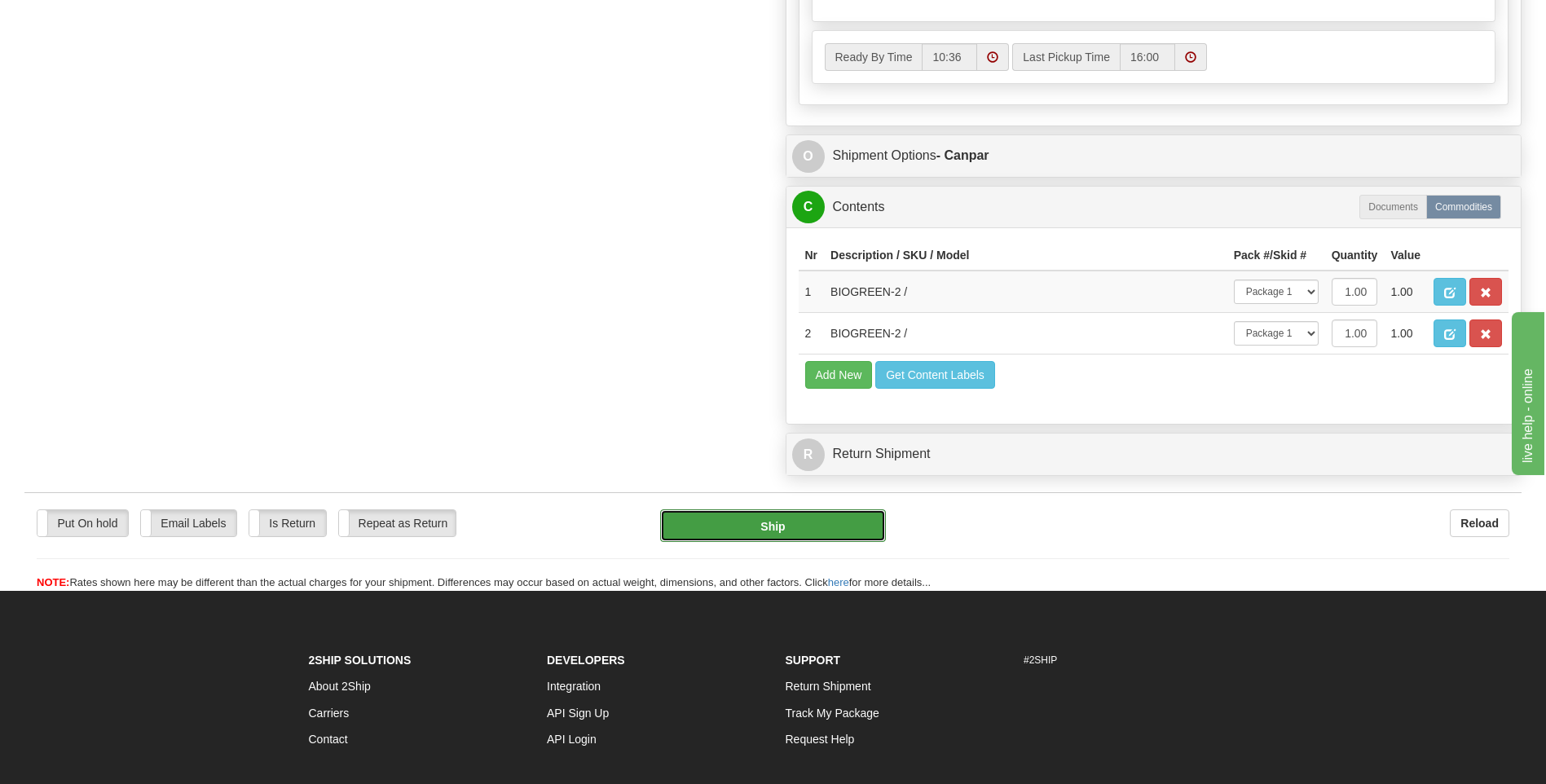
click at [774, 533] on button "Ship" at bounding box center [773, 525] width 225 height 33
type input "1"
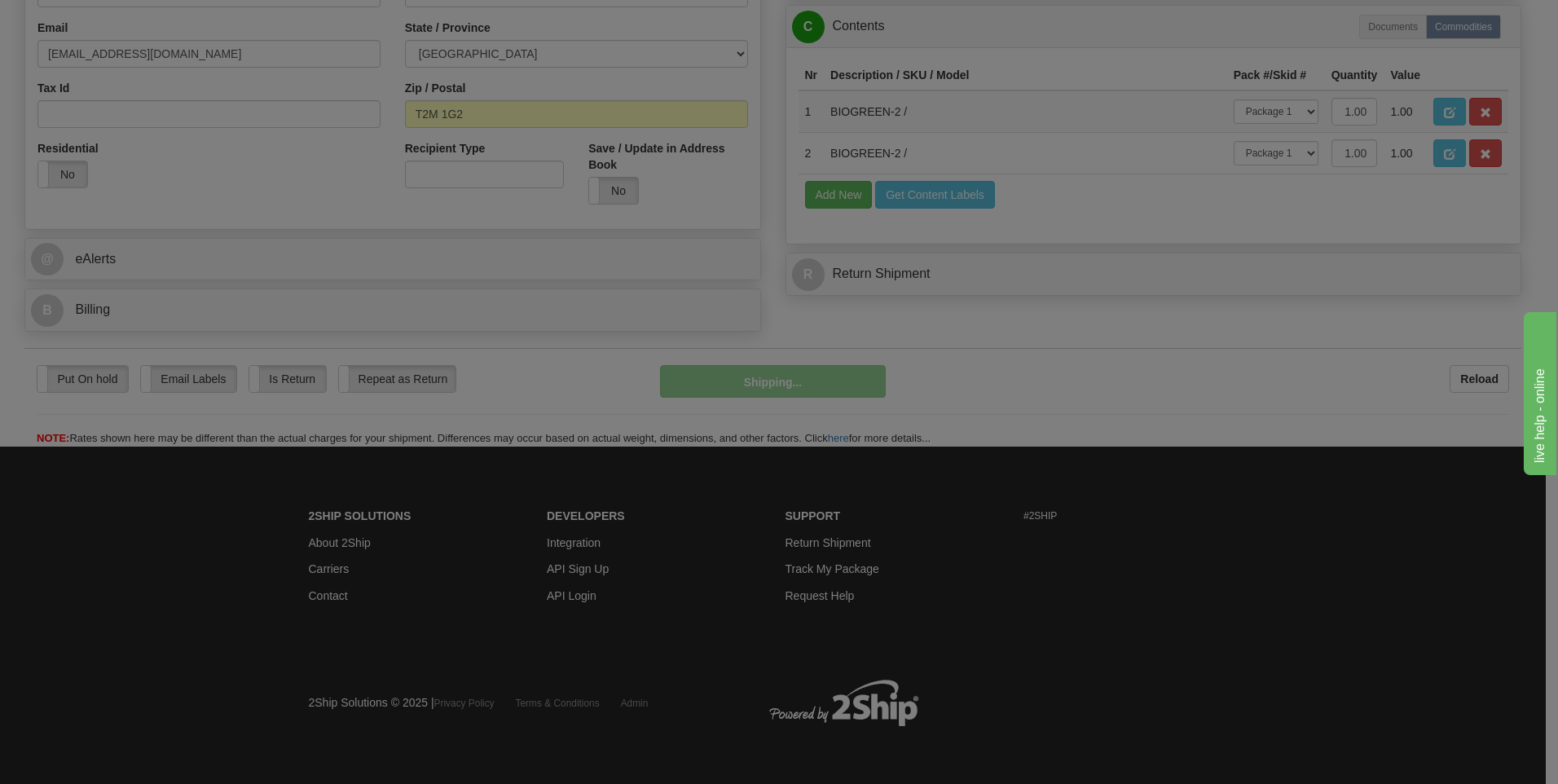
scroll to position [459, 0]
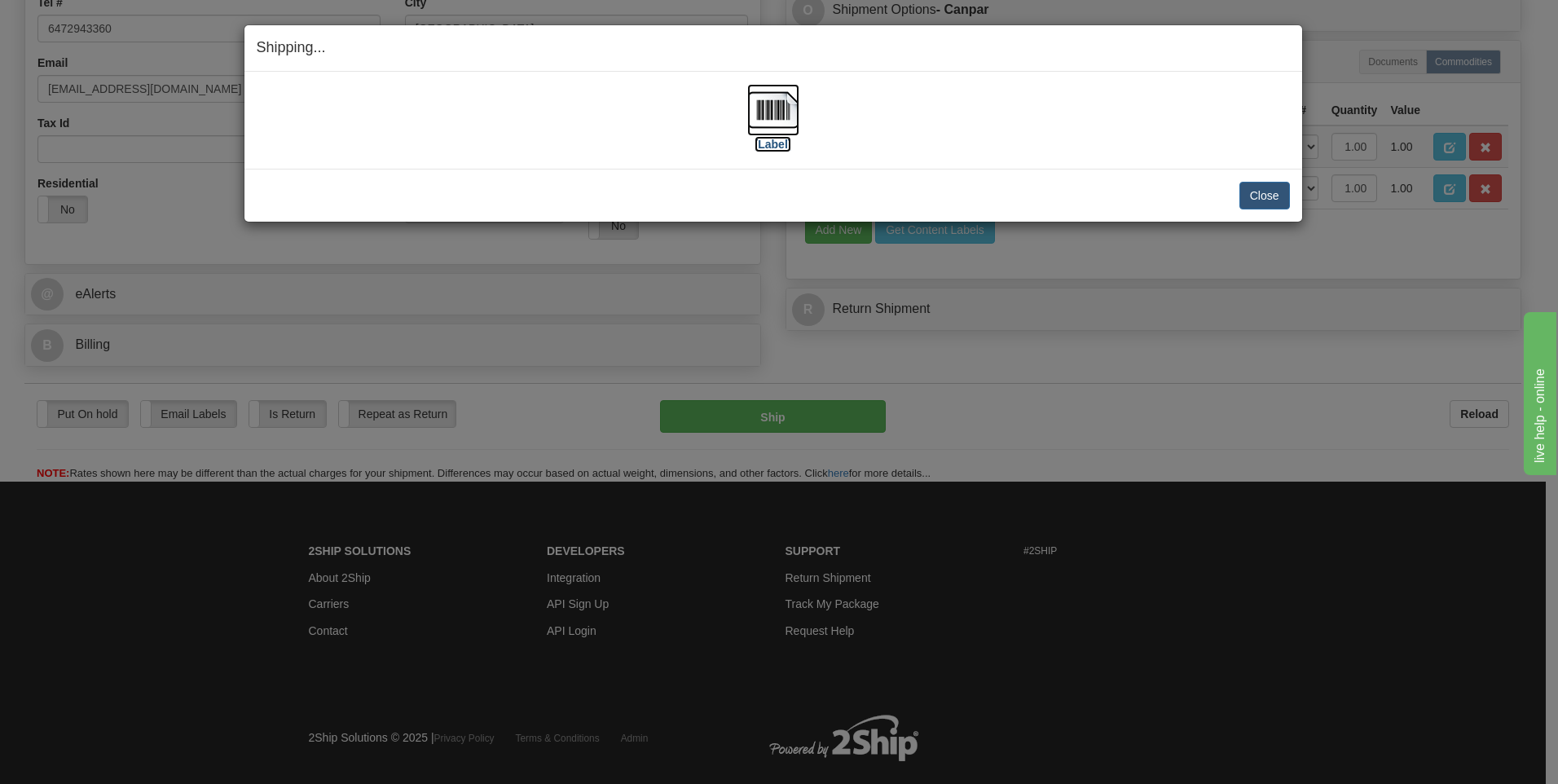
click at [761, 116] on img at bounding box center [773, 110] width 52 height 52
click at [1269, 198] on button "Close" at bounding box center [1264, 195] width 50 height 28
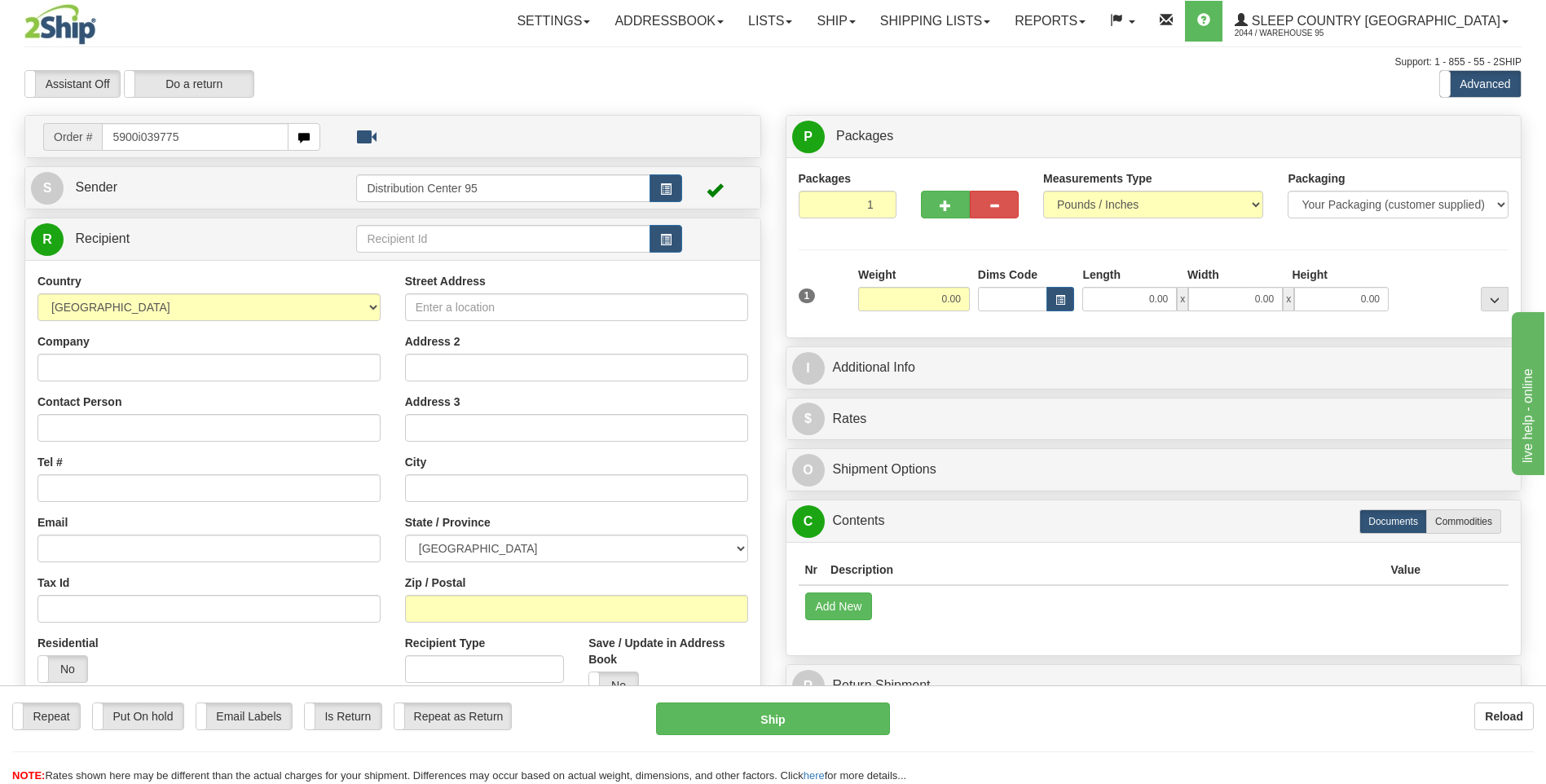
type input "5900i039775"
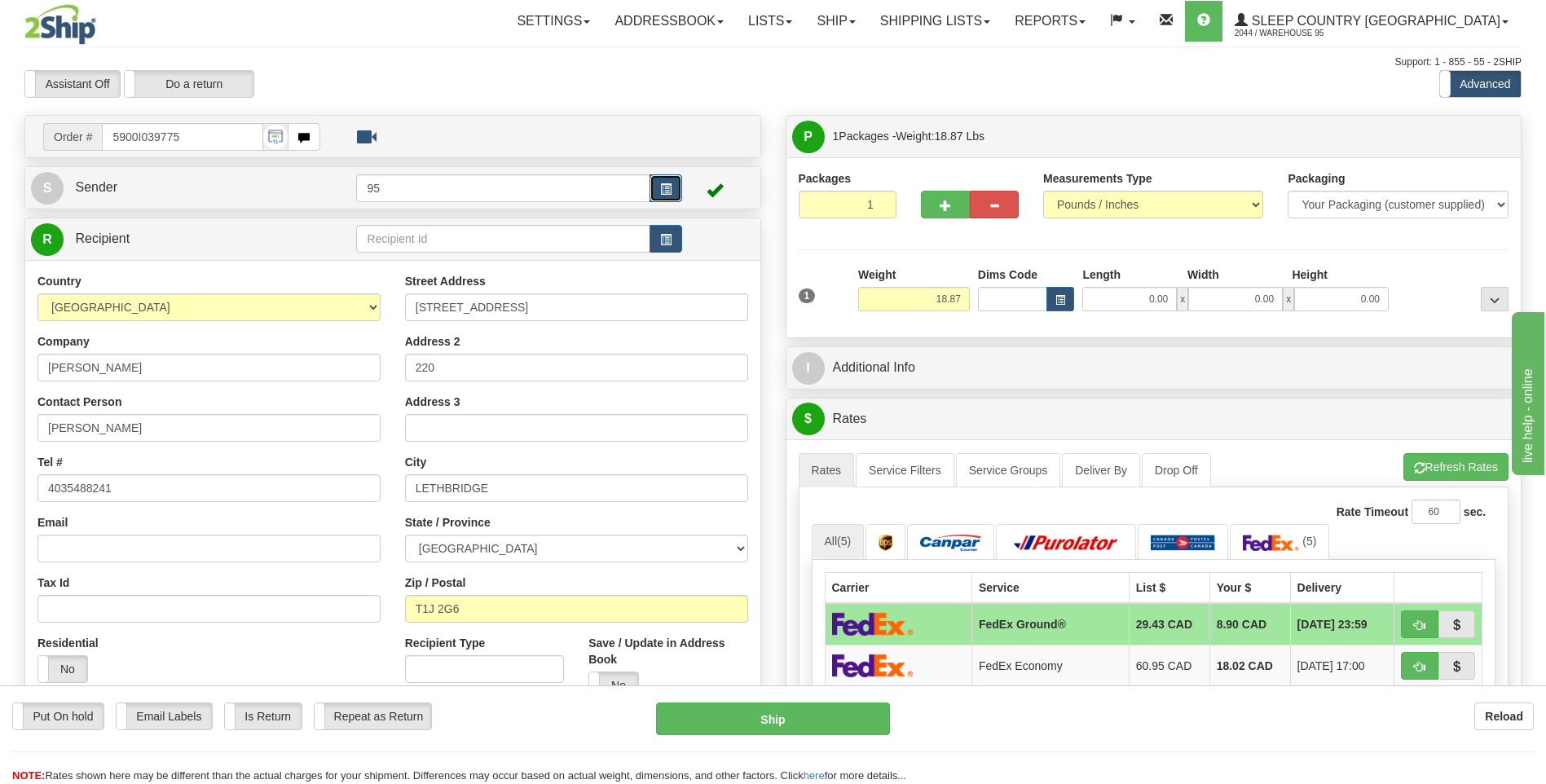
click at [664, 181] on button "button" at bounding box center [666, 188] width 33 height 28
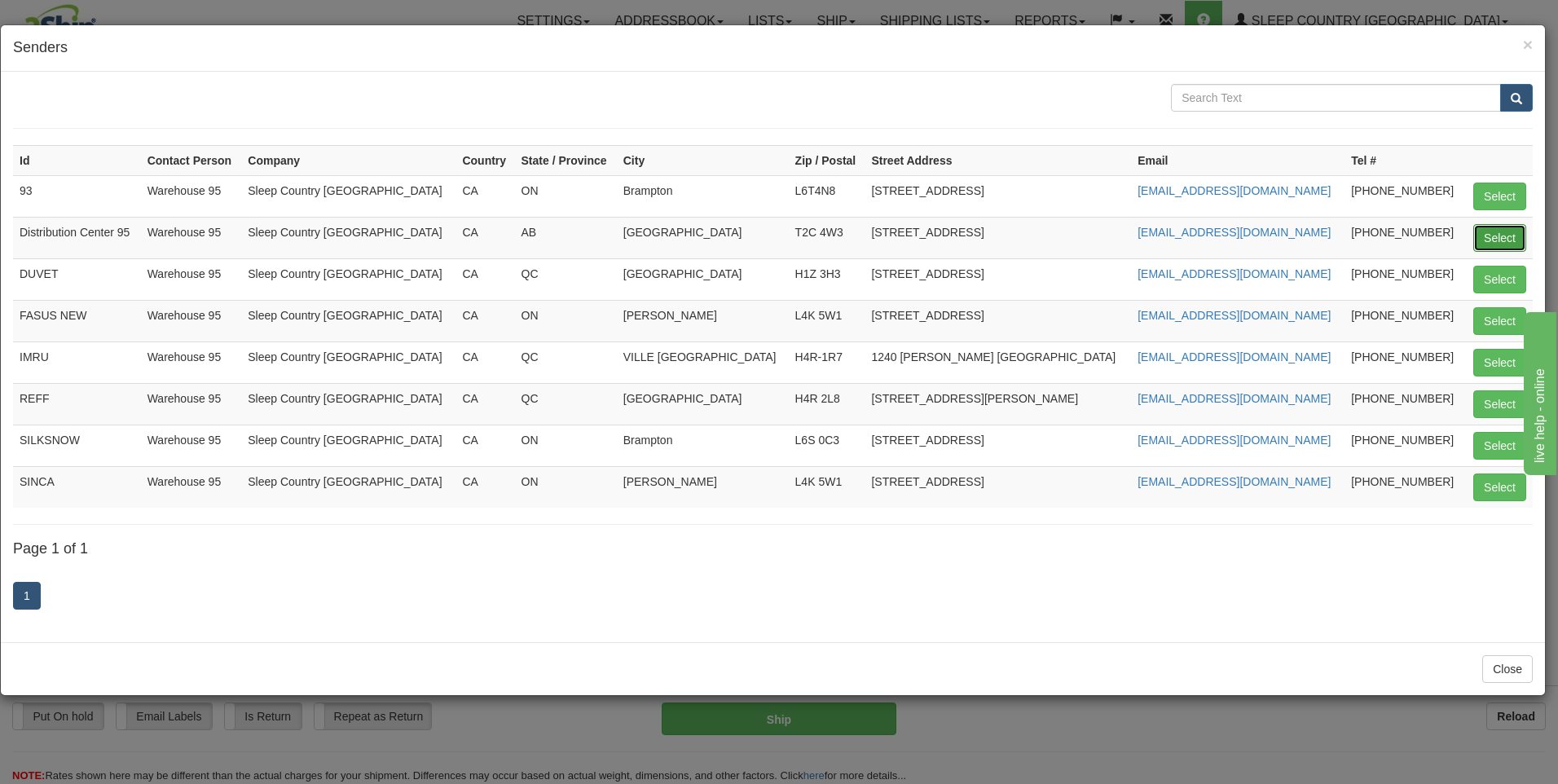
click at [1486, 242] on button "Select" at bounding box center [1499, 238] width 53 height 28
type input "Distribution Center 95"
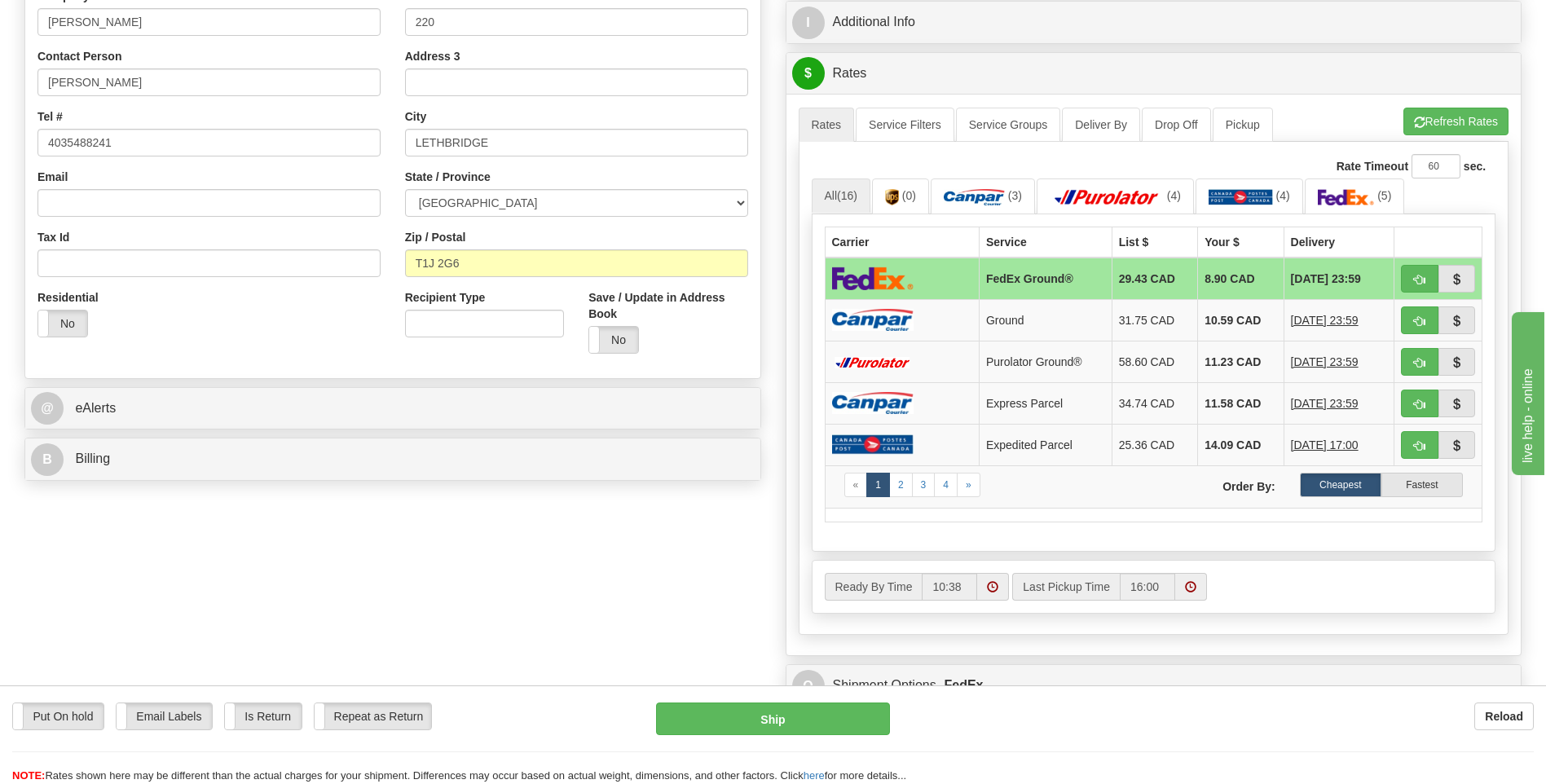
scroll to position [387, 0]
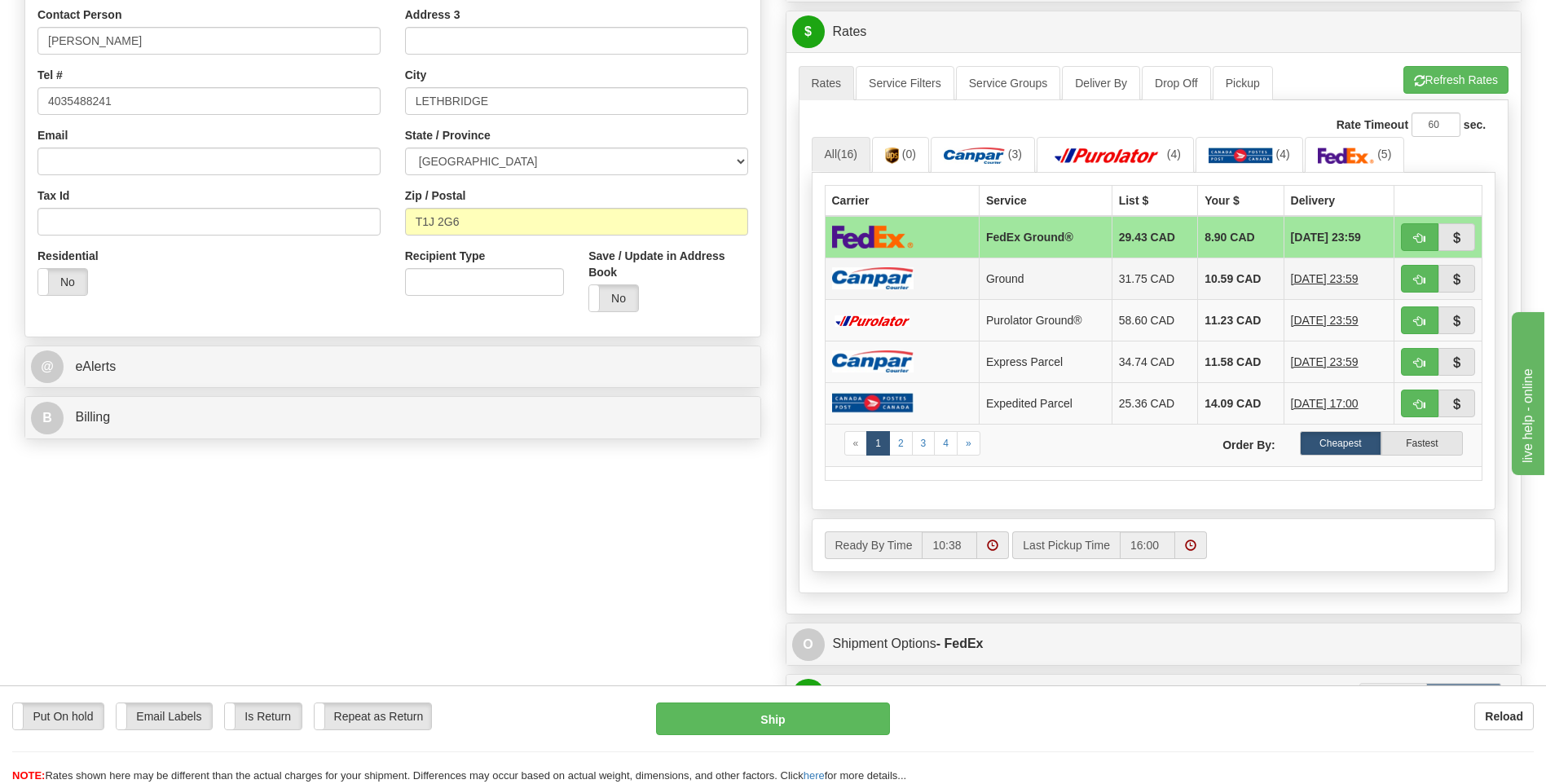
click at [1145, 283] on td "31.75 CAD" at bounding box center [1155, 278] width 86 height 41
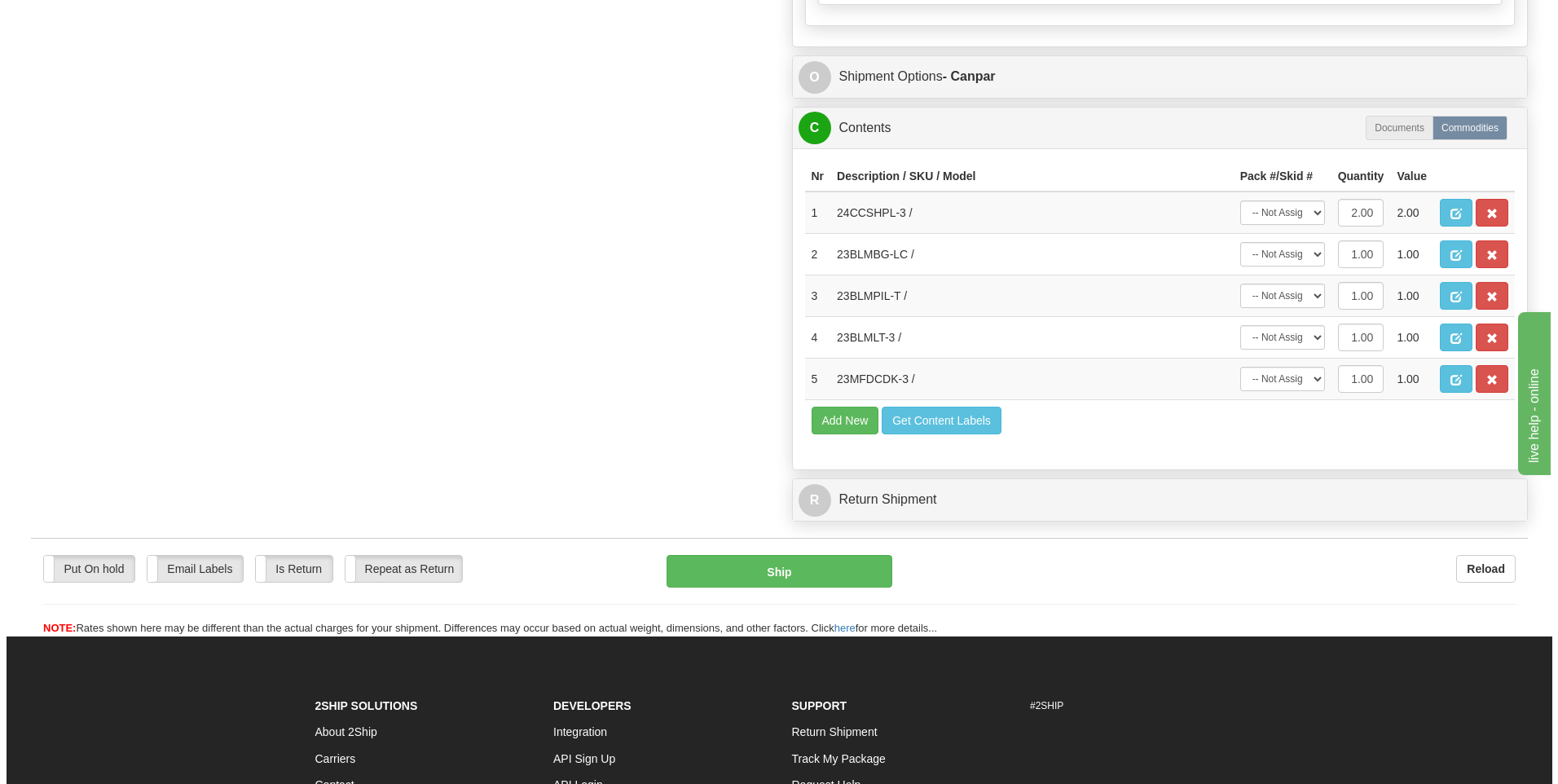
scroll to position [956, 0]
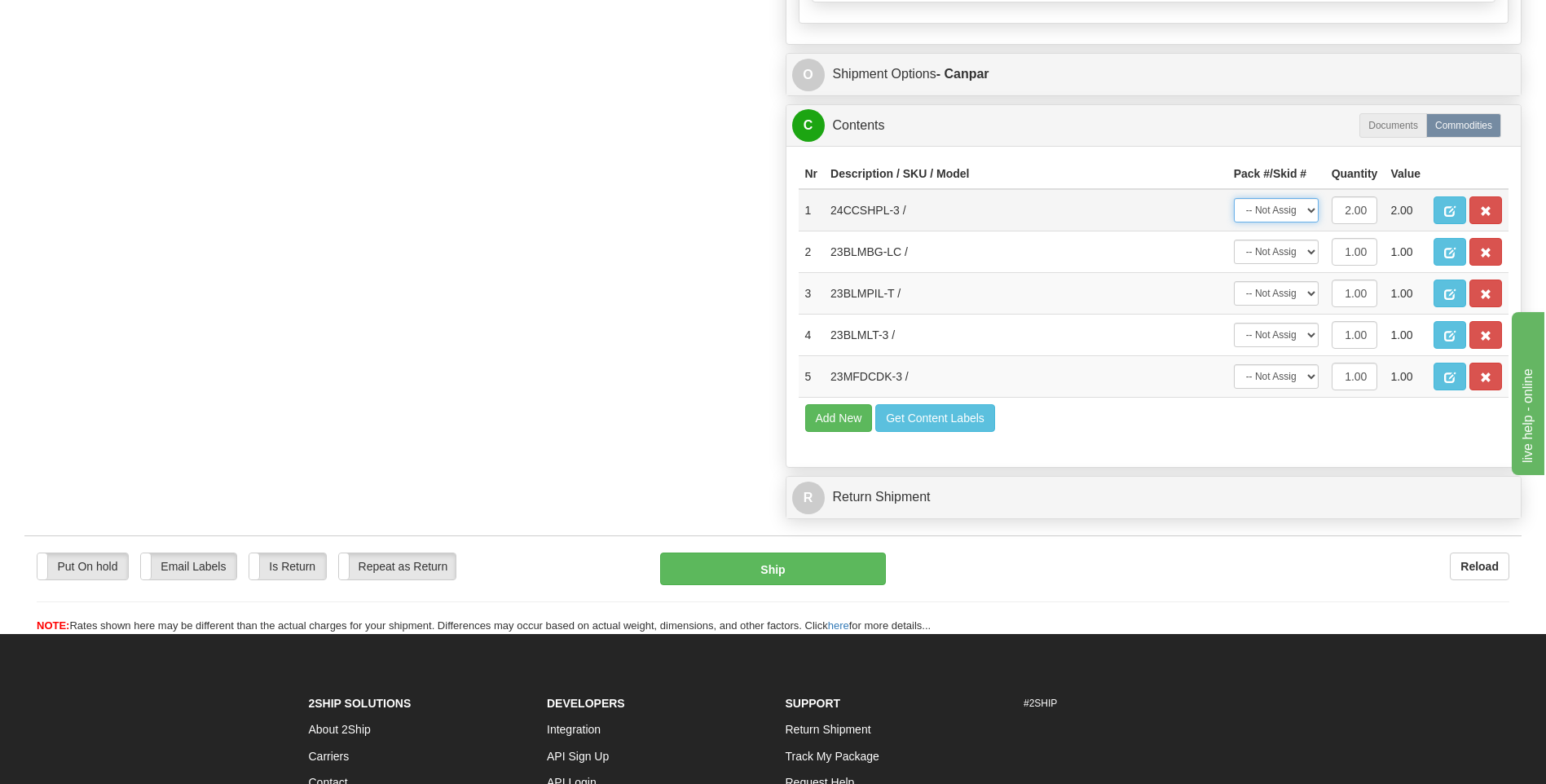
click at [1260, 221] on select "-- Not Assigned -- Package 1" at bounding box center [1276, 210] width 85 height 24
select select "0"
click at [1234, 198] on select "-- Not Assigned -- Package 1" at bounding box center [1276, 210] width 85 height 24
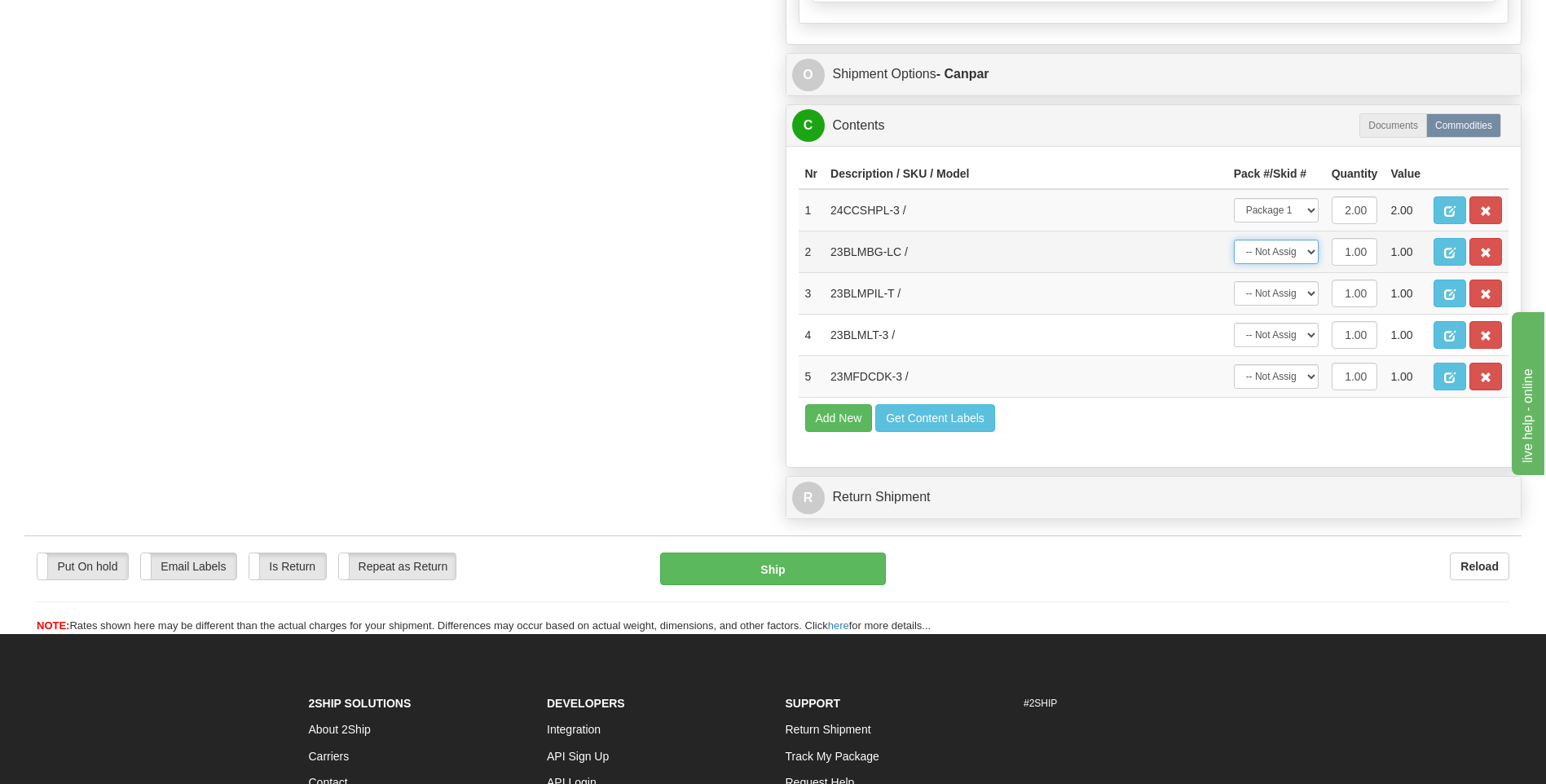
drag, startPoint x: 1287, startPoint y: 242, endPoint x: 1286, endPoint y: 264, distance: 22.0
click at [1287, 242] on select "-- Not Assigned -- Package 1" at bounding box center [1276, 251] width 85 height 24
select select "0"
click at [1234, 239] on select "-- Not Assigned -- Package 1" at bounding box center [1276, 251] width 85 height 24
click at [1283, 301] on select "-- Not Assigned -- Package 1" at bounding box center [1276, 293] width 85 height 24
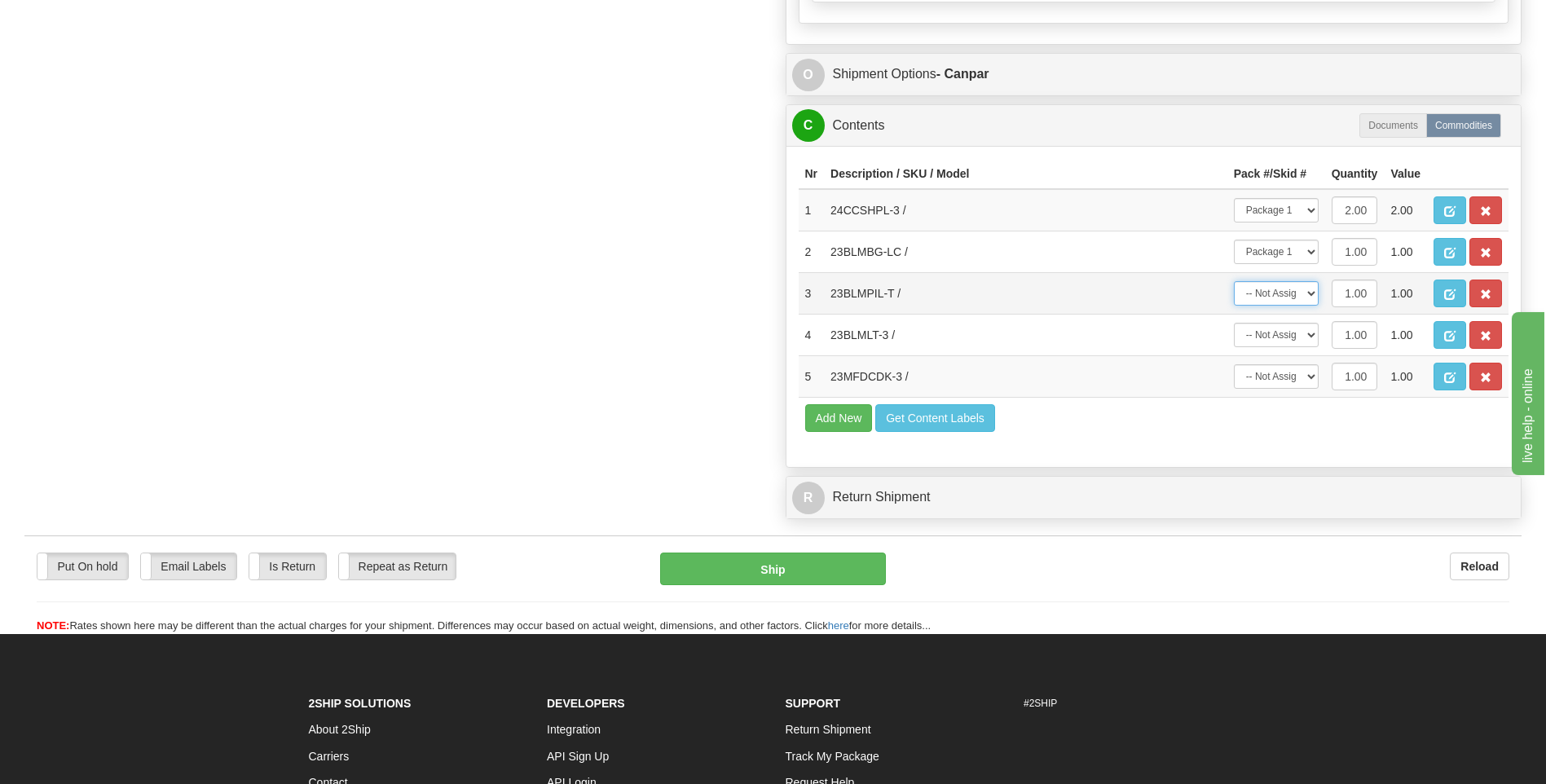
select select "0"
click at [1234, 281] on select "-- Not Assigned -- Package 1" at bounding box center [1276, 293] width 85 height 24
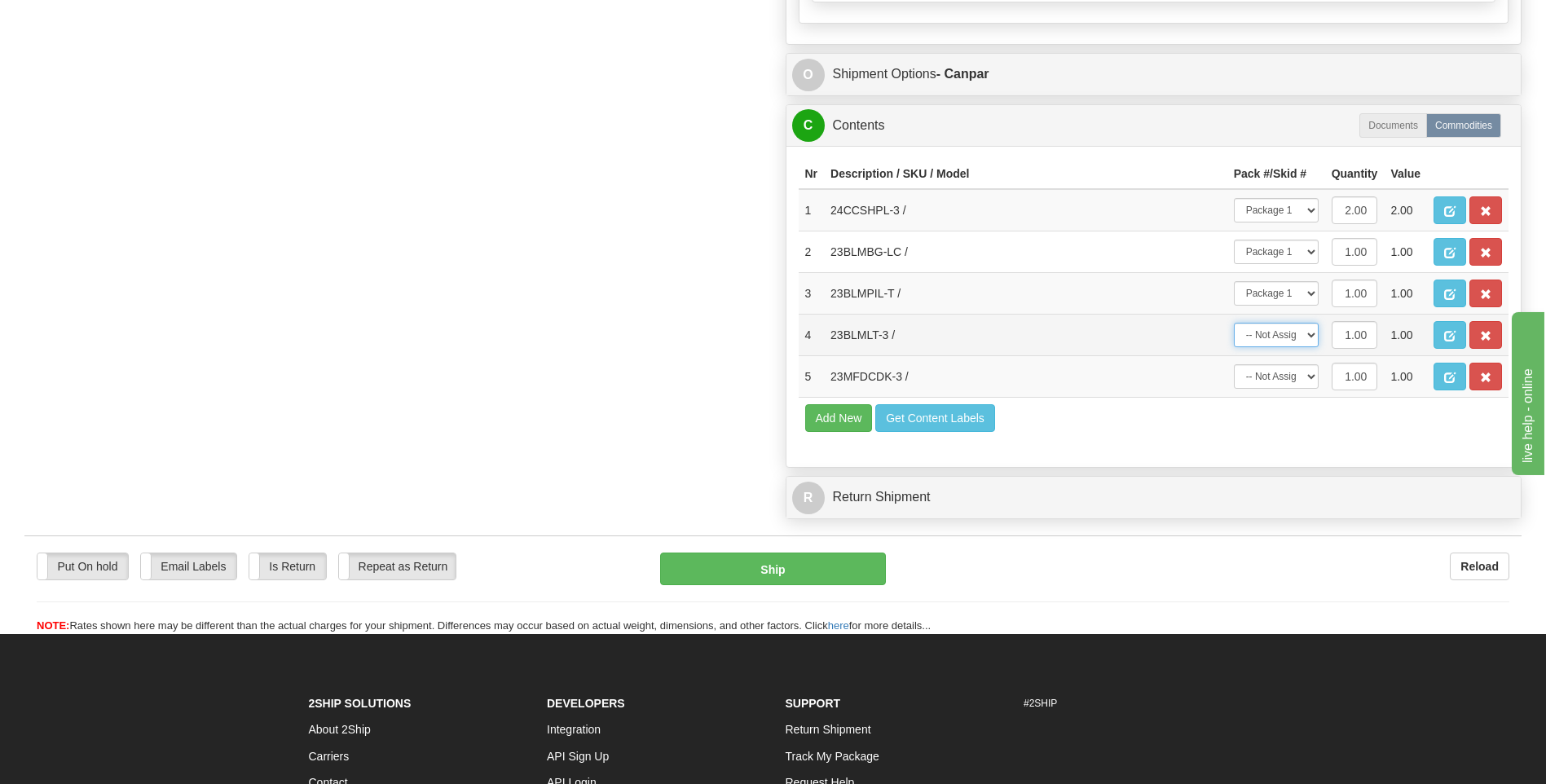
click at [1287, 342] on select "-- Not Assigned -- Package 1" at bounding box center [1276, 334] width 85 height 24
select select "0"
click at [1234, 322] on select "-- Not Assigned -- Package 1" at bounding box center [1276, 334] width 85 height 24
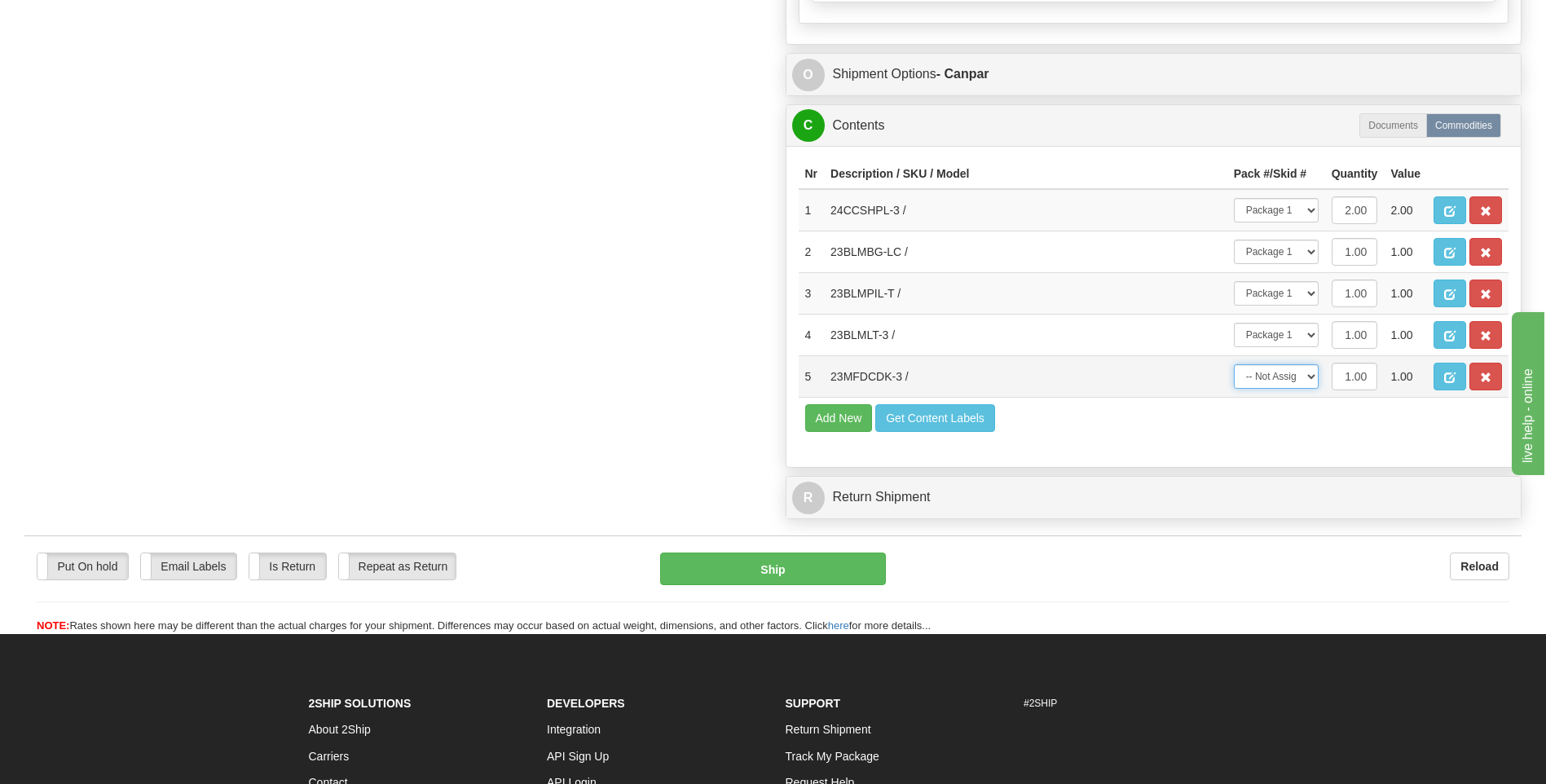
drag, startPoint x: 1290, startPoint y: 379, endPoint x: 1290, endPoint y: 390, distance: 11.0
click at [1290, 379] on select "-- Not Assigned -- Package 1" at bounding box center [1276, 376] width 85 height 24
select select "0"
click at [1234, 364] on select "-- Not Assigned -- Package 1" at bounding box center [1276, 376] width 85 height 24
click at [802, 554] on button "Ship" at bounding box center [773, 568] width 225 height 33
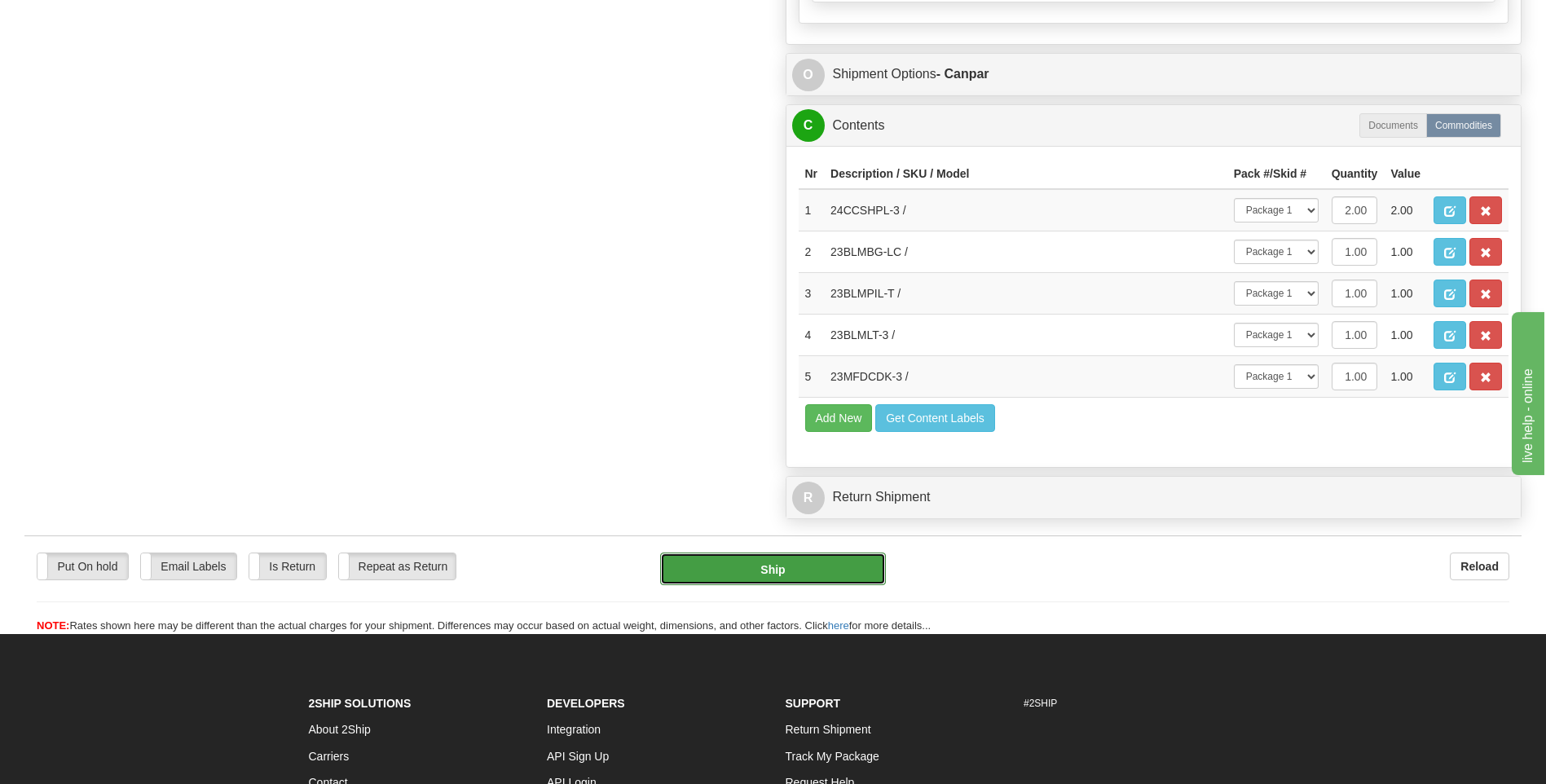
type input "1"
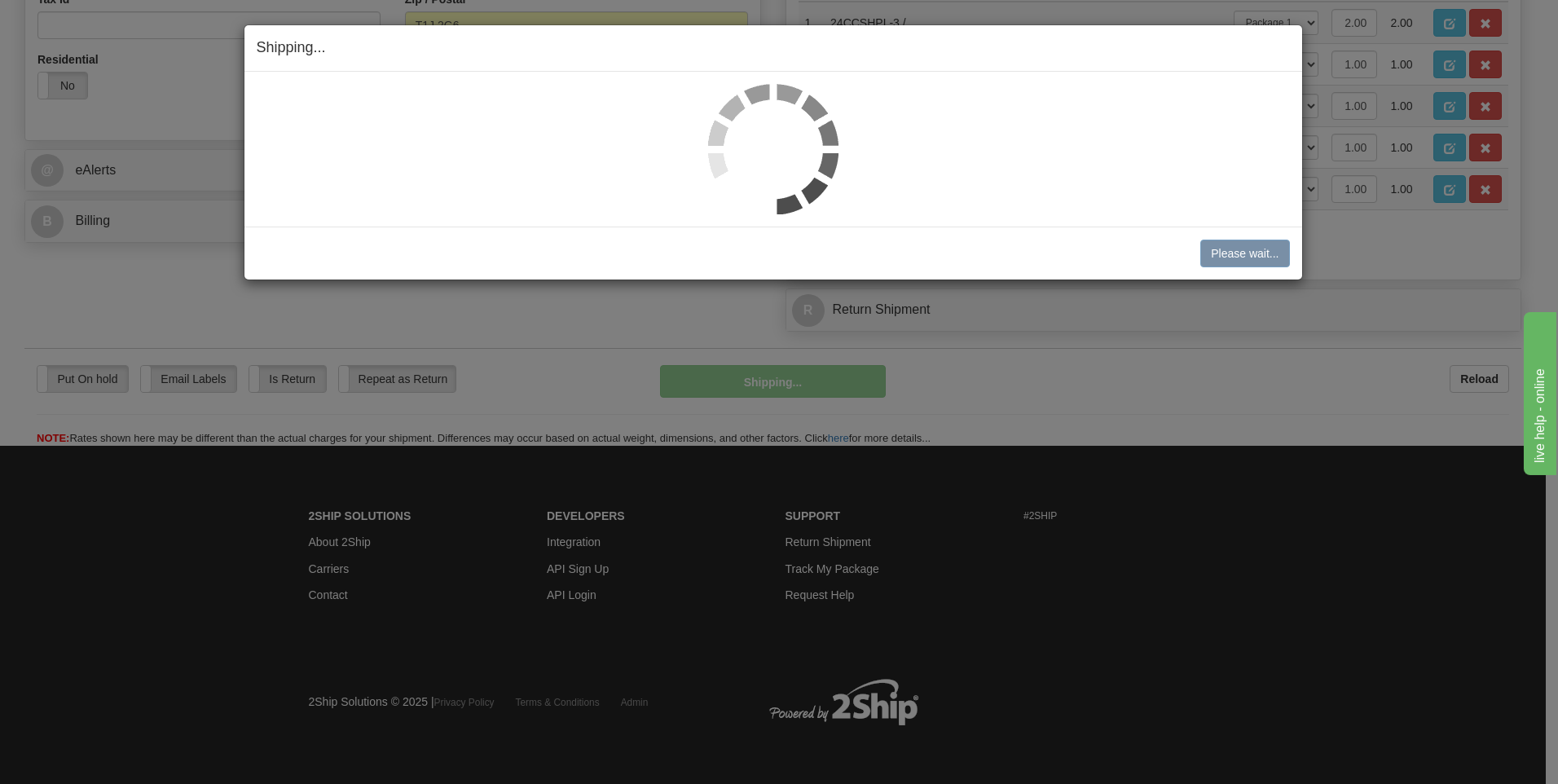
scroll to position [583, 0]
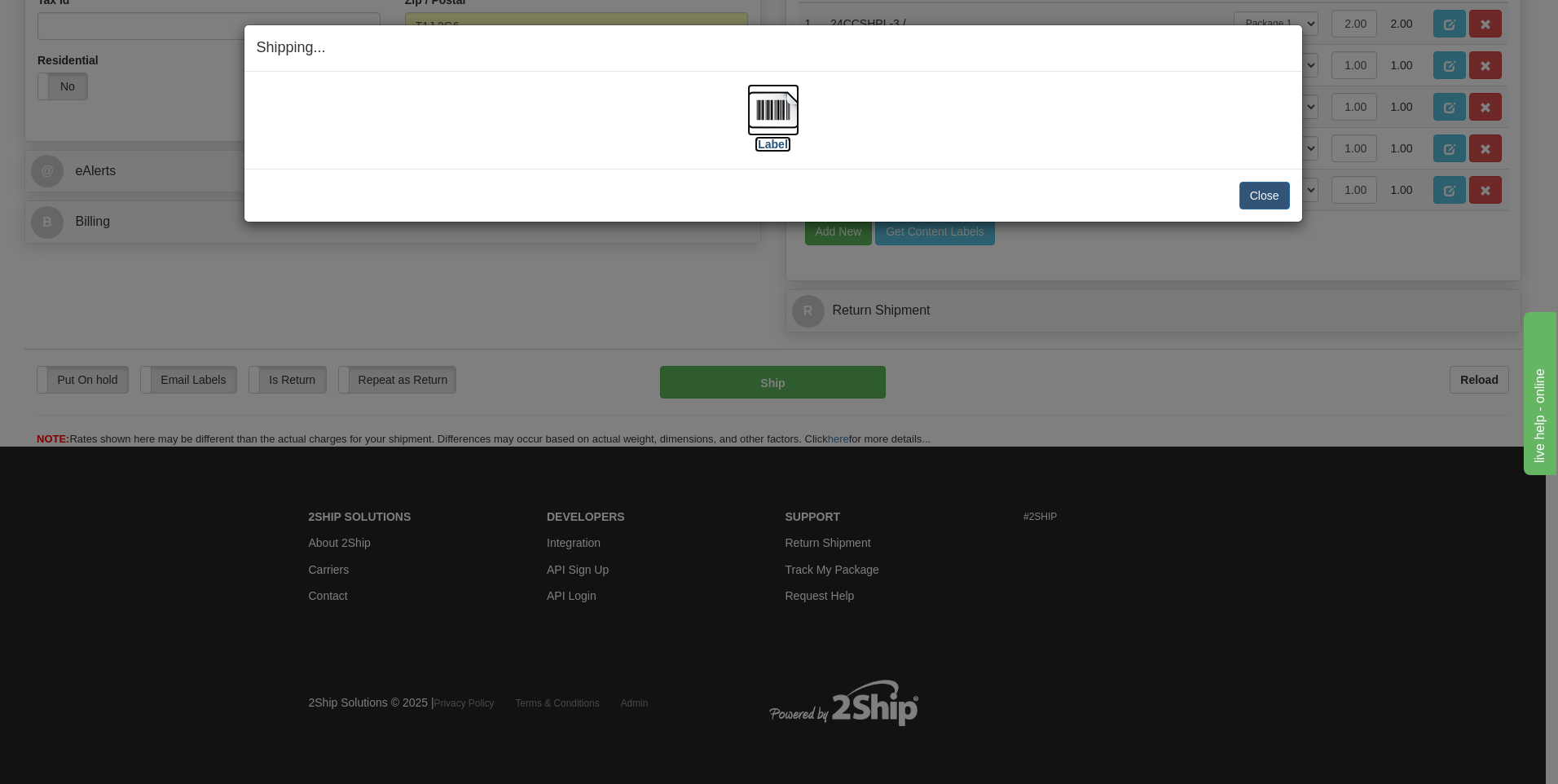
click at [781, 103] on img at bounding box center [773, 110] width 52 height 52
click at [1282, 201] on button "Close" at bounding box center [1264, 195] width 50 height 28
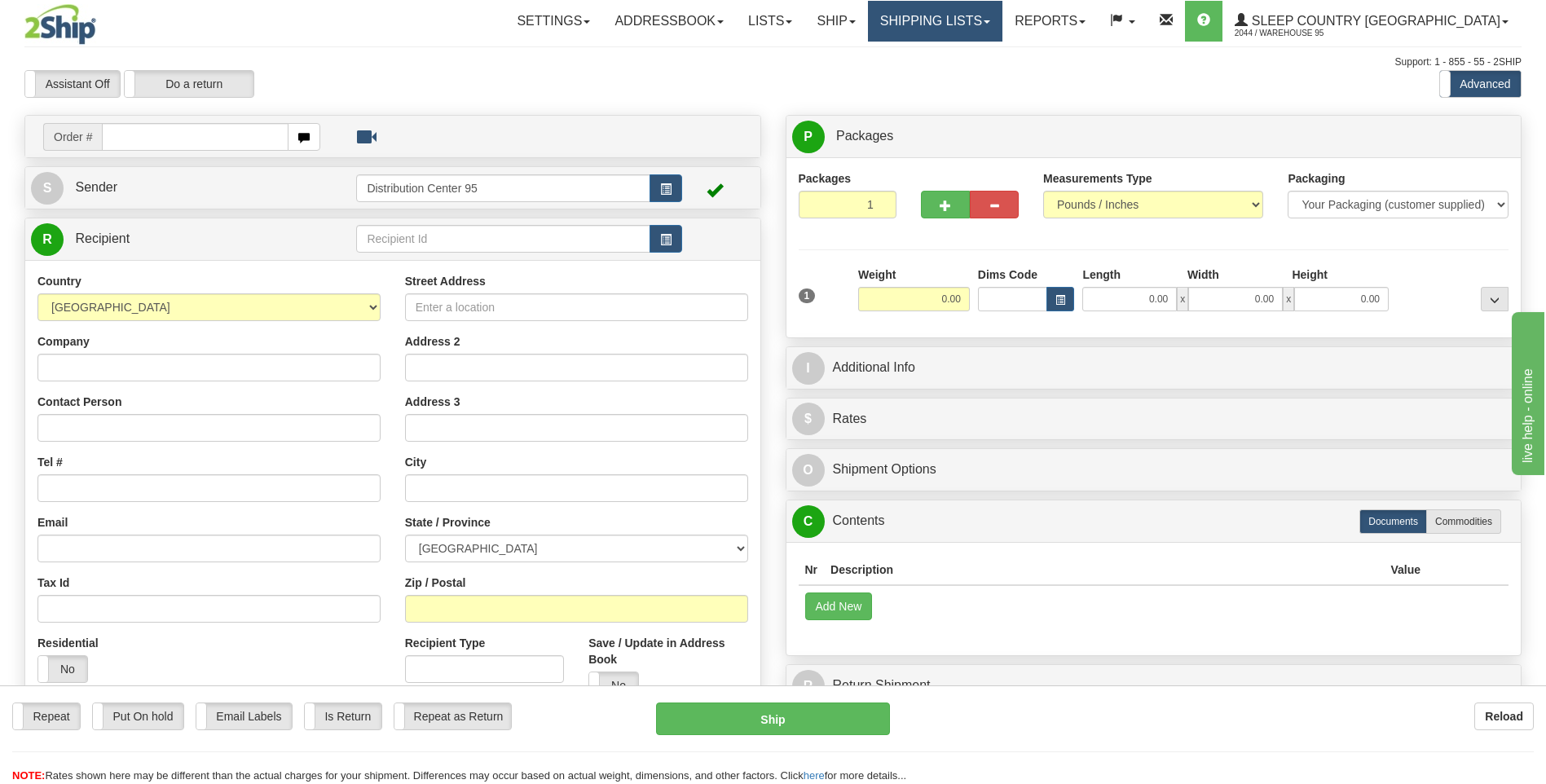
click at [1003, 28] on link "Shipping lists" at bounding box center [935, 21] width 134 height 41
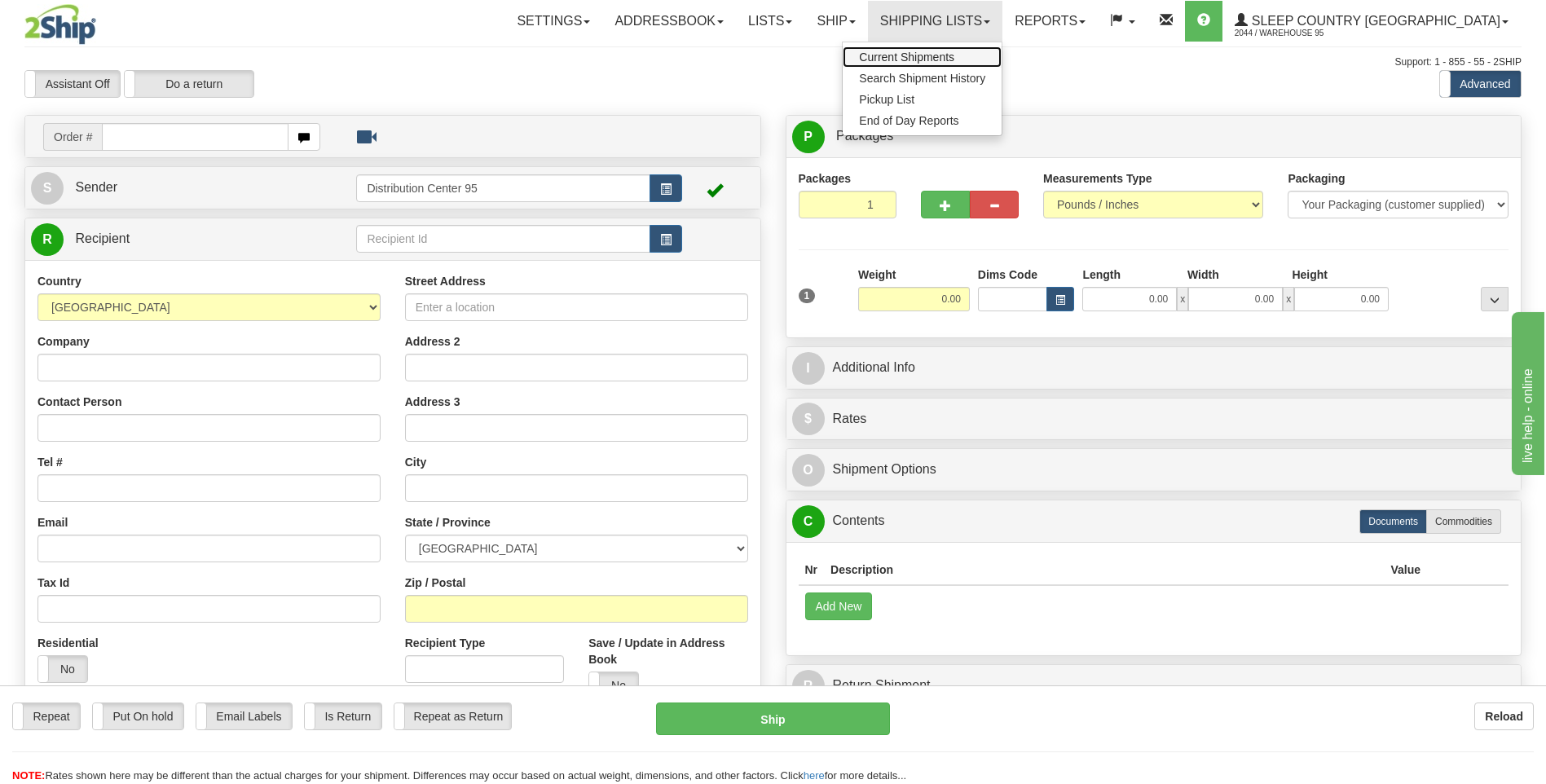
click at [955, 56] on span "Current Shipments" at bounding box center [907, 57] width 96 height 13
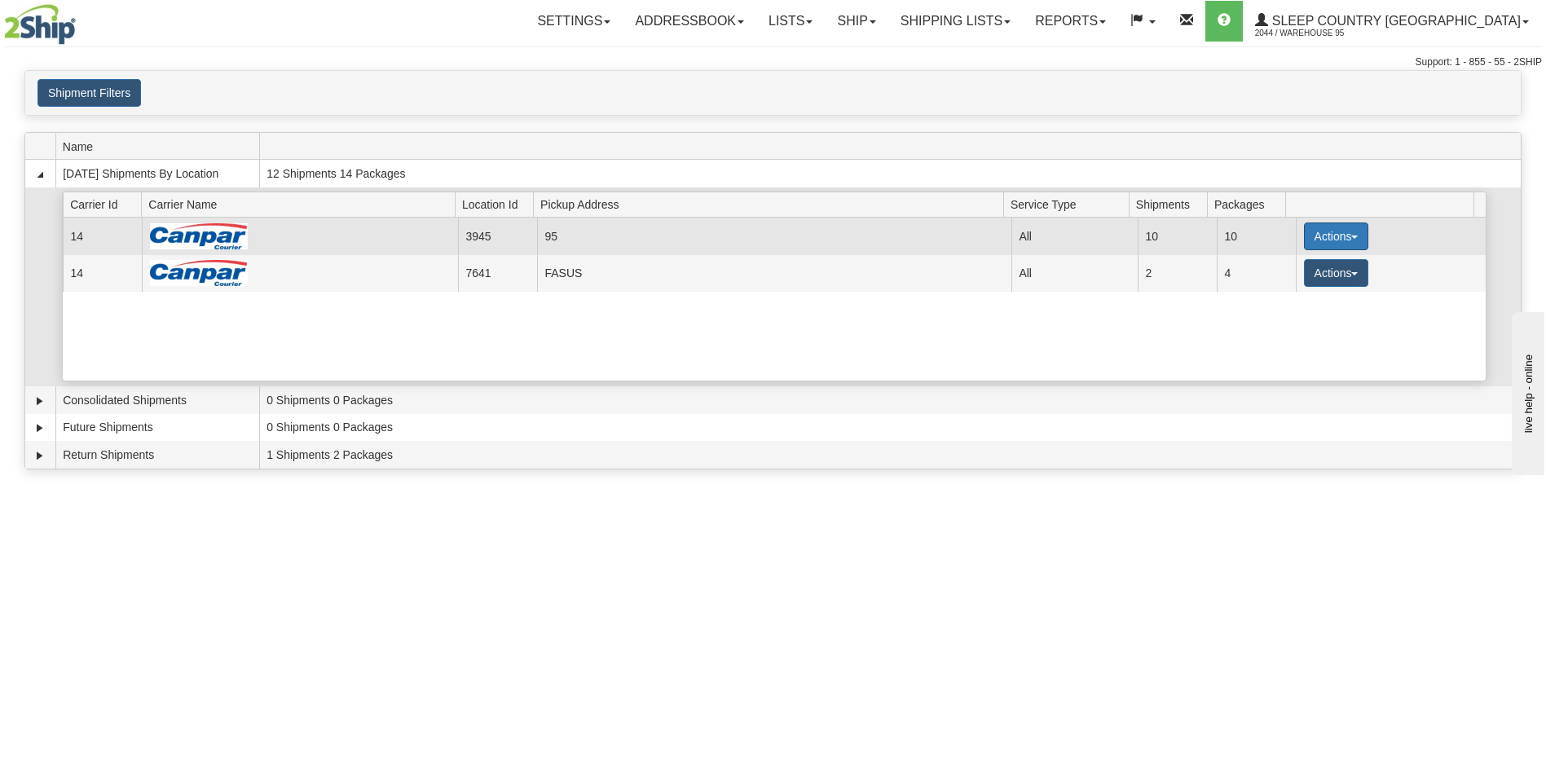
click at [1339, 235] on button "Actions" at bounding box center [1337, 236] width 66 height 28
click at [1302, 292] on link "Close" at bounding box center [1302, 288] width 130 height 21
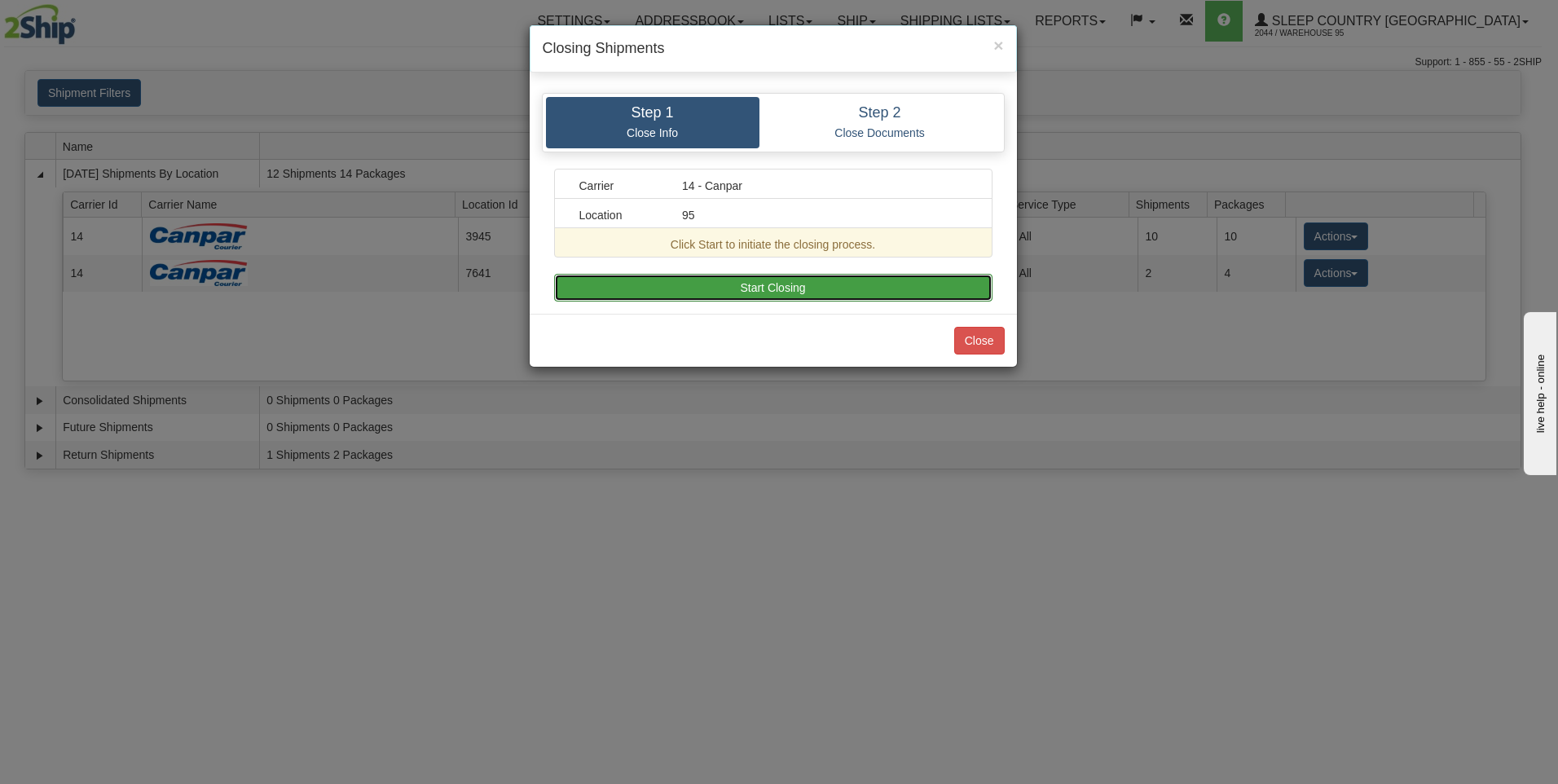
click at [793, 292] on button "Start Closing" at bounding box center [773, 287] width 438 height 28
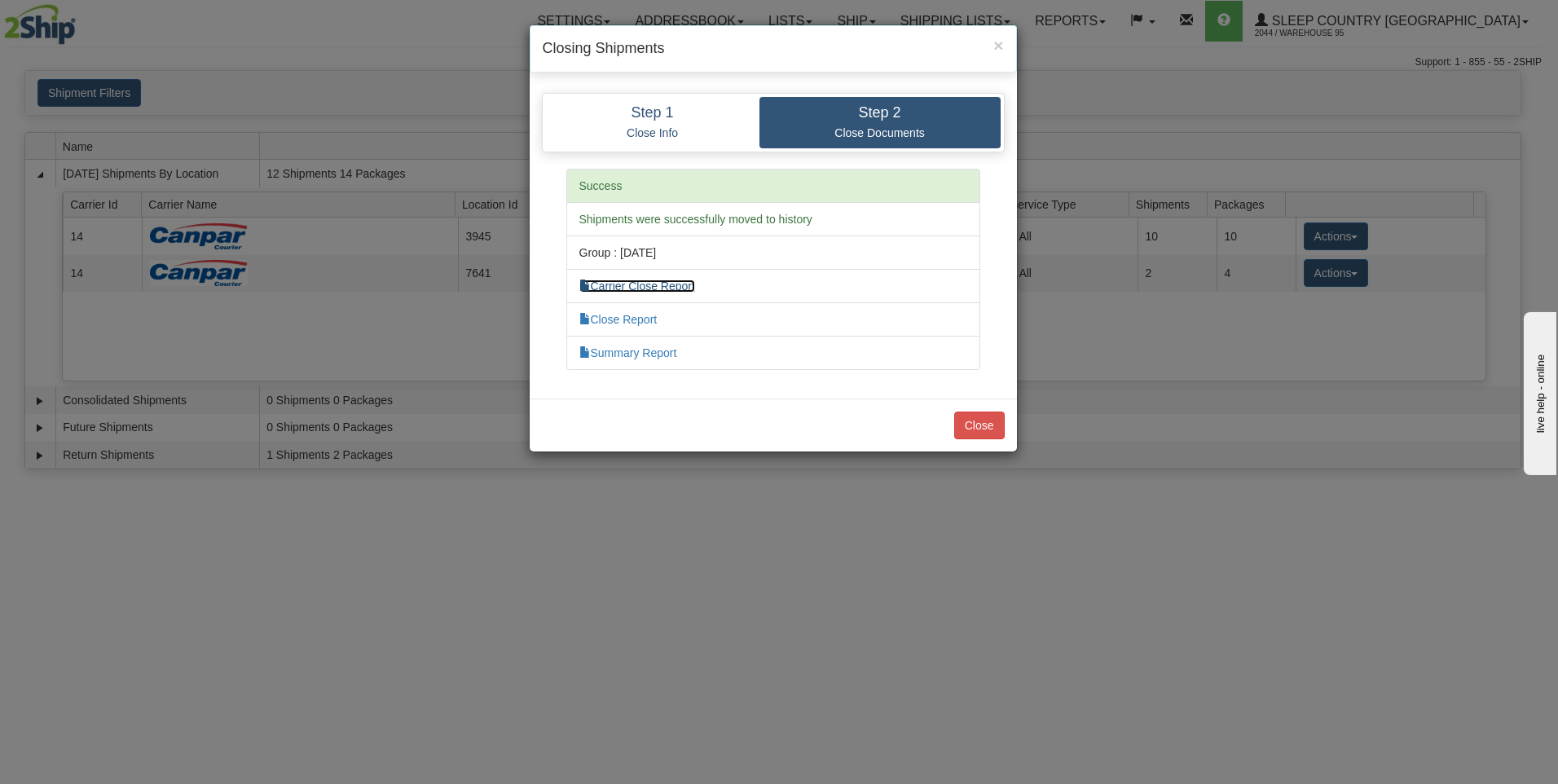
click at [671, 290] on link "Carrier Close Report" at bounding box center [637, 286] width 116 height 13
click at [610, 347] on link "Summary Report" at bounding box center [628, 353] width 97 height 13
click at [982, 421] on button "Close" at bounding box center [980, 425] width 50 height 28
